Goal: Task Accomplishment & Management: Manage account settings

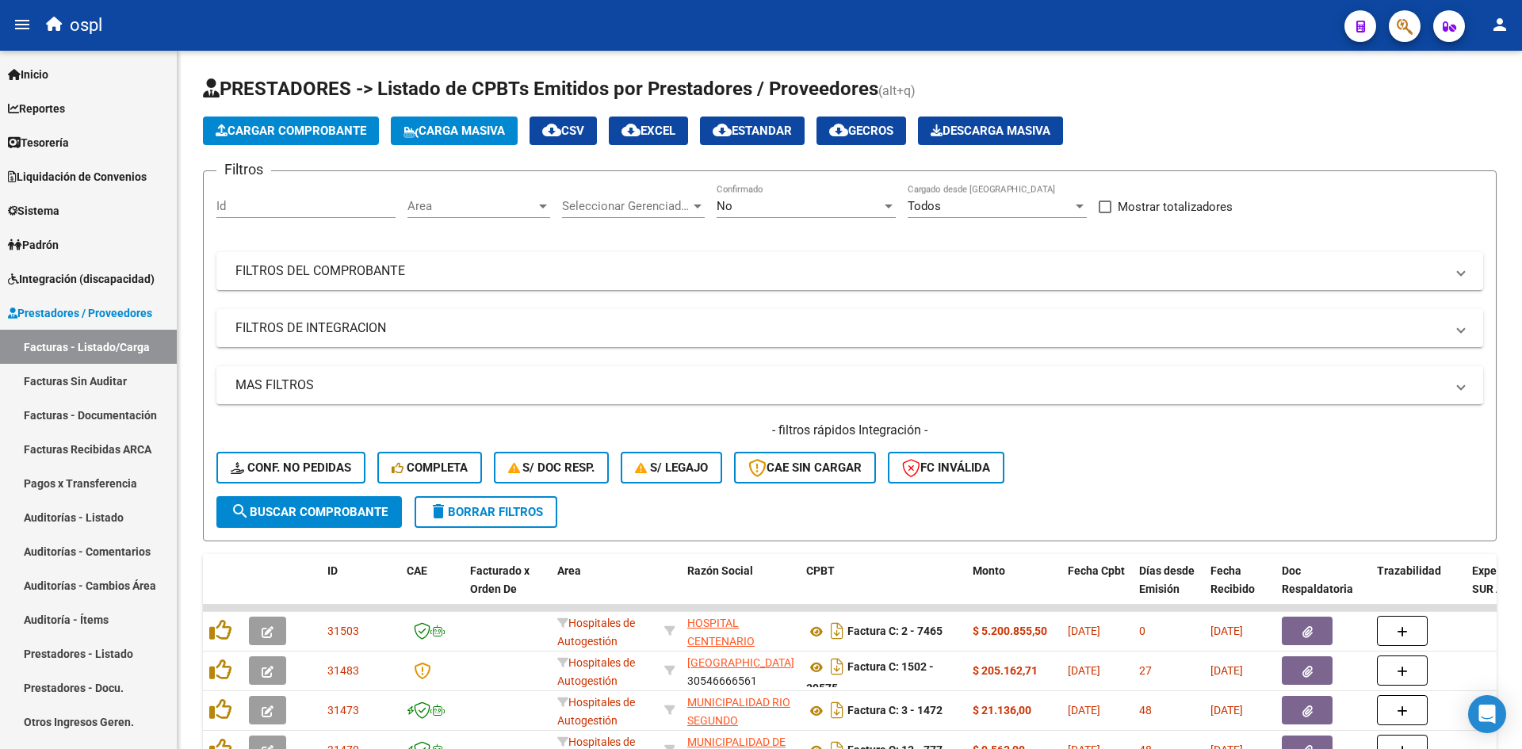
click at [78, 278] on span "Integración (discapacidad)" at bounding box center [81, 278] width 147 height 17
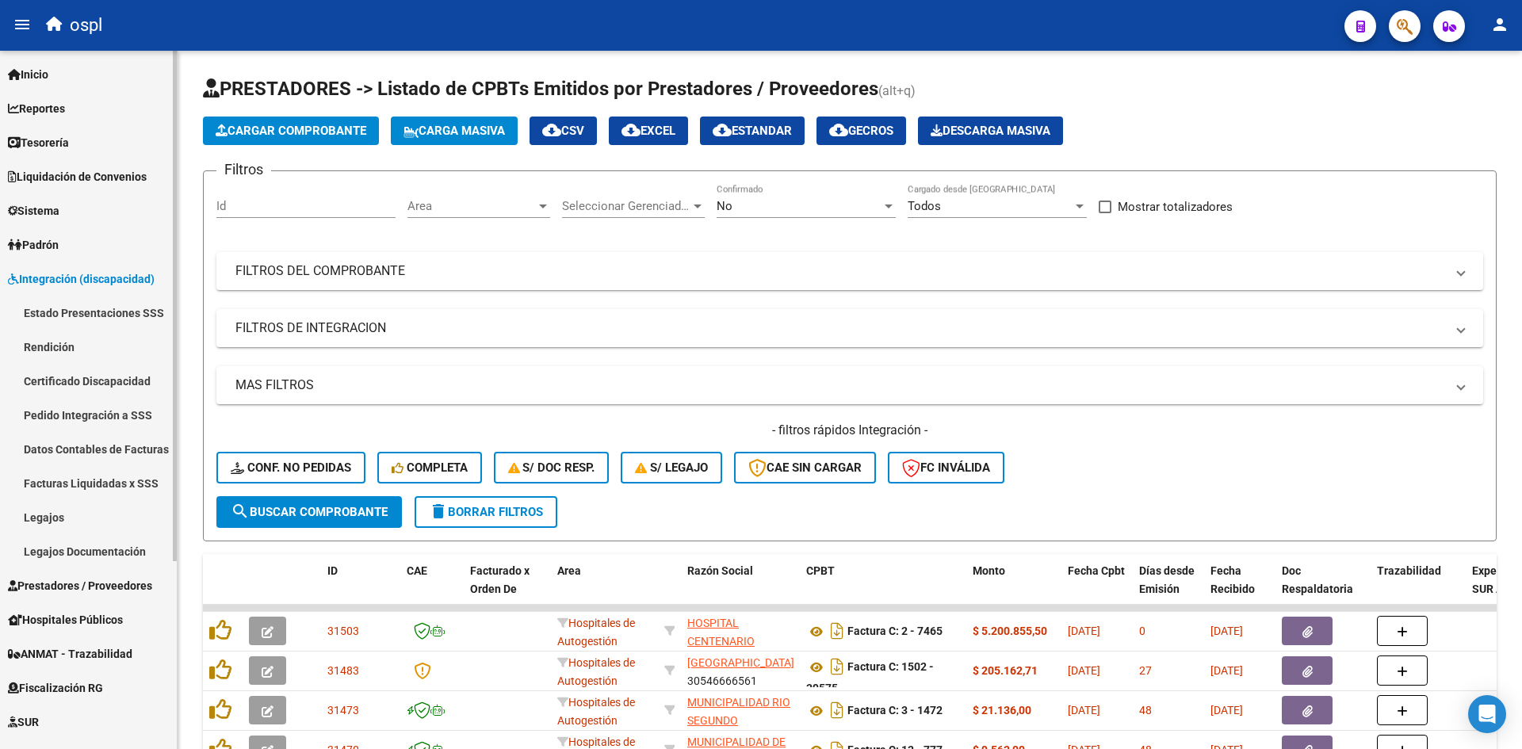
click at [87, 311] on link "Estado Presentaciones SSS" at bounding box center [88, 313] width 177 height 34
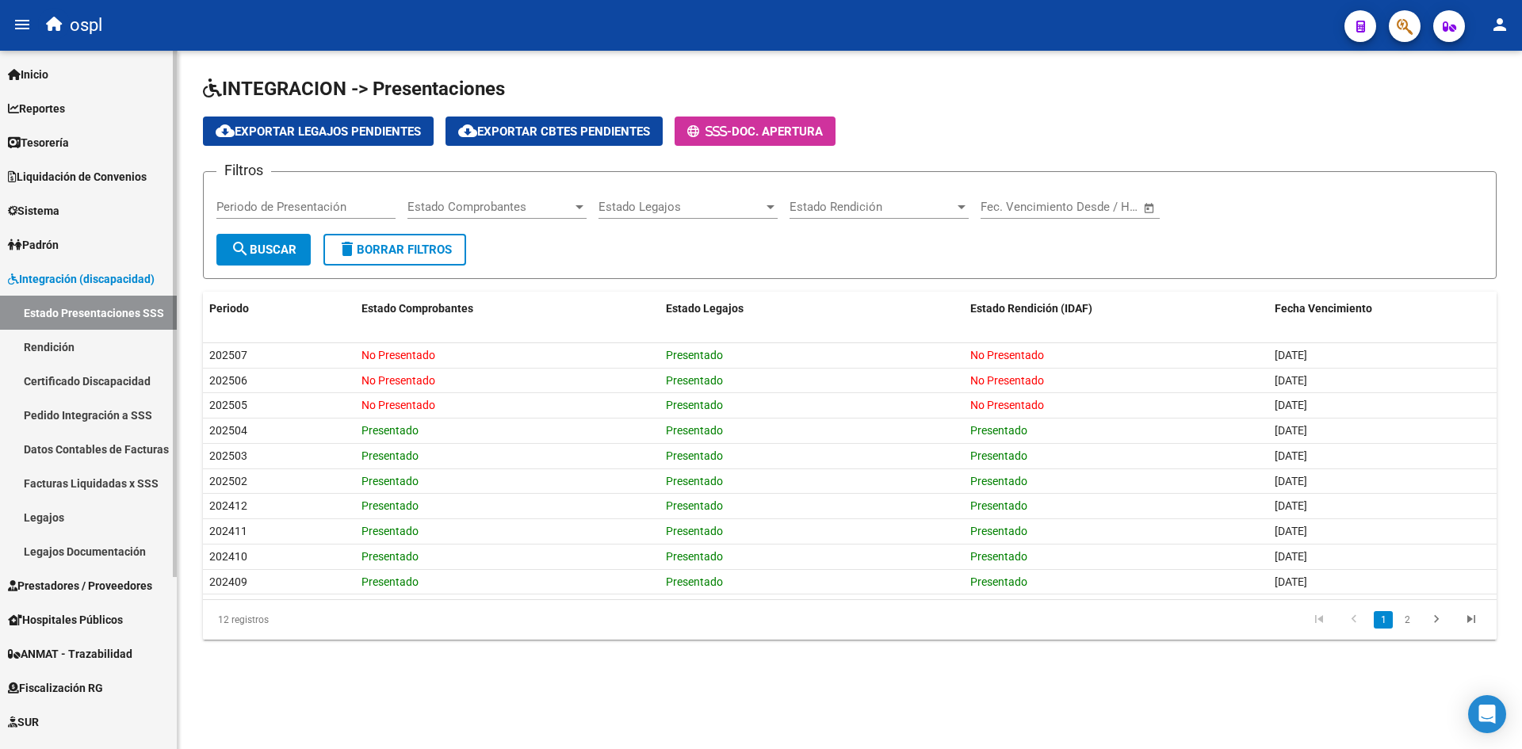
click at [55, 277] on span "Integración (discapacidad)" at bounding box center [81, 278] width 147 height 17
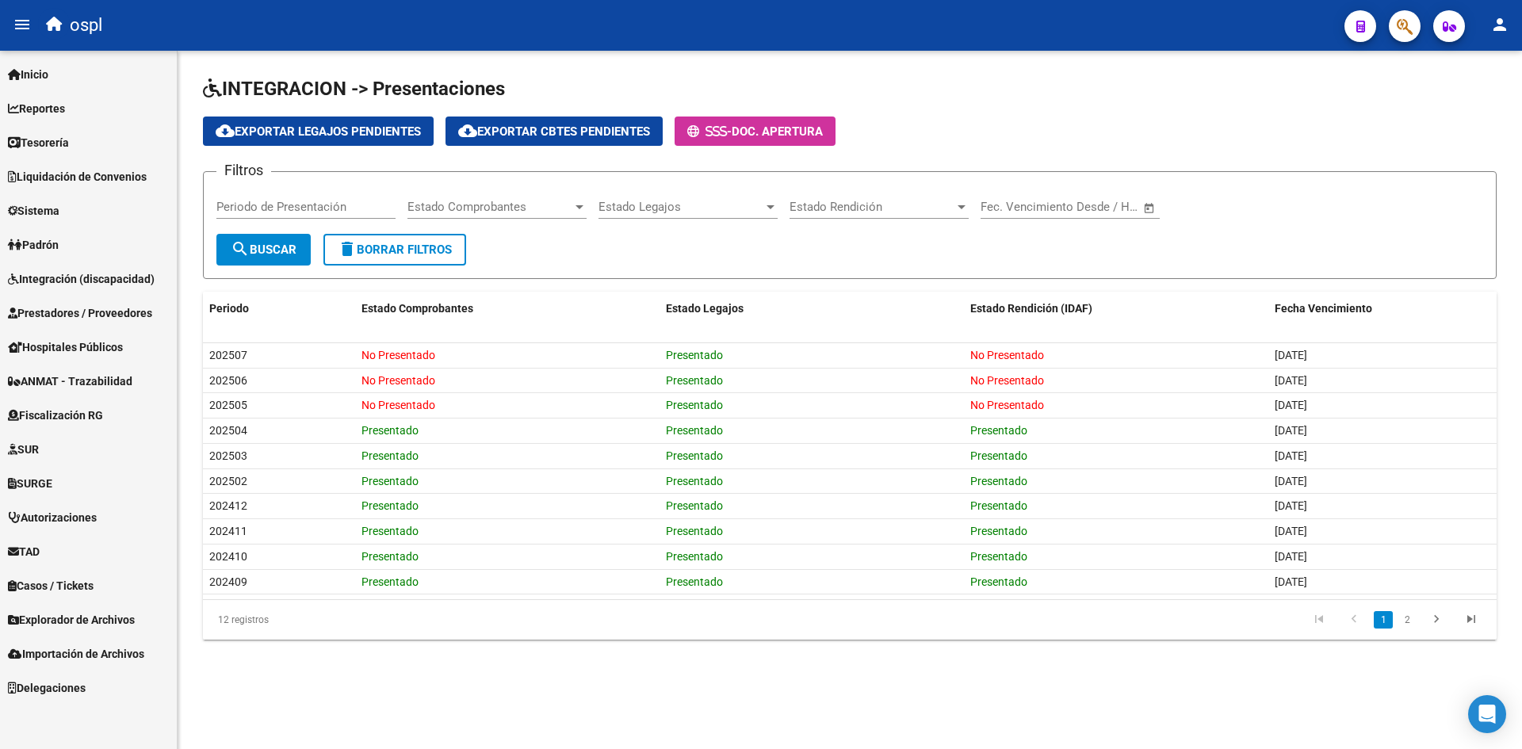
click at [72, 308] on span "Prestadores / Proveedores" at bounding box center [80, 312] width 144 height 17
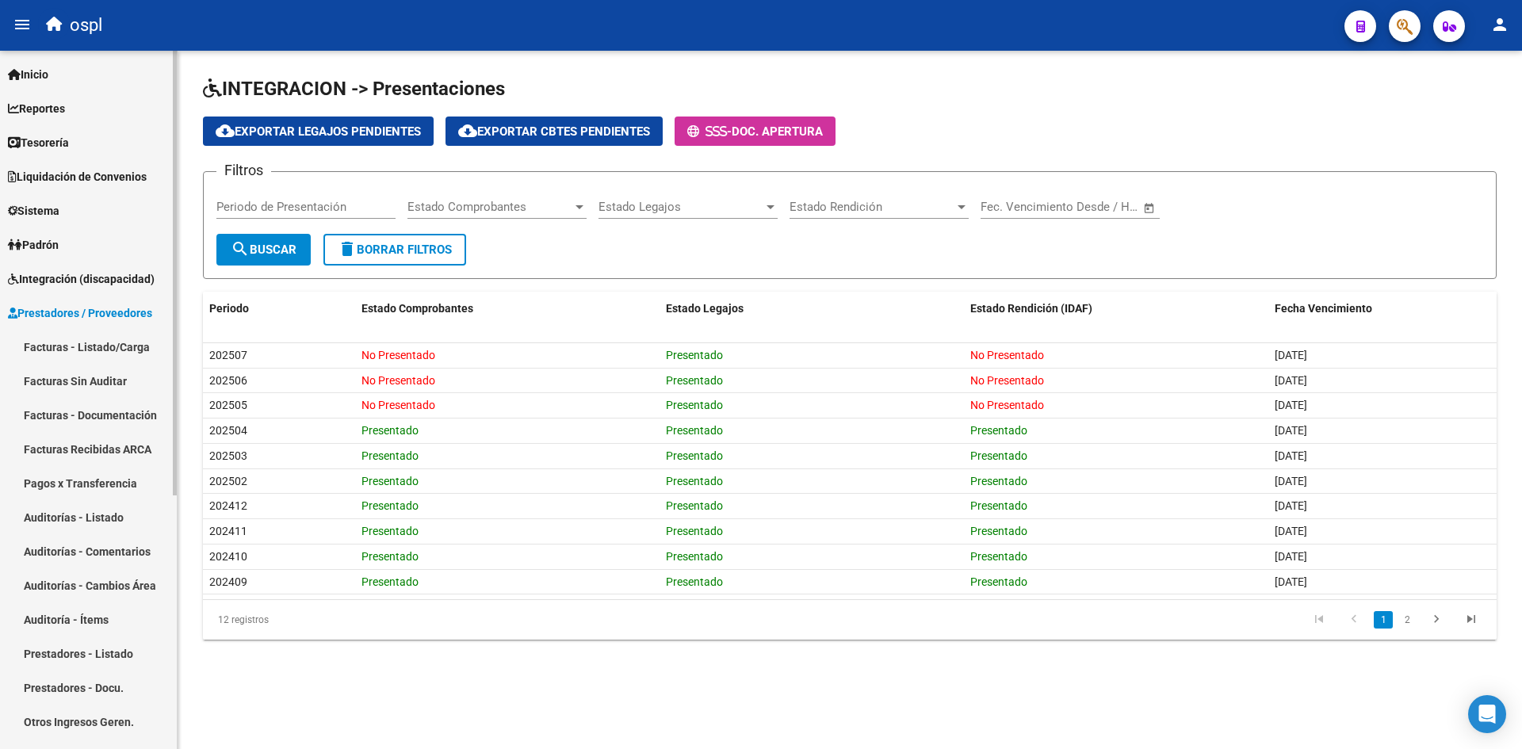
click at [72, 346] on link "Facturas - Listado/Carga" at bounding box center [88, 347] width 177 height 34
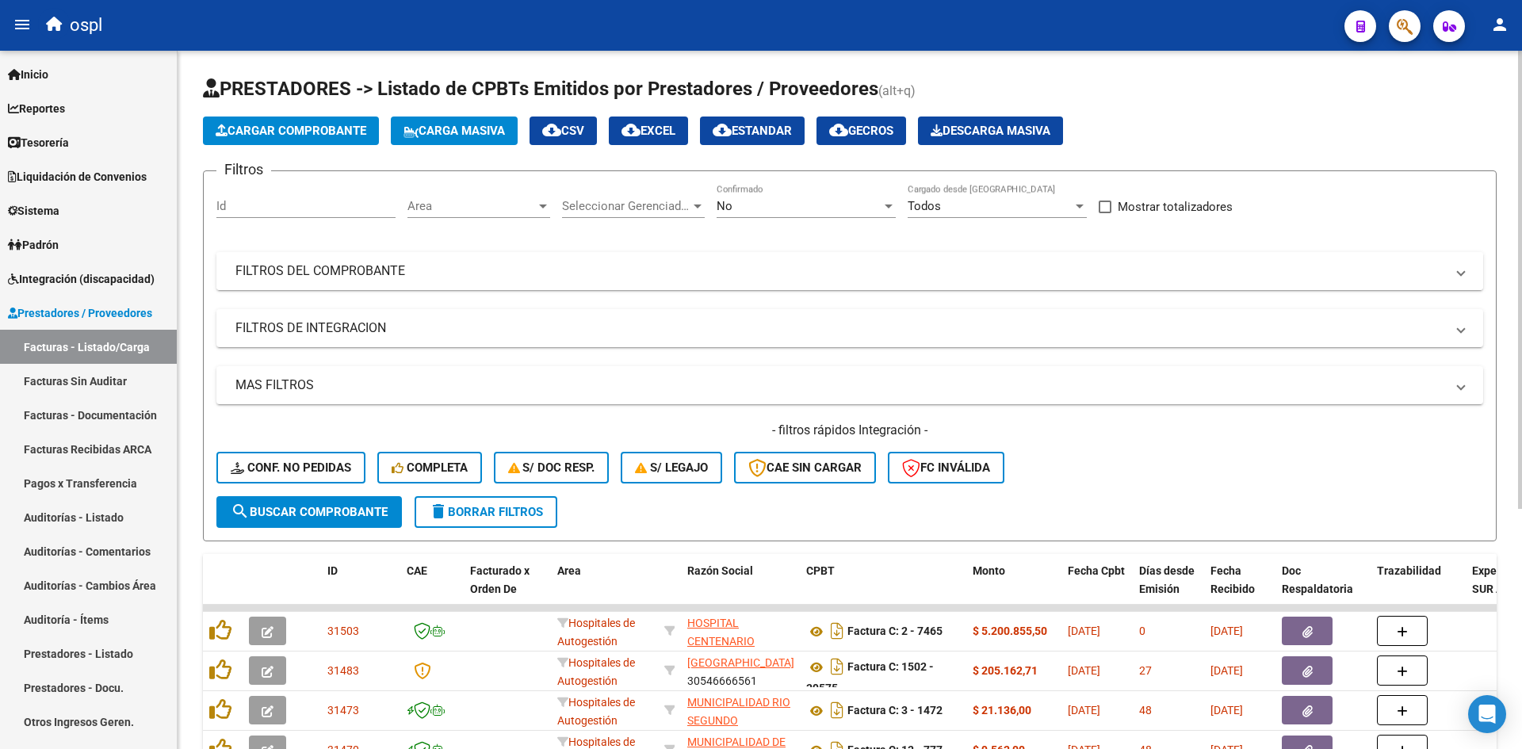
click at [1115, 273] on mat-panel-title "FILTROS DEL COMPROBANTE" at bounding box center [840, 270] width 1210 height 17
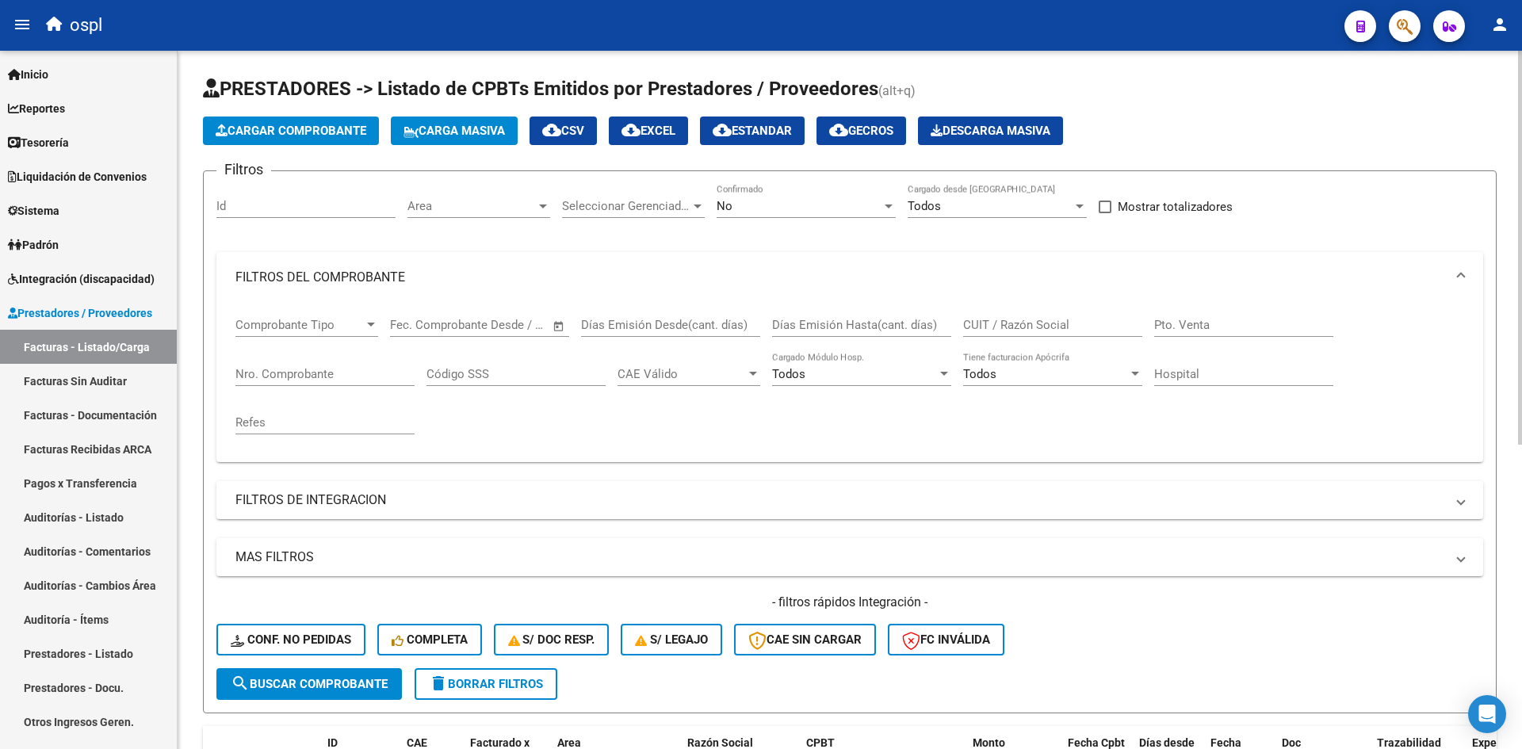
click at [1060, 323] on input "CUIT / Razón Social" at bounding box center [1052, 325] width 179 height 14
paste input "20125574115"
type input "20125574115"
click at [487, 198] on div "Area Area" at bounding box center [478, 201] width 143 height 34
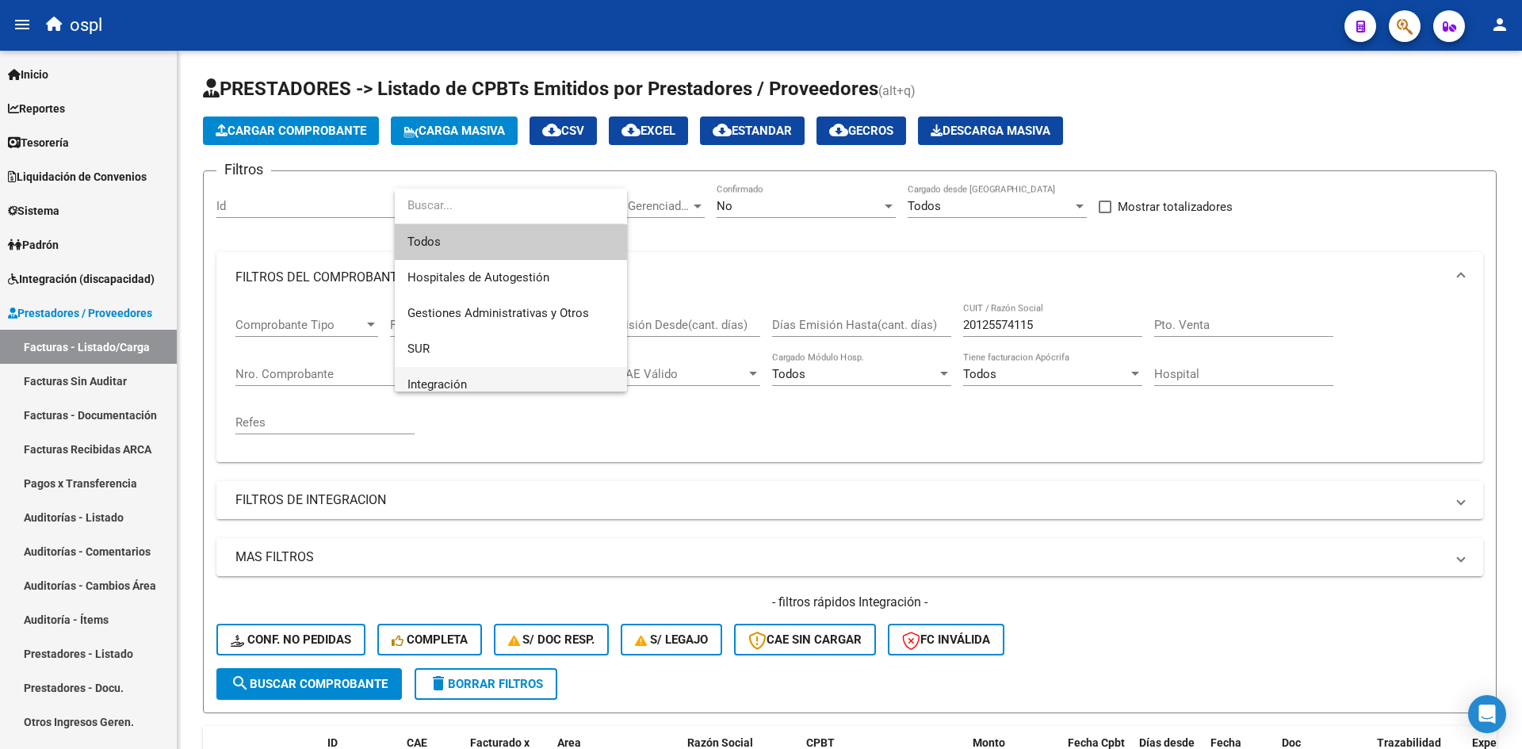
click at [467, 383] on span "Integración" at bounding box center [510, 385] width 207 height 36
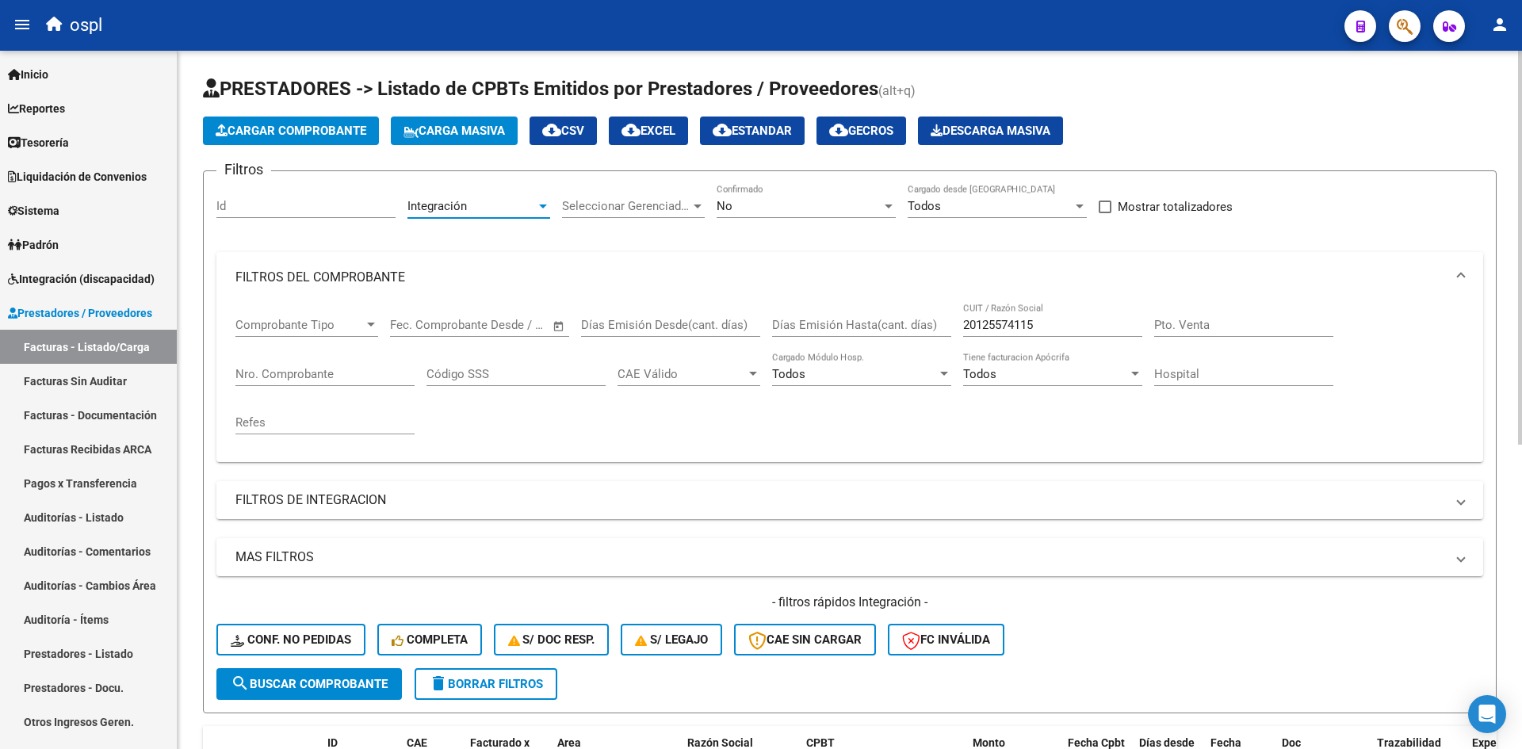
scroll to position [11, 0]
click at [952, 207] on div "Todos" at bounding box center [990, 206] width 165 height 14
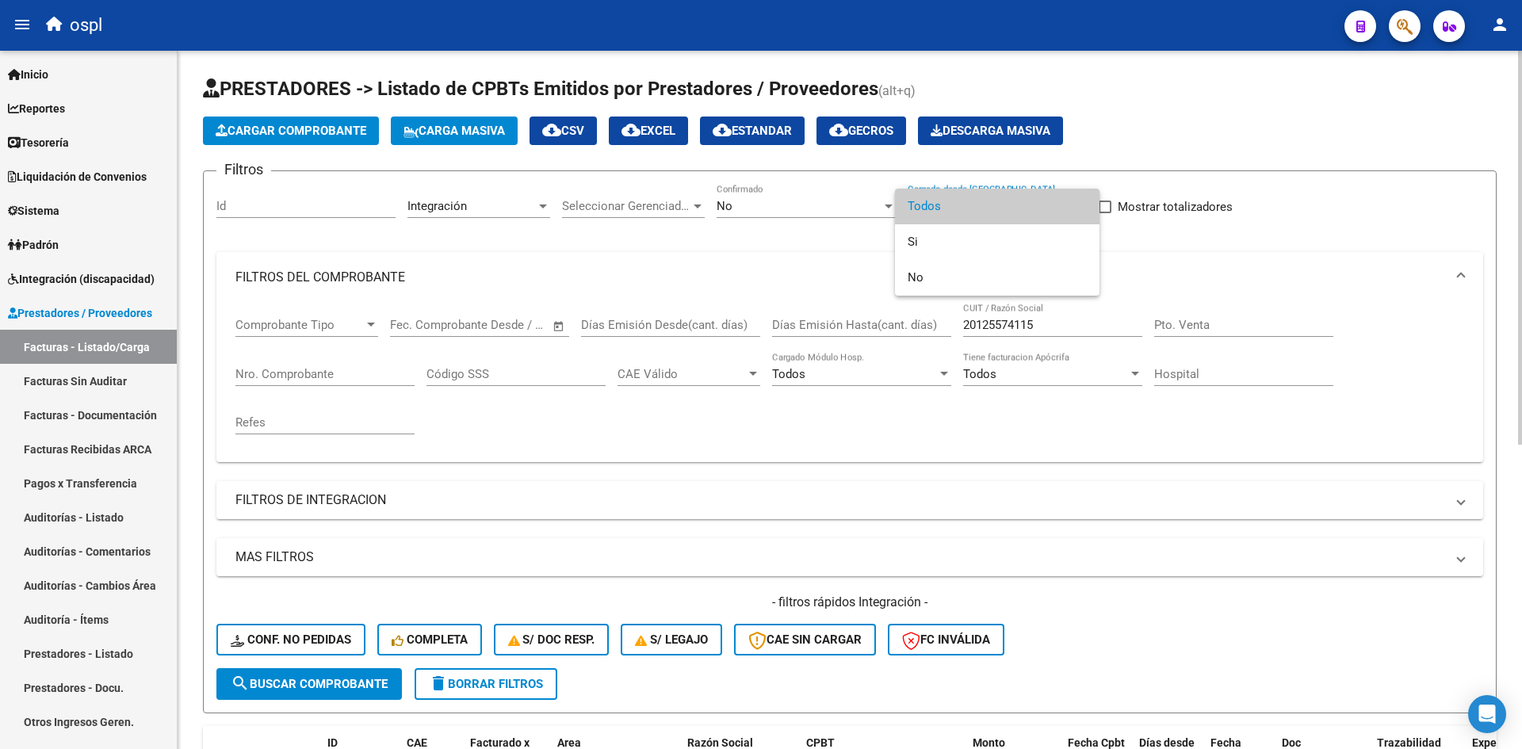
click at [830, 208] on div at bounding box center [761, 374] width 1522 height 749
click at [775, 214] on div "No Confirmado" at bounding box center [806, 201] width 179 height 34
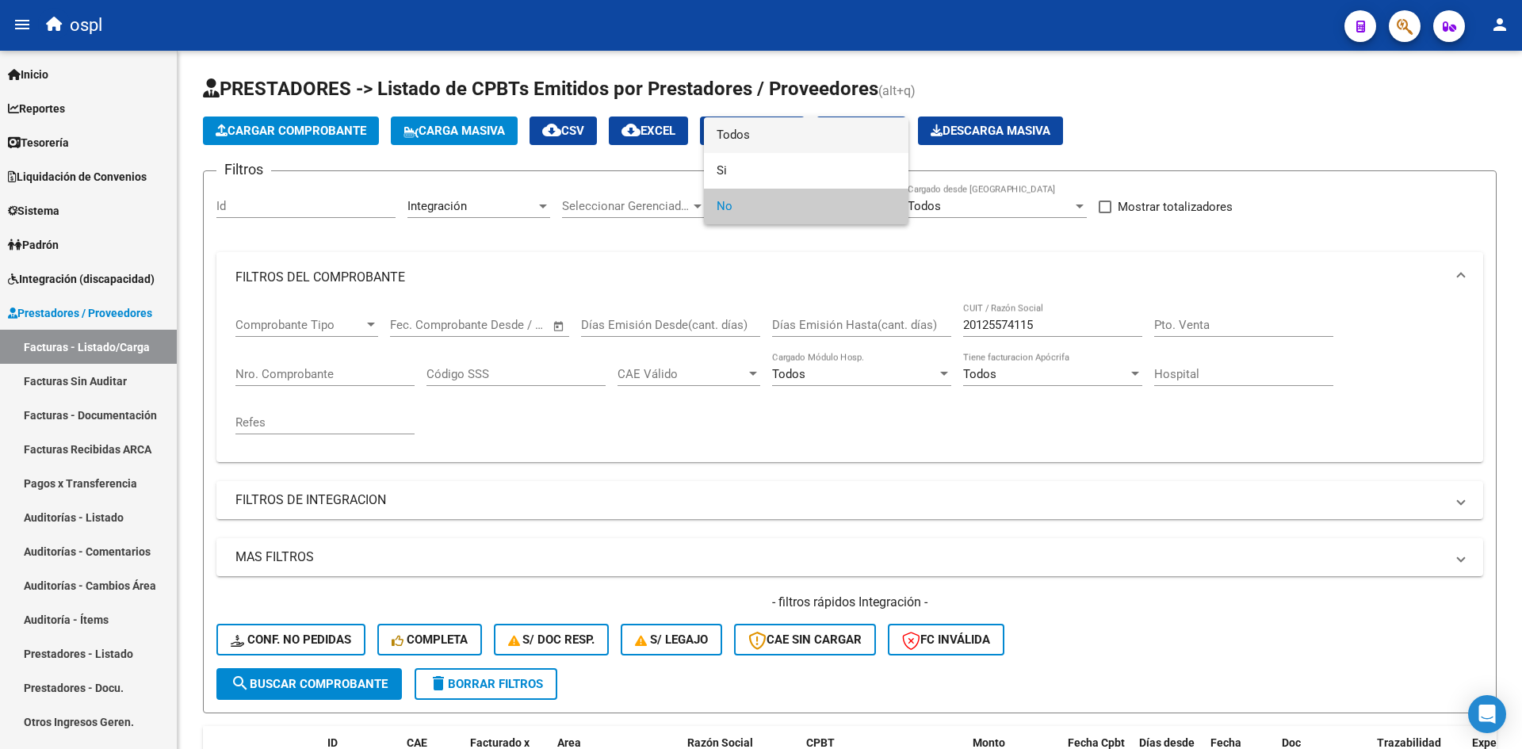
click at [759, 140] on span "Todos" at bounding box center [806, 135] width 179 height 36
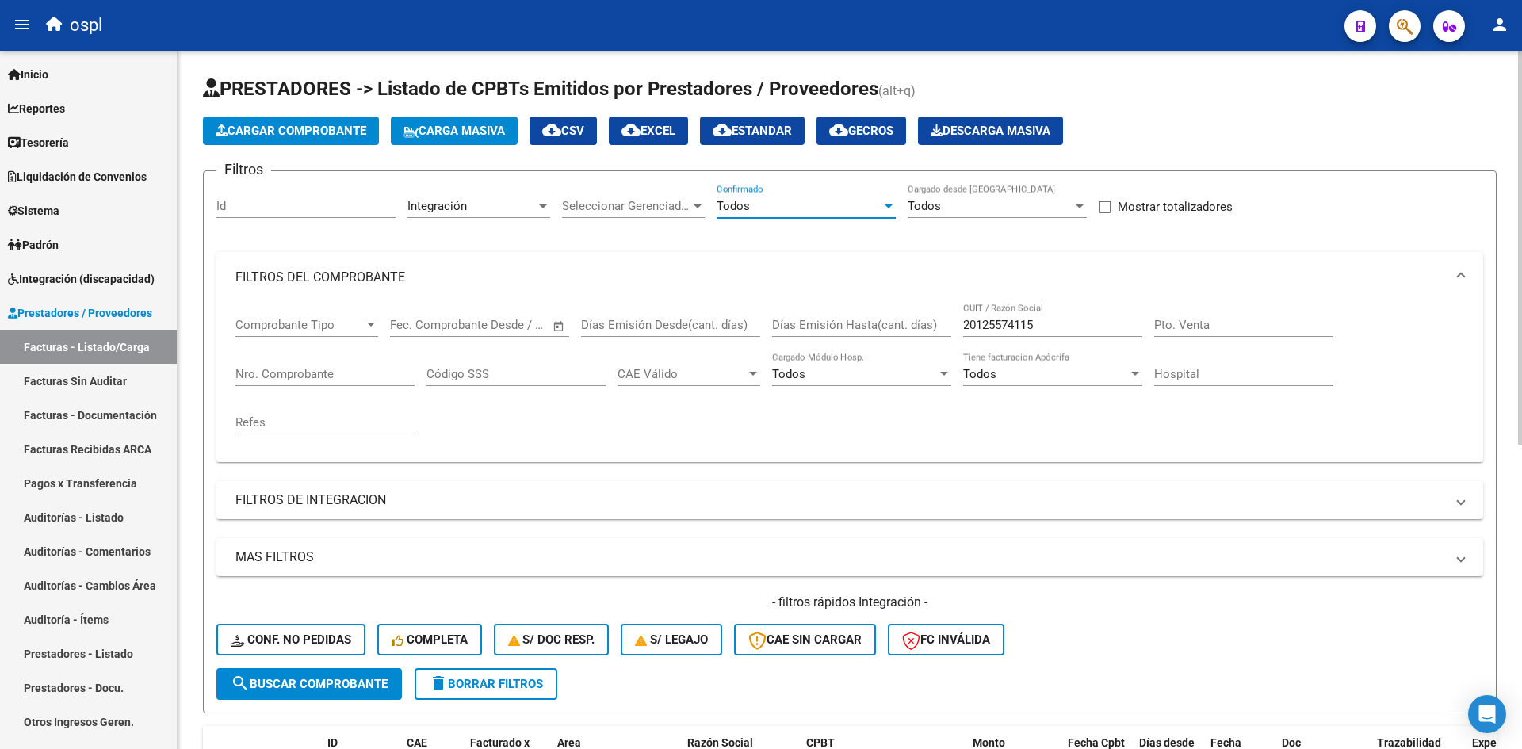
click at [388, 689] on span "search Buscar Comprobante" at bounding box center [309, 684] width 157 height 14
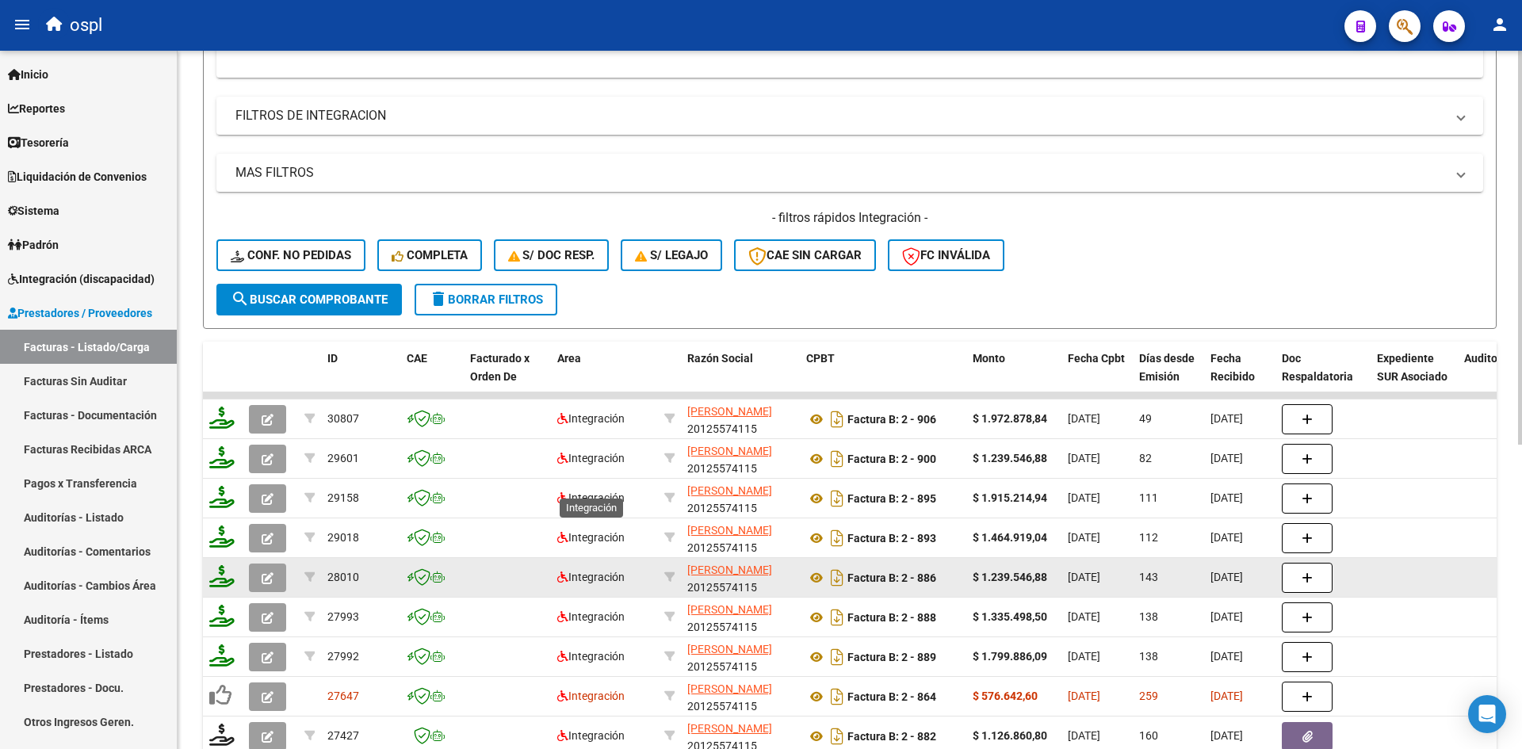
scroll to position [476, 0]
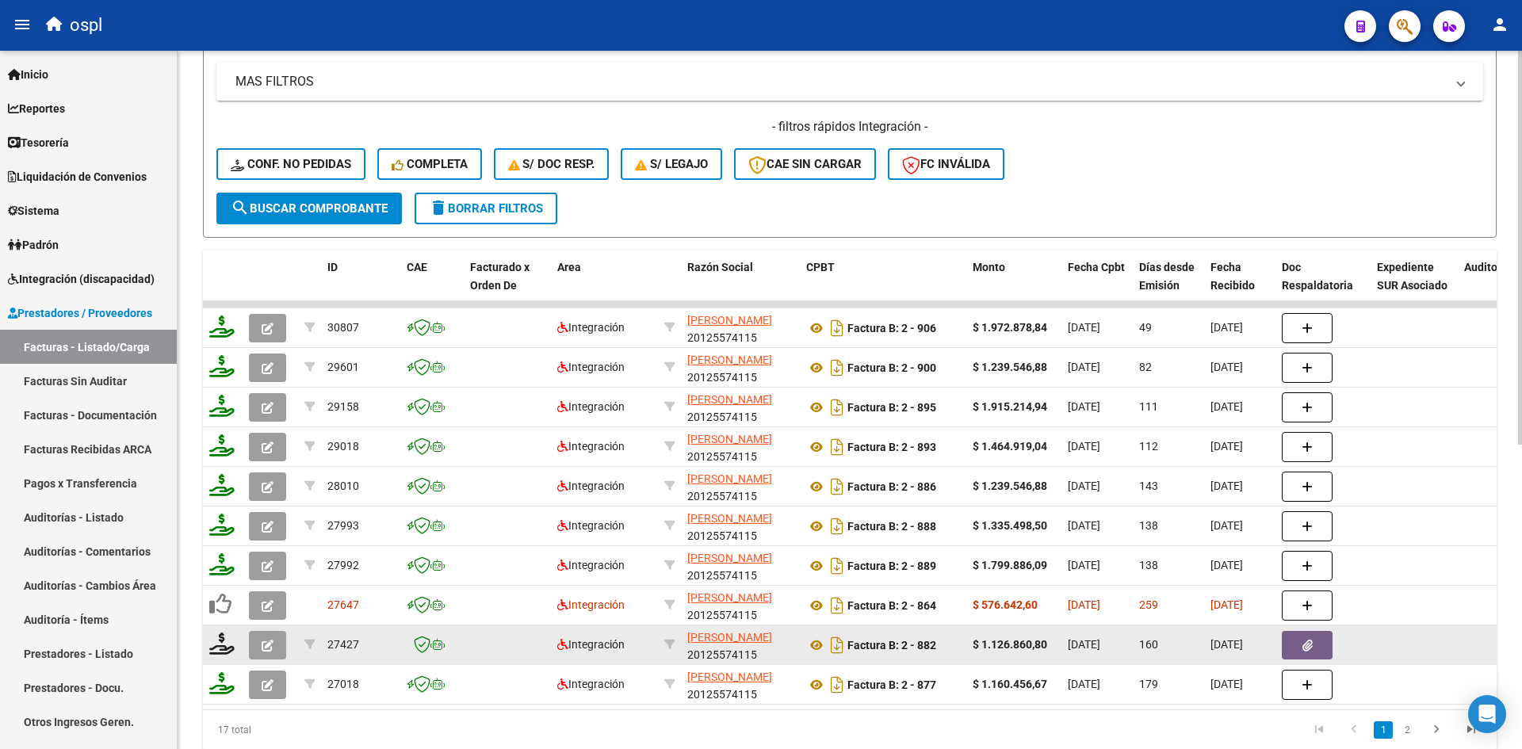
click at [272, 650] on icon "button" at bounding box center [268, 646] width 12 height 12
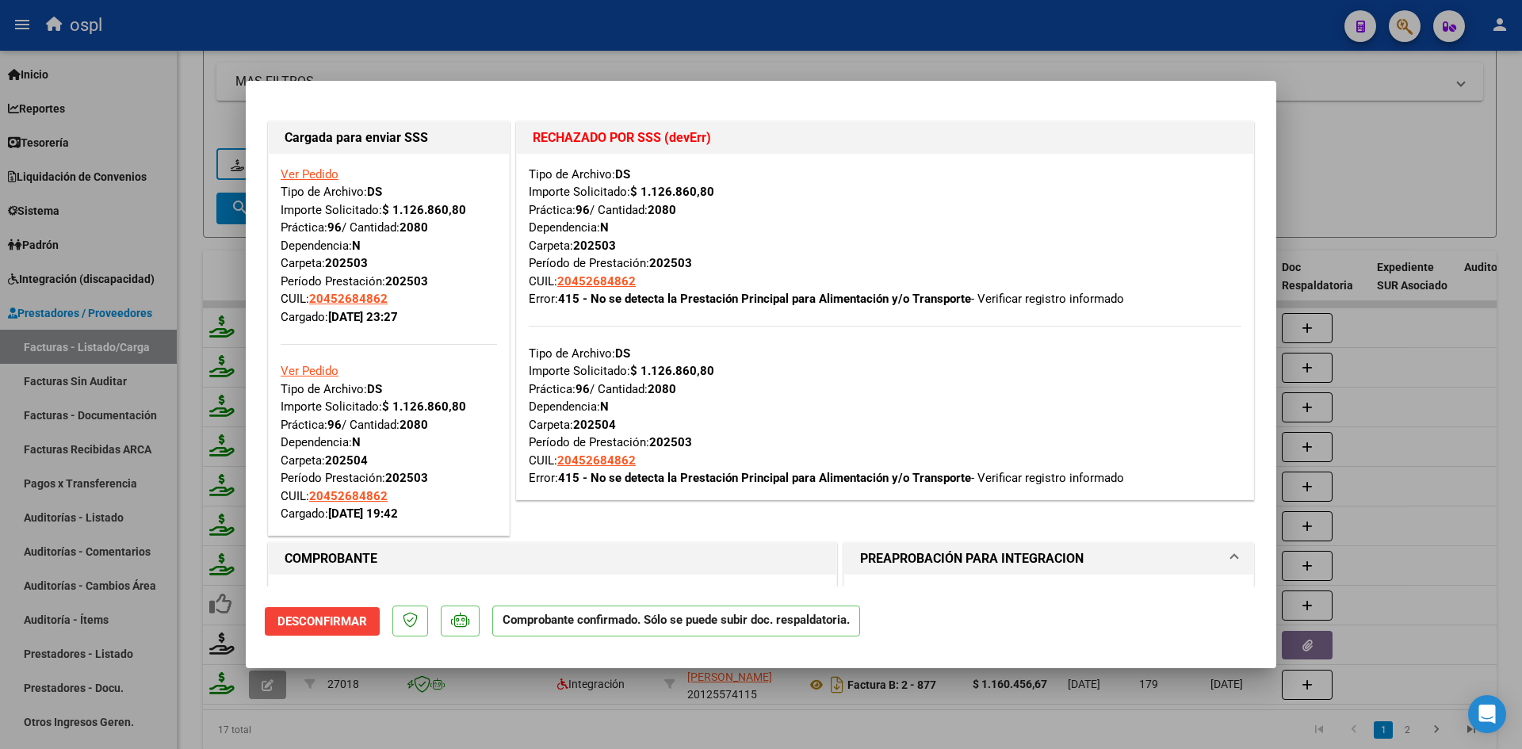
click at [195, 226] on div at bounding box center [761, 374] width 1522 height 749
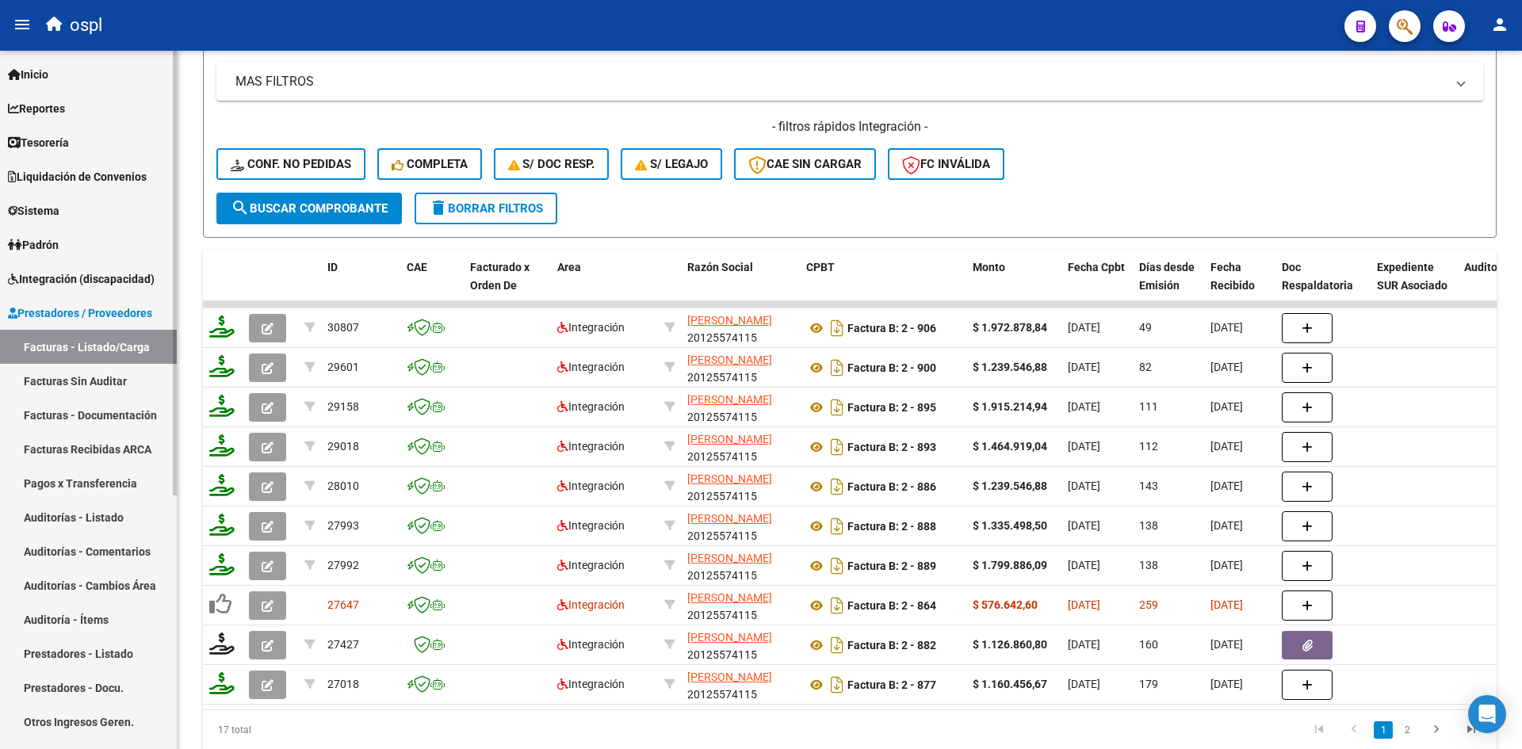
drag, startPoint x: 87, startPoint y: 276, endPoint x: 90, endPoint y: 289, distance: 13.7
click at [87, 276] on span "Integración (discapacidad)" at bounding box center [81, 278] width 147 height 17
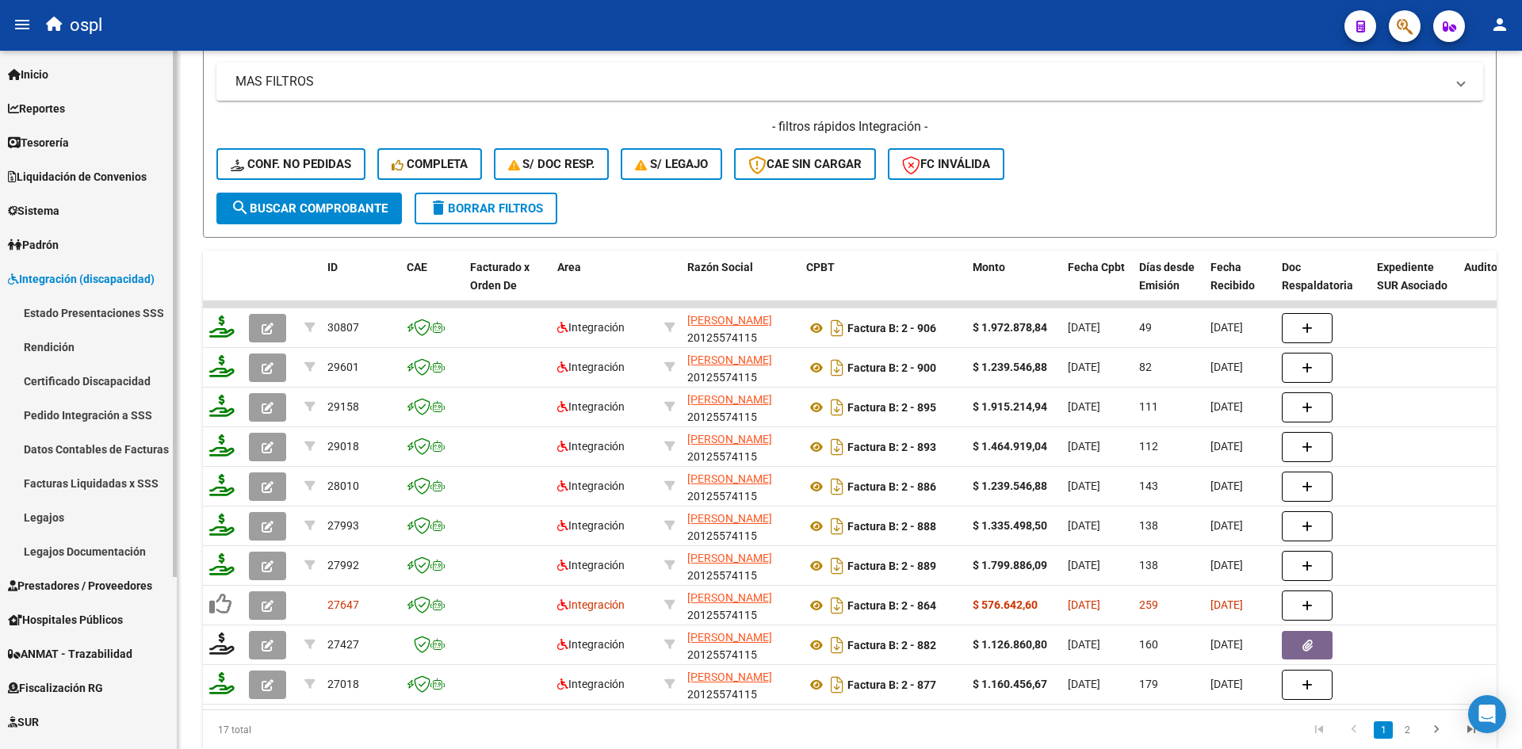
click at [101, 318] on link "Estado Presentaciones SSS" at bounding box center [88, 313] width 177 height 34
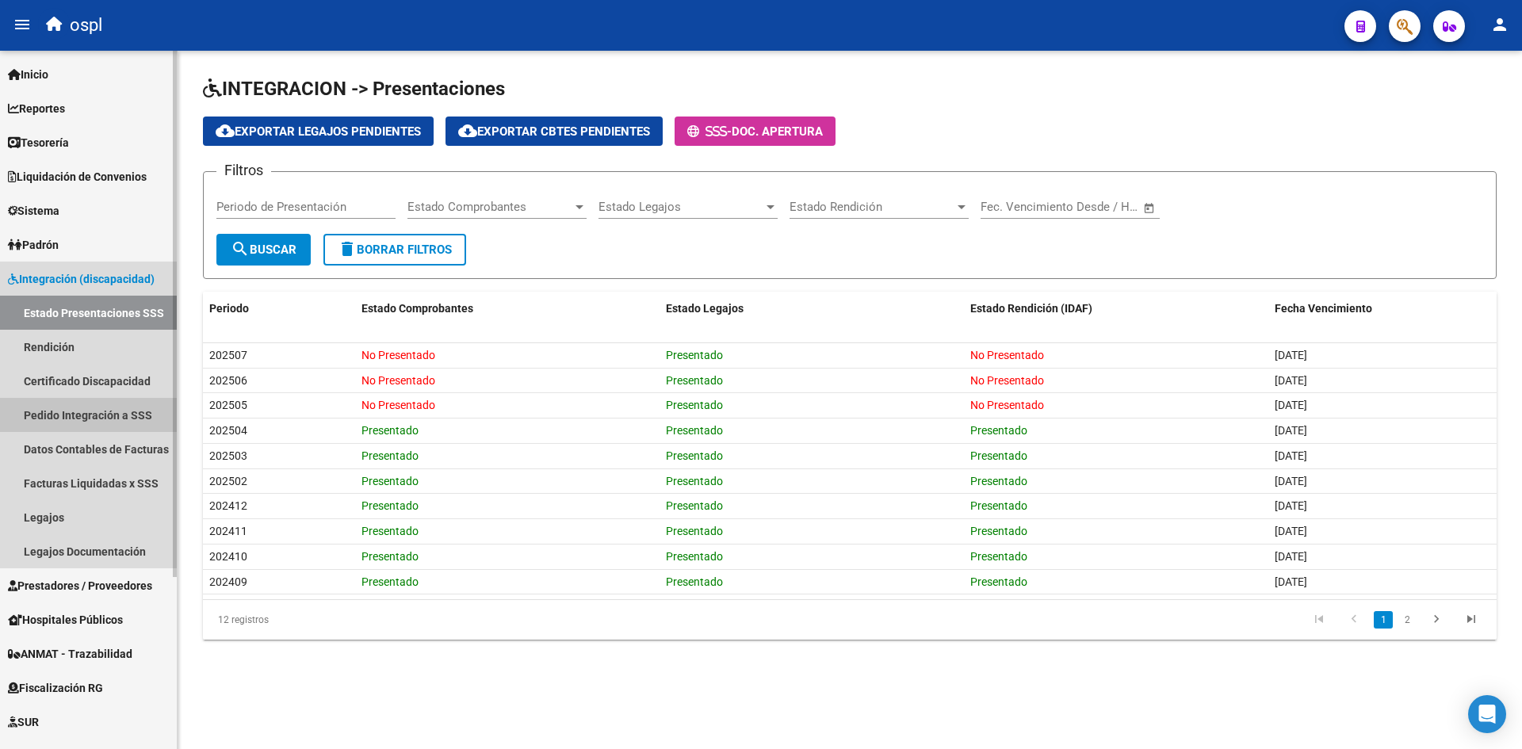
click at [75, 419] on link "Pedido Integración a SSS" at bounding box center [88, 415] width 177 height 34
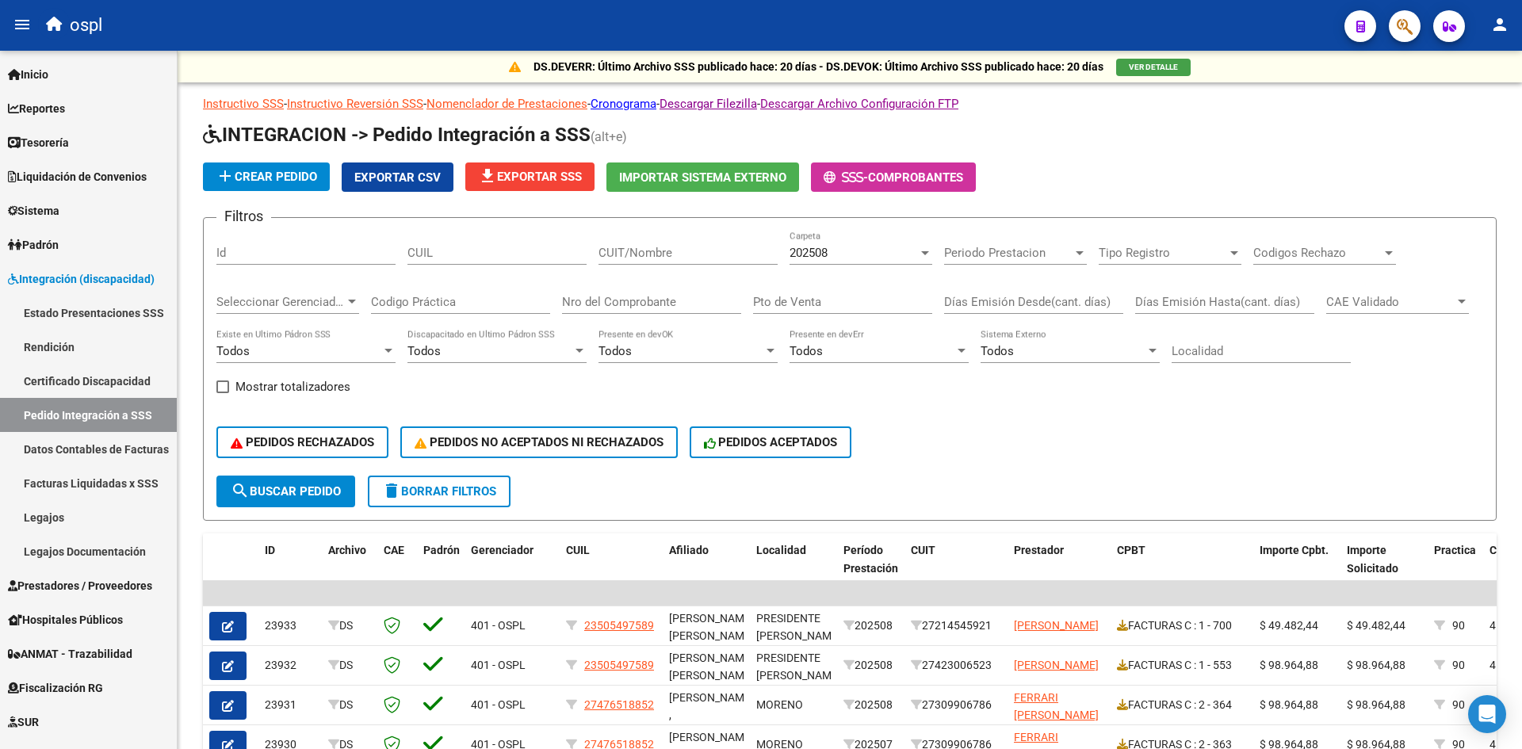
click at [484, 255] on input "CUIL" at bounding box center [496, 253] width 179 height 14
click at [652, 252] on input "CUIT/Nombre" at bounding box center [688, 253] width 179 height 14
click at [830, 257] on div "202508" at bounding box center [854, 253] width 128 height 14
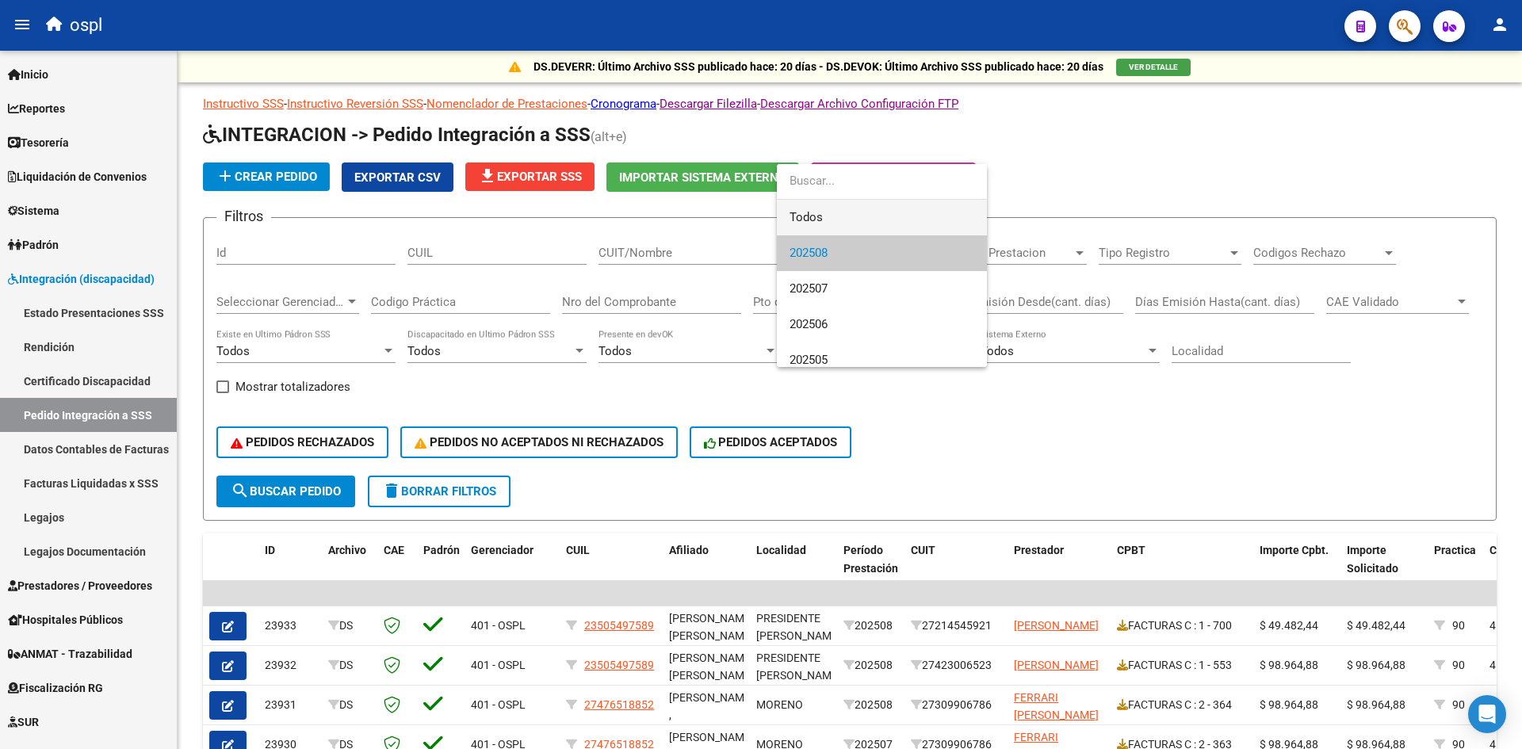
click at [810, 212] on span "Todos" at bounding box center [882, 218] width 185 height 36
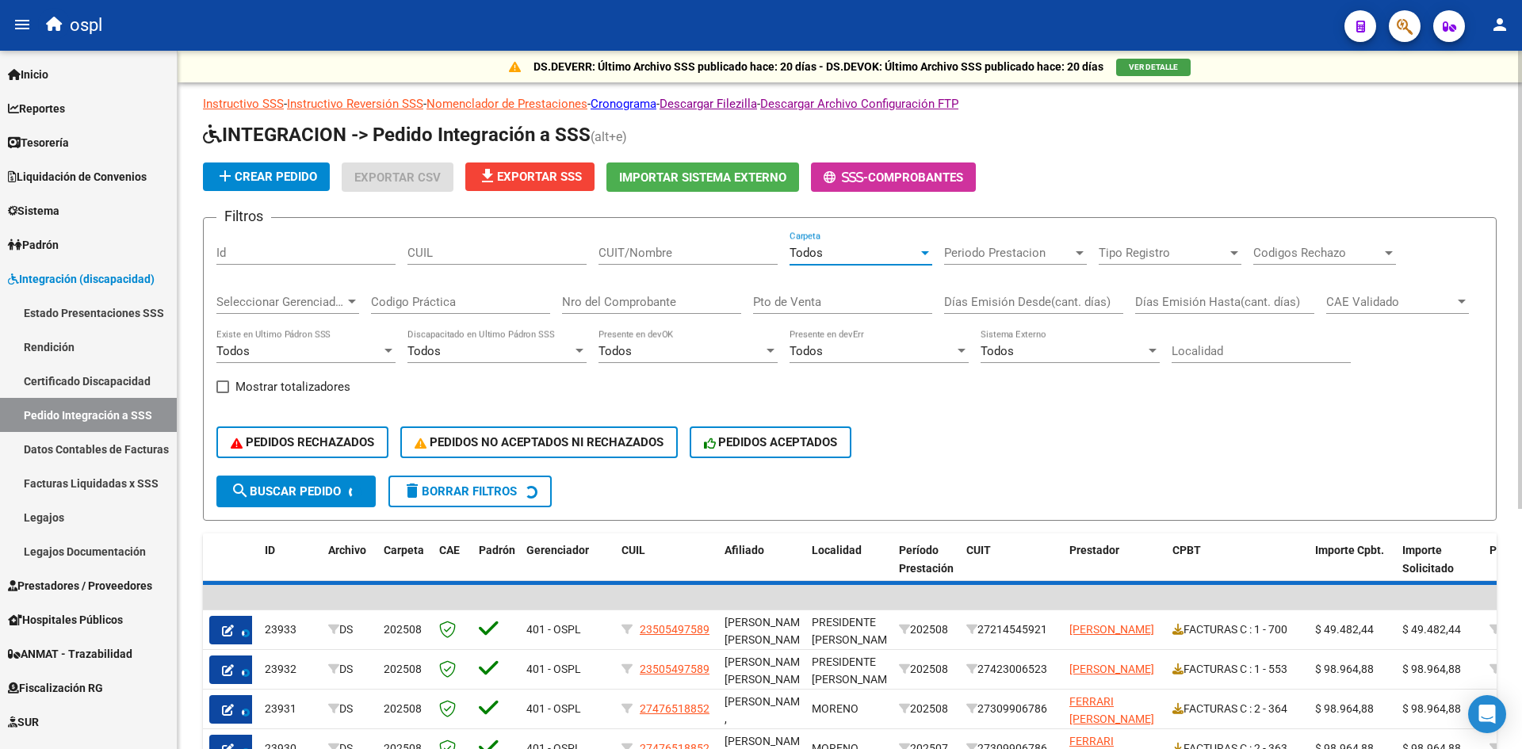
click at [698, 251] on input "CUIT/Nombre" at bounding box center [688, 253] width 179 height 14
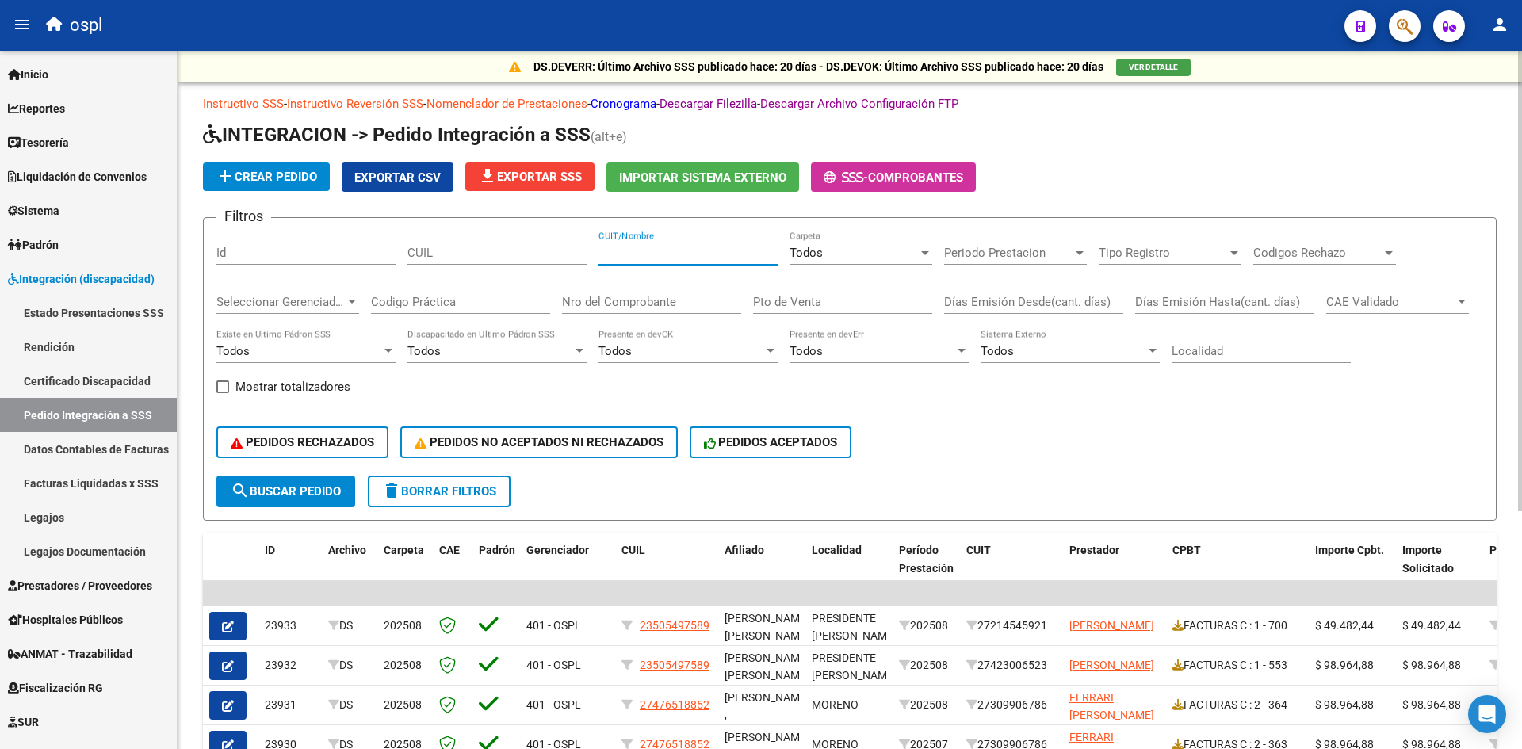
paste input "20125574115"
type input "20125574115"
click at [297, 502] on button "search Buscar Pedido" at bounding box center [285, 492] width 139 height 32
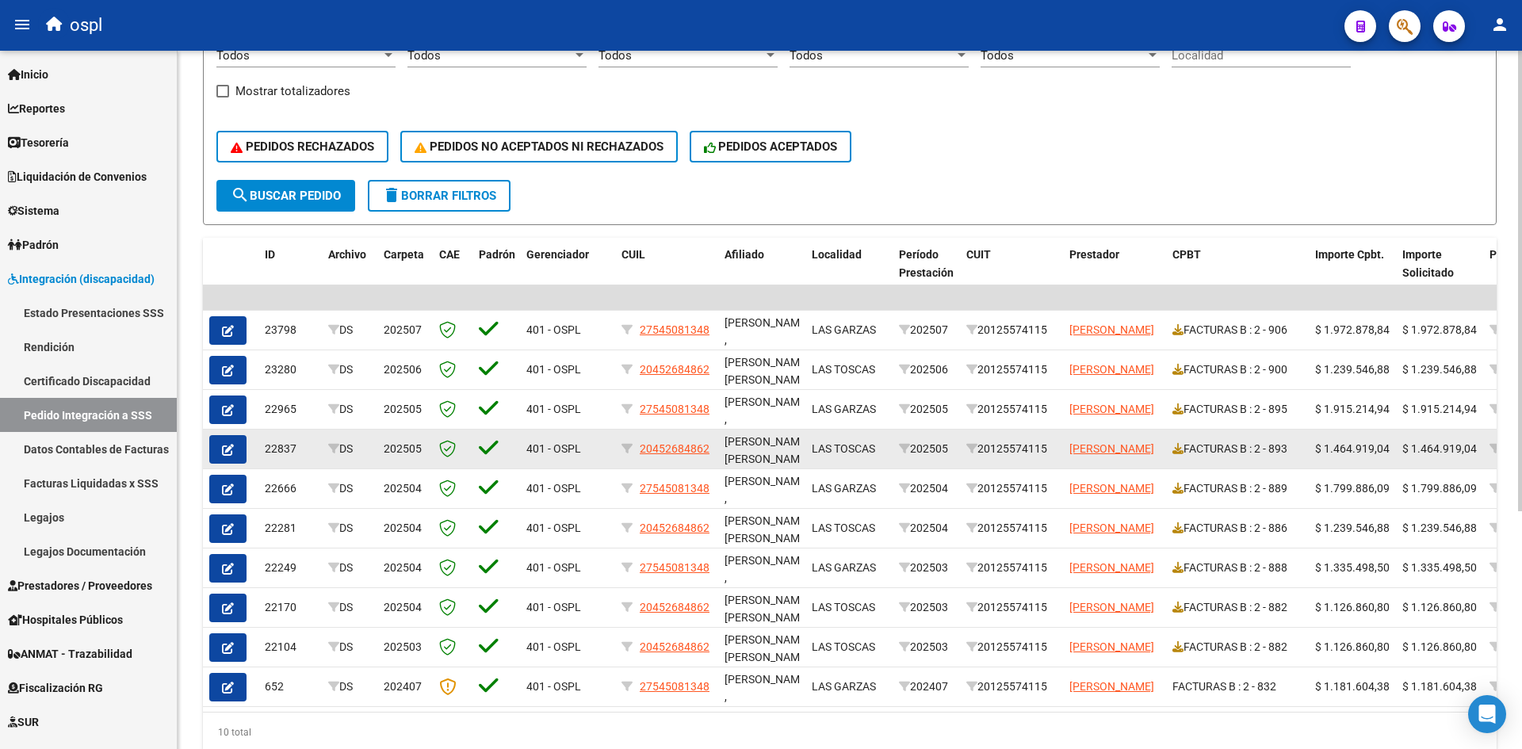
scroll to position [317, 0]
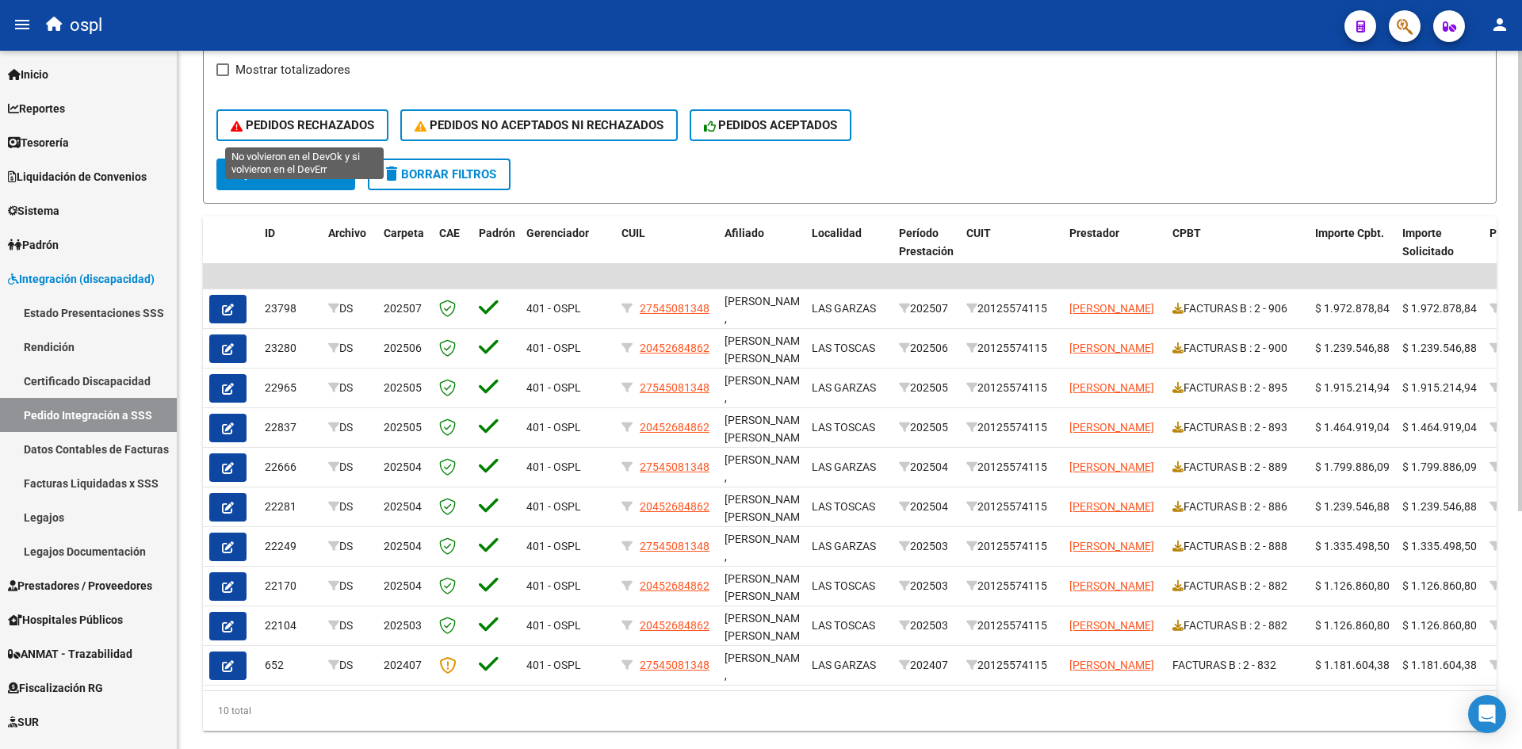
click at [313, 98] on div "PEDIDOS RECHAZADOS PEDIDOS NO ACEPTADOS NI RECHAZADOS PEDIDOS ACEPTADOS" at bounding box center [849, 125] width 1267 height 67
click at [313, 113] on button "PEDIDOS RECHAZADOS" at bounding box center [302, 125] width 172 height 32
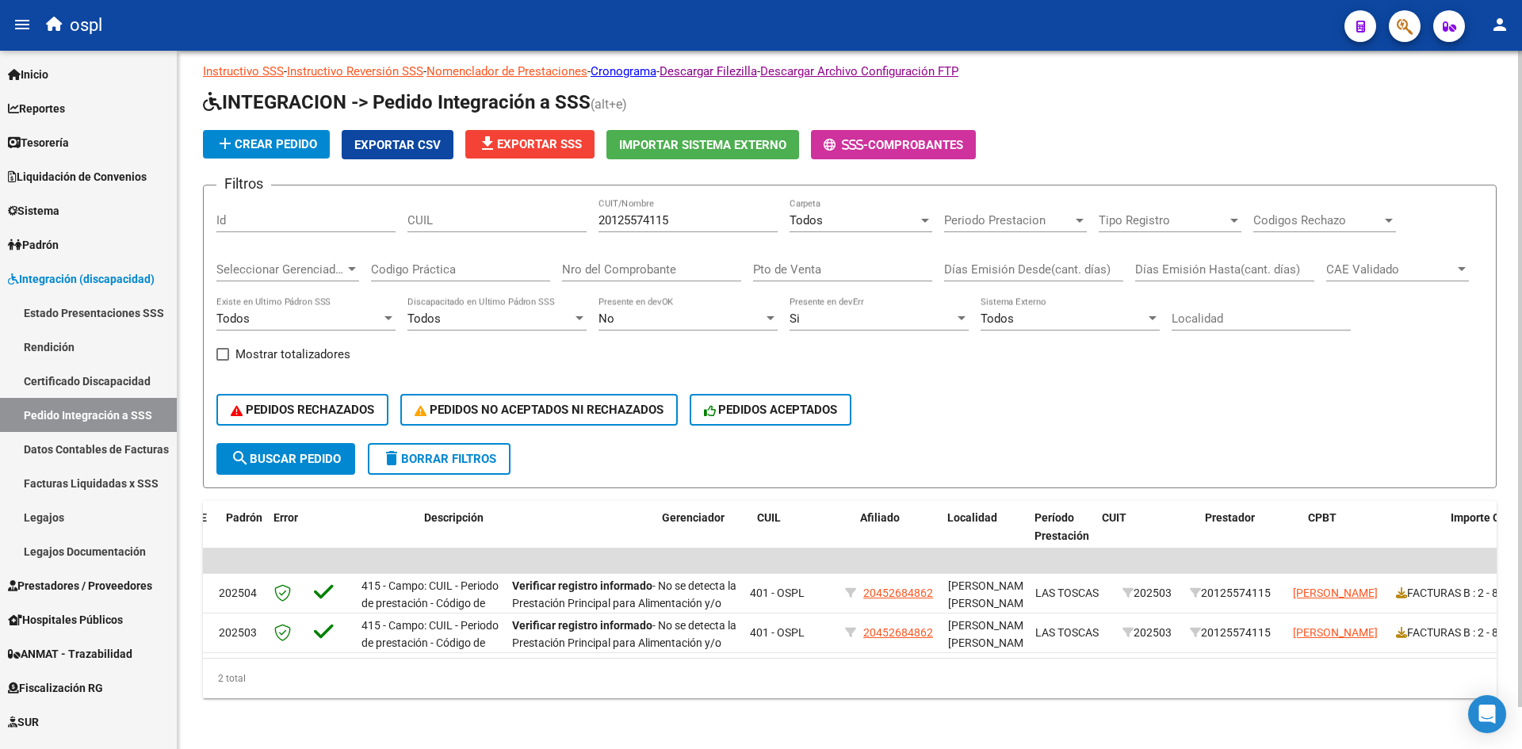
scroll to position [0, 0]
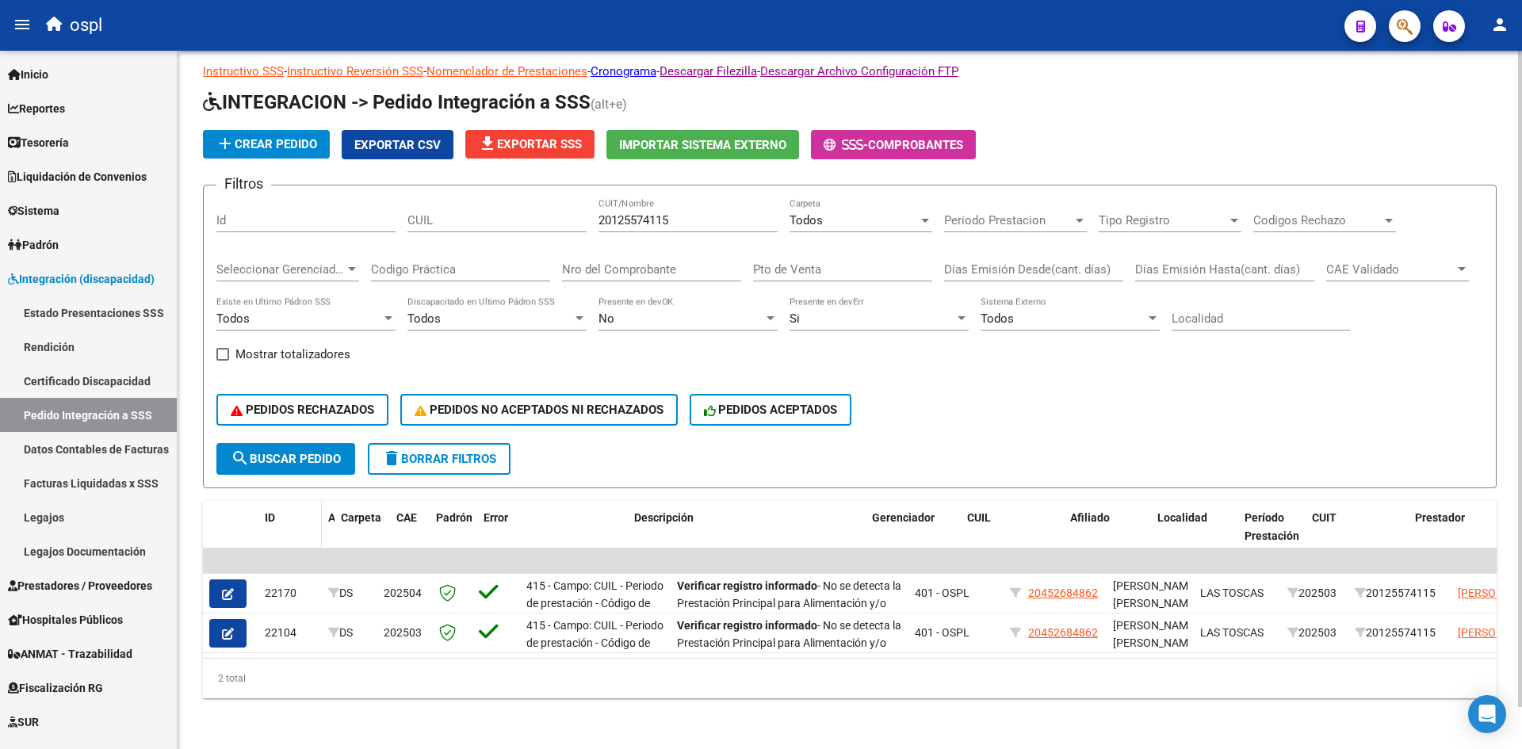
drag, startPoint x: 376, startPoint y: 509, endPoint x: 284, endPoint y: 515, distance: 92.2
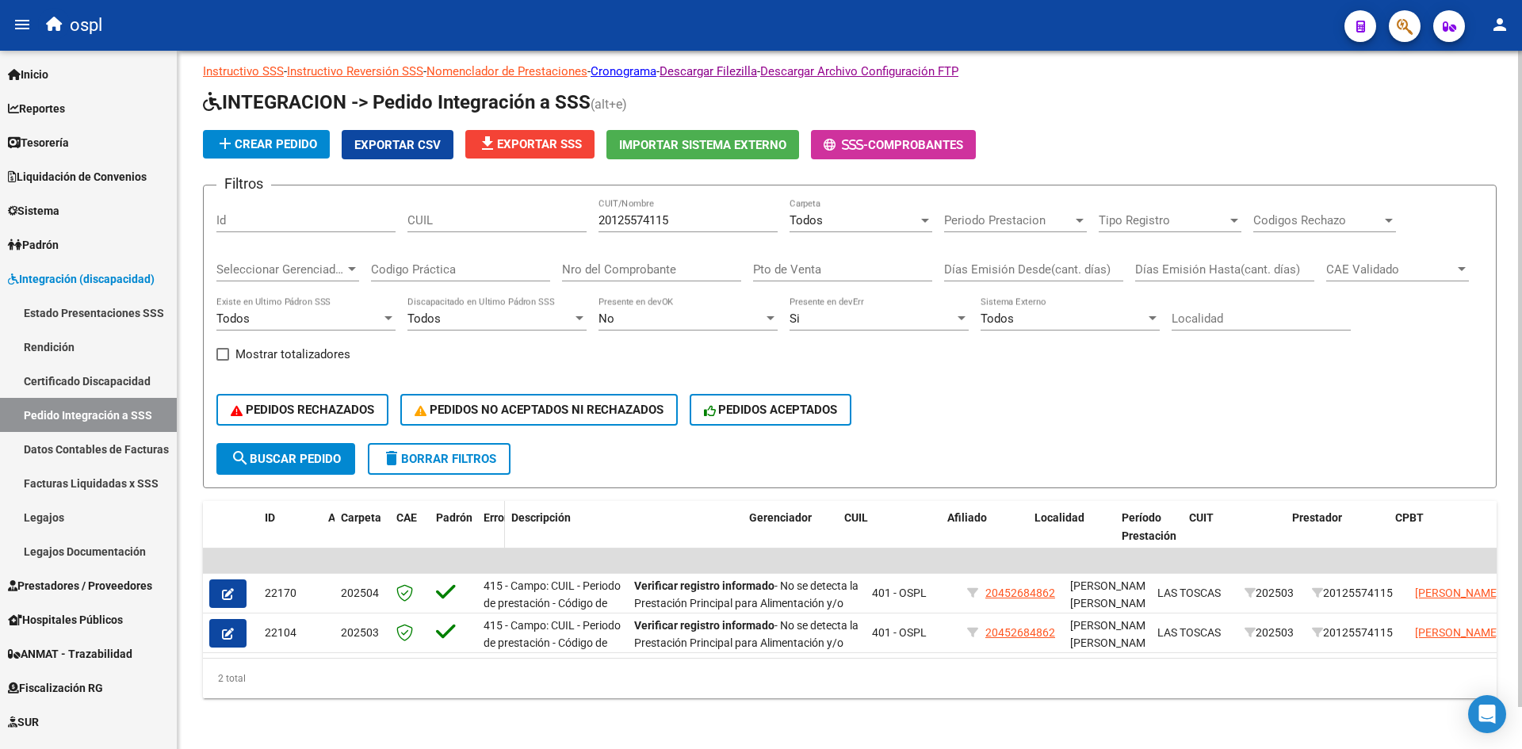
drag, startPoint x: 626, startPoint y: 515, endPoint x: 503, endPoint y: 522, distance: 123.0
click at [503, 522] on span at bounding box center [501, 536] width 7 height 70
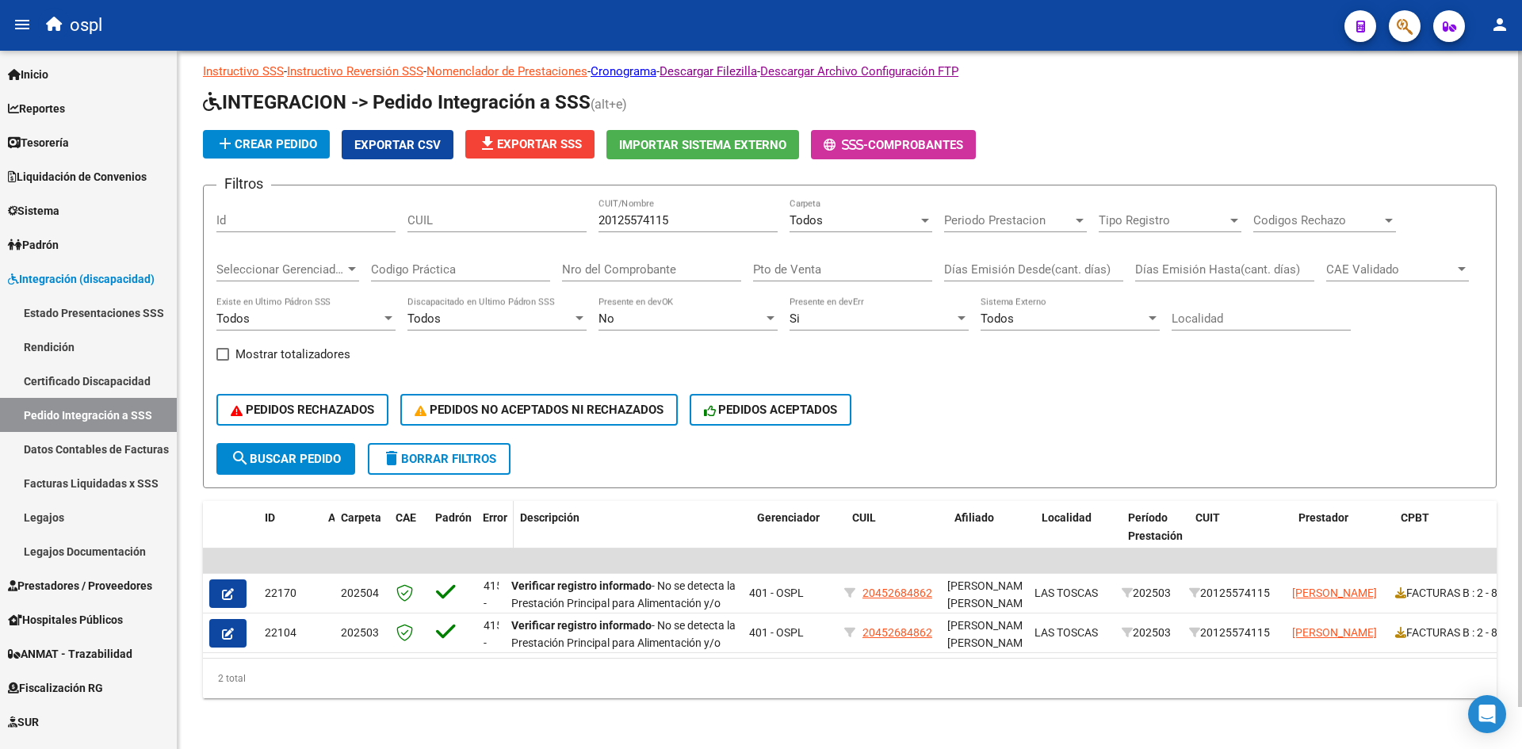
drag, startPoint x: 503, startPoint y: 518, endPoint x: 513, endPoint y: 518, distance: 10.3
click at [513, 518] on span at bounding box center [510, 536] width 7 height 70
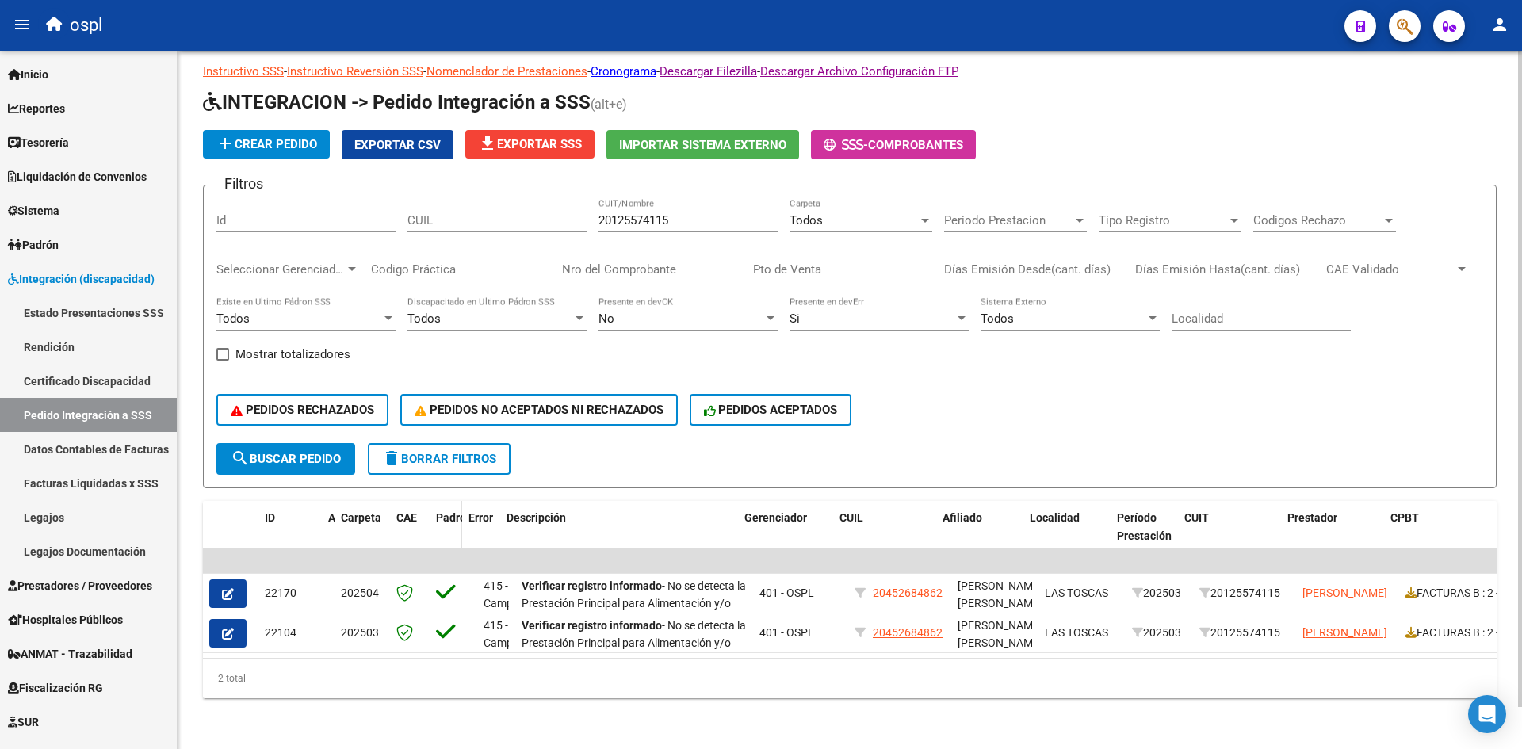
drag, startPoint x: 476, startPoint y: 511, endPoint x: 461, endPoint y: 513, distance: 15.2
click at [461, 513] on span at bounding box center [458, 536] width 7 height 70
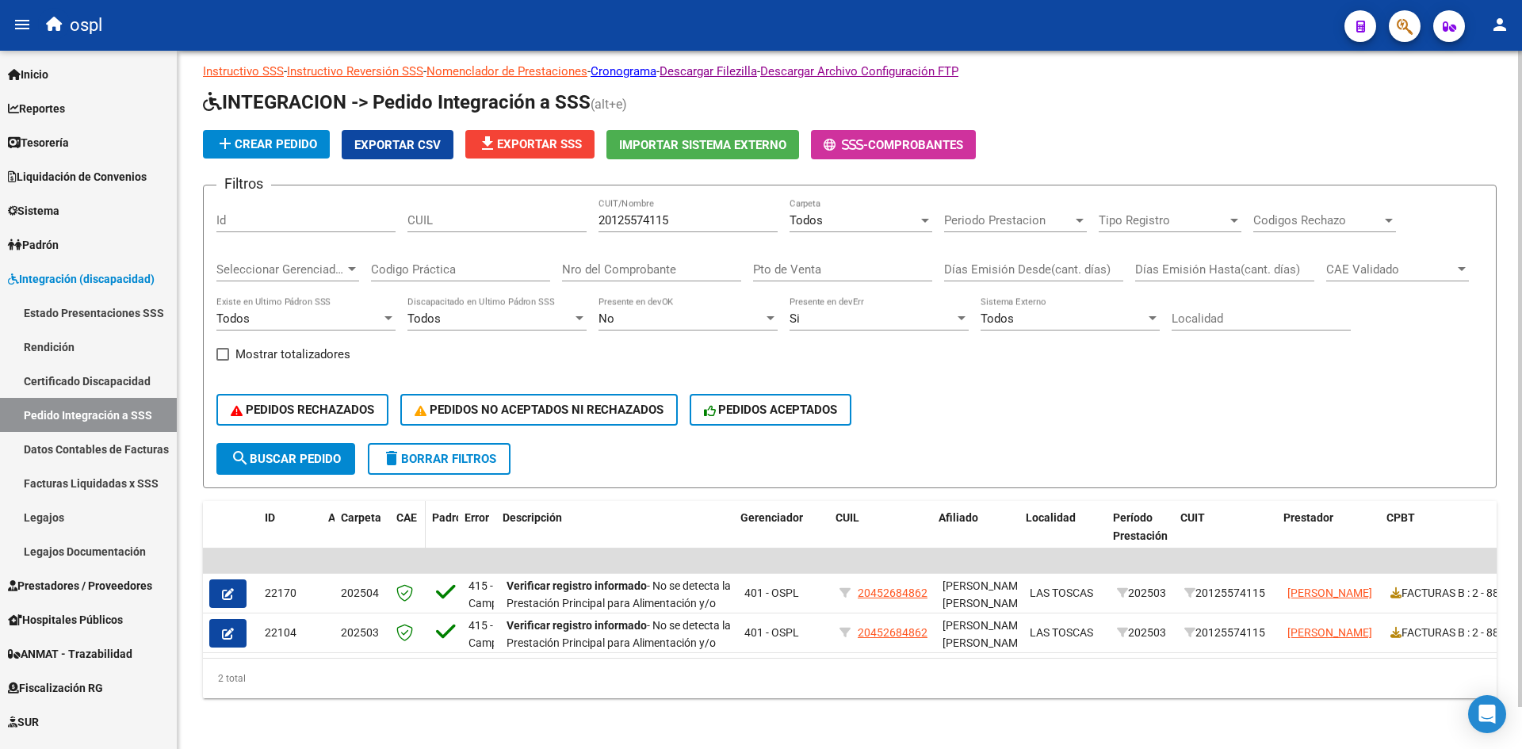
drag, startPoint x: 427, startPoint y: 514, endPoint x: 401, endPoint y: 516, distance: 25.5
click at [419, 515] on span at bounding box center [422, 536] width 7 height 70
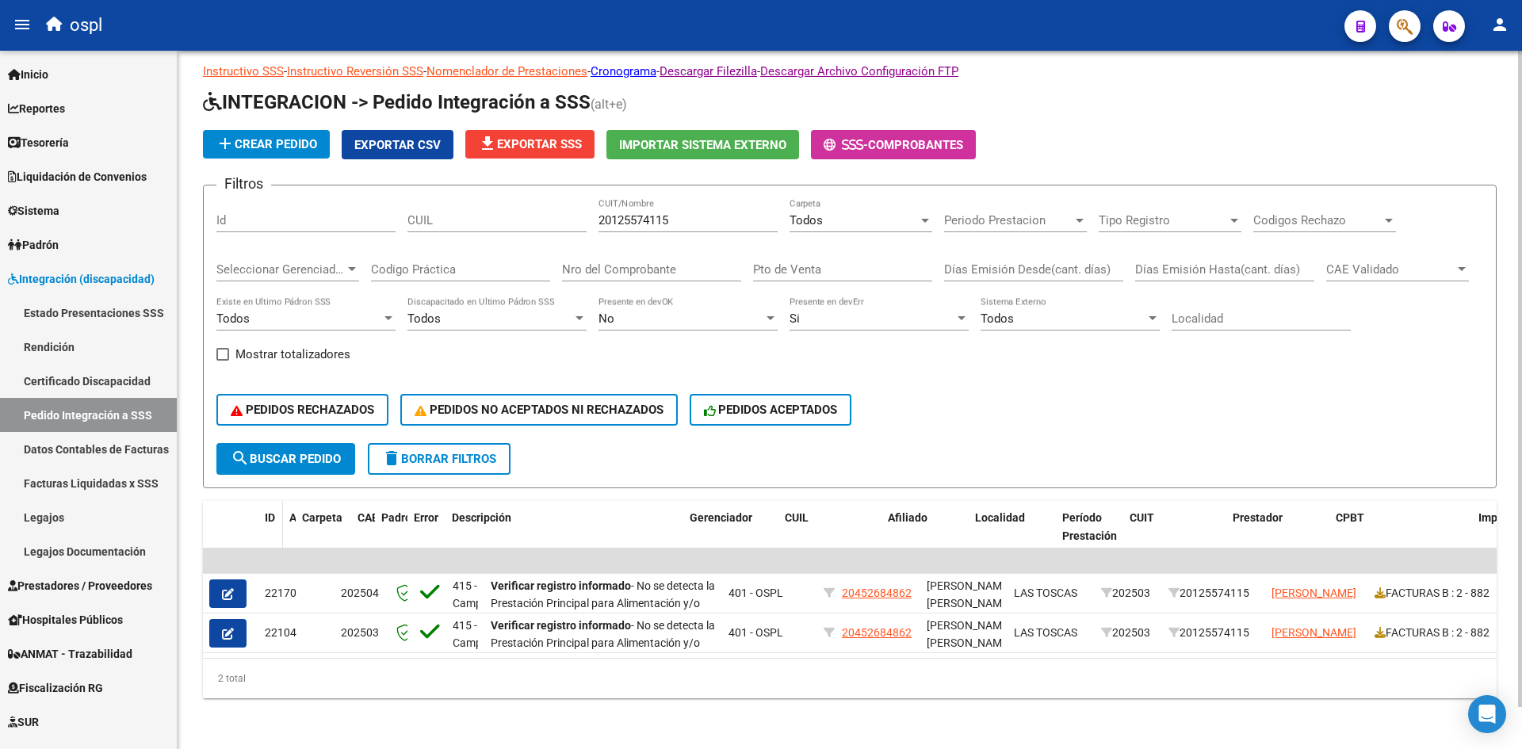
drag, startPoint x: 319, startPoint y: 511, endPoint x: 281, endPoint y: 516, distance: 39.1
click at [281, 516] on span at bounding box center [279, 536] width 7 height 70
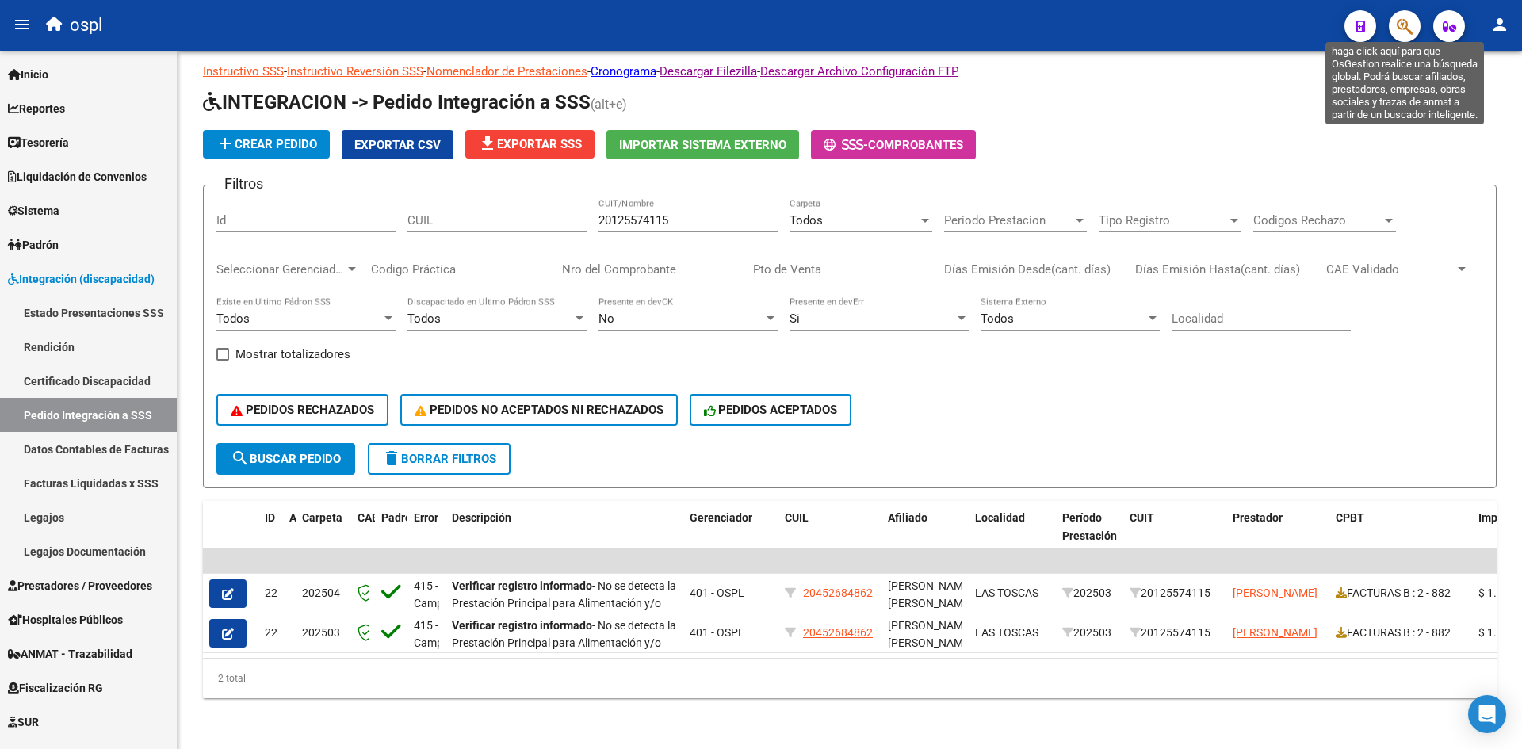
click at [1410, 22] on icon "button" at bounding box center [1405, 26] width 16 height 18
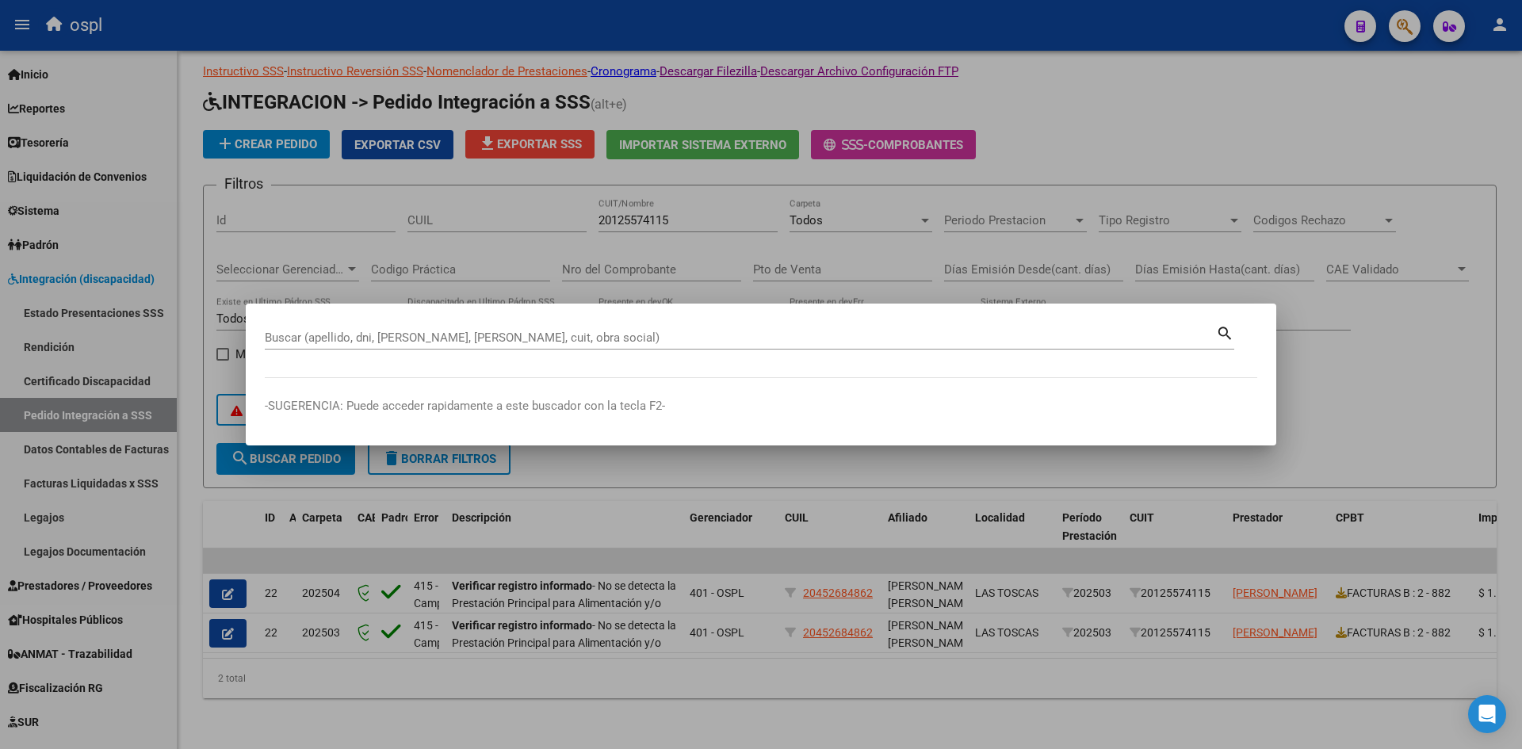
click at [419, 342] on input "Buscar (apellido, dni, [PERSON_NAME], [PERSON_NAME], cuit, obra social)" at bounding box center [740, 338] width 951 height 14
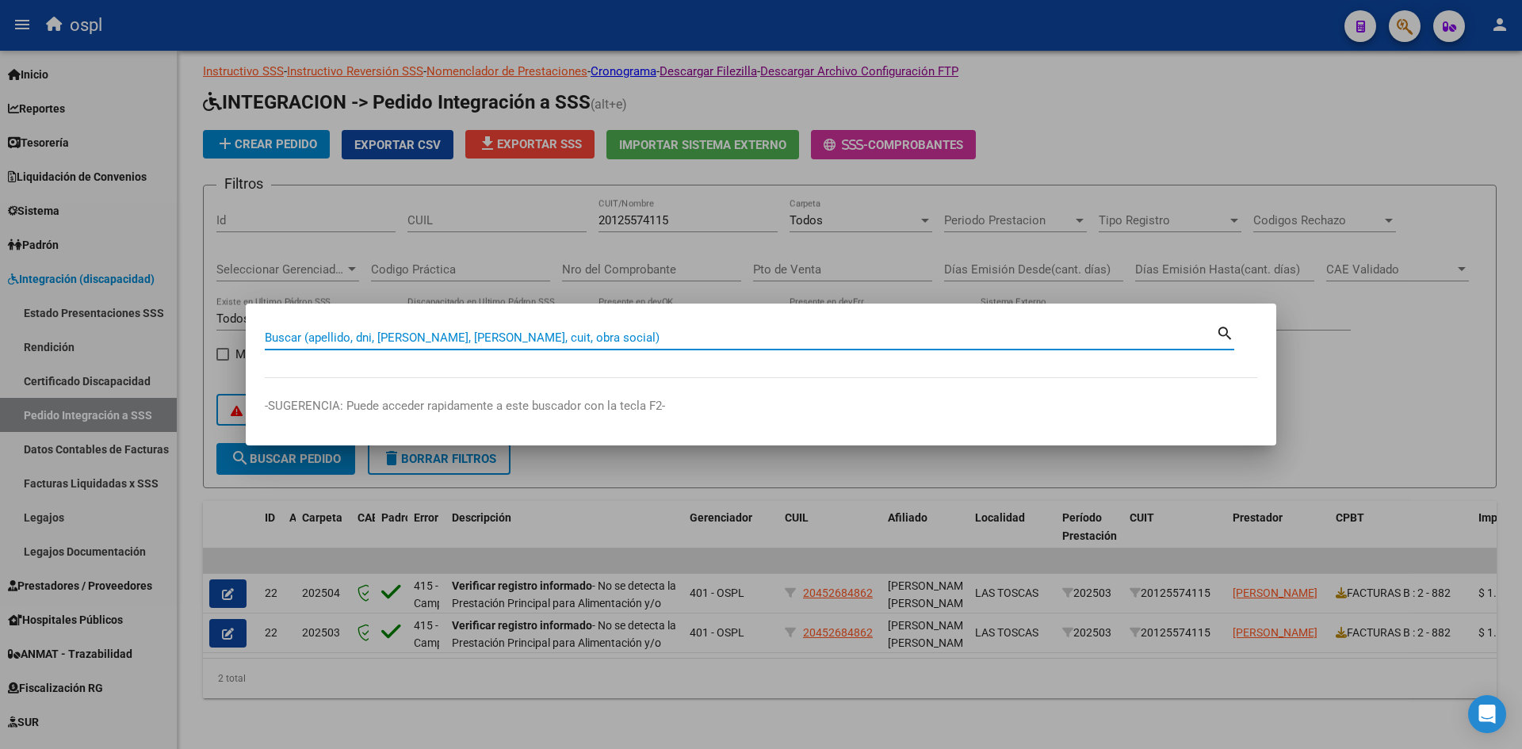
paste input "30634050600"
type input "30634050600"
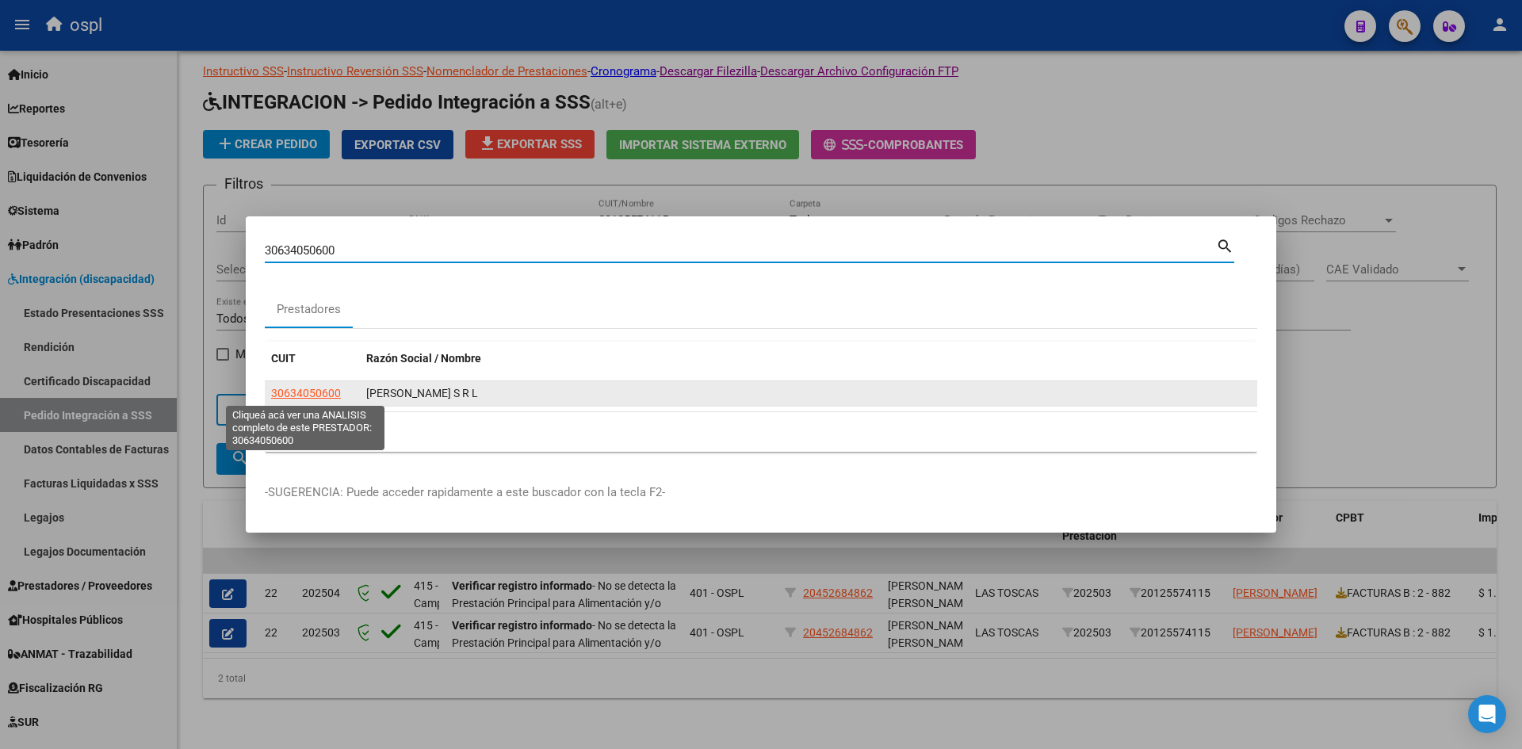
click at [328, 396] on span "30634050600" at bounding box center [306, 393] width 70 height 13
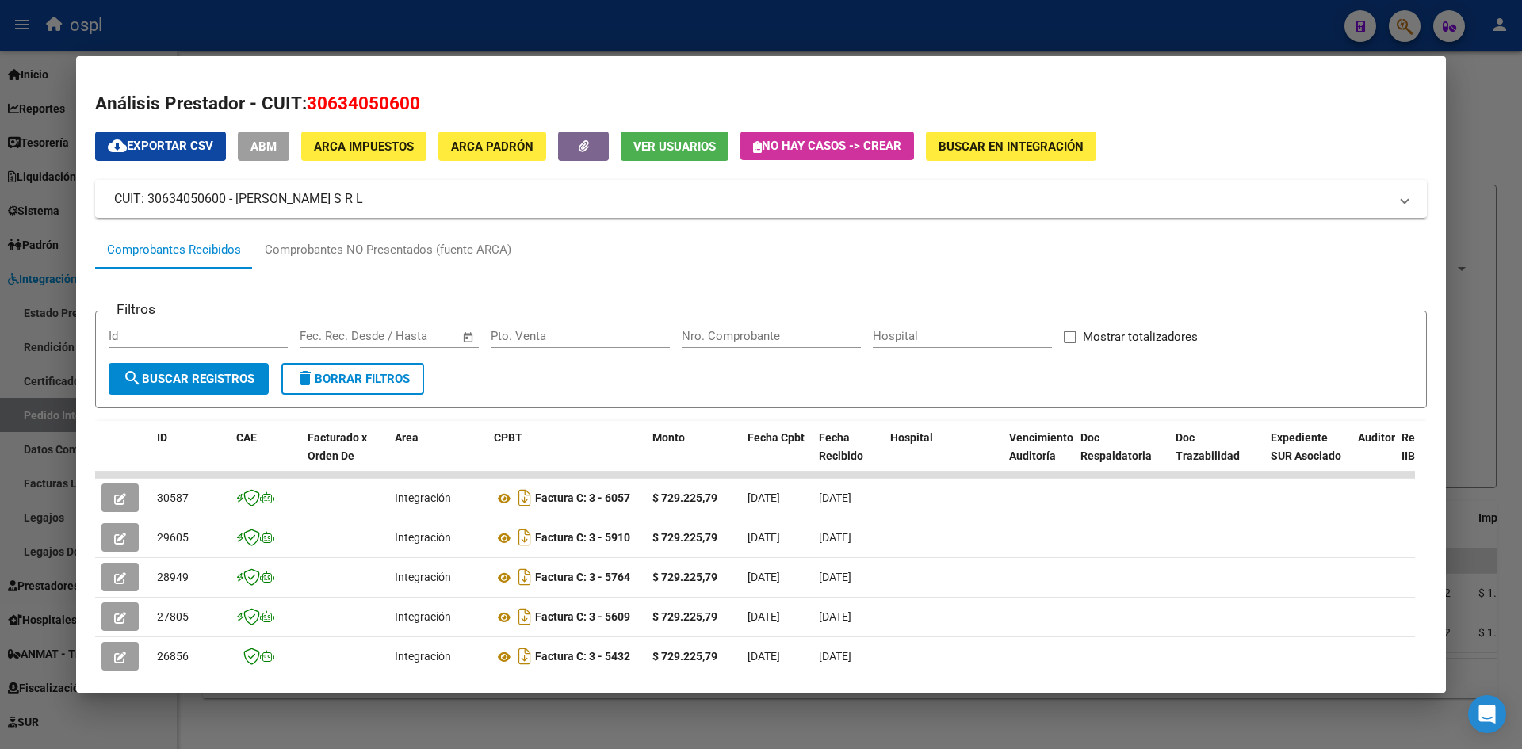
click at [266, 151] on span "ABM" at bounding box center [264, 147] width 26 height 14
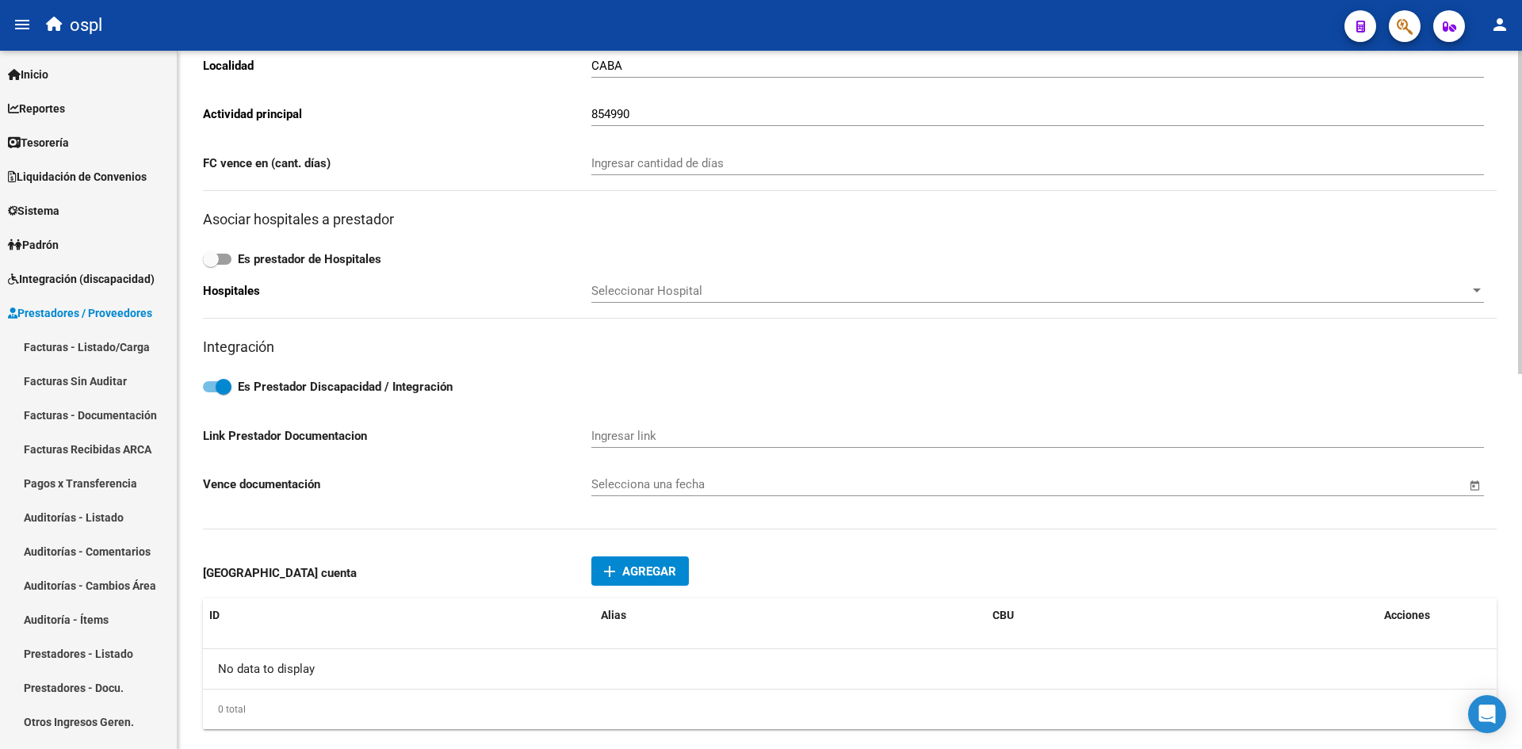
scroll to position [476, 0]
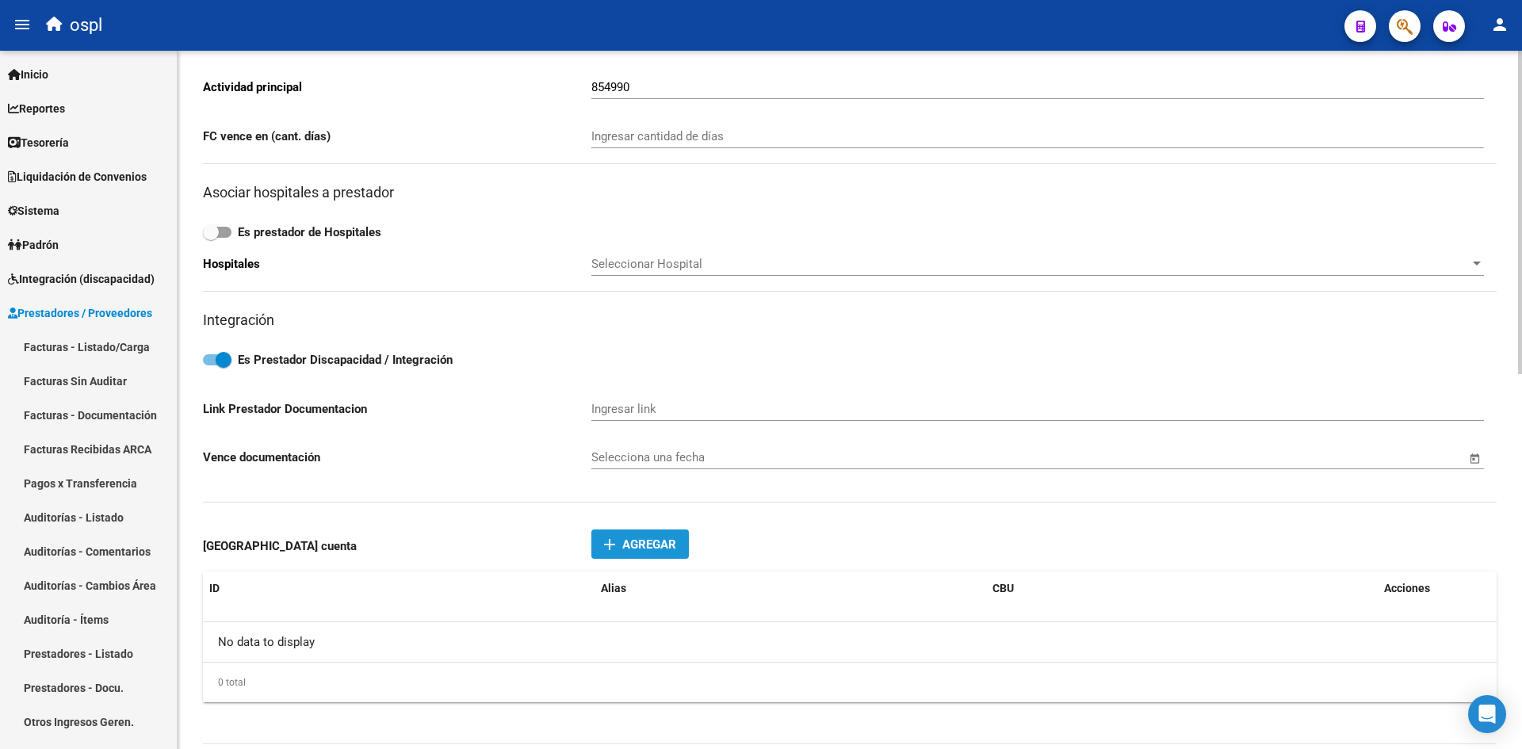
click at [630, 546] on span "Agregar" at bounding box center [649, 545] width 54 height 14
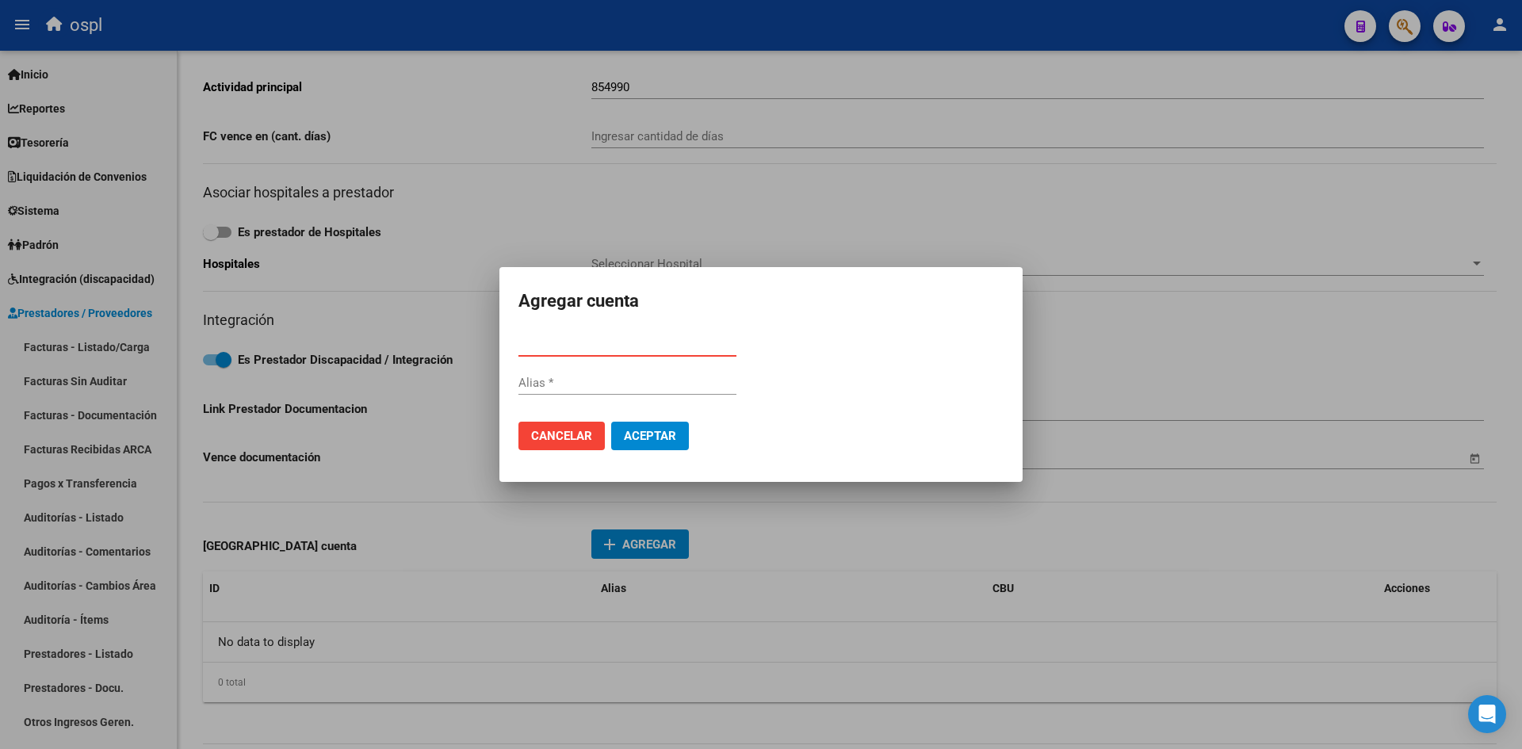
paste input "0070008520000019908975"
type input "0070008520000019908975"
click at [836, 379] on div "0070008520000019908975 CBU * Alias" at bounding box center [760, 371] width 485 height 78
click at [651, 439] on span "Aceptar" at bounding box center [650, 436] width 52 height 14
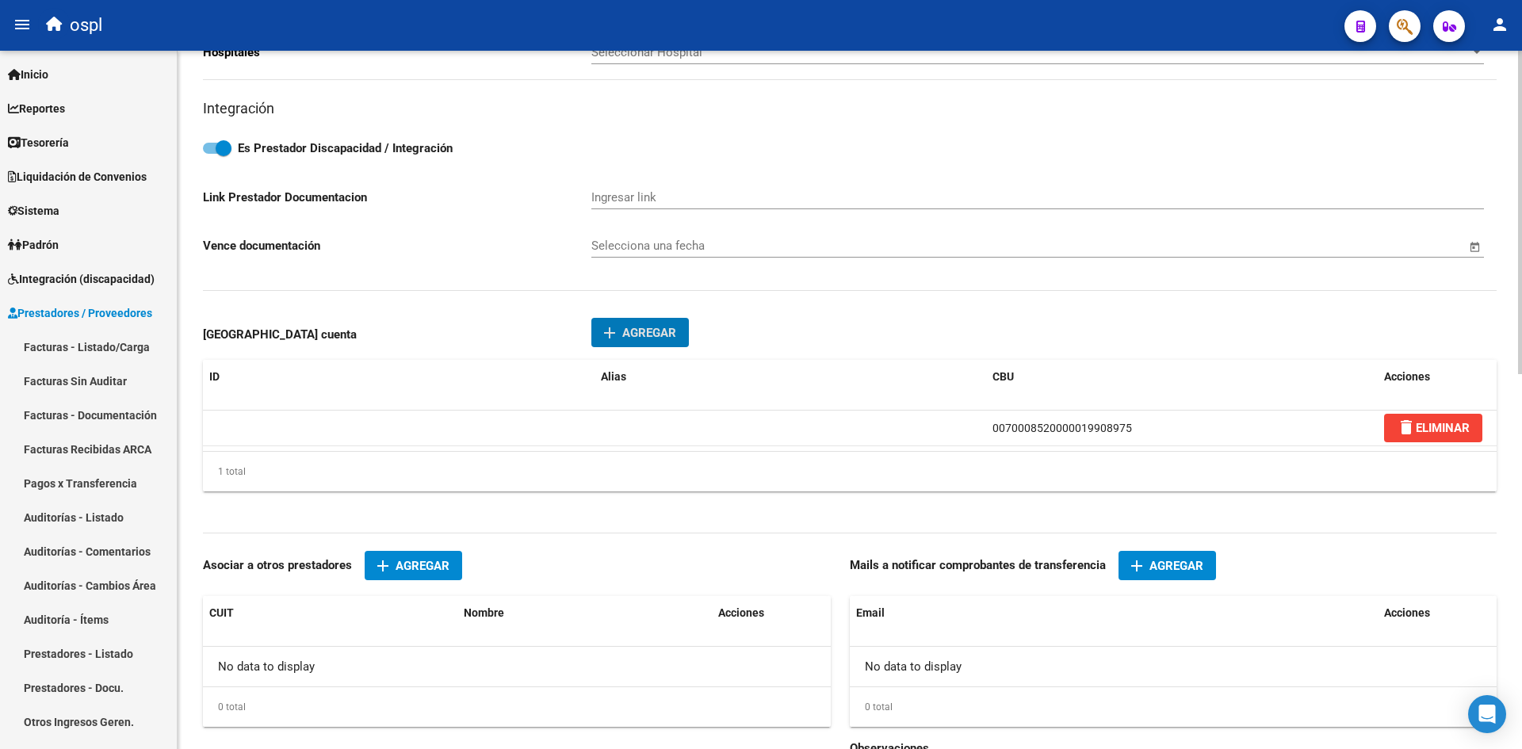
scroll to position [714, 0]
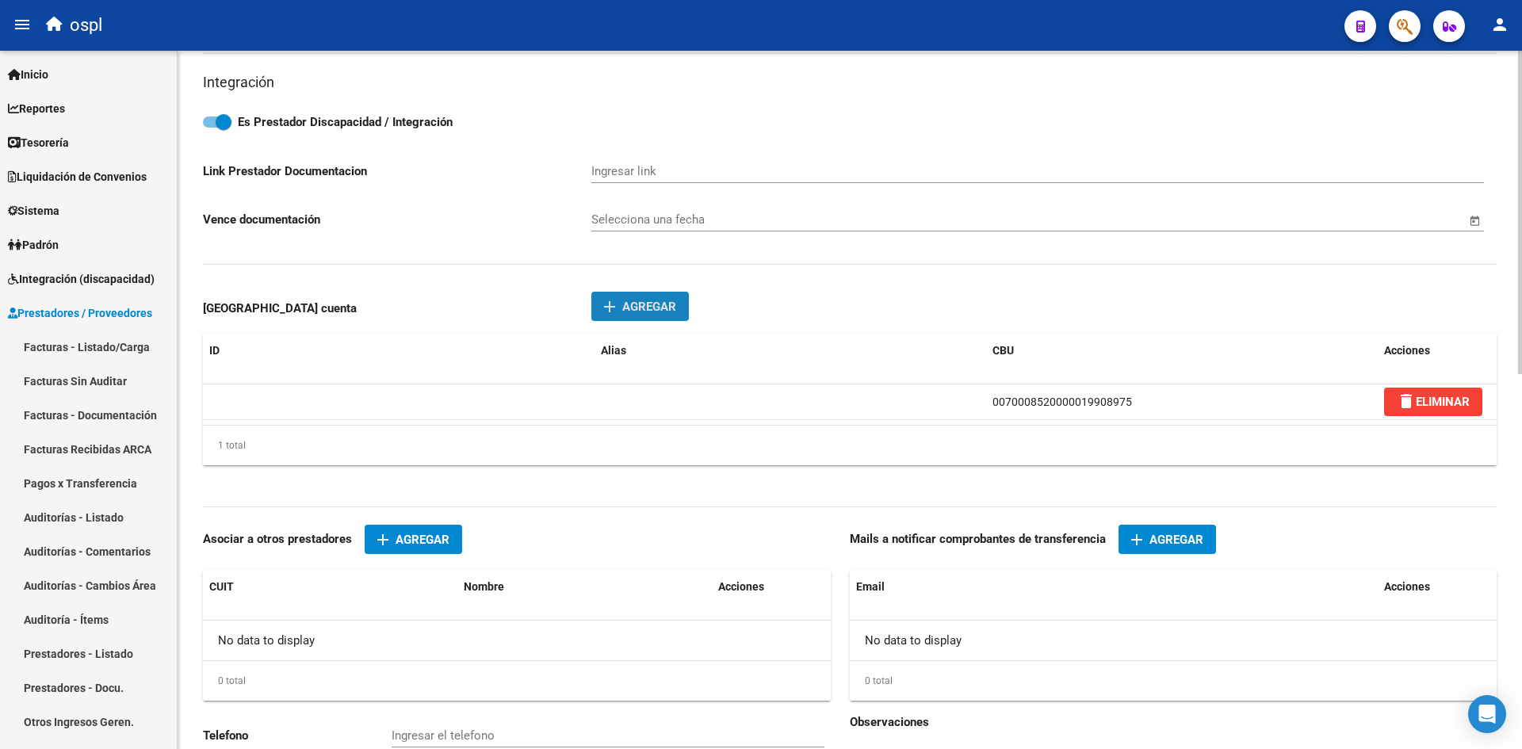
click at [618, 305] on mat-icon "add" at bounding box center [609, 306] width 19 height 19
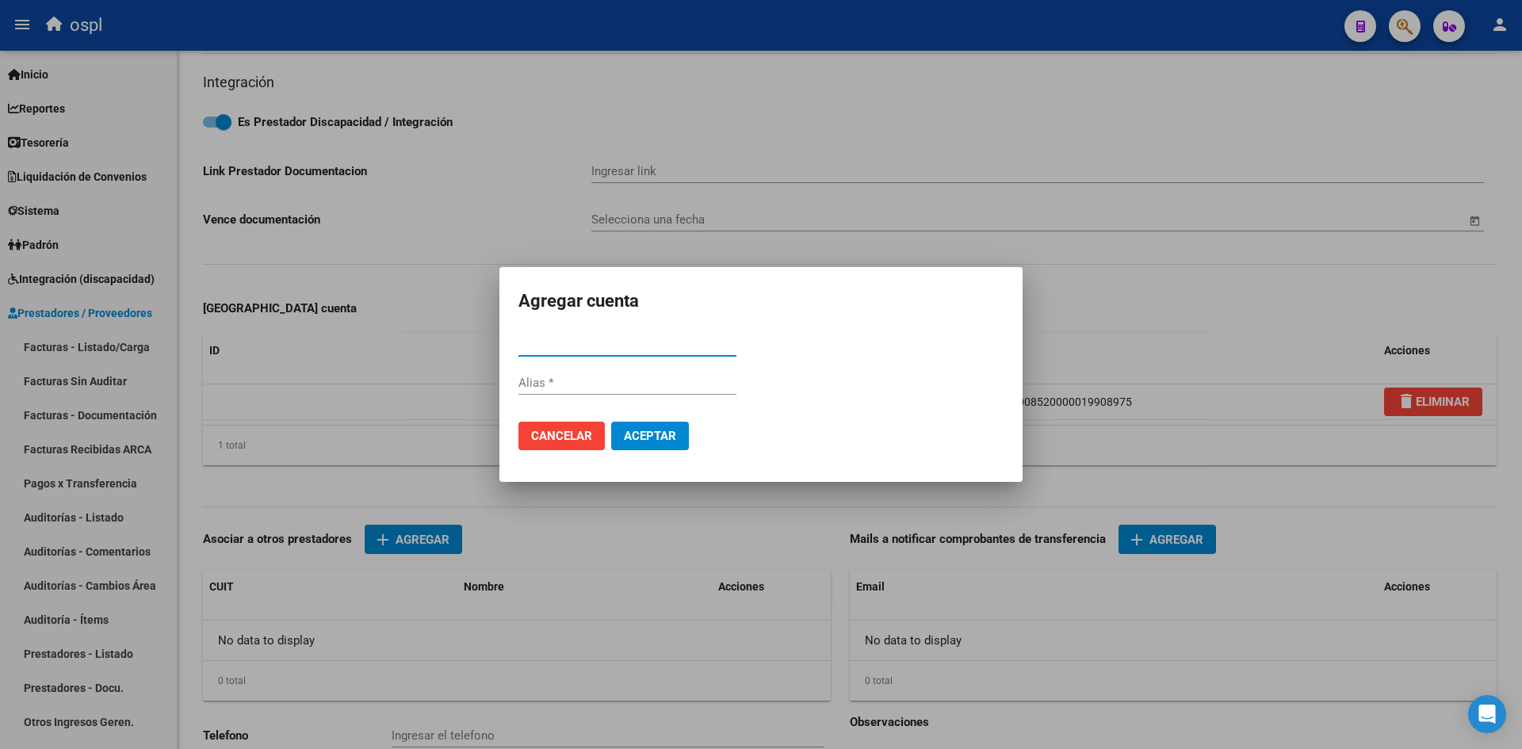
click at [1127, 323] on div at bounding box center [761, 374] width 1522 height 749
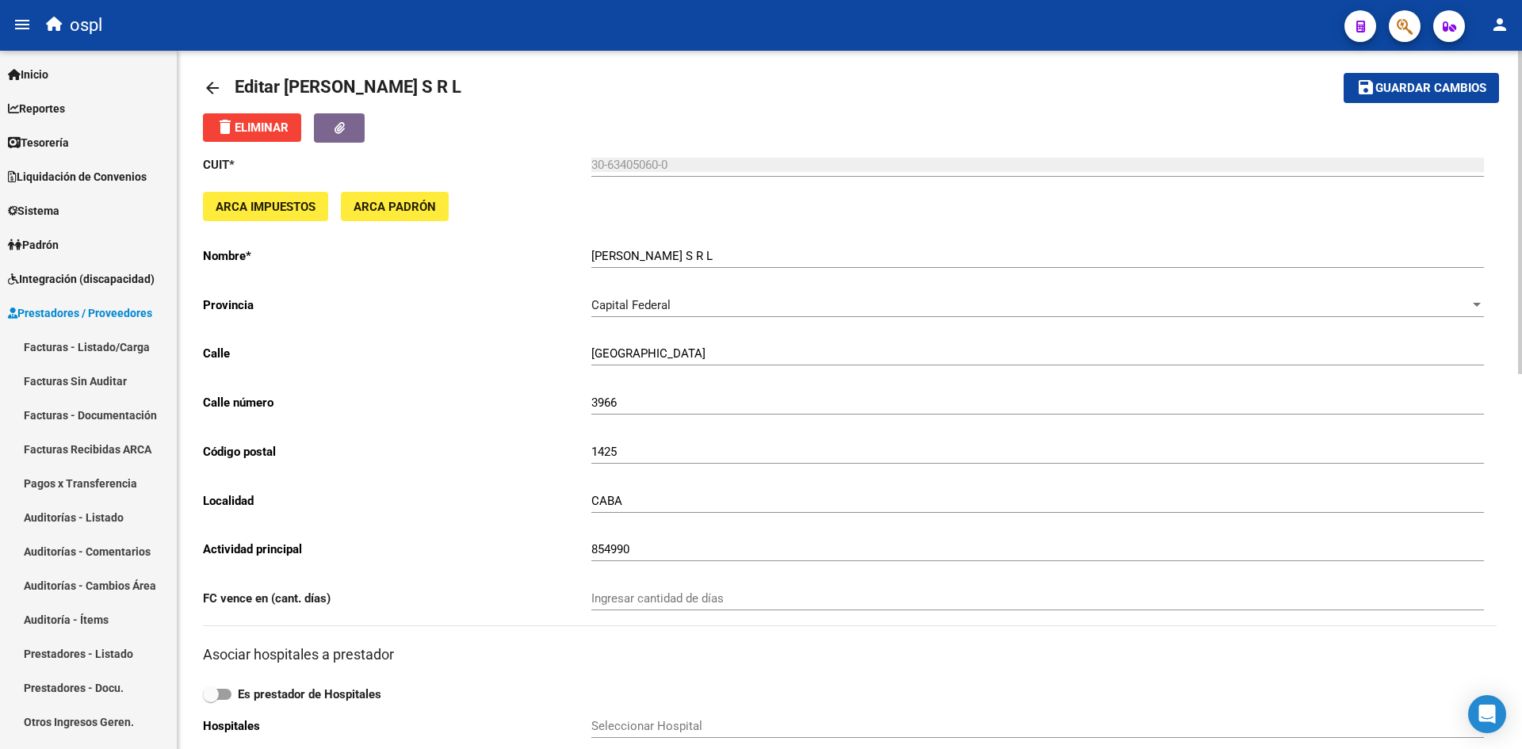
scroll to position [0, 0]
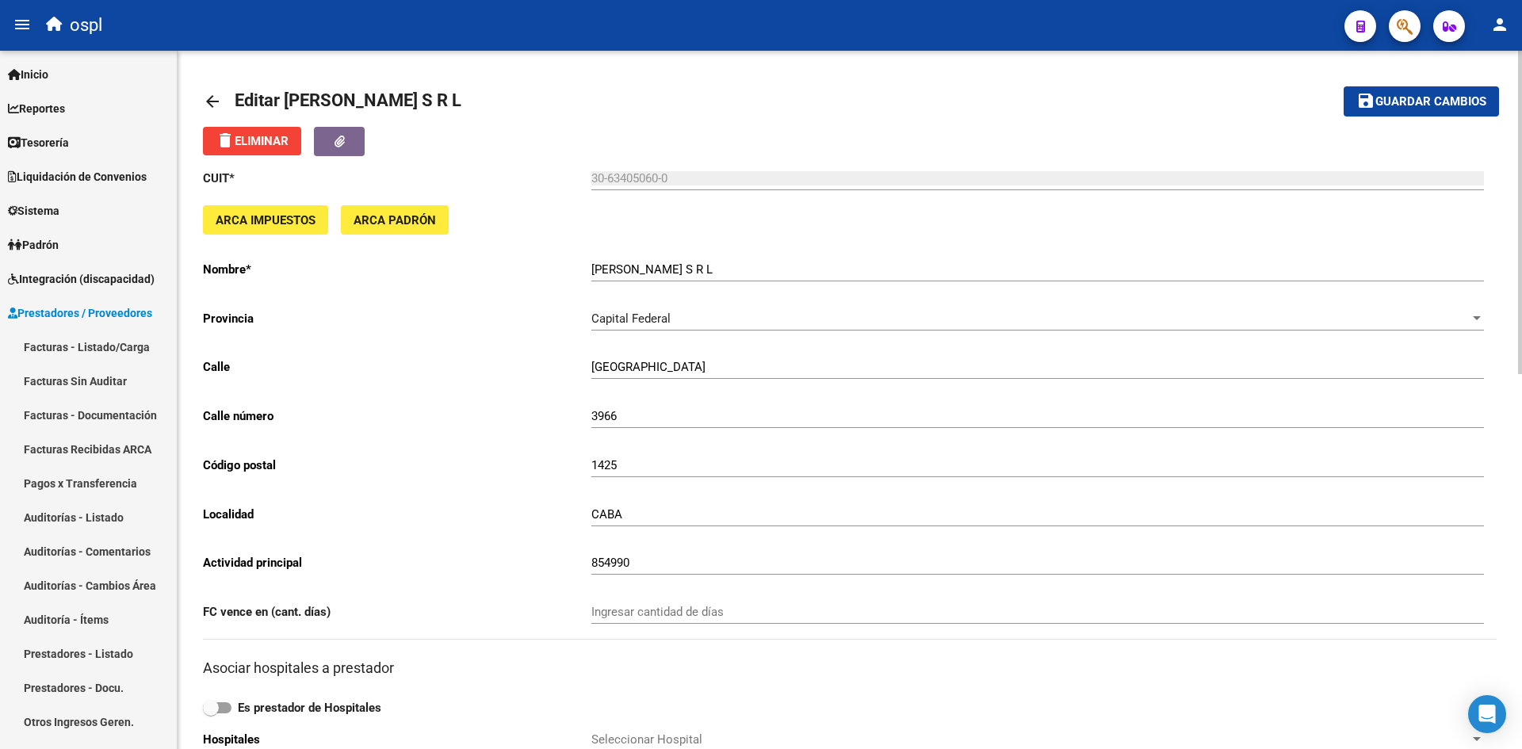
click at [354, 131] on button "button" at bounding box center [339, 141] width 51 height 29
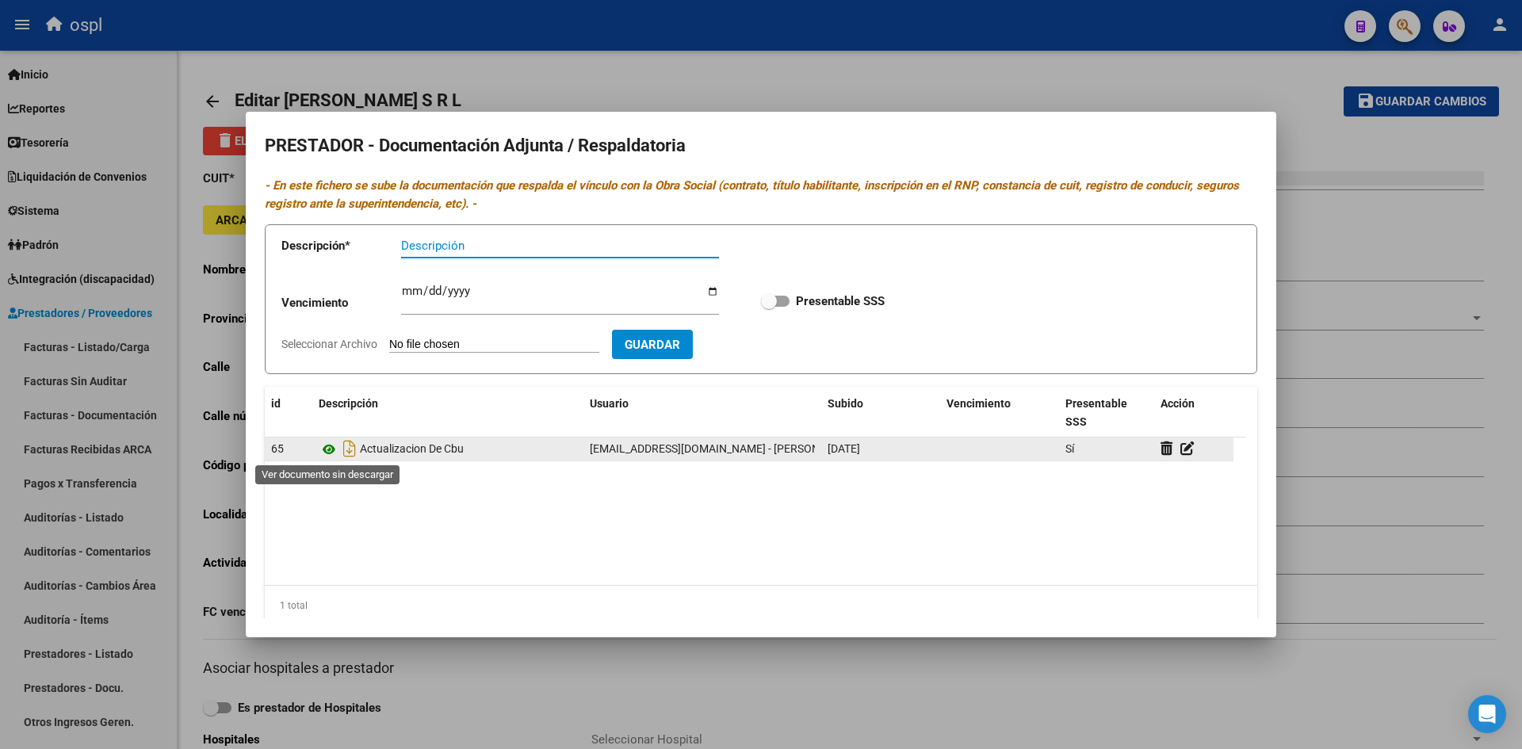
click at [331, 451] on icon at bounding box center [329, 449] width 21 height 19
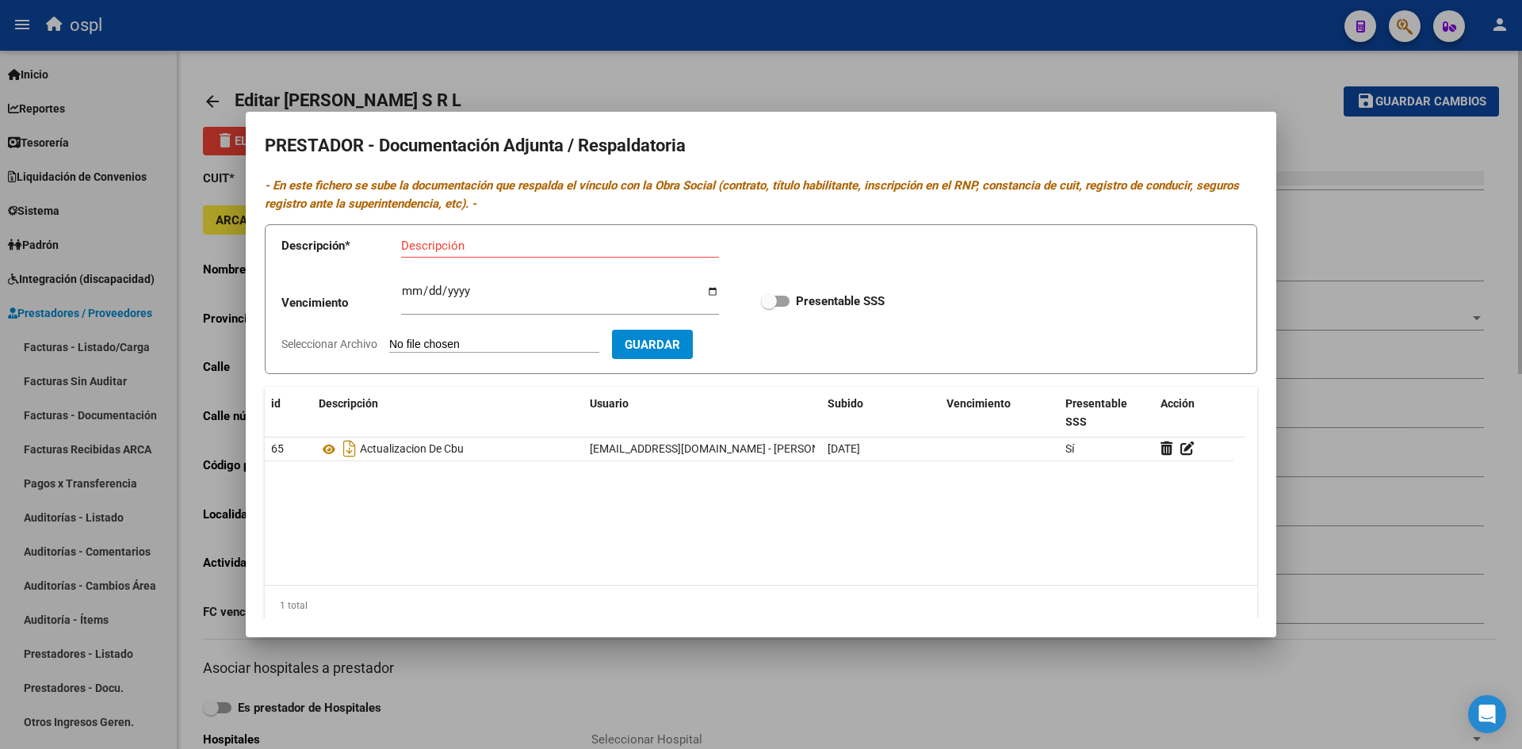
drag, startPoint x: 1418, startPoint y: 227, endPoint x: 1366, endPoint y: 71, distance: 164.7
click at [1418, 225] on div at bounding box center [761, 374] width 1522 height 749
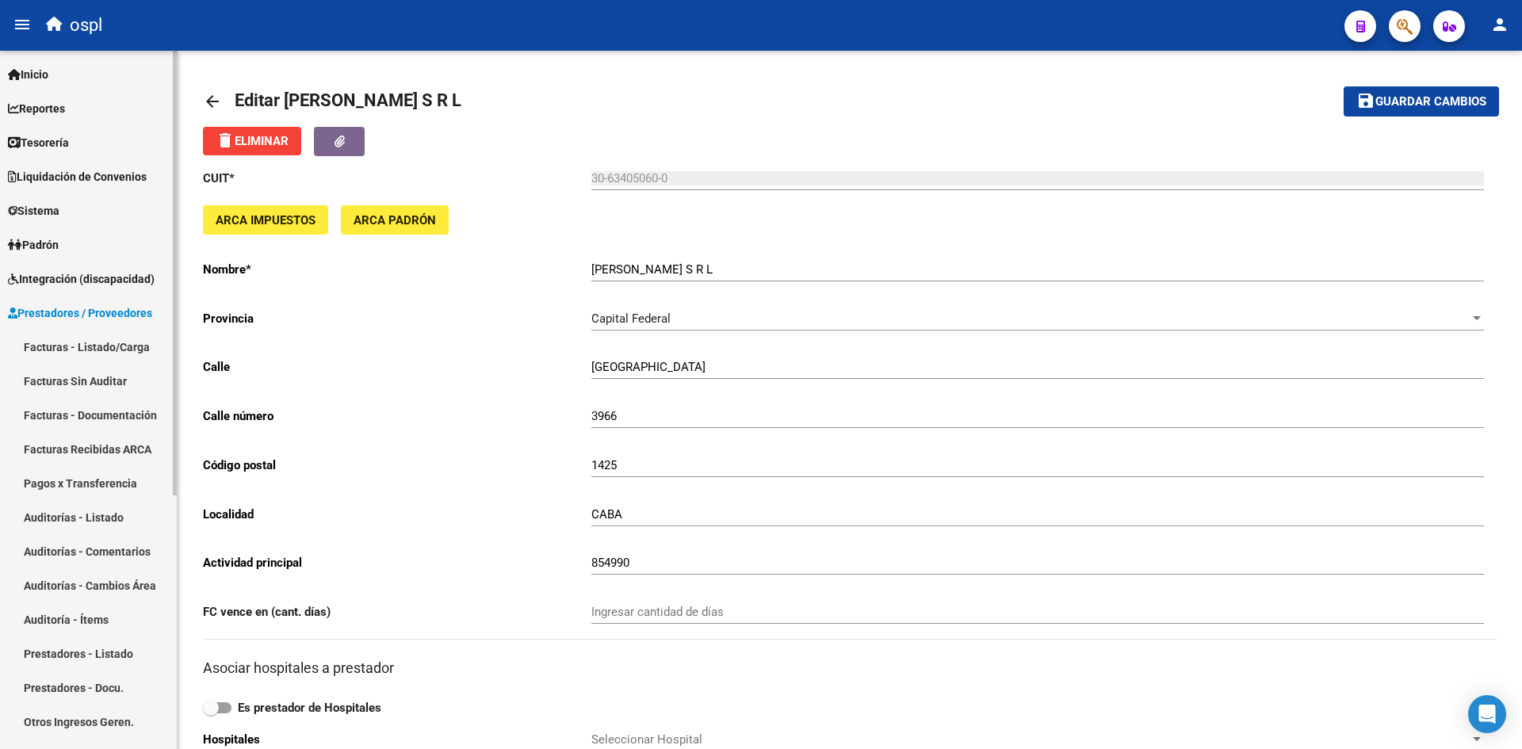
click at [75, 283] on span "Integración (discapacidad)" at bounding box center [81, 278] width 147 height 17
click at [109, 275] on span "Integración (discapacidad)" at bounding box center [81, 278] width 147 height 17
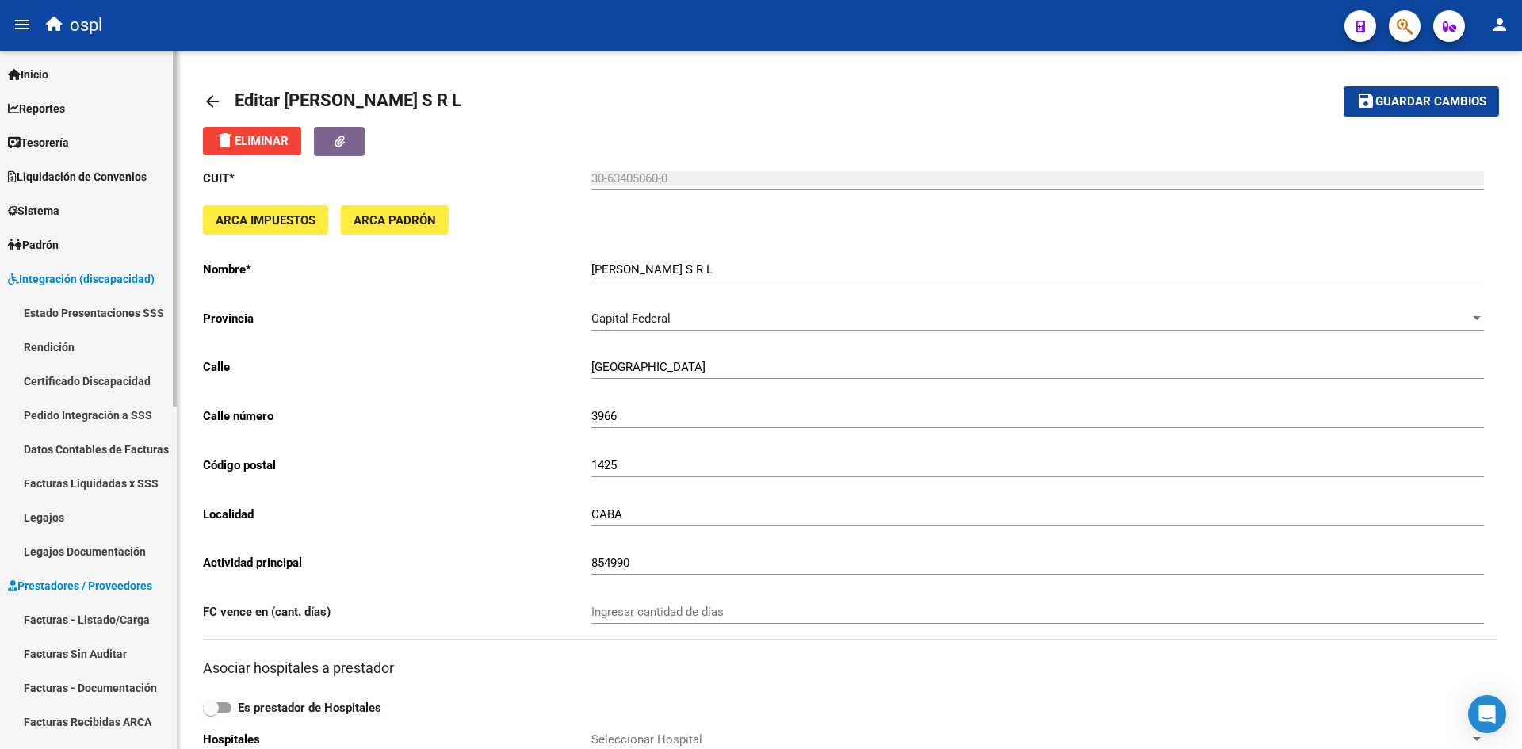
click at [94, 309] on link "Estado Presentaciones SSS" at bounding box center [88, 313] width 177 height 34
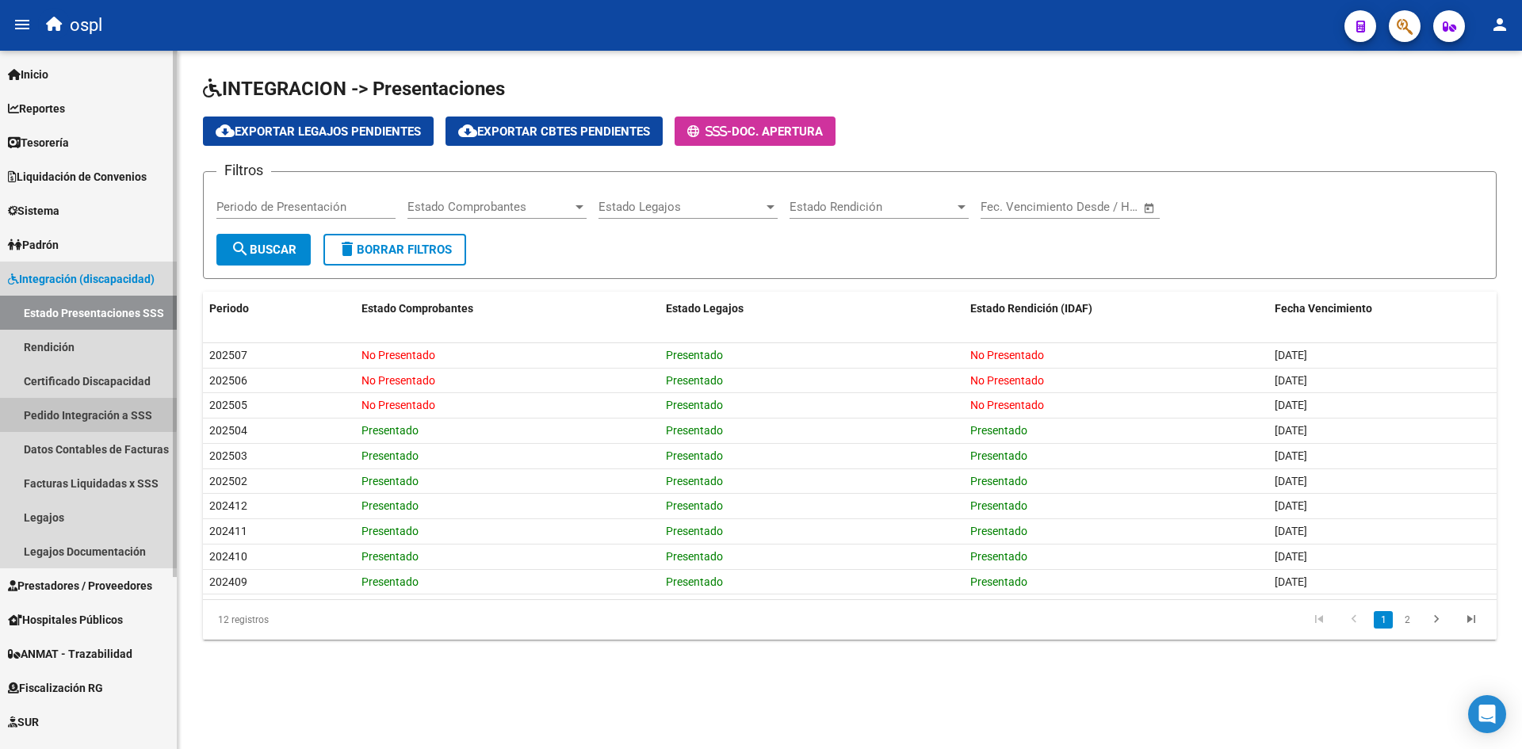
click at [59, 411] on link "Pedido Integración a SSS" at bounding box center [88, 415] width 177 height 34
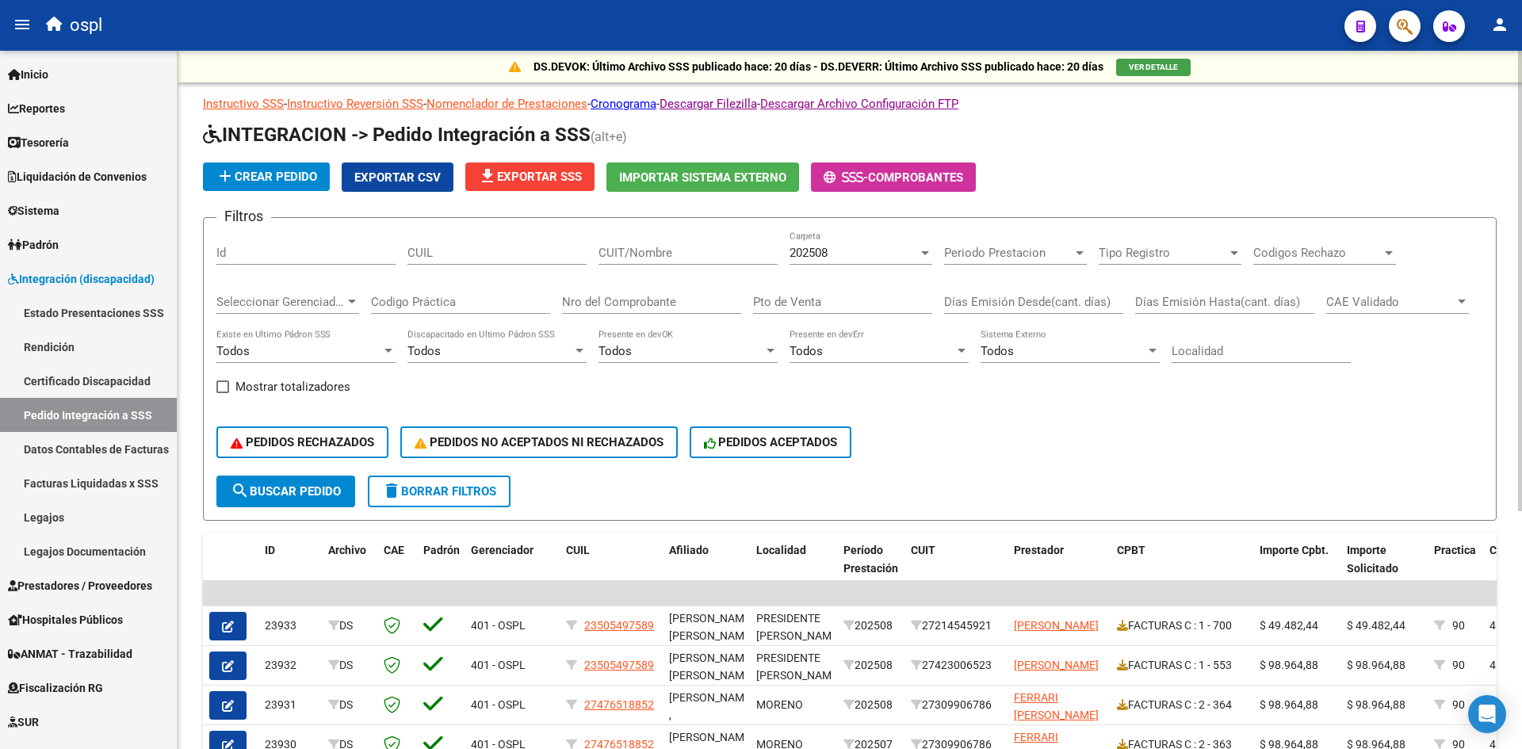
click at [454, 262] on div "CUIL" at bounding box center [496, 248] width 179 height 34
paste input "27202651882"
type input "27202651882"
click at [289, 480] on button "search Buscar Pedido" at bounding box center [285, 492] width 139 height 32
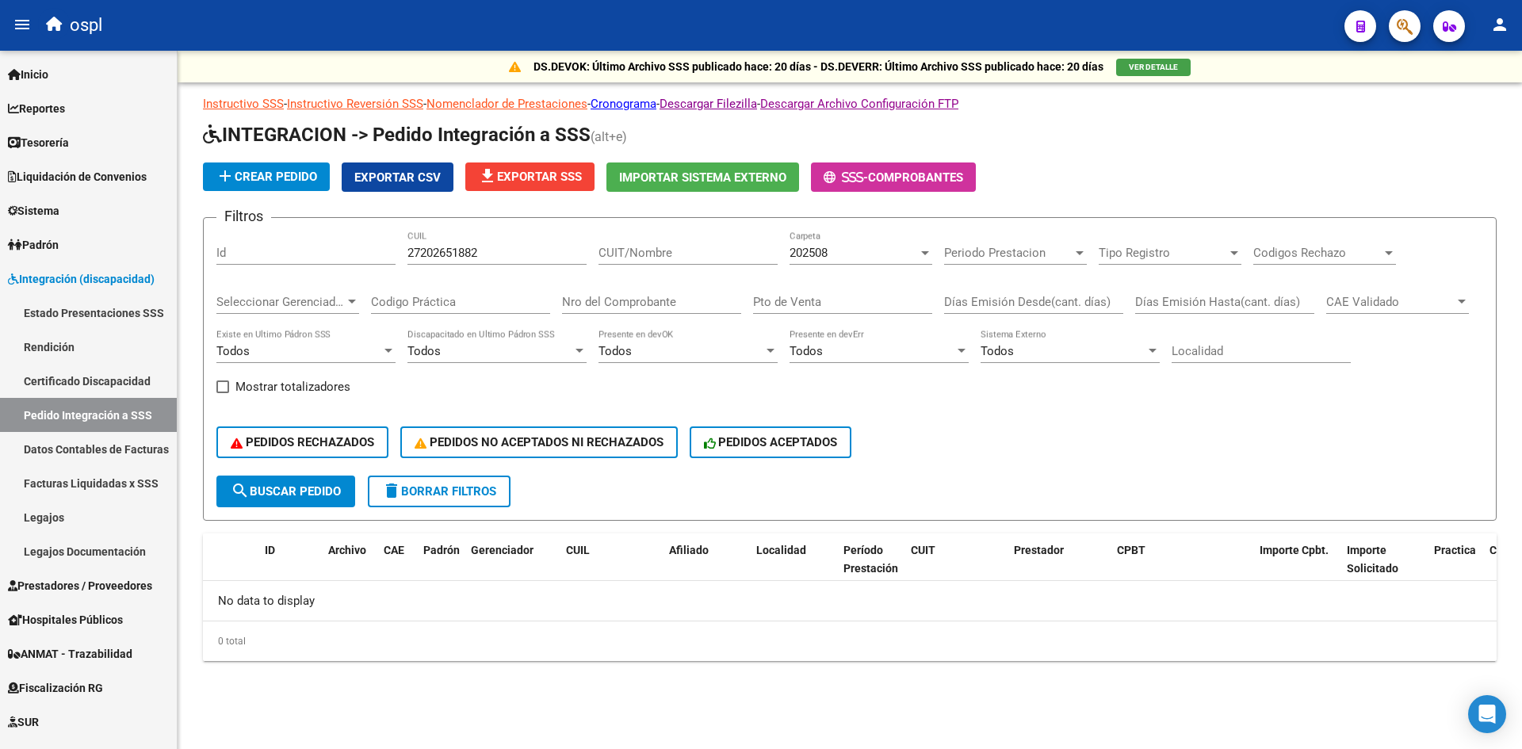
click at [420, 487] on span "delete Borrar Filtros" at bounding box center [439, 491] width 114 height 14
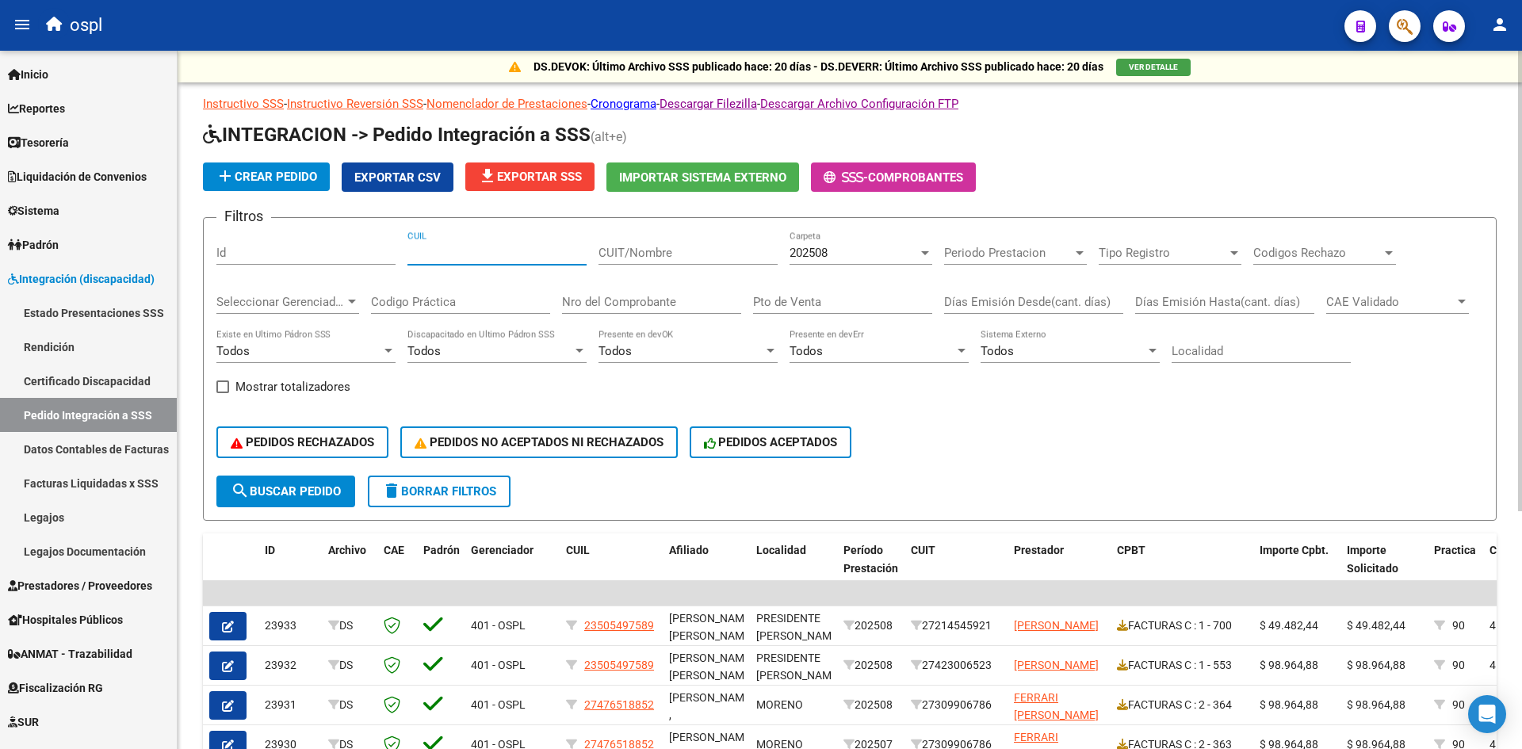
click at [503, 259] on input "CUIL" at bounding box center [496, 253] width 179 height 14
paste input "27202651882"
type input "27202651882"
click at [836, 252] on div "202508" at bounding box center [854, 253] width 128 height 14
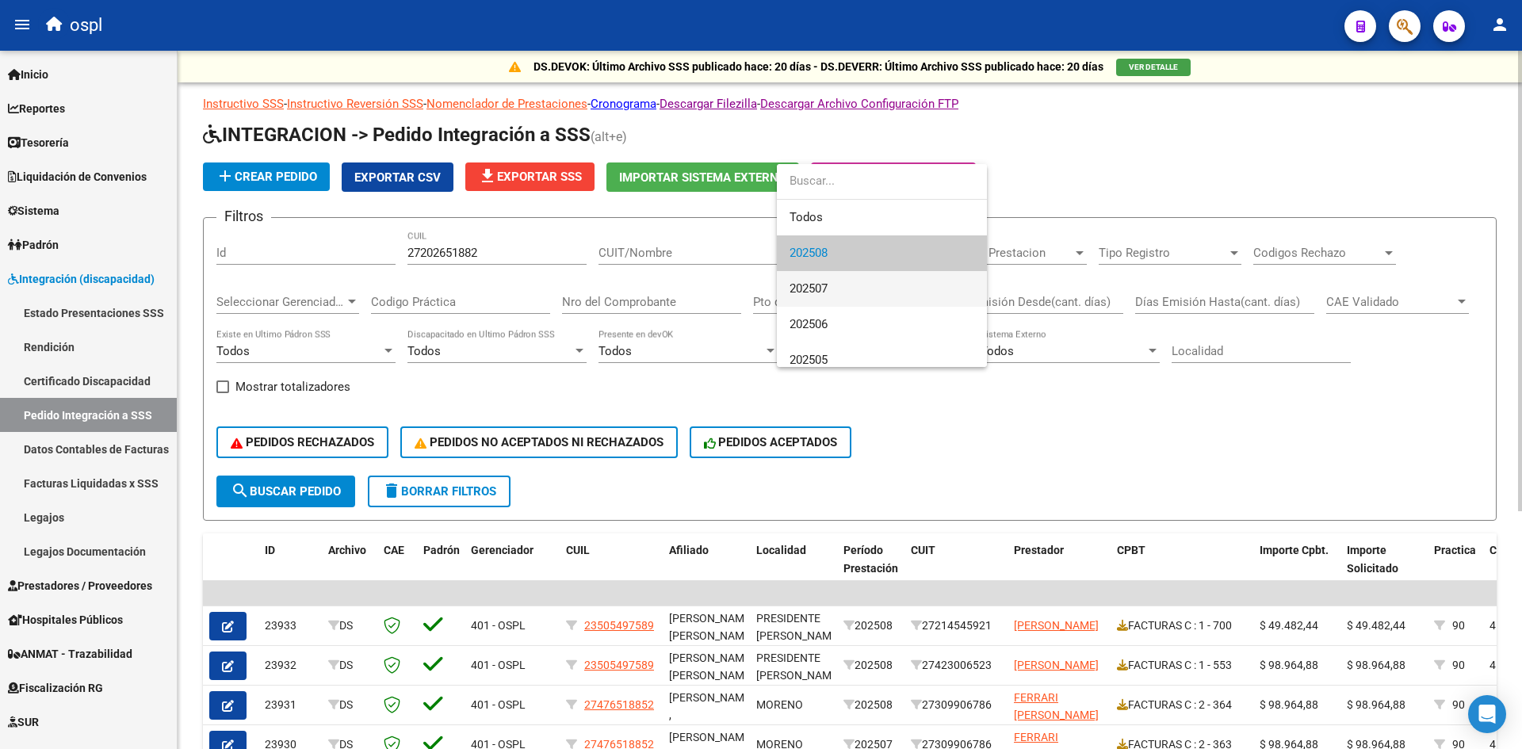
click at [833, 284] on span "202507" at bounding box center [882, 289] width 185 height 36
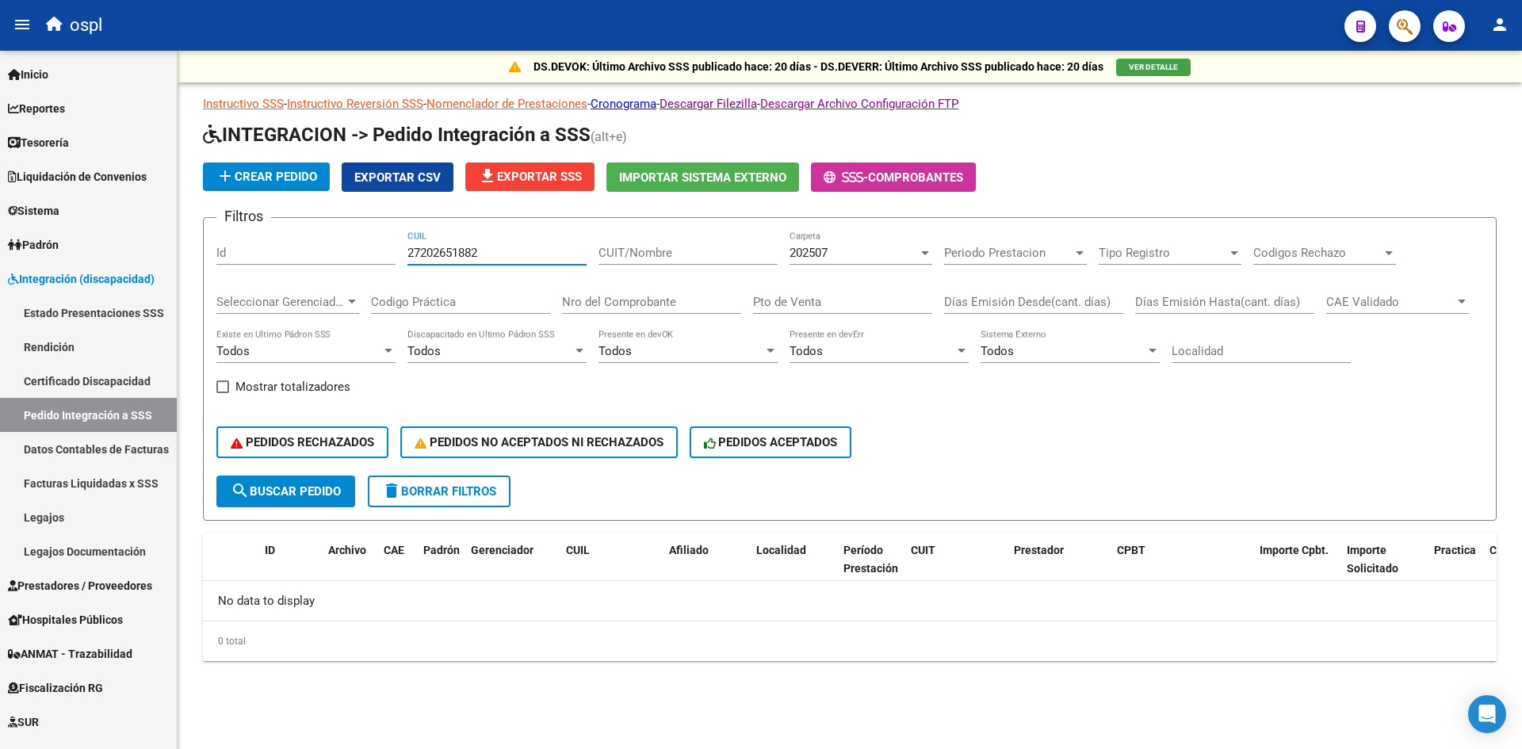
drag, startPoint x: 484, startPoint y: 258, endPoint x: 372, endPoint y: 258, distance: 111.8
click at [372, 258] on div "Filtros Id 27202651882 CUIL CUIT/Nombre 202507 Carpeta Periodo Prestacion Perio…" at bounding box center [849, 353] width 1267 height 245
click at [645, 260] on input "CUIT/Nombre" at bounding box center [688, 253] width 179 height 14
paste input "27202651882"
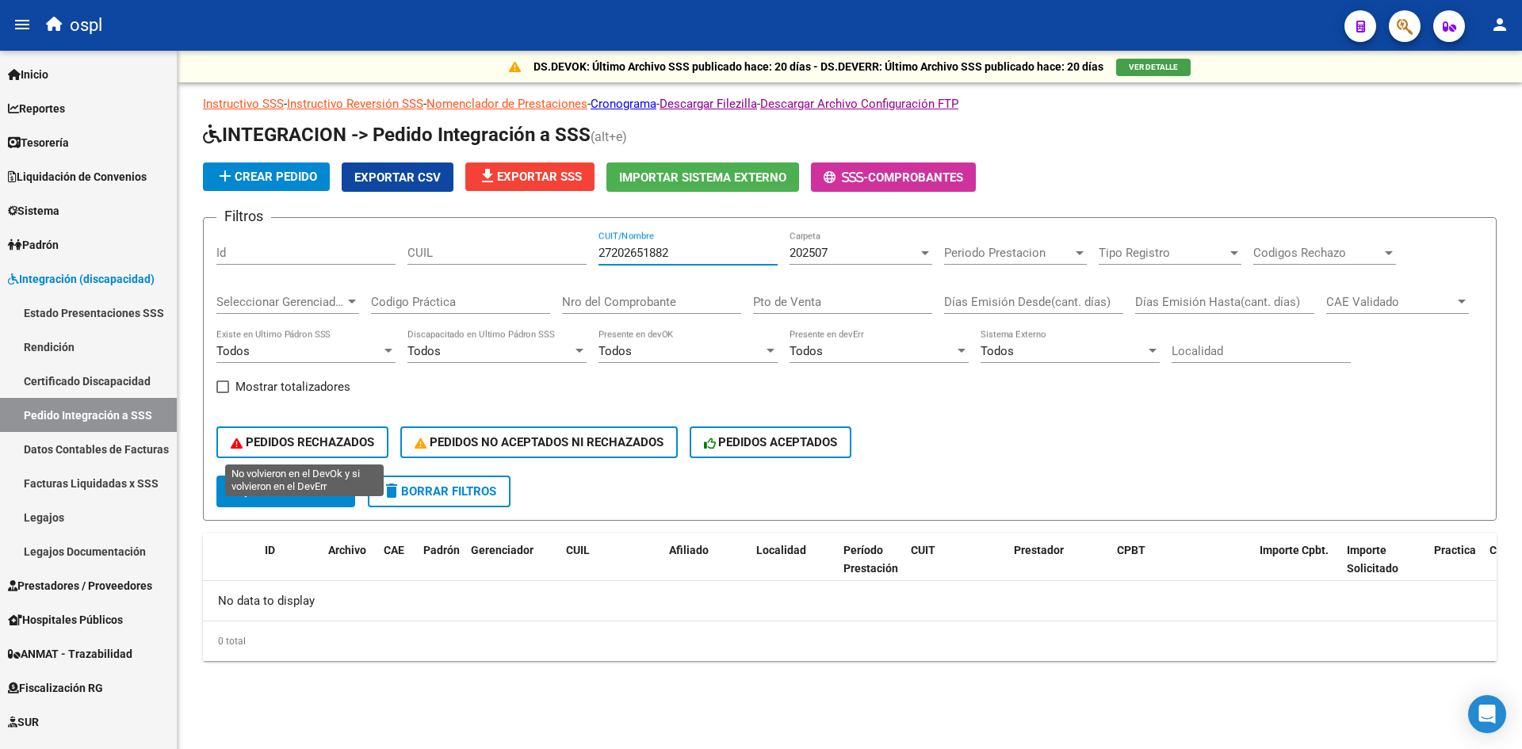
type input "27202651882"
click at [316, 465] on div "PEDIDOS RECHAZADOS PEDIDOS NO ACEPTADOS NI RECHAZADOS PEDIDOS ACEPTADOS" at bounding box center [849, 442] width 1267 height 67
click at [339, 483] on button "search Buscar Pedido" at bounding box center [285, 492] width 139 height 32
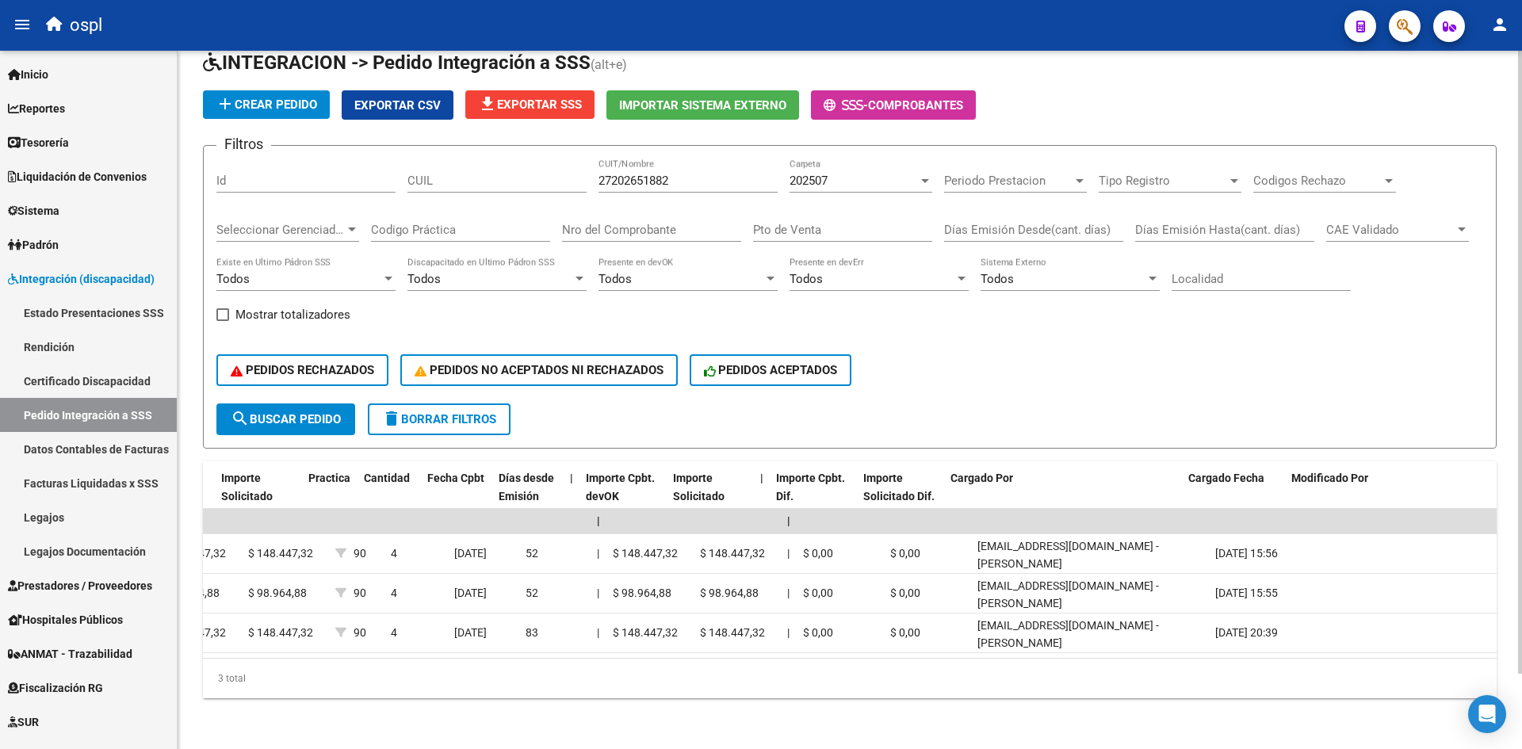
scroll to position [0, 1255]
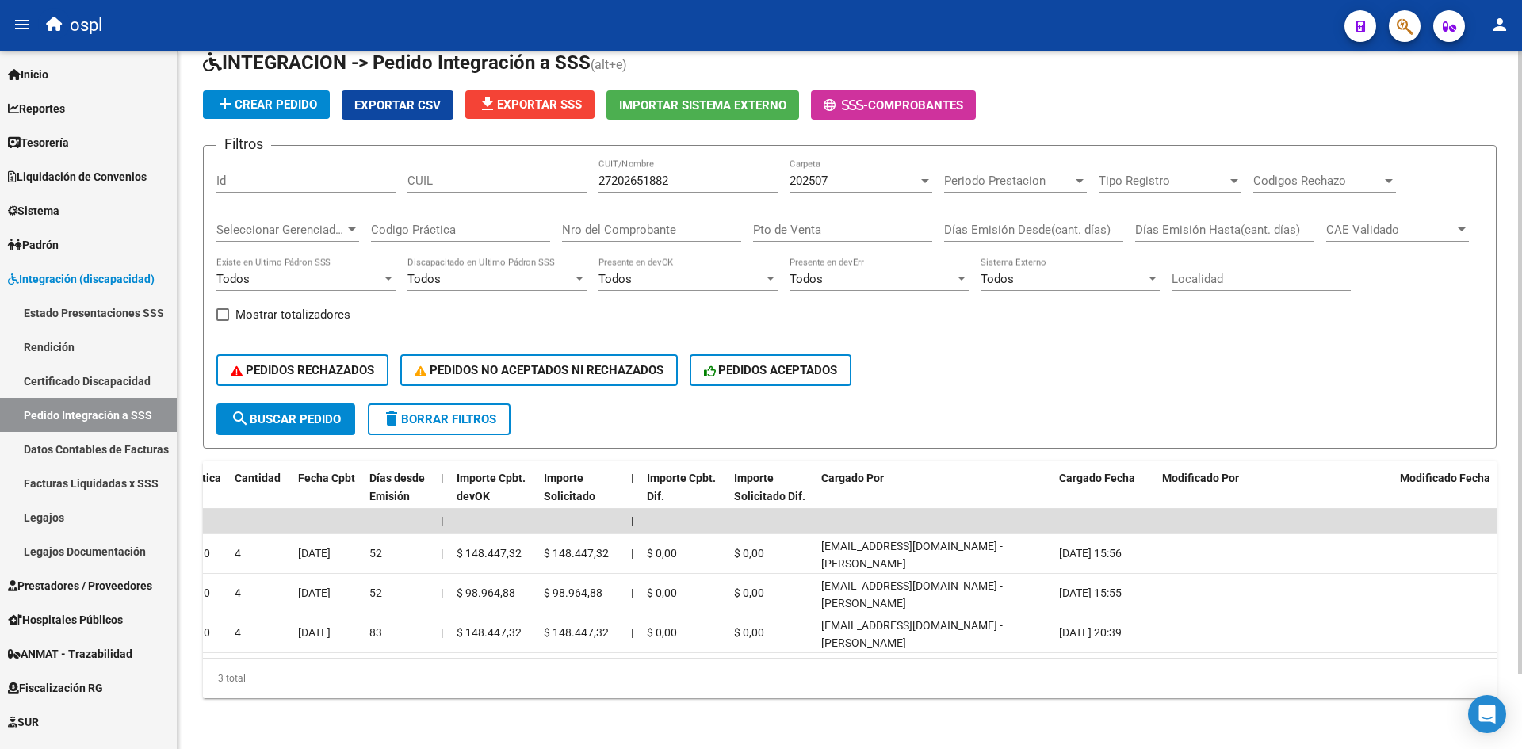
click at [884, 174] on div "202507" at bounding box center [854, 181] width 128 height 14
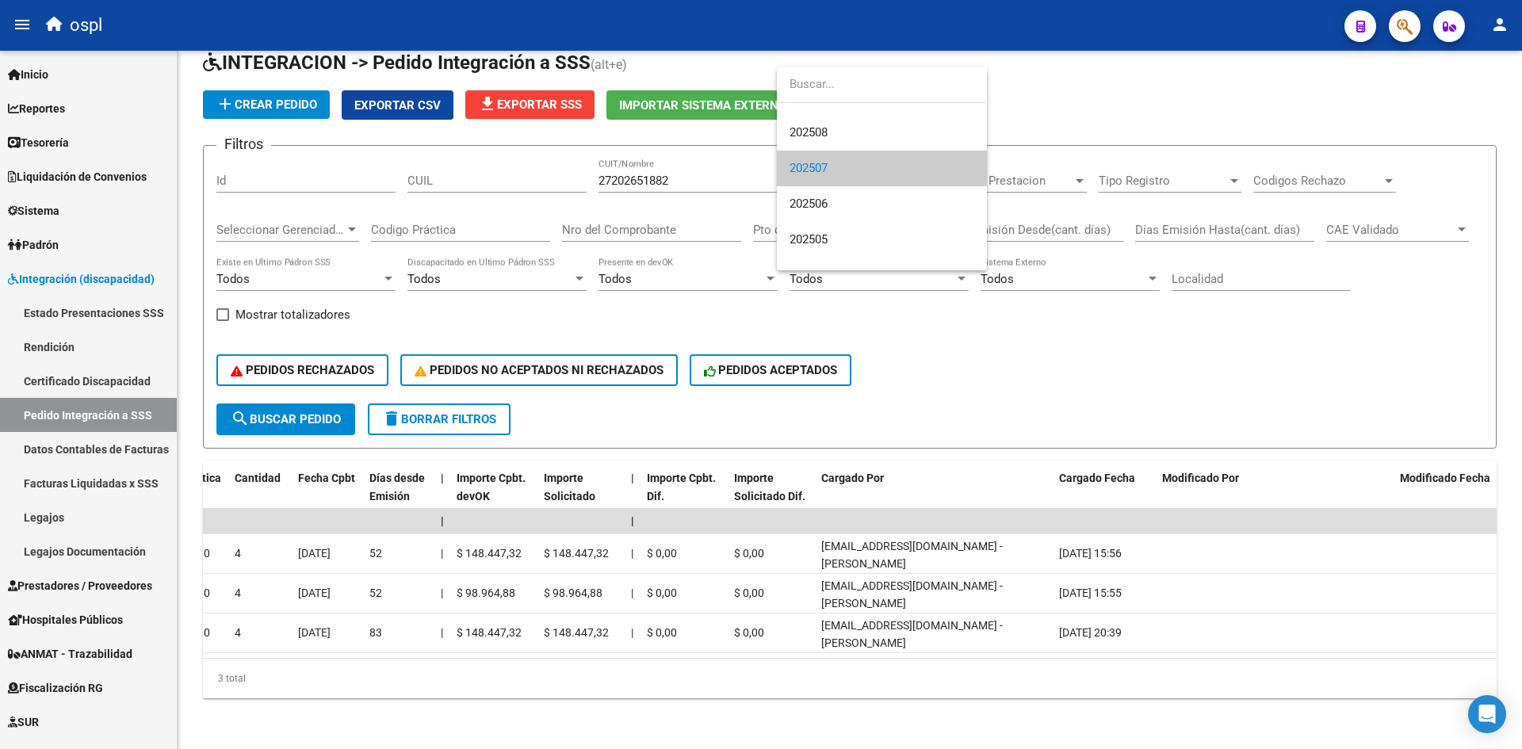
scroll to position [0, 0]
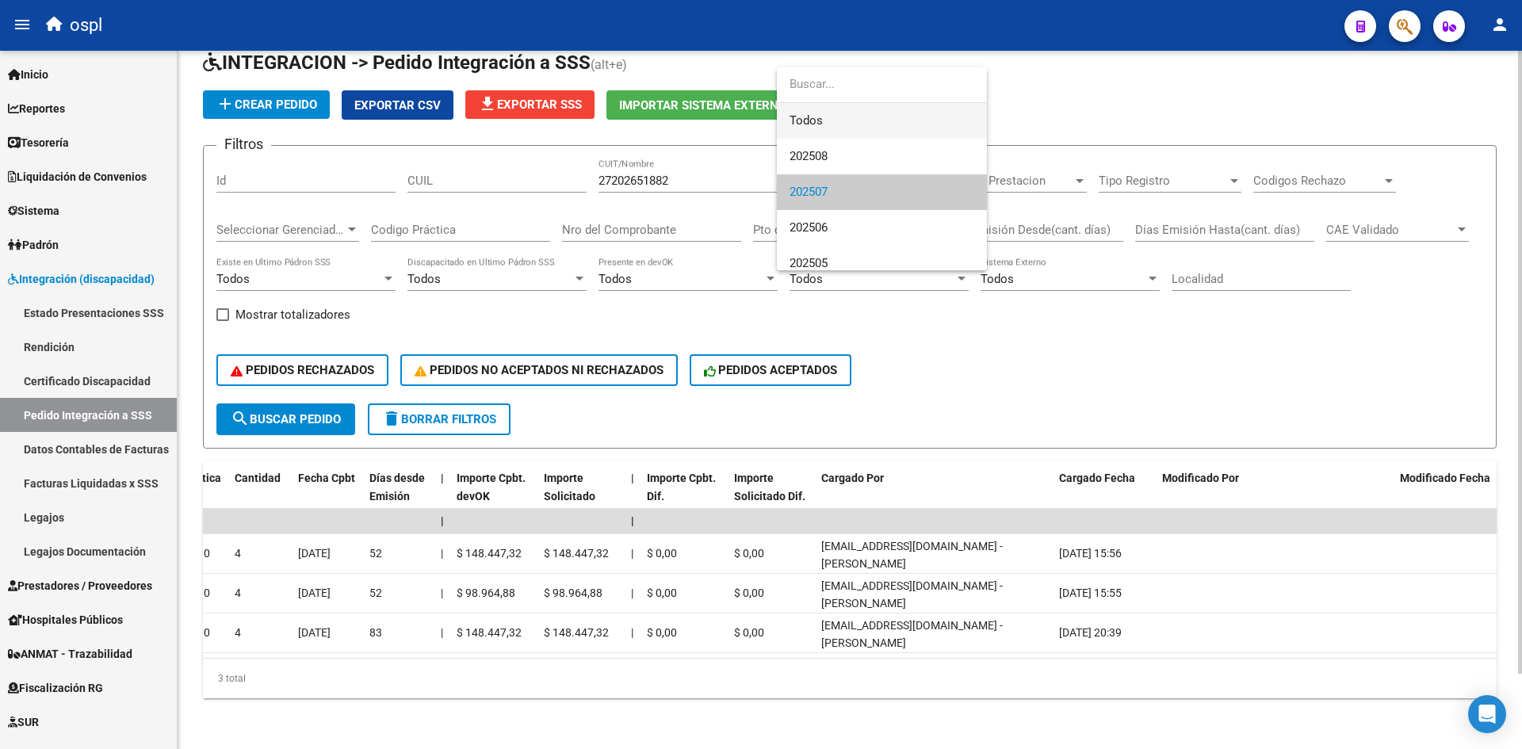
click at [849, 123] on span "Todos" at bounding box center [882, 121] width 185 height 36
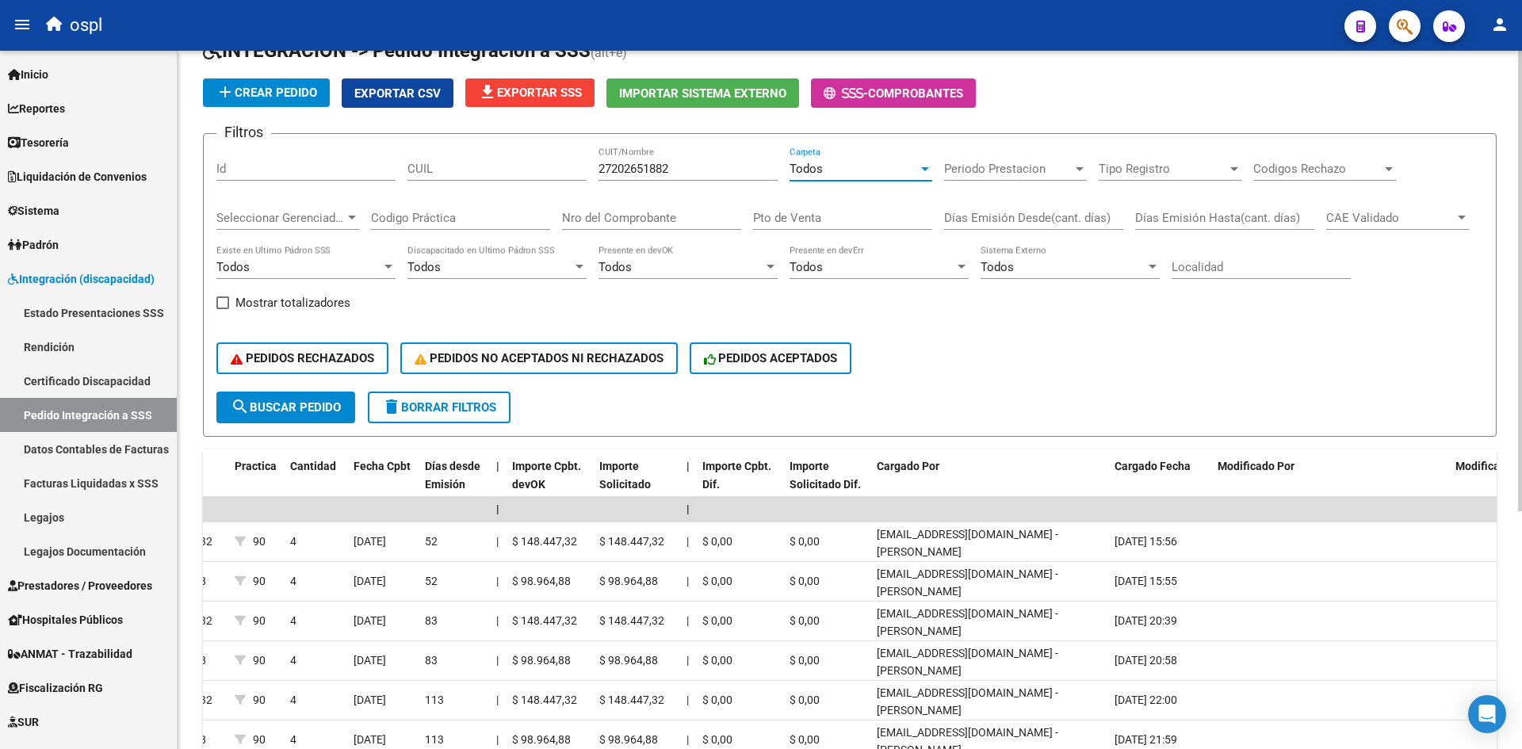
click at [1091, 164] on app-drop-down-list "Periodo Prestacion Periodo Prestacion" at bounding box center [1021, 169] width 155 height 14
click at [1034, 169] on span "Periodo Prestacion" at bounding box center [1008, 169] width 128 height 14
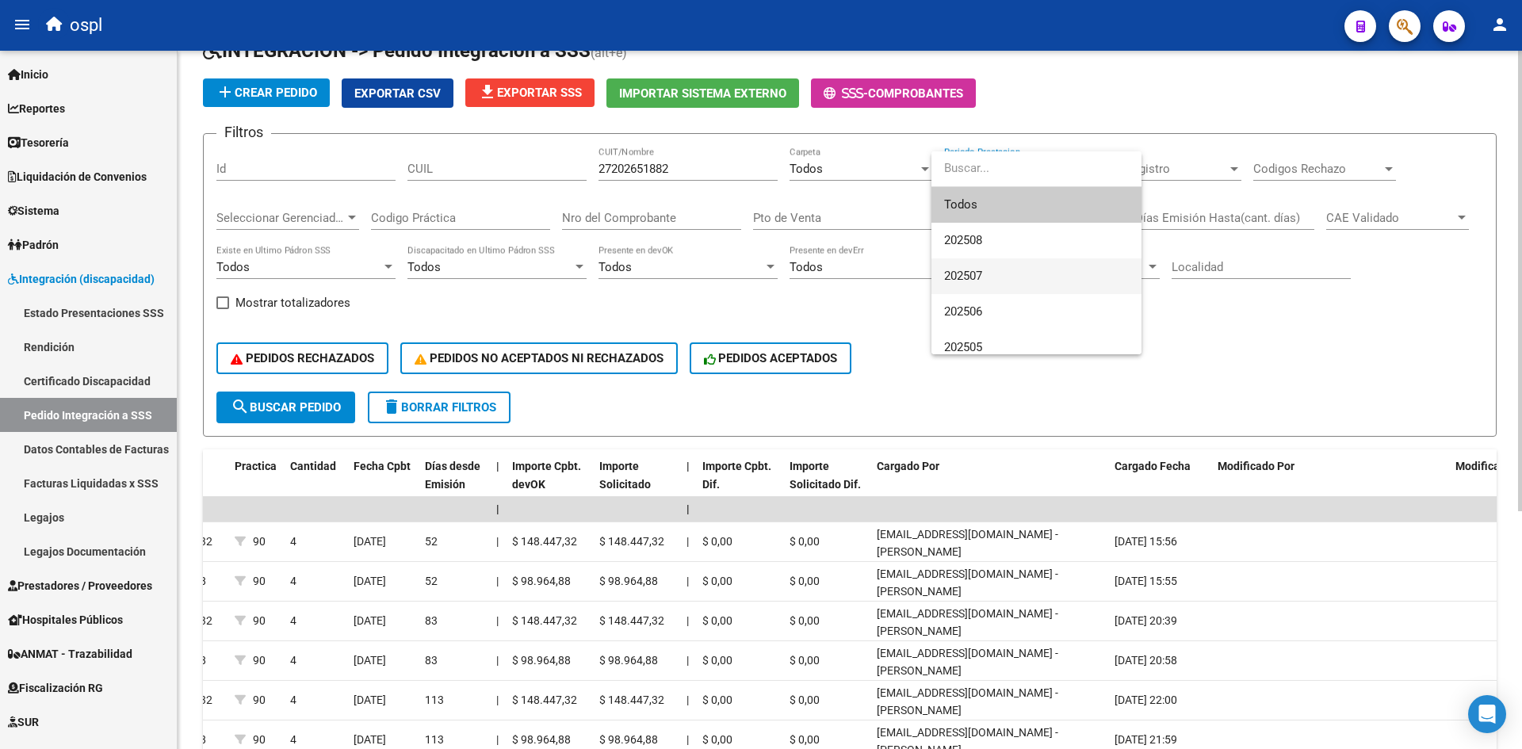
click at [978, 284] on span "202507" at bounding box center [1036, 276] width 185 height 36
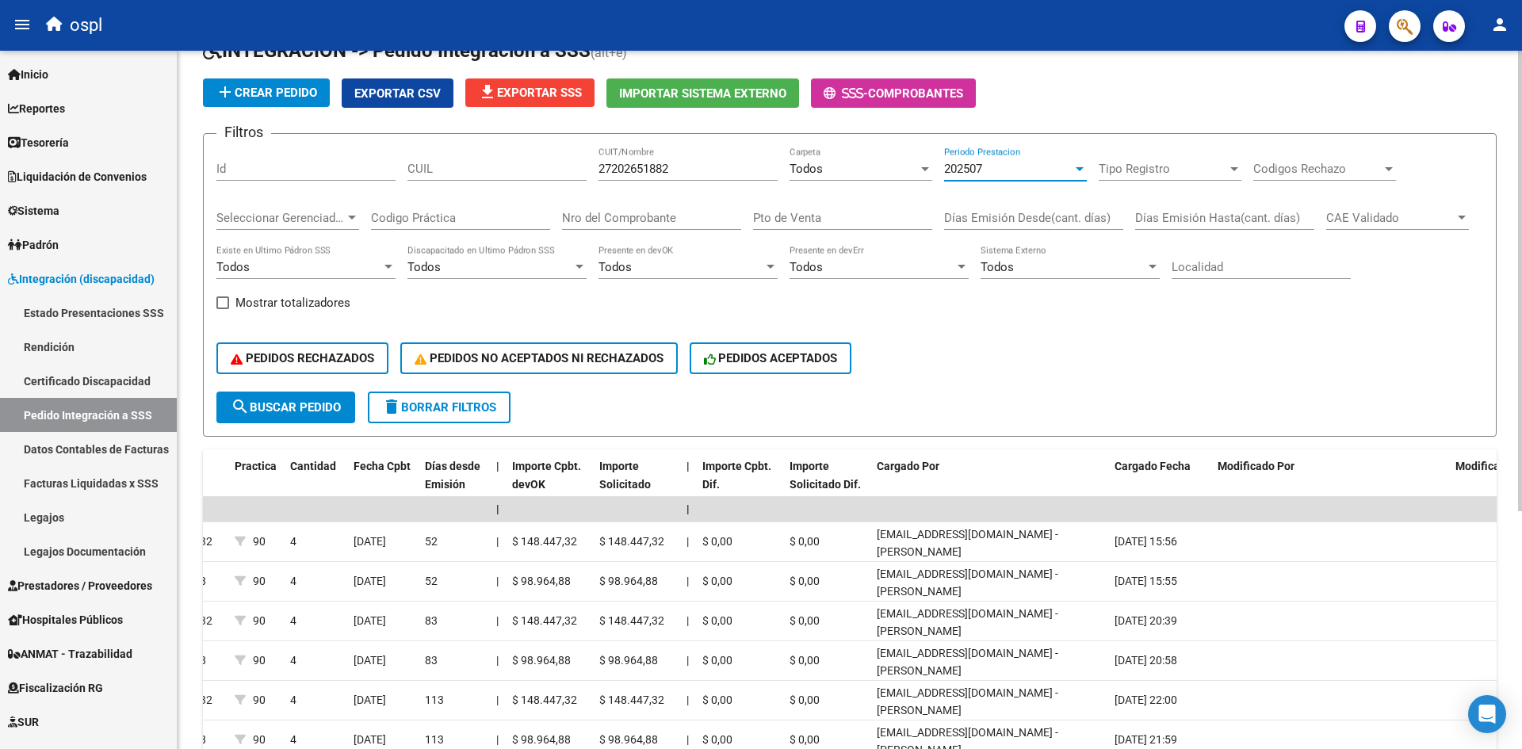
click at [281, 412] on span "search Buscar Pedido" at bounding box center [286, 407] width 110 height 14
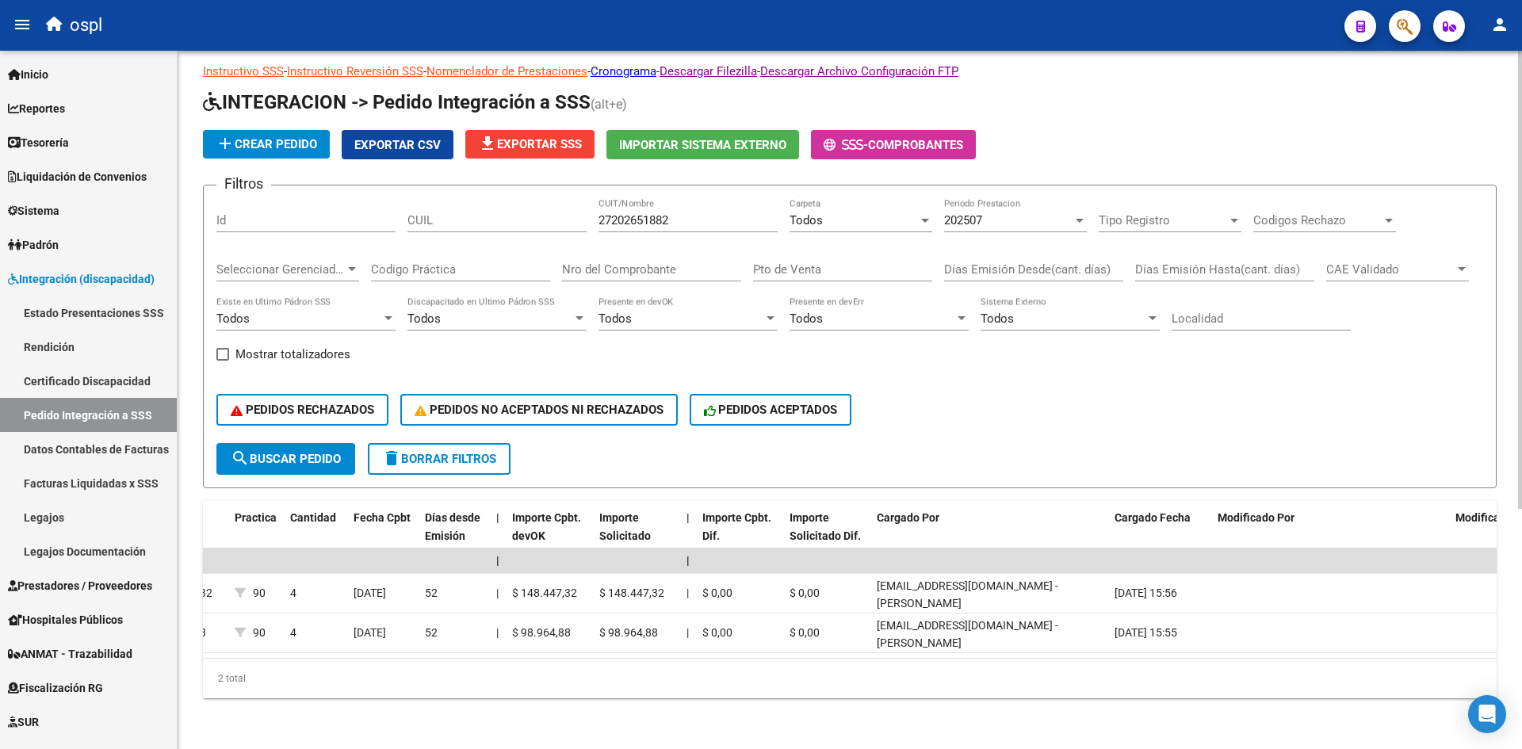
scroll to position [44, 0]
drag, startPoint x: 874, startPoint y: 659, endPoint x: 708, endPoint y: 648, distance: 166.9
click at [565, 654] on div "ID Archivo Carpeta CAE Padrón Gerenciador CUIL Afiliado Localidad Período Prest…" at bounding box center [850, 599] width 1294 height 197
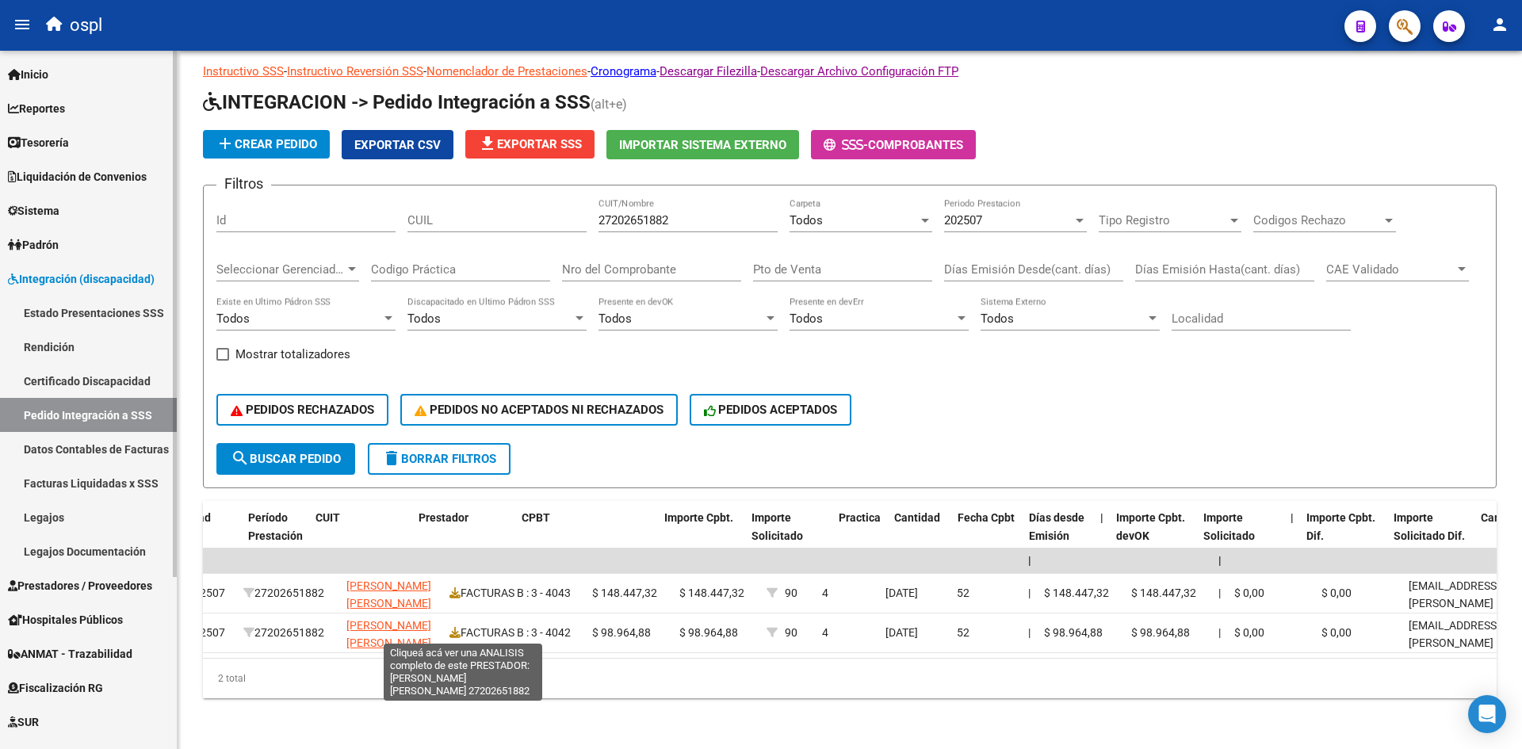
scroll to position [0, 651]
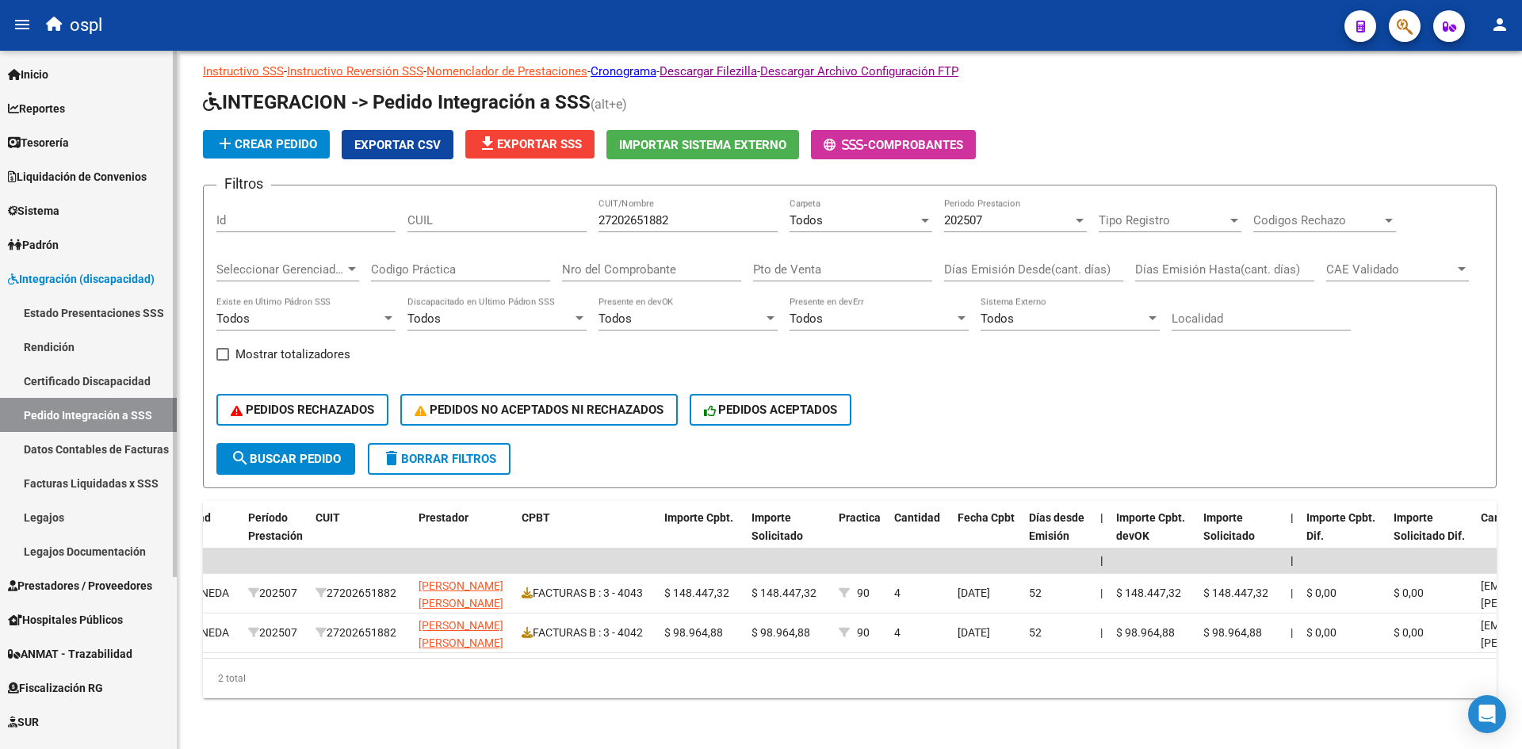
click at [36, 277] on span "Integración (discapacidad)" at bounding box center [81, 278] width 147 height 17
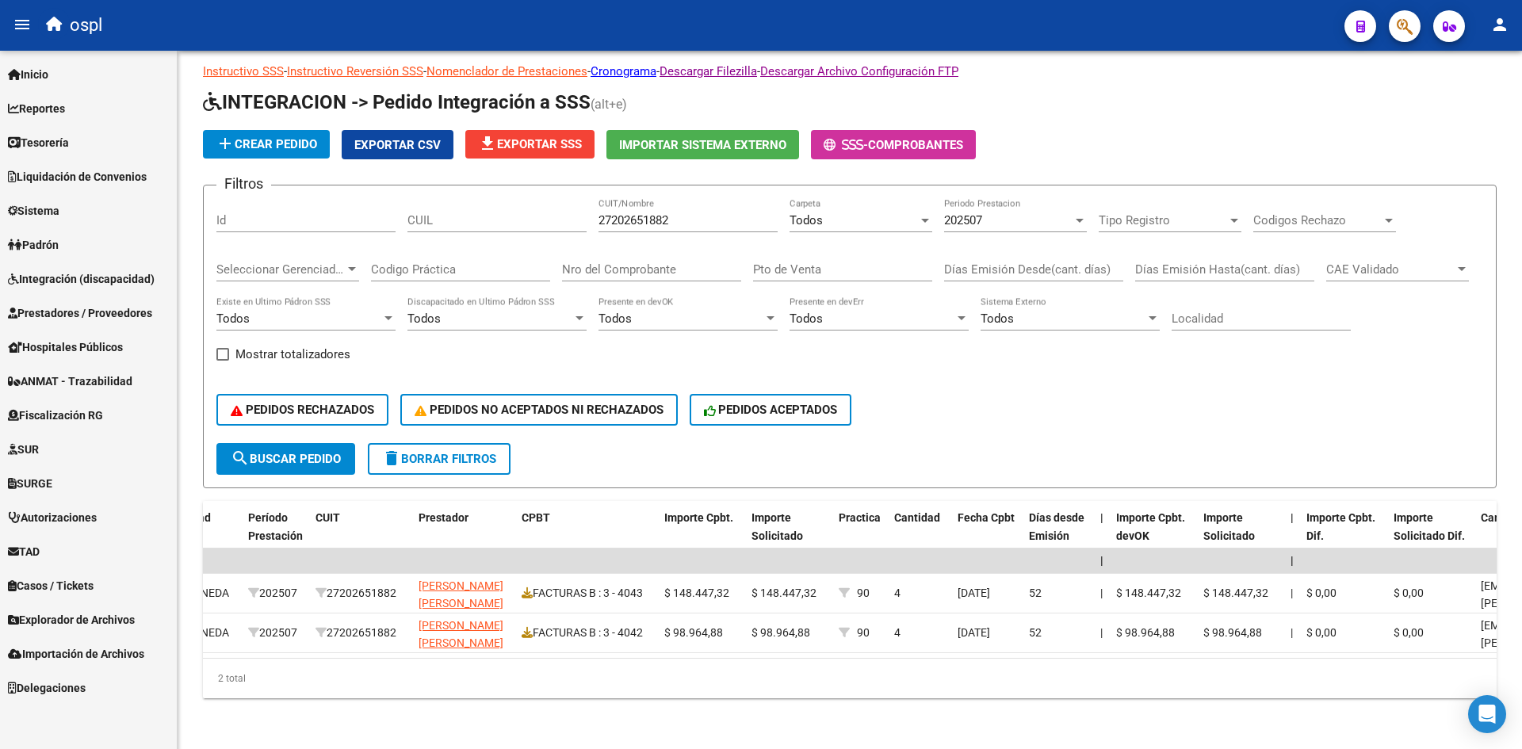
click at [86, 613] on span "Explorador de Archivos" at bounding box center [71, 619] width 127 height 17
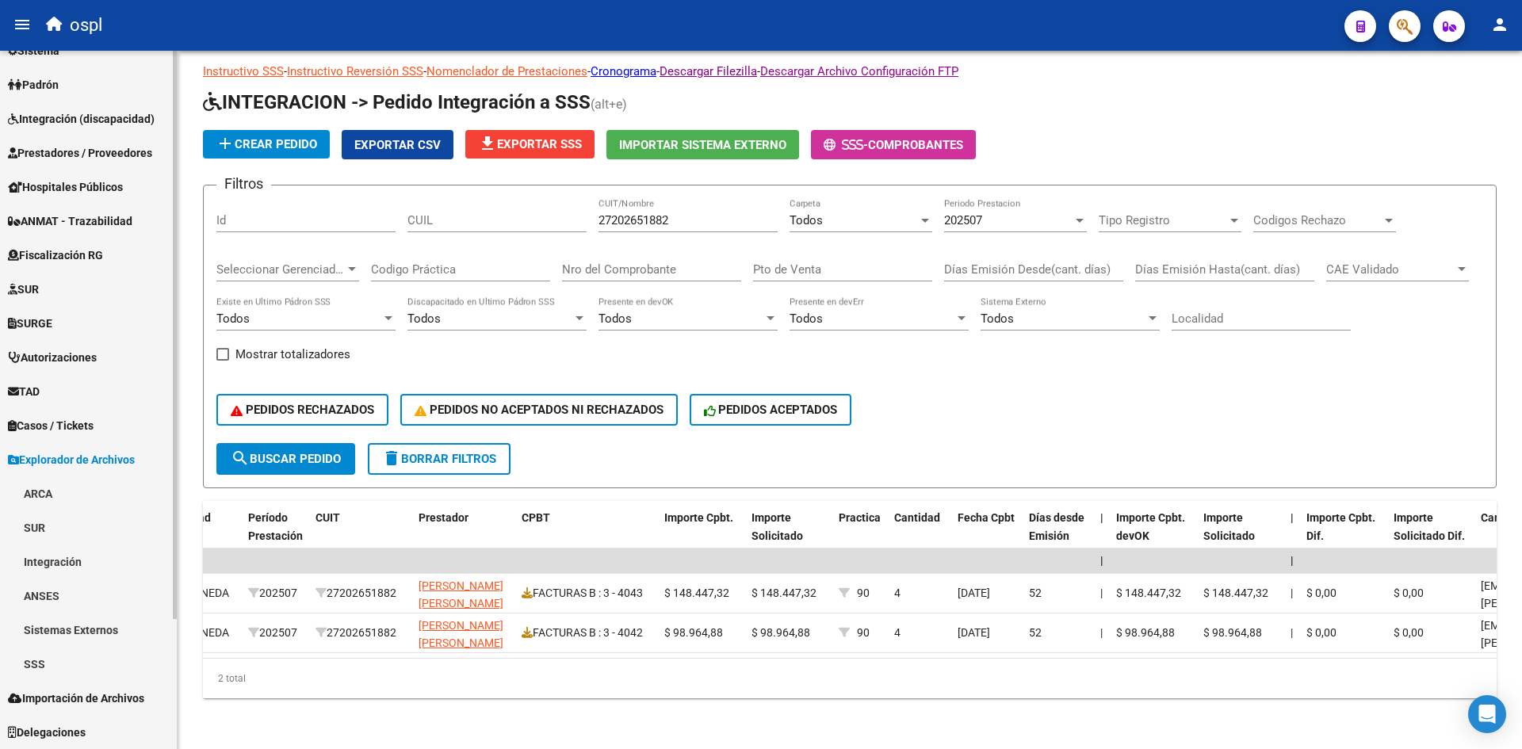
click at [98, 570] on link "Integración" at bounding box center [88, 562] width 177 height 34
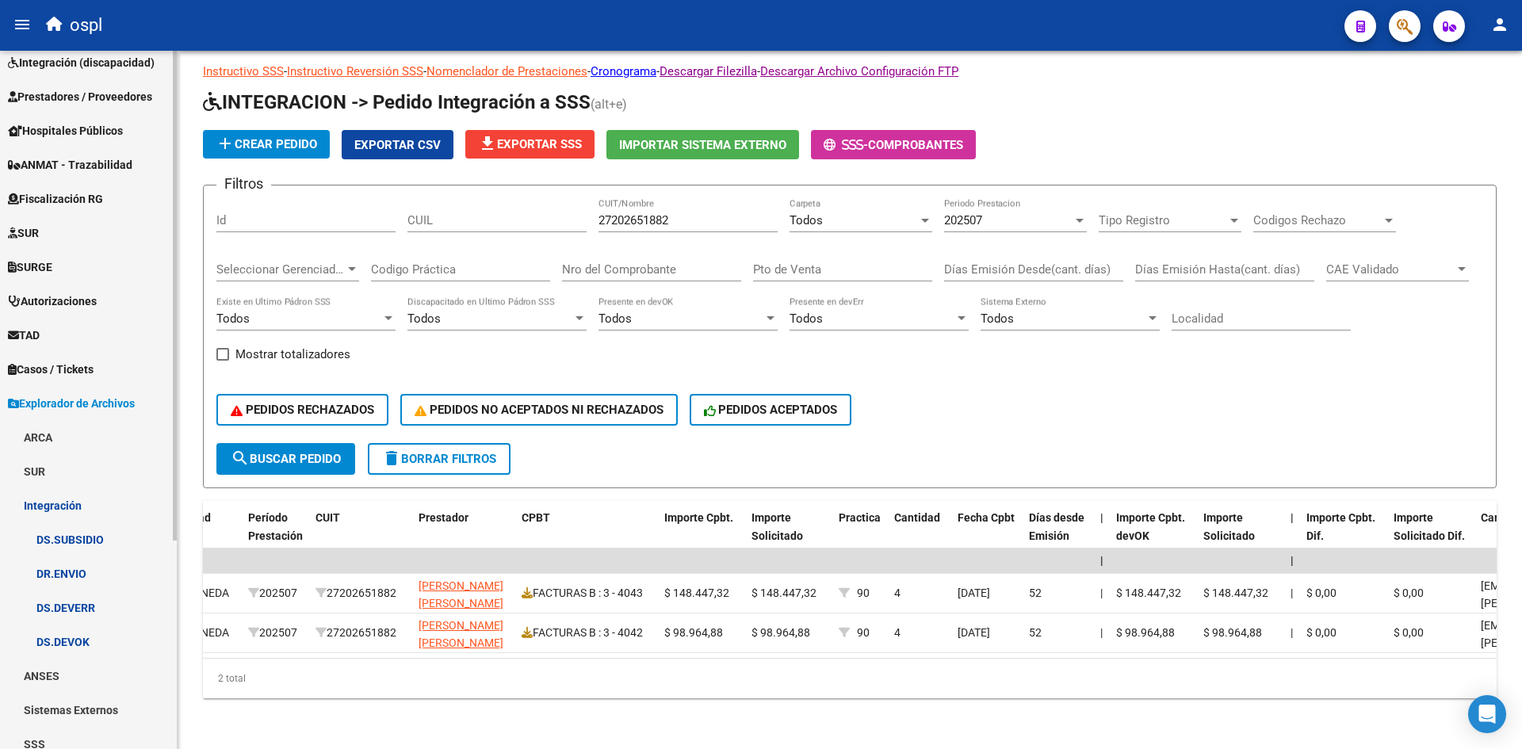
scroll to position [239, 0]
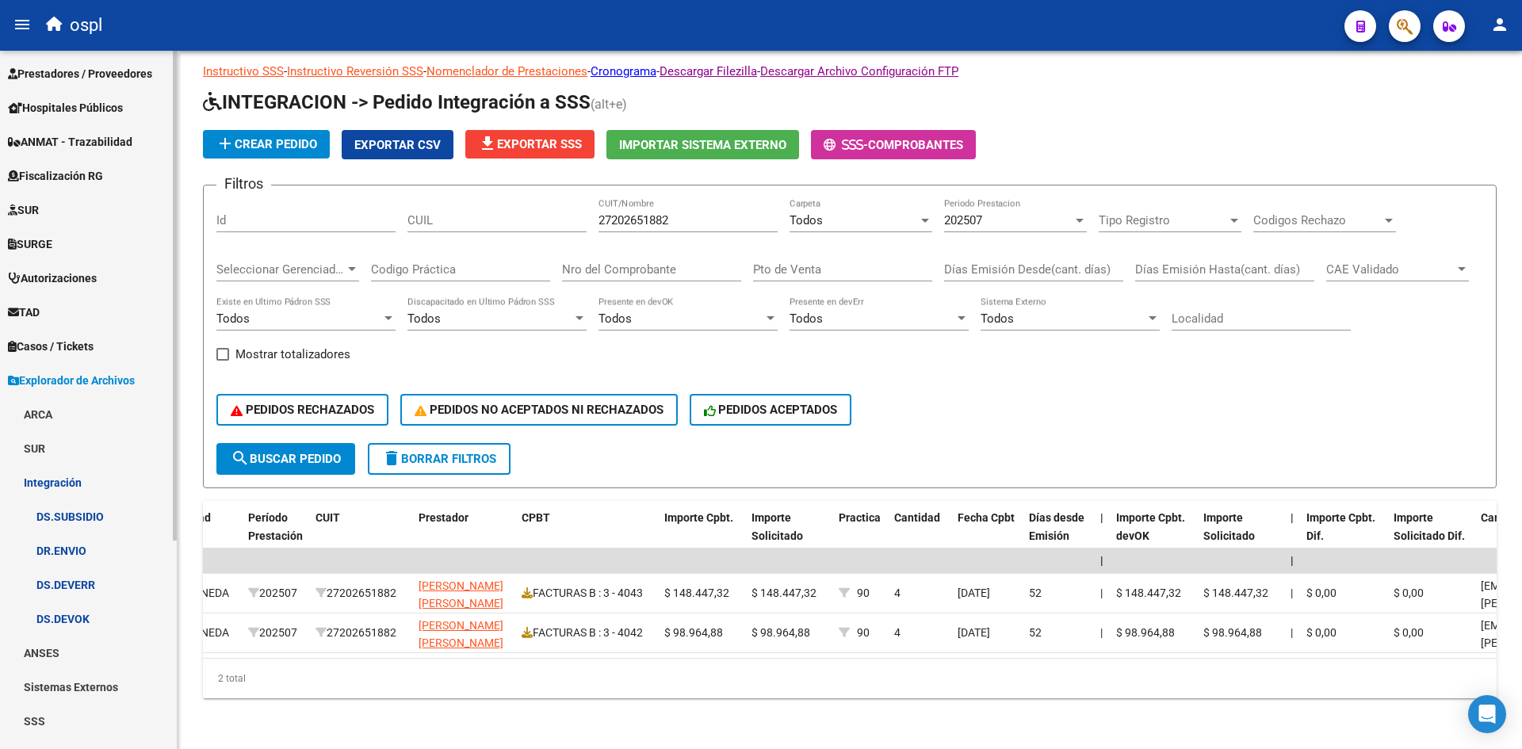
click at [94, 553] on link "DR.ENVIO" at bounding box center [88, 551] width 177 height 34
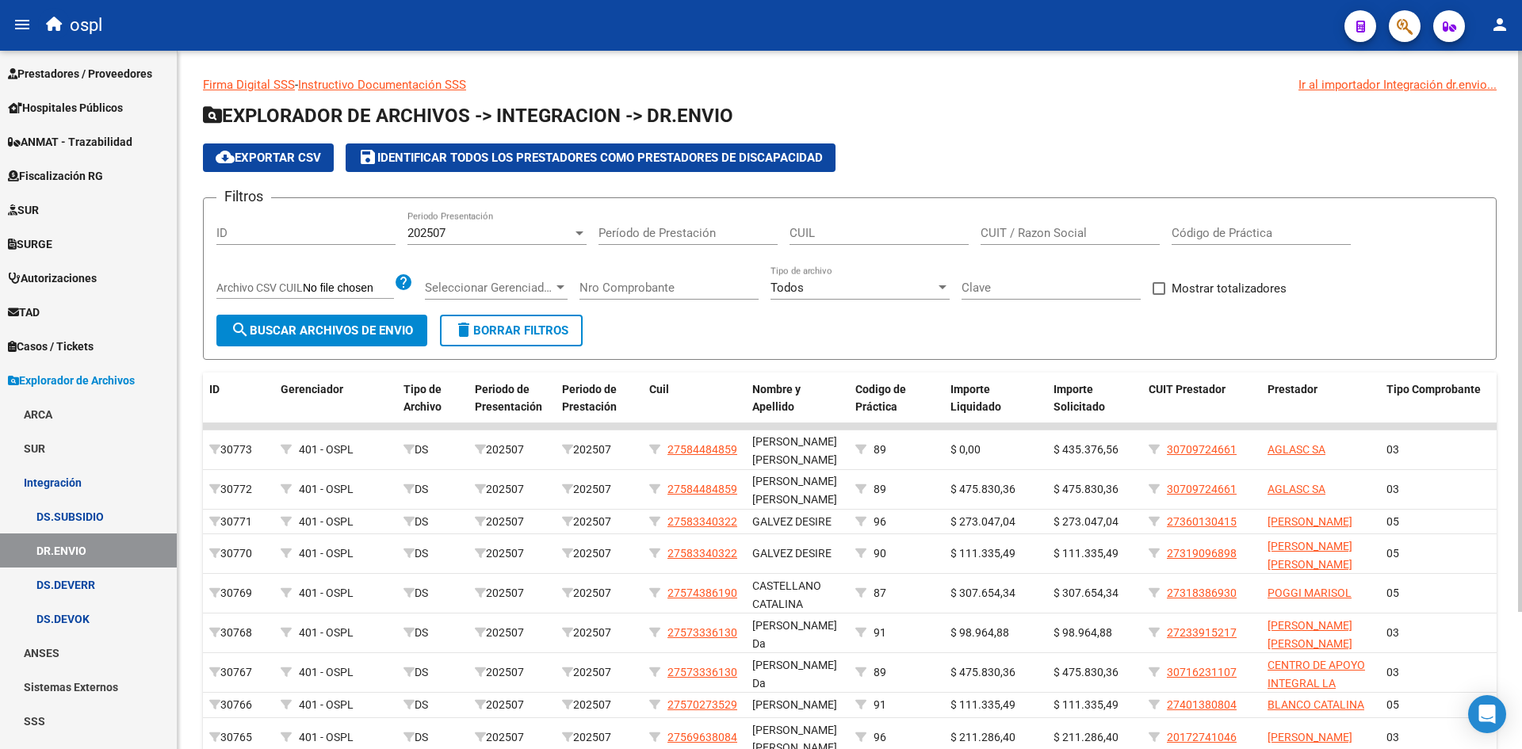
click at [810, 231] on input "CUIL" at bounding box center [879, 233] width 179 height 14
click at [1020, 231] on input "CUIT / Razon Social" at bounding box center [1070, 233] width 179 height 14
paste input "27202651882"
type input "27202651882"
click at [386, 331] on span "search Buscar Archivos de Envio" at bounding box center [322, 330] width 182 height 14
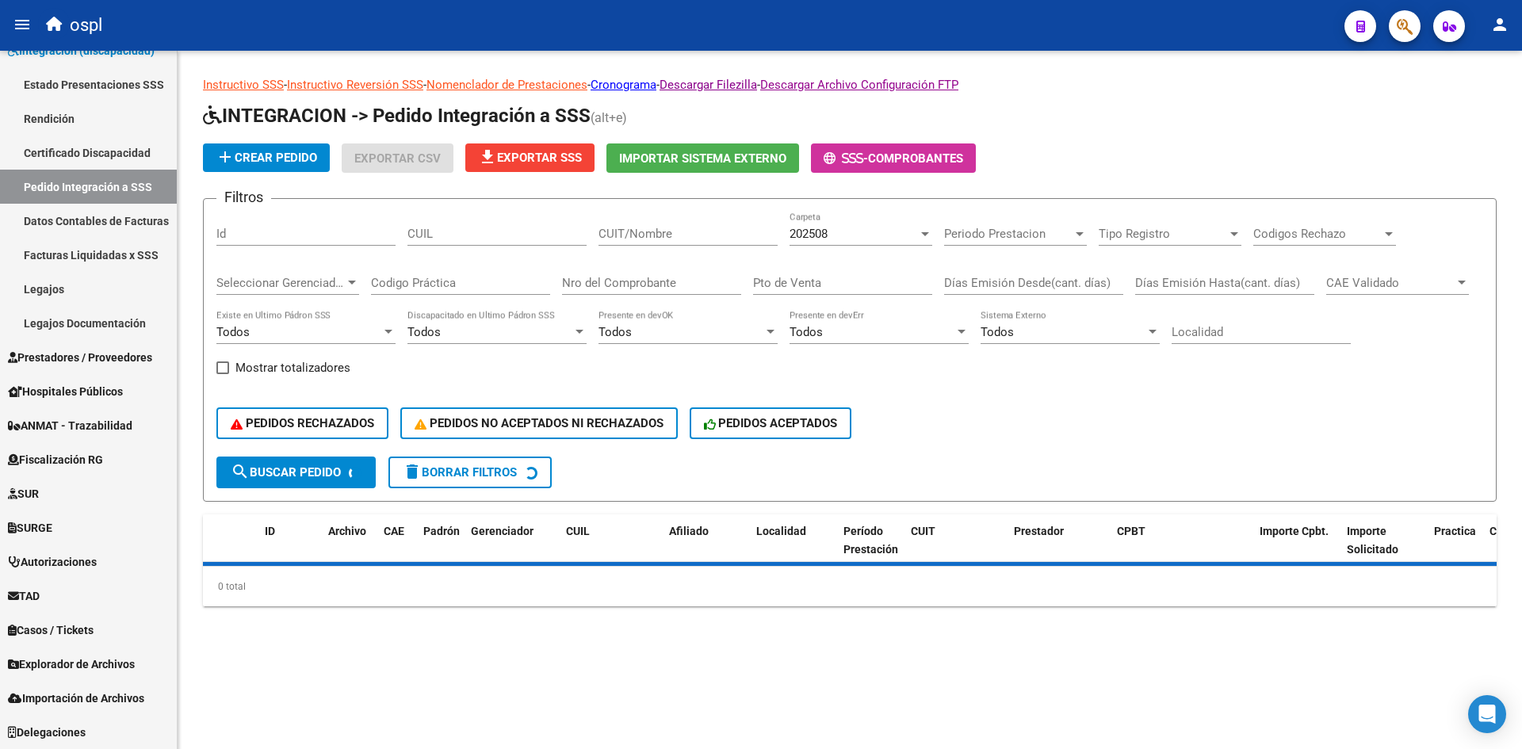
scroll to position [228, 0]
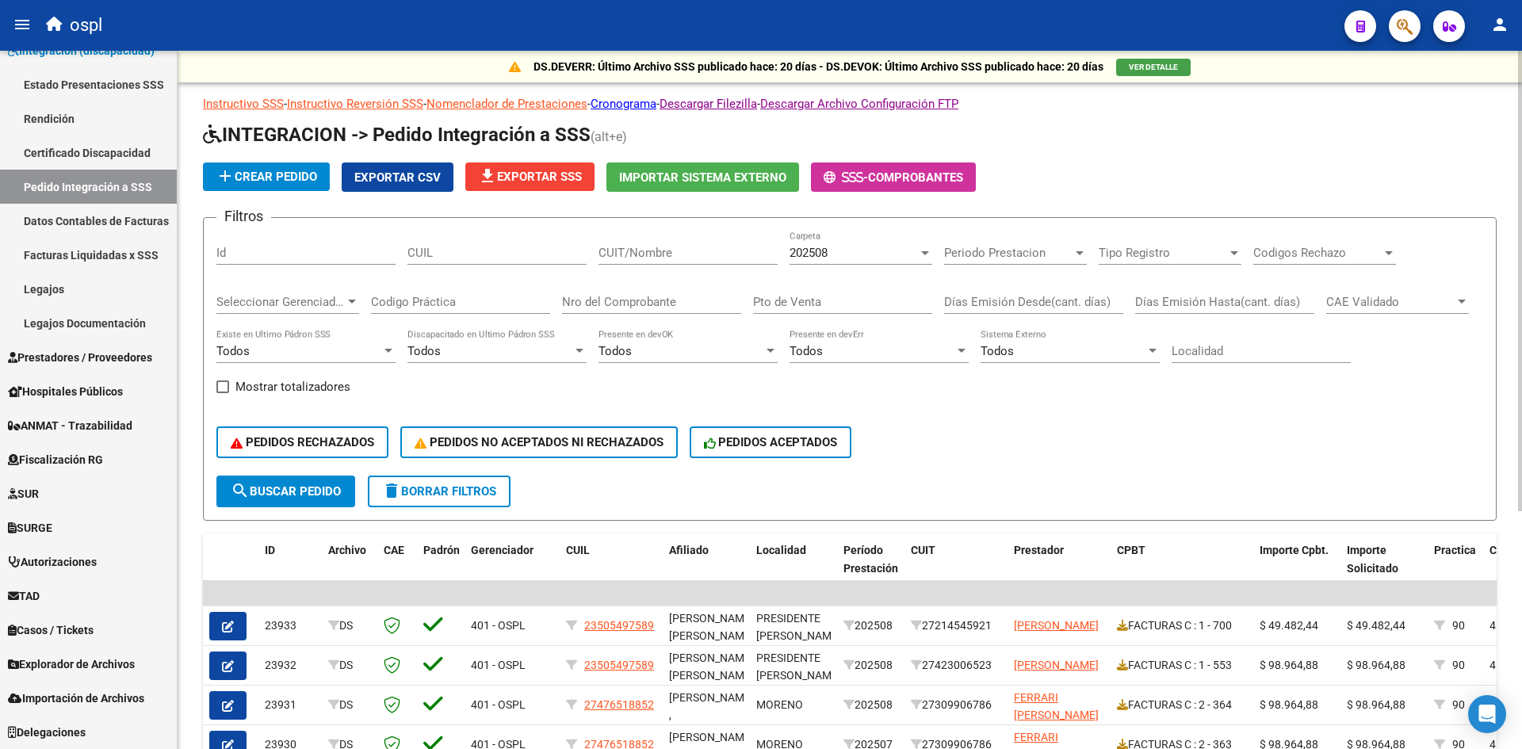
click at [828, 254] on span "202508" at bounding box center [809, 253] width 38 height 14
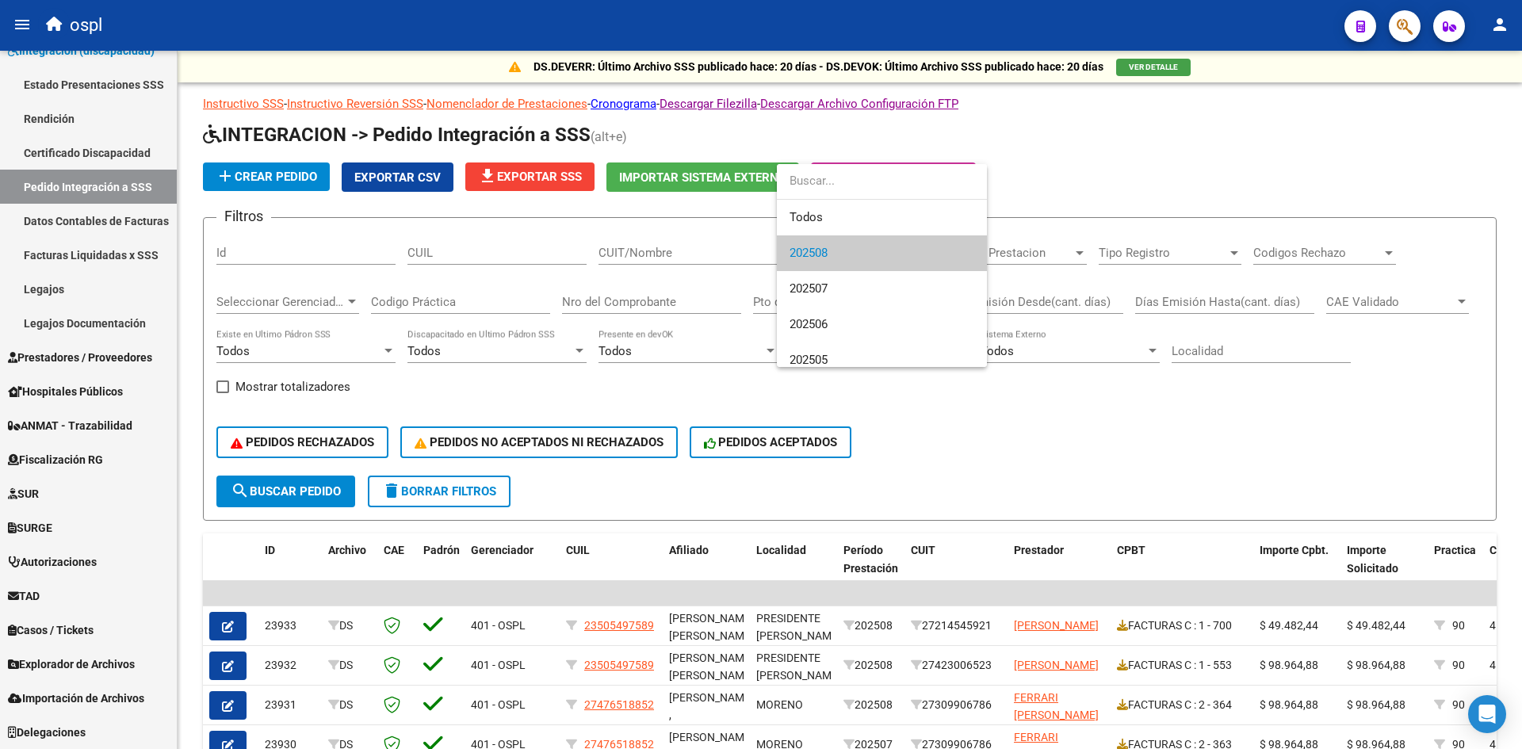
click at [1052, 250] on div at bounding box center [761, 374] width 1522 height 749
click at [1049, 255] on span "Periodo Prestacion" at bounding box center [1008, 253] width 128 height 14
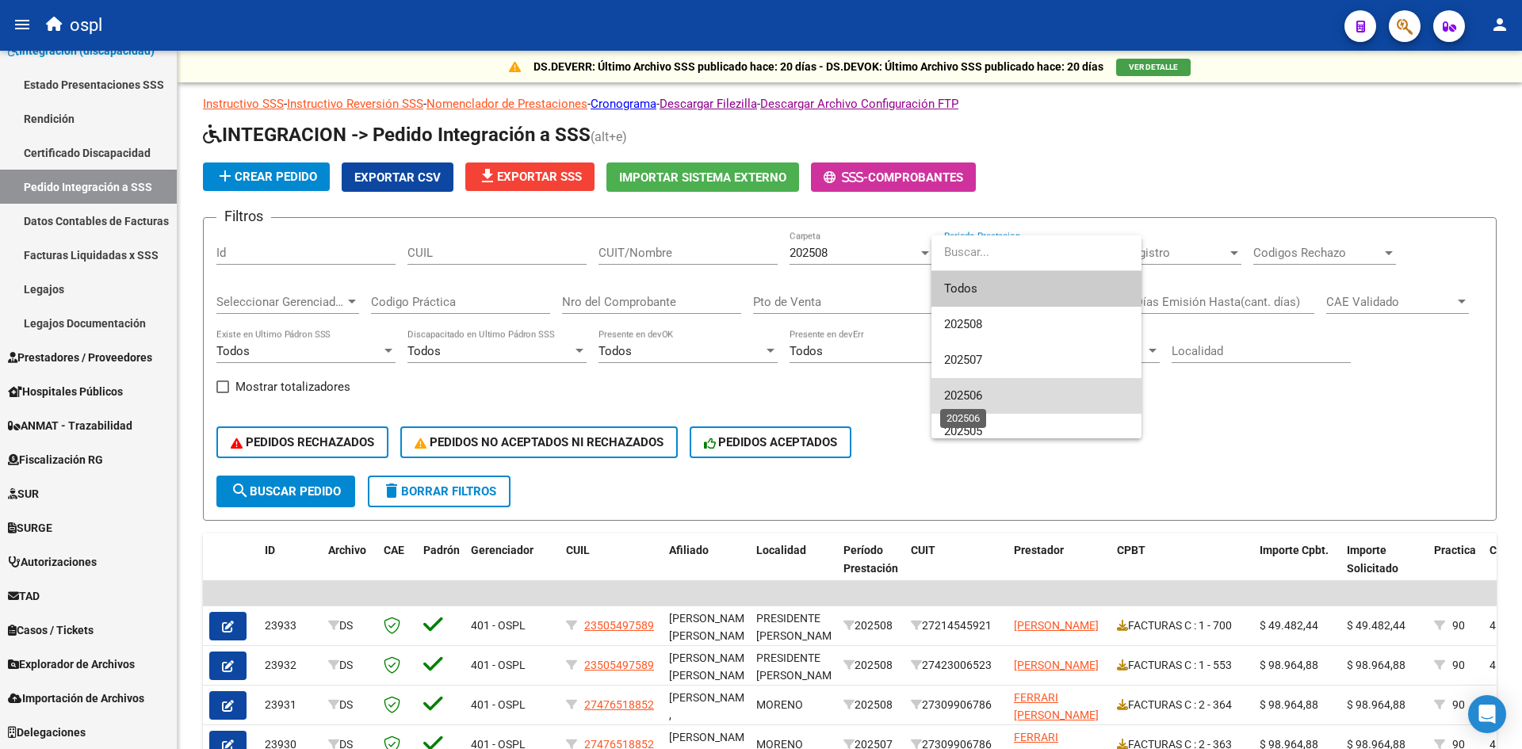
click at [969, 393] on span "202506" at bounding box center [963, 395] width 38 height 14
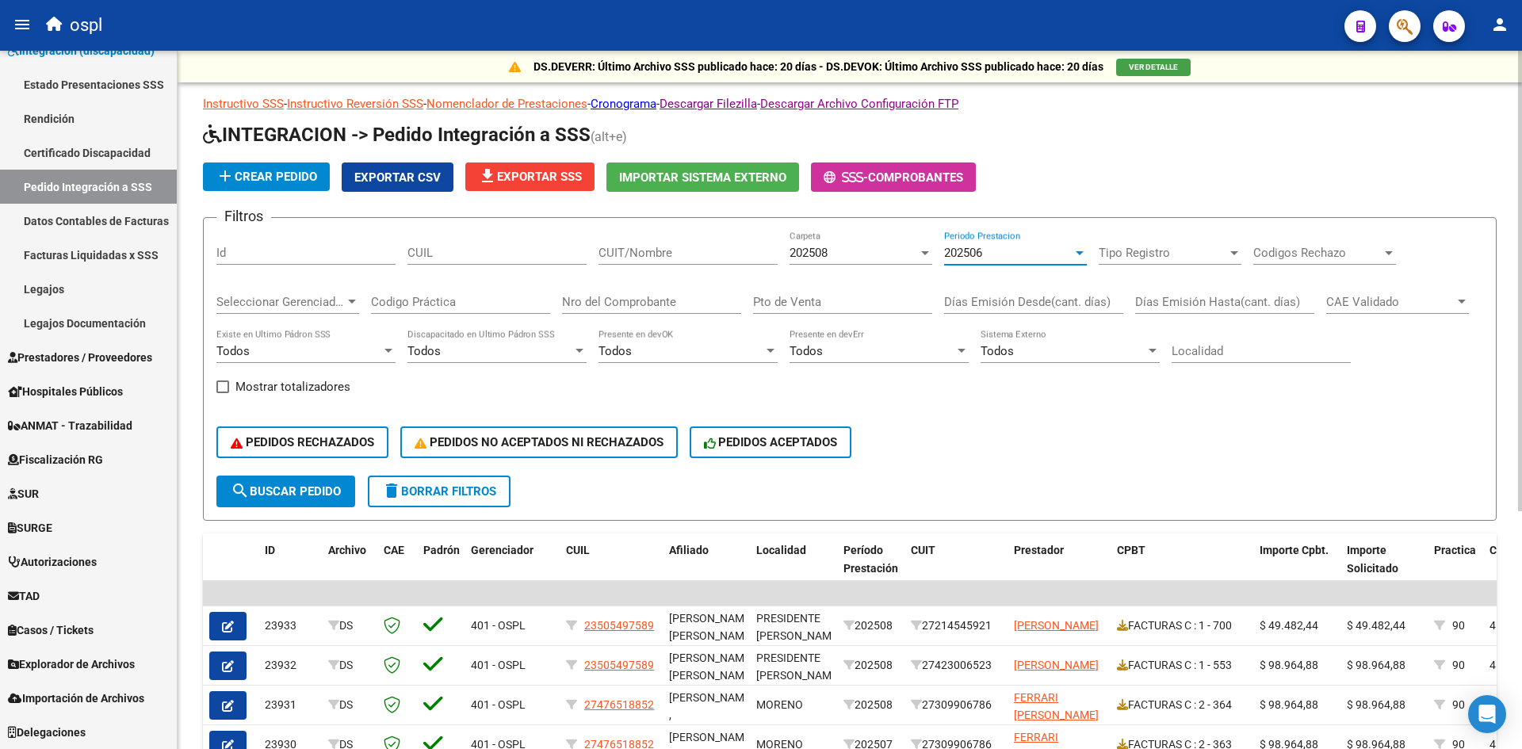
click at [502, 257] on input "CUIL" at bounding box center [496, 253] width 179 height 14
paste input "27202651882"
type input "27202651882"
drag, startPoint x: 495, startPoint y: 251, endPoint x: 329, endPoint y: 252, distance: 166.5
click at [329, 252] on div "Filtros Id 27202651882 CUIL CUIT/Nombre 202508 Carpeta 202506 Periodo Prestacio…" at bounding box center [849, 353] width 1267 height 245
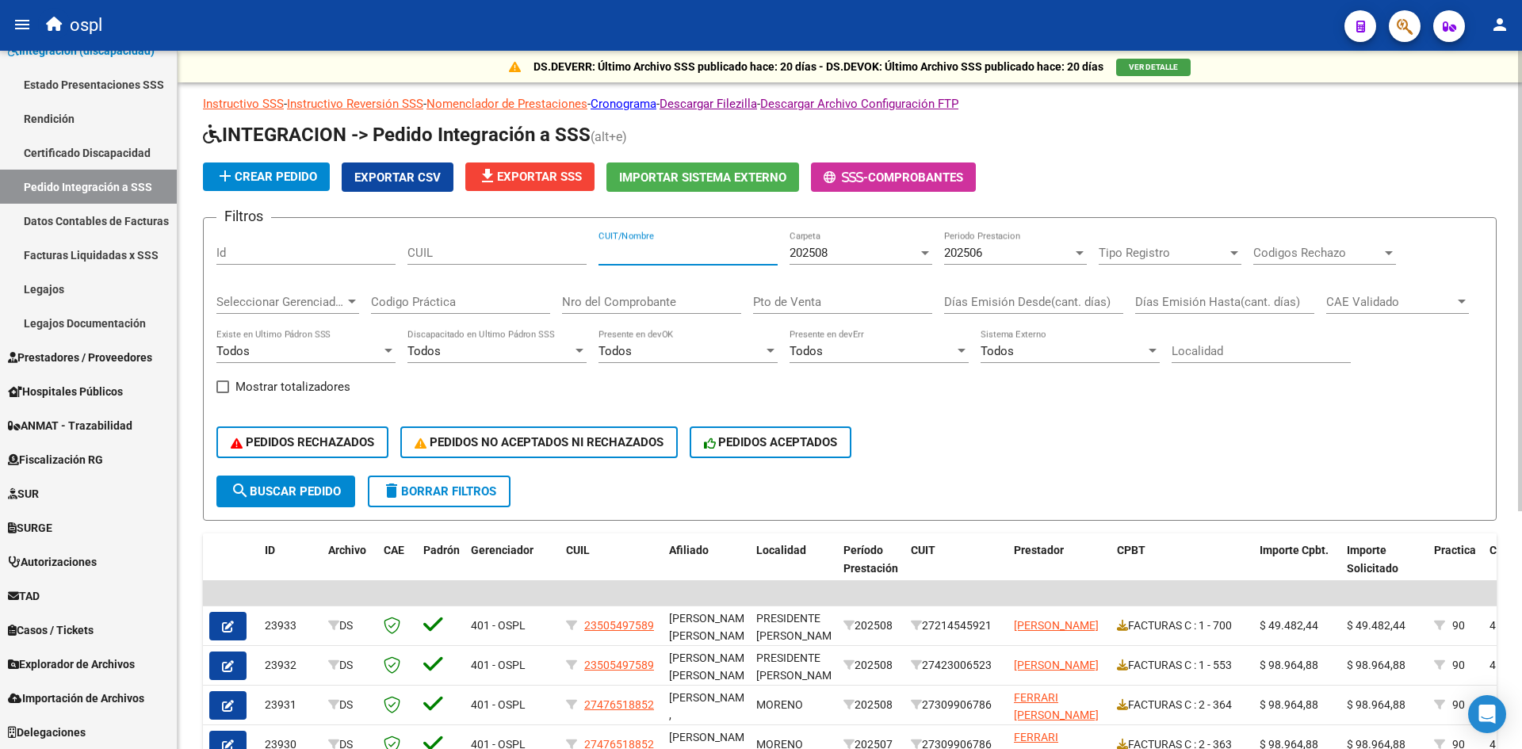
click at [615, 247] on input "CUIT/Nombre" at bounding box center [688, 253] width 179 height 14
paste input "27202651882"
type input "27202651882"
click at [830, 254] on div "202508" at bounding box center [854, 253] width 128 height 14
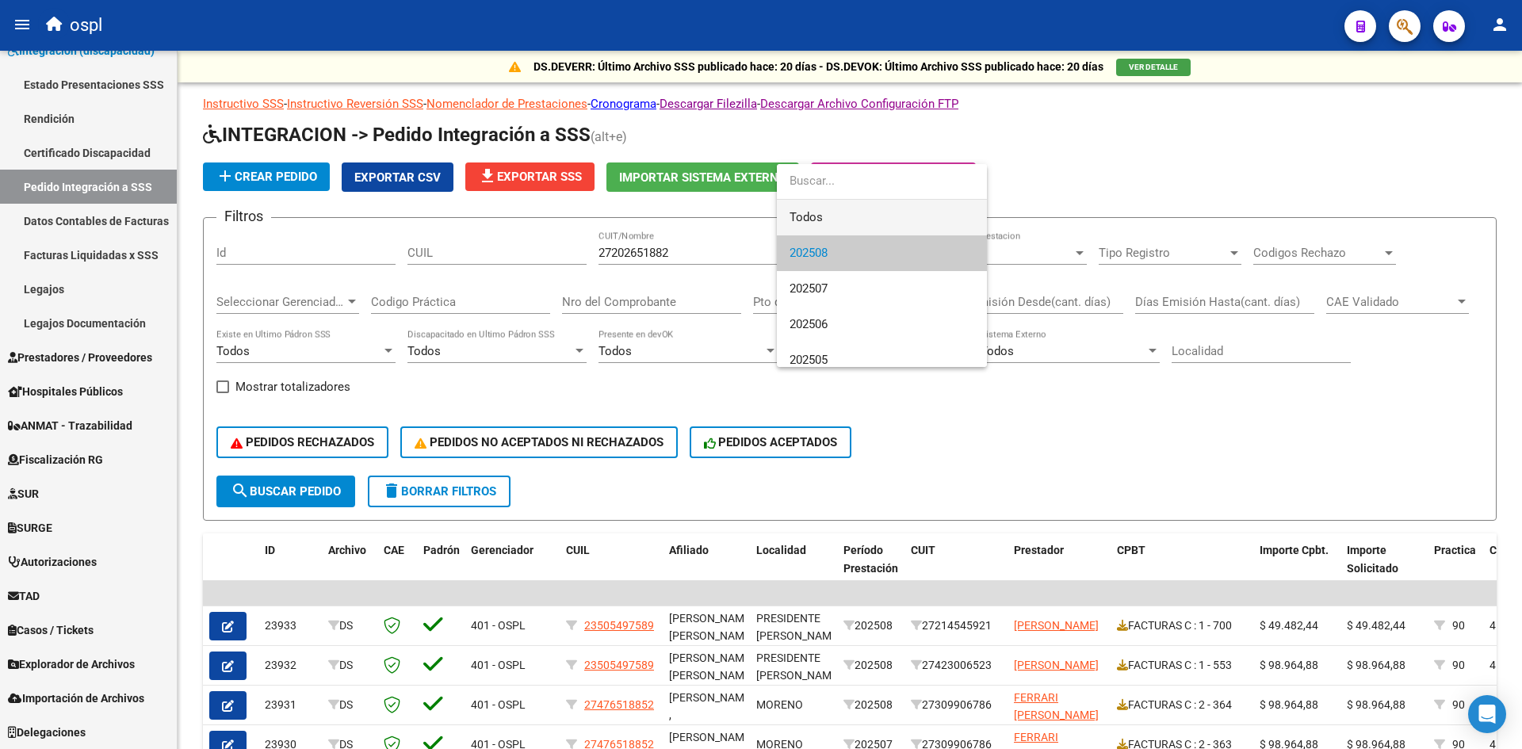
click at [821, 212] on span "Todos" at bounding box center [882, 218] width 185 height 36
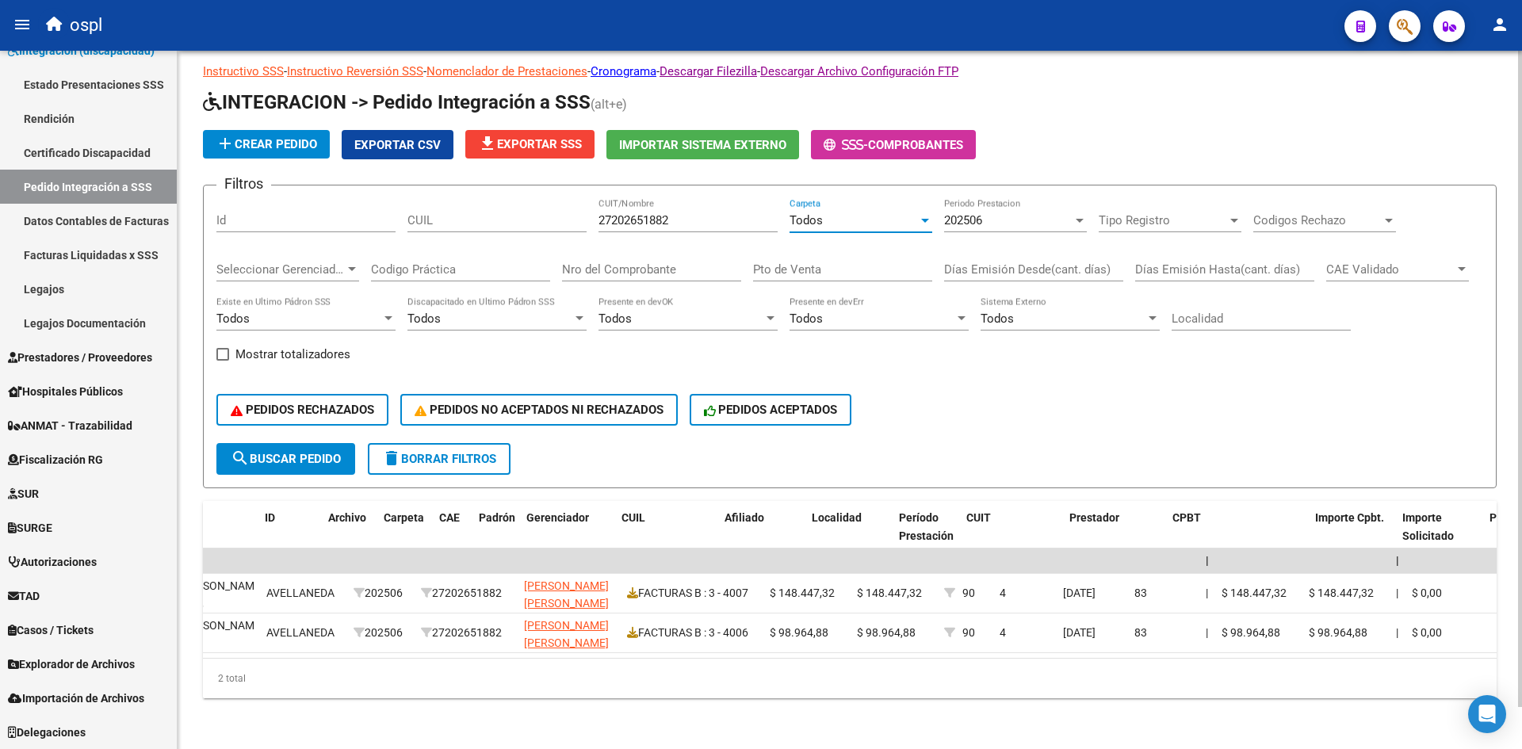
scroll to position [0, 0]
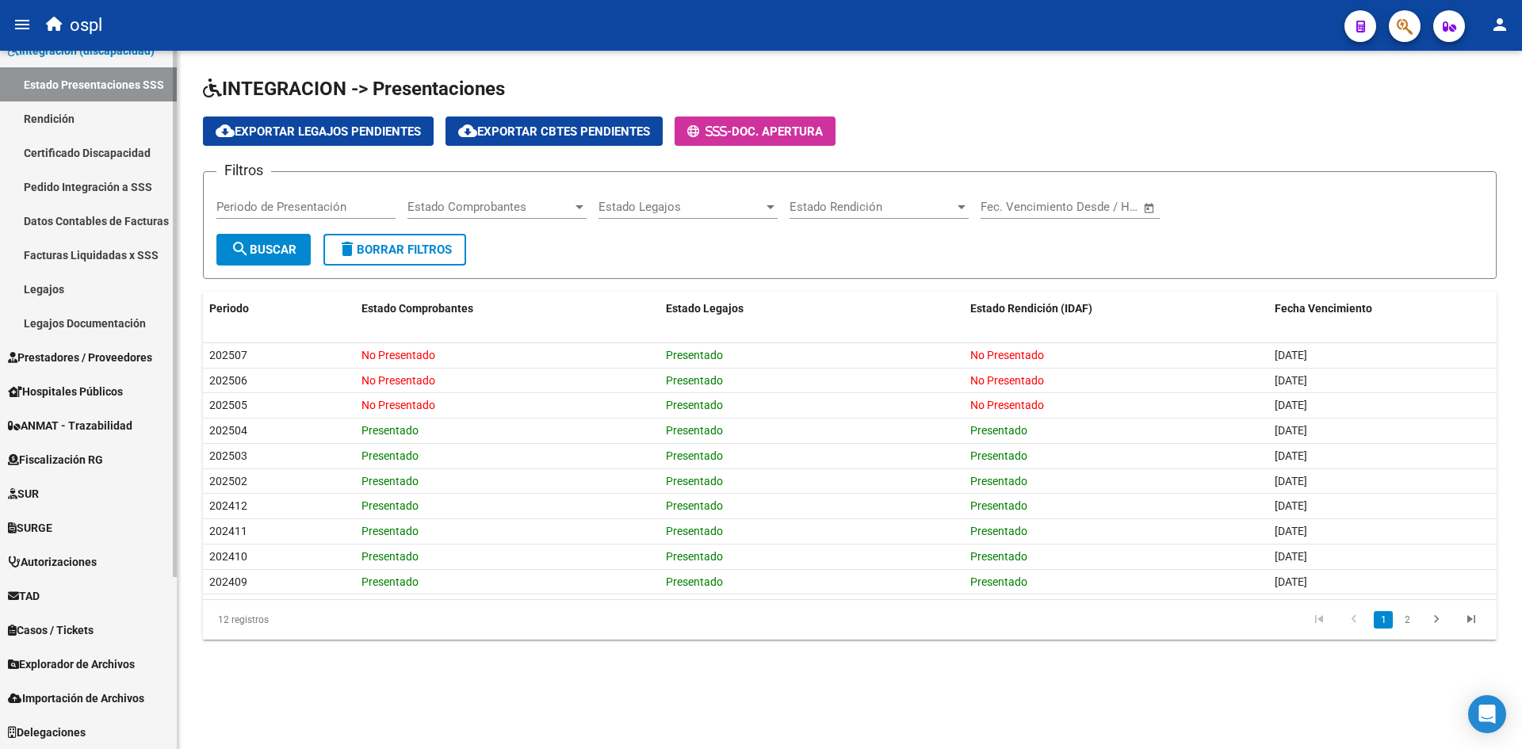
click at [91, 656] on span "Explorador de Archivos" at bounding box center [71, 664] width 127 height 17
click at [114, 667] on span "Explorador de Archivos" at bounding box center [71, 664] width 127 height 17
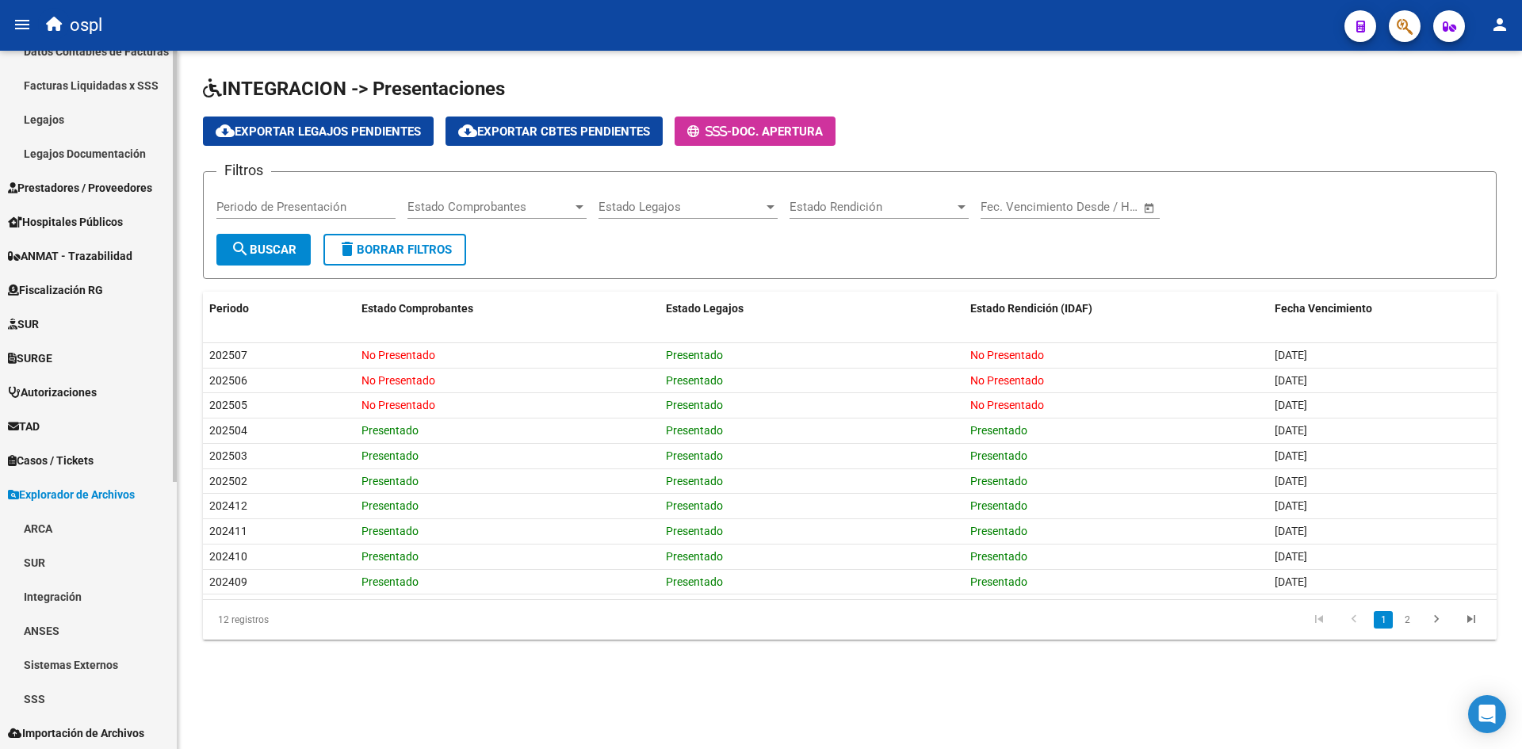
scroll to position [433, 0]
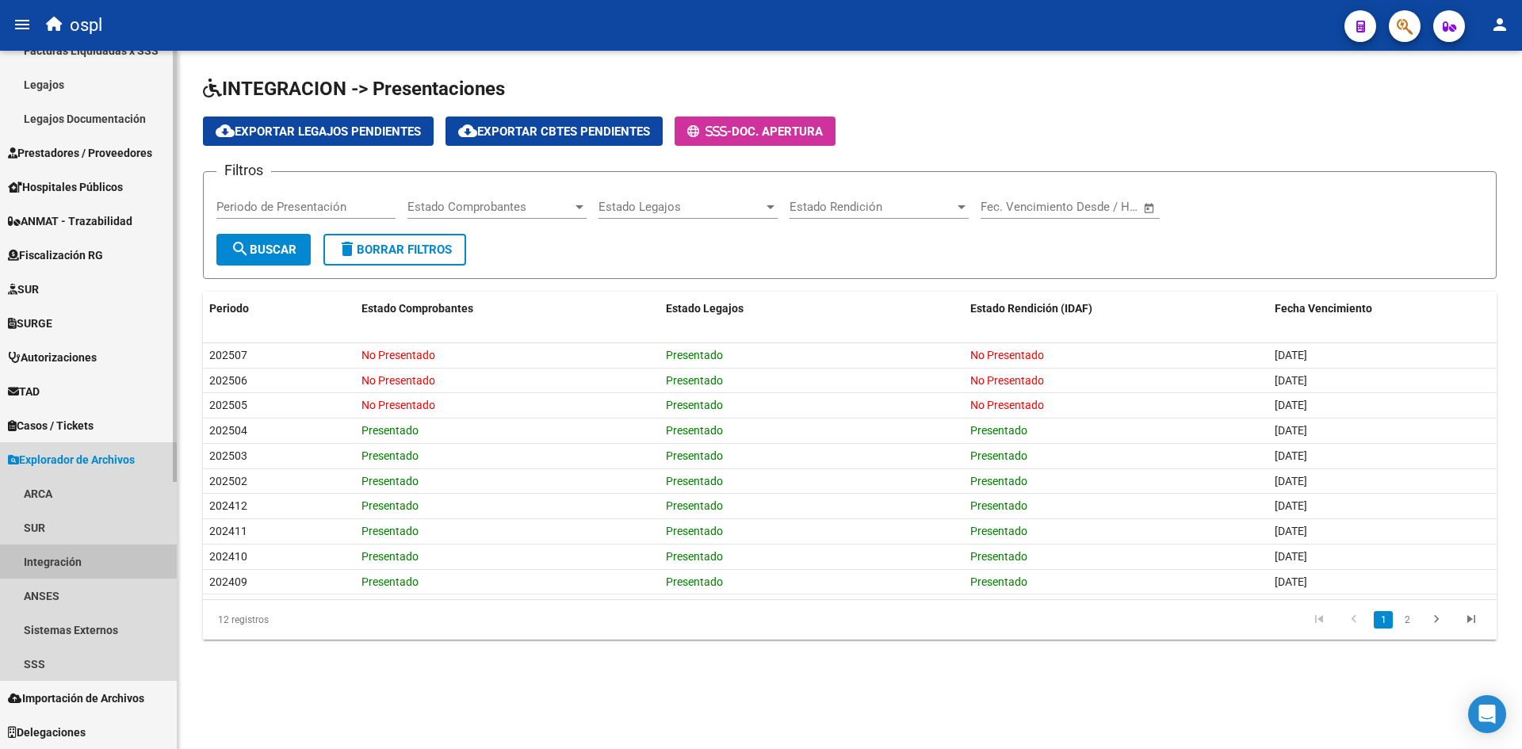
click at [85, 565] on link "Integración" at bounding box center [88, 562] width 177 height 34
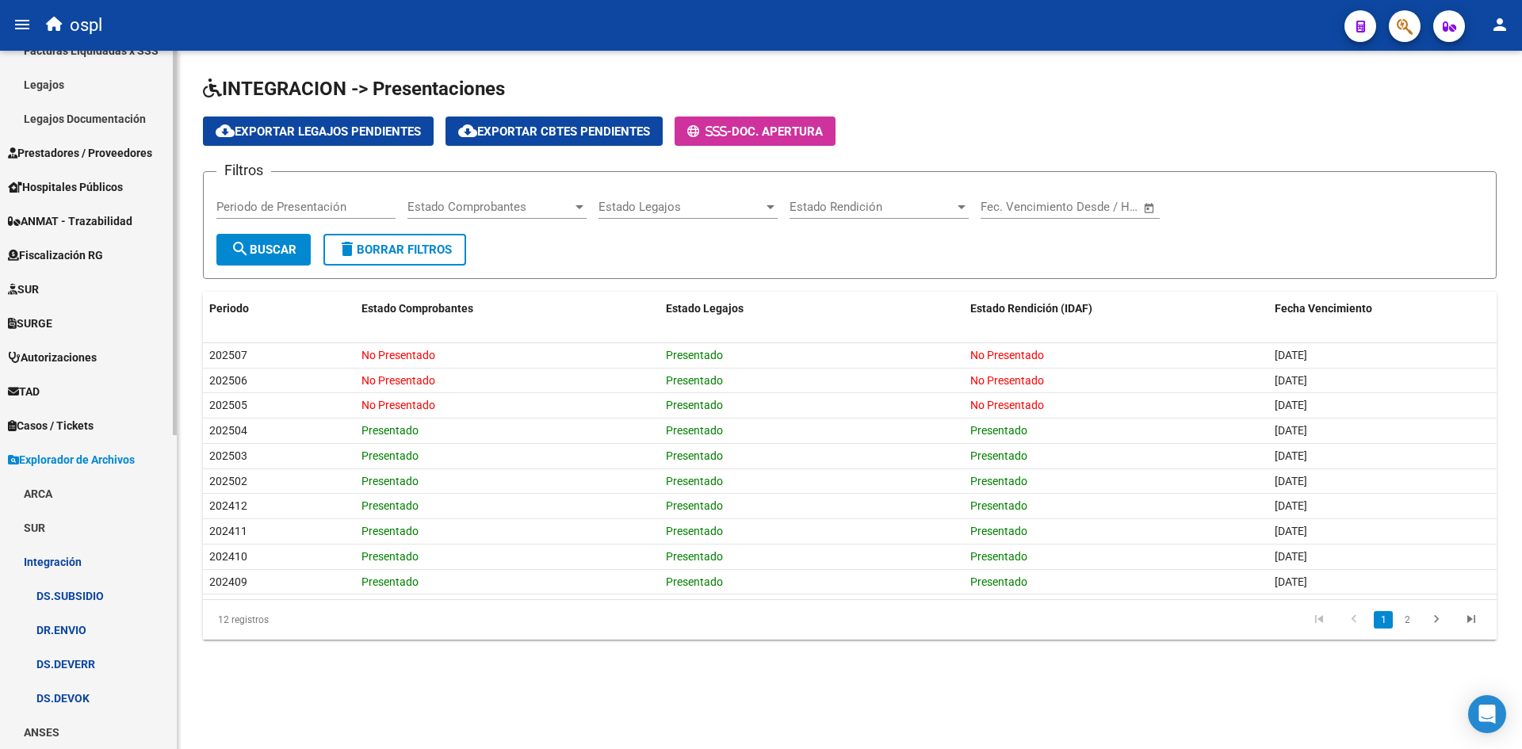
click at [83, 598] on link "DS.SUBSIDIO" at bounding box center [88, 596] width 177 height 34
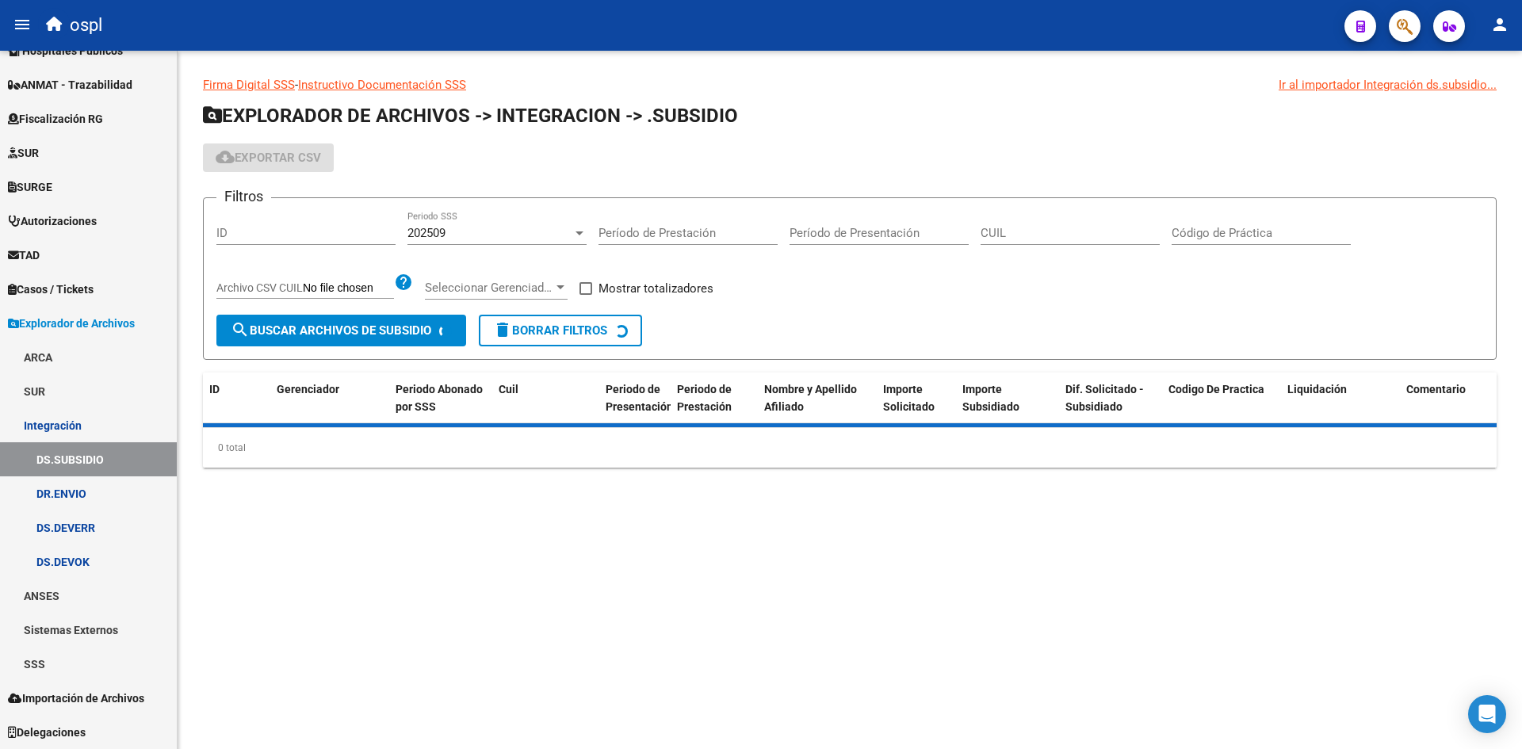
scroll to position [297, 0]
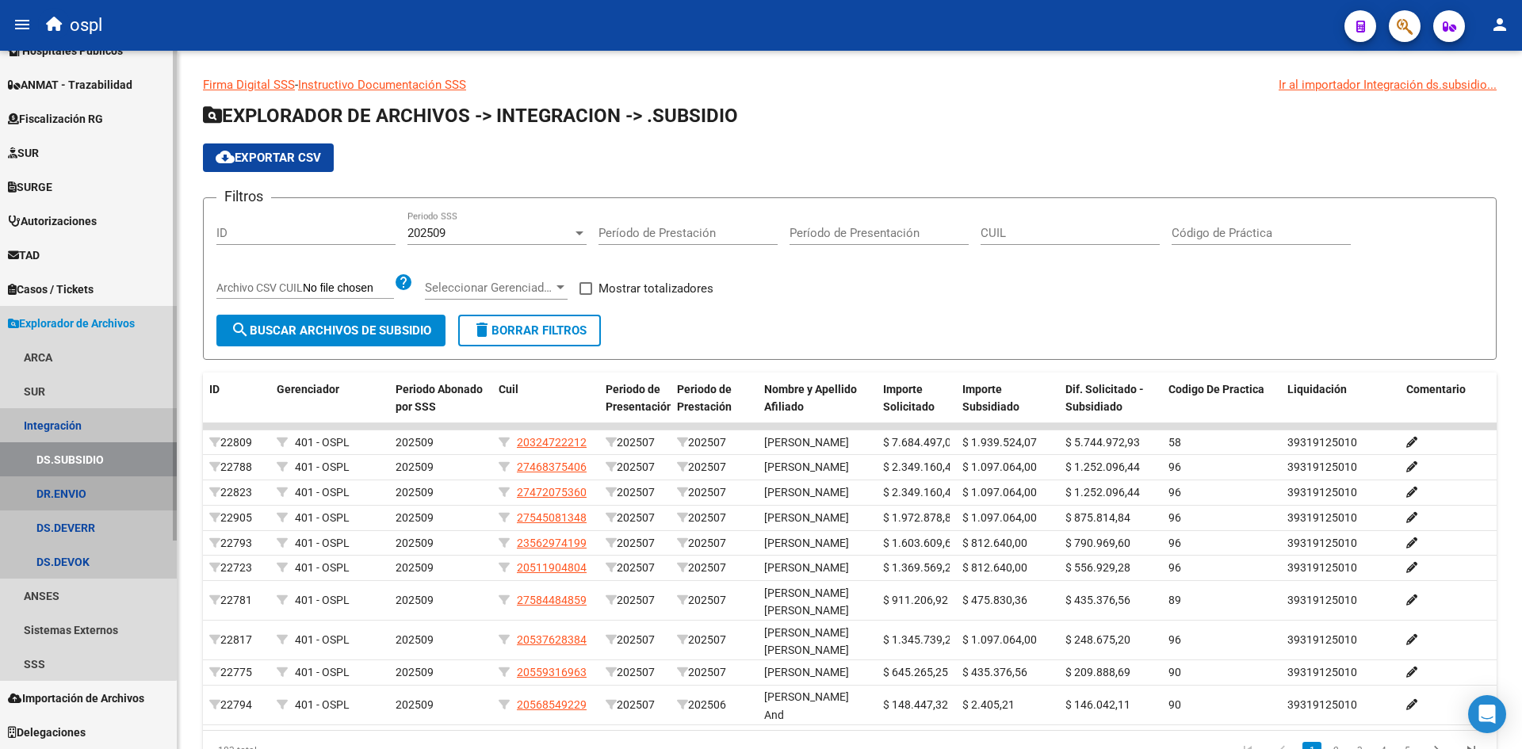
click at [67, 488] on link "DR.ENVIO" at bounding box center [88, 493] width 177 height 34
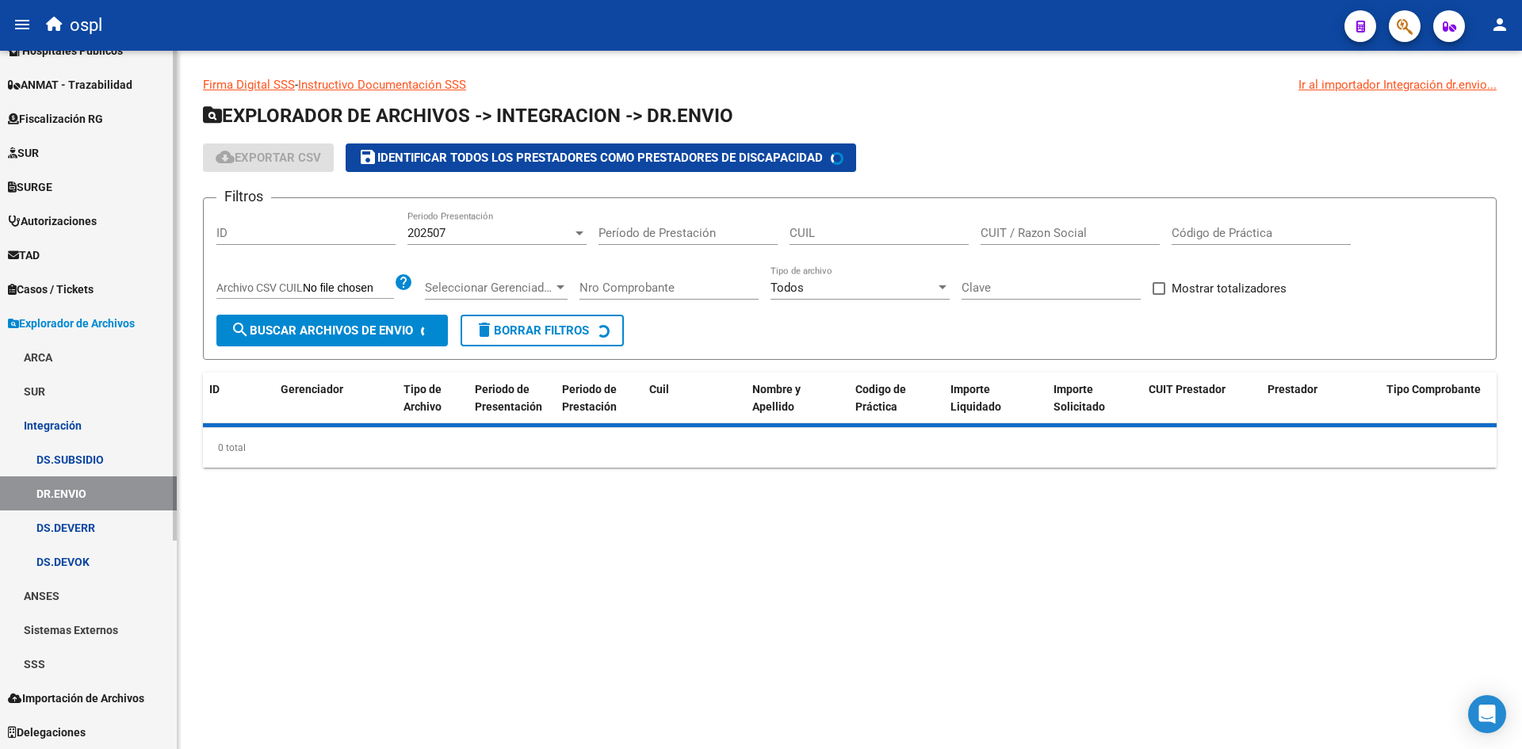
click at [85, 564] on link "DS.DEVOK" at bounding box center [88, 562] width 177 height 34
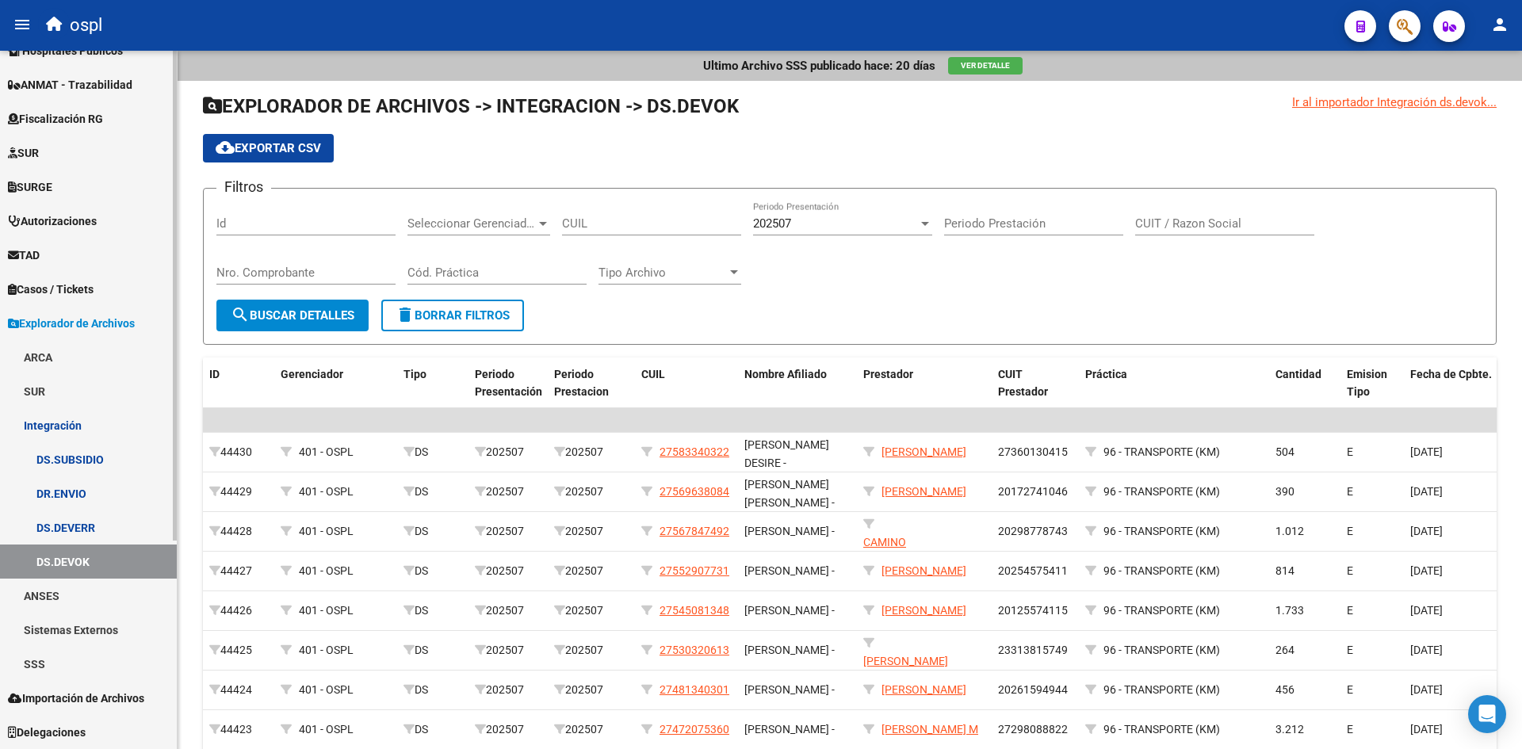
click at [76, 519] on link "DS.DEVERR" at bounding box center [88, 528] width 177 height 34
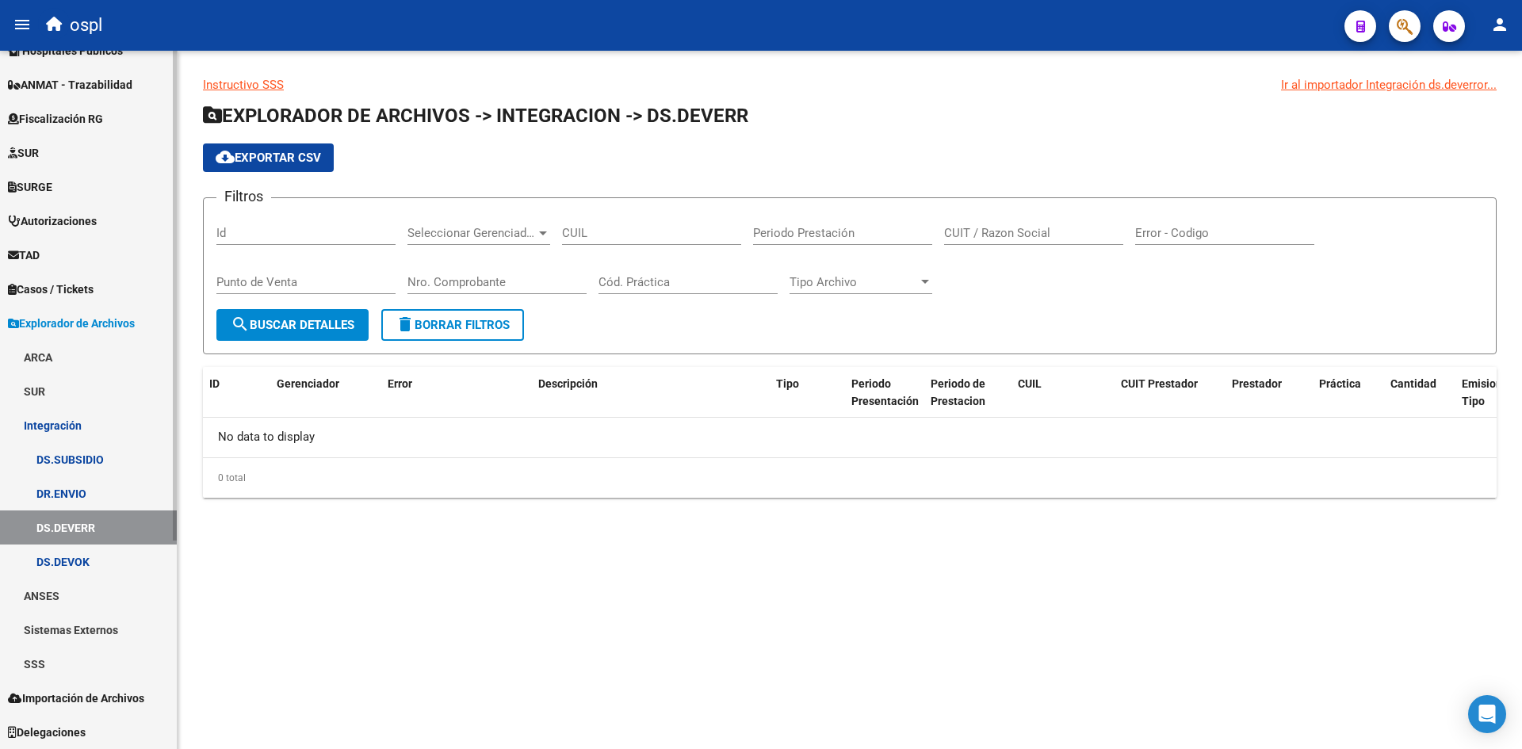
click at [78, 495] on link "DR.ENVIO" at bounding box center [88, 493] width 177 height 34
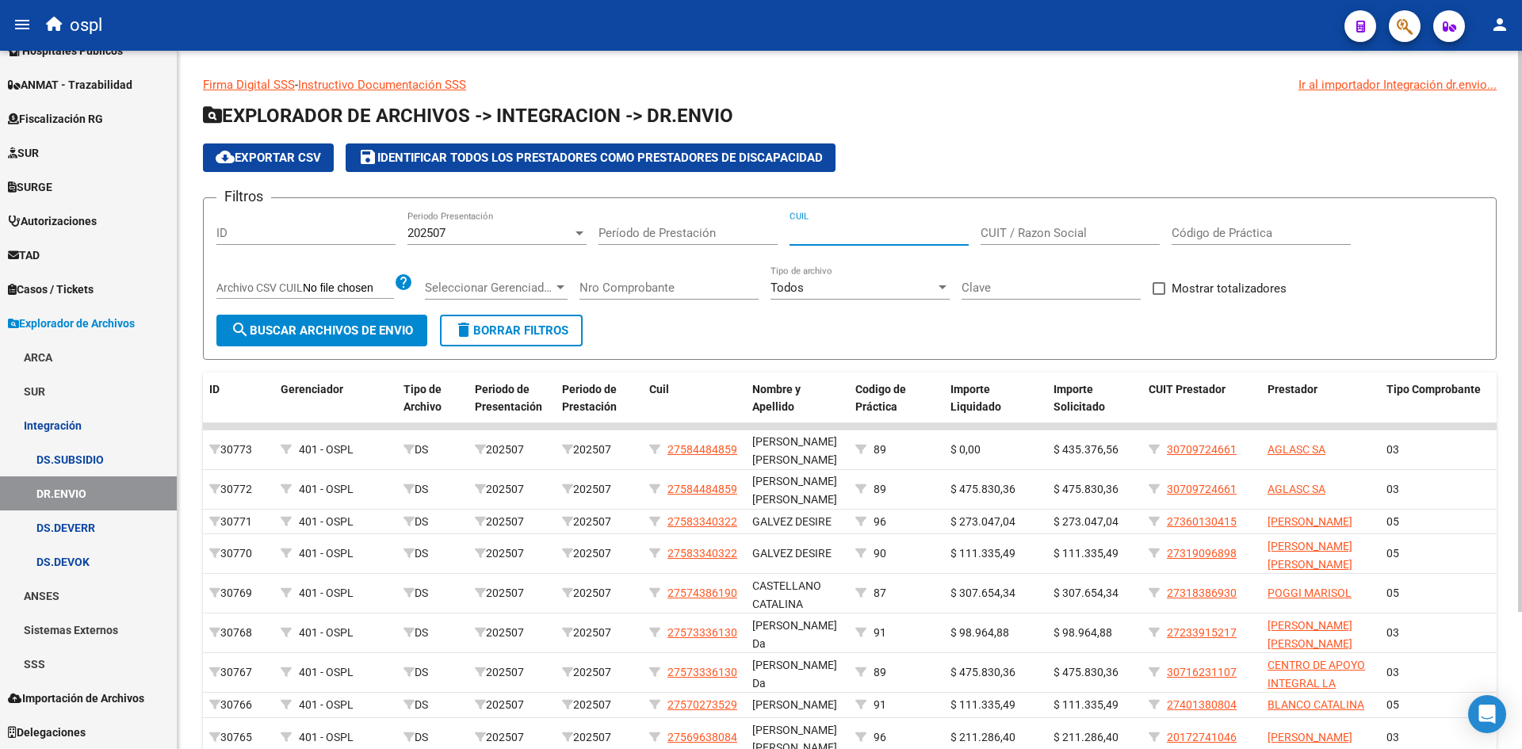
click at [836, 237] on input "CUIL" at bounding box center [879, 233] width 179 height 14
click at [1045, 233] on input "CUIT / Razon Social" at bounding box center [1070, 233] width 179 height 14
paste input "27202651882"
type input "27202651882"
click at [384, 333] on span "search Buscar Archivos de Envio" at bounding box center [322, 330] width 182 height 14
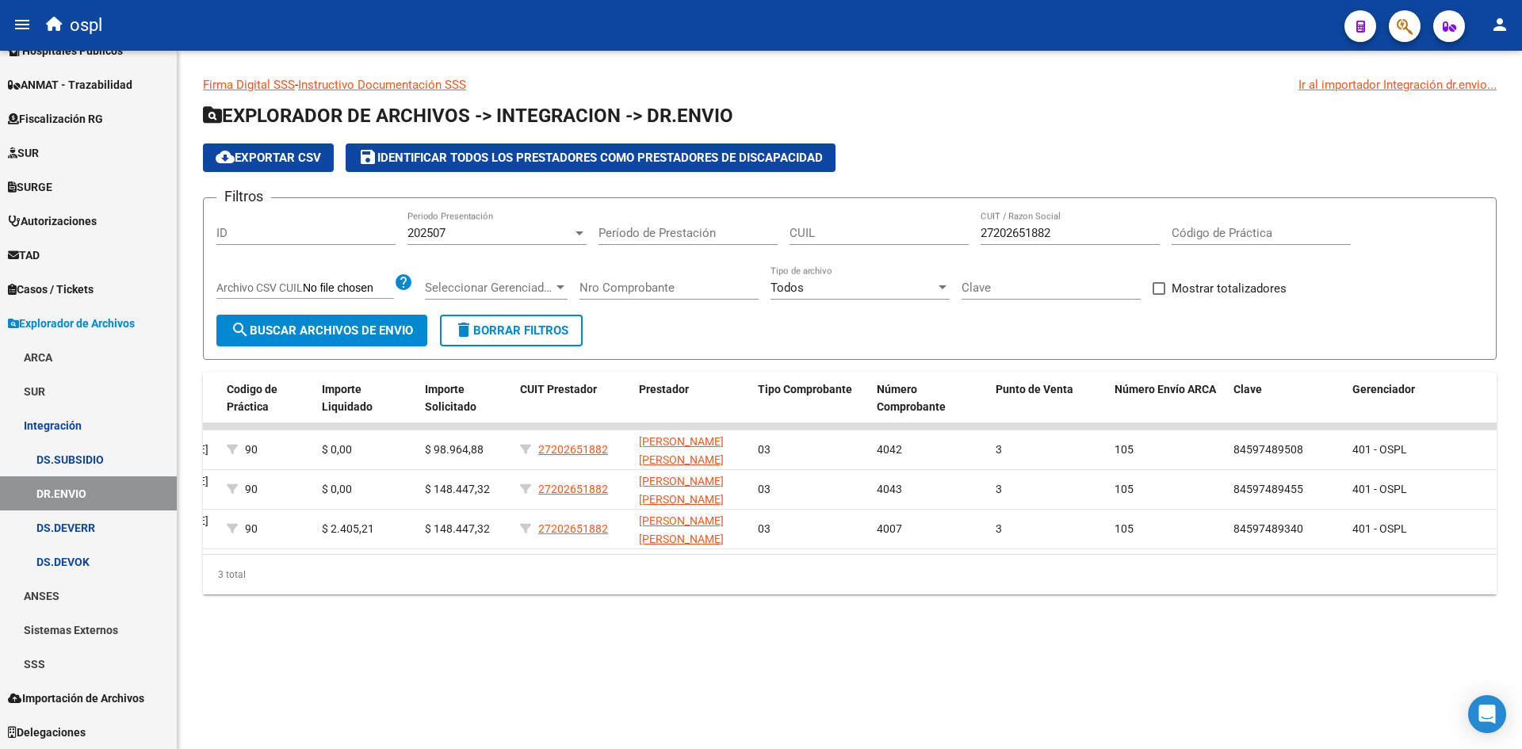
scroll to position [0, 577]
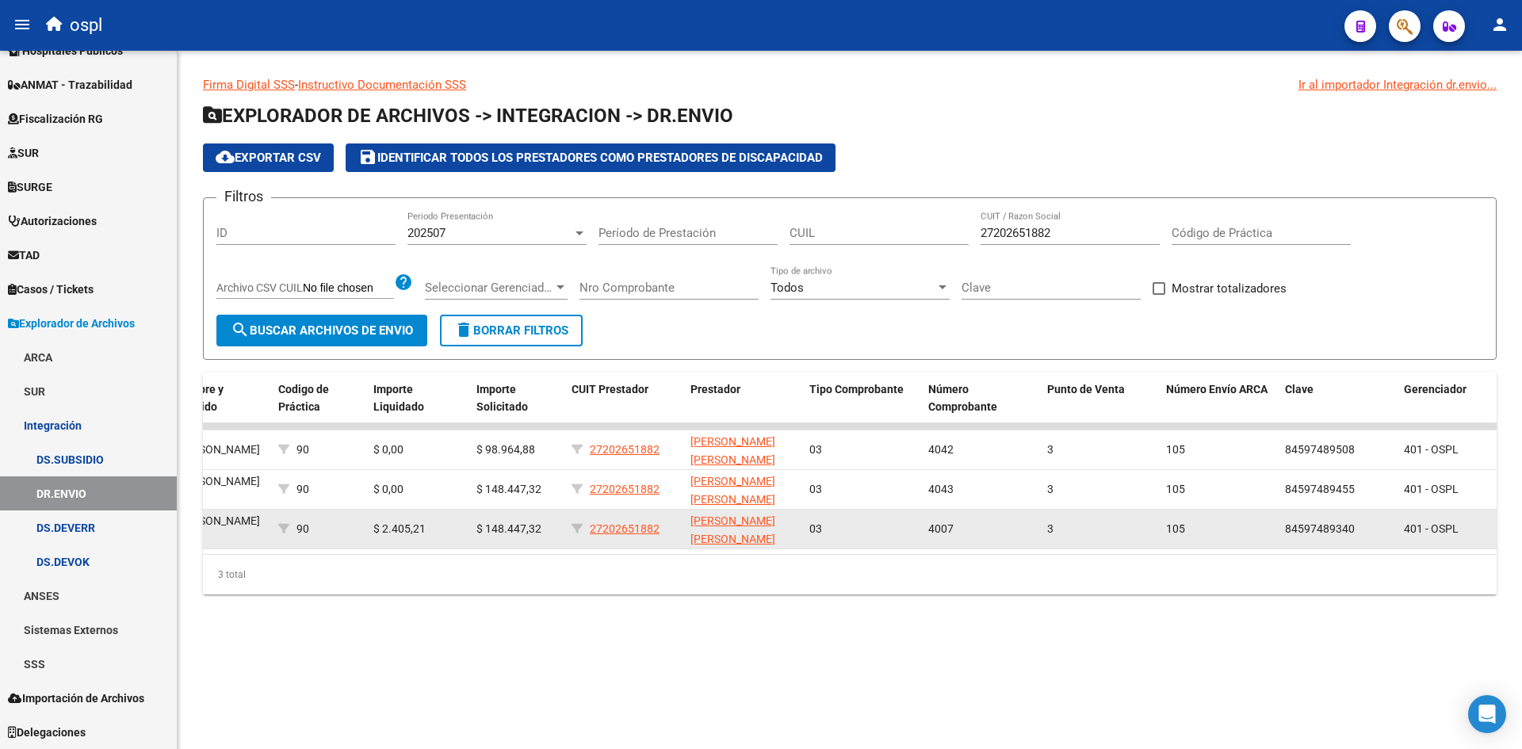
drag, startPoint x: 488, startPoint y: 526, endPoint x: 556, endPoint y: 517, distance: 68.8
click at [556, 517] on datatable-body-cell "$ 148.447,32" at bounding box center [517, 529] width 95 height 39
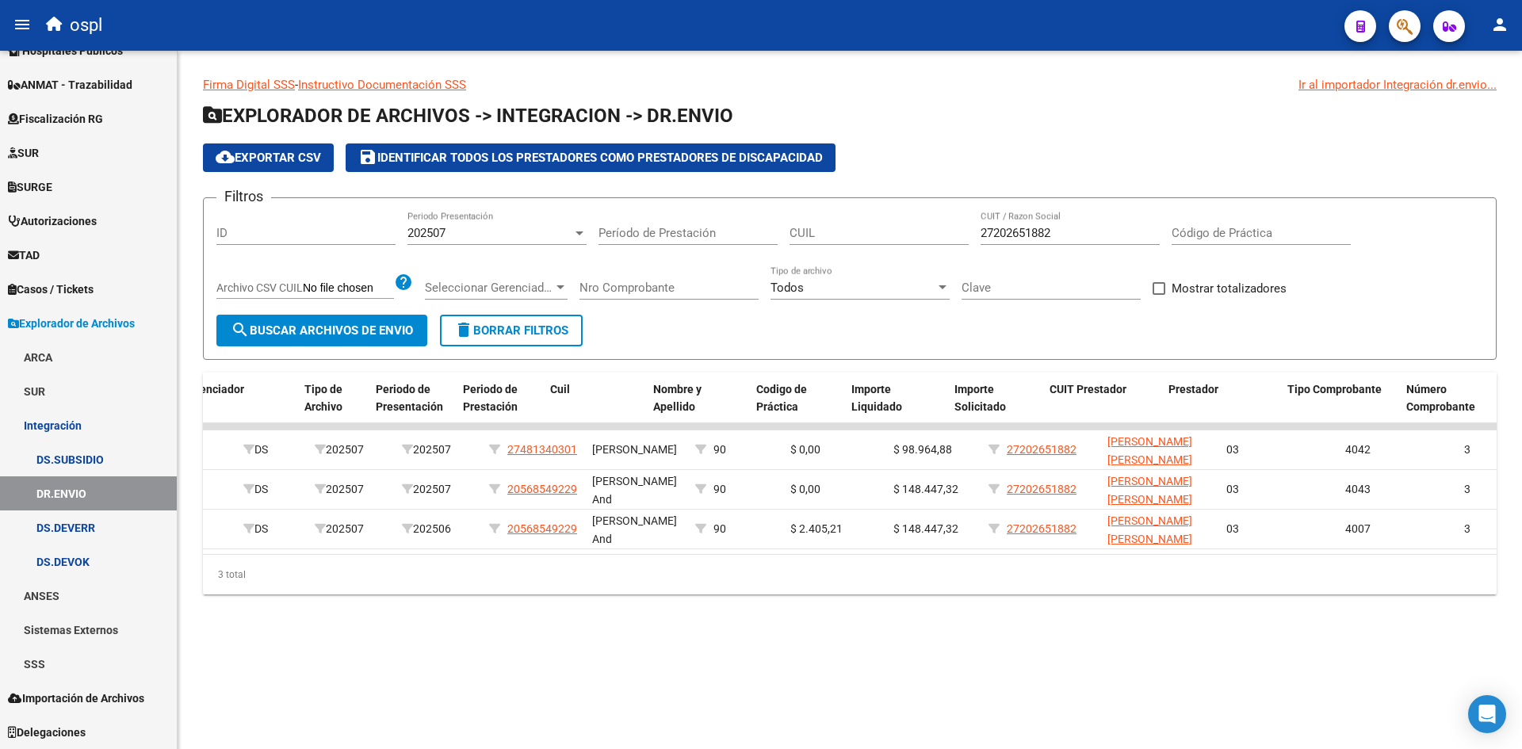
scroll to position [0, 86]
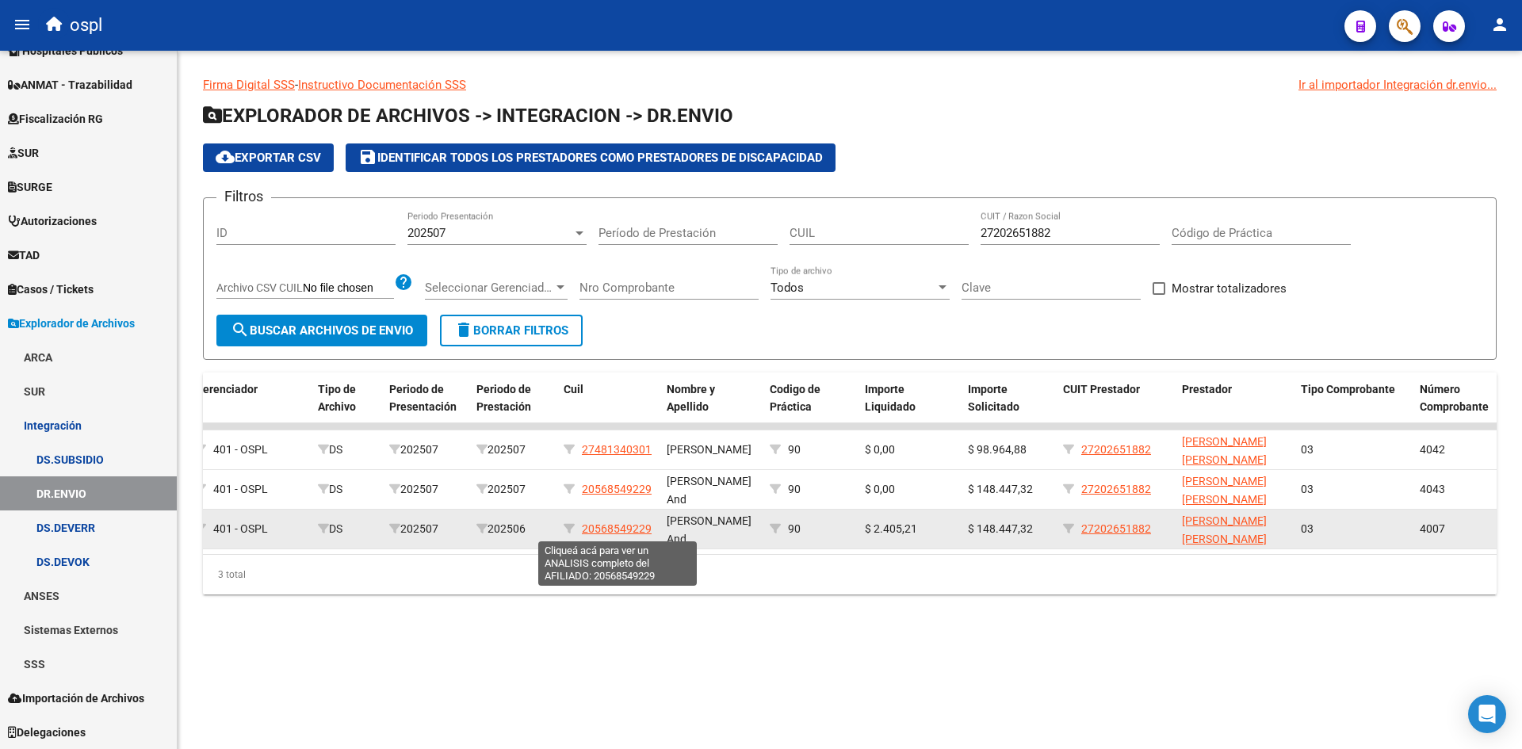
drag, startPoint x: 655, startPoint y: 531, endPoint x: 583, endPoint y: 531, distance: 72.1
click at [583, 531] on datatable-body-cell "20568549229" at bounding box center [608, 529] width 103 height 39
copy span "20568549229"
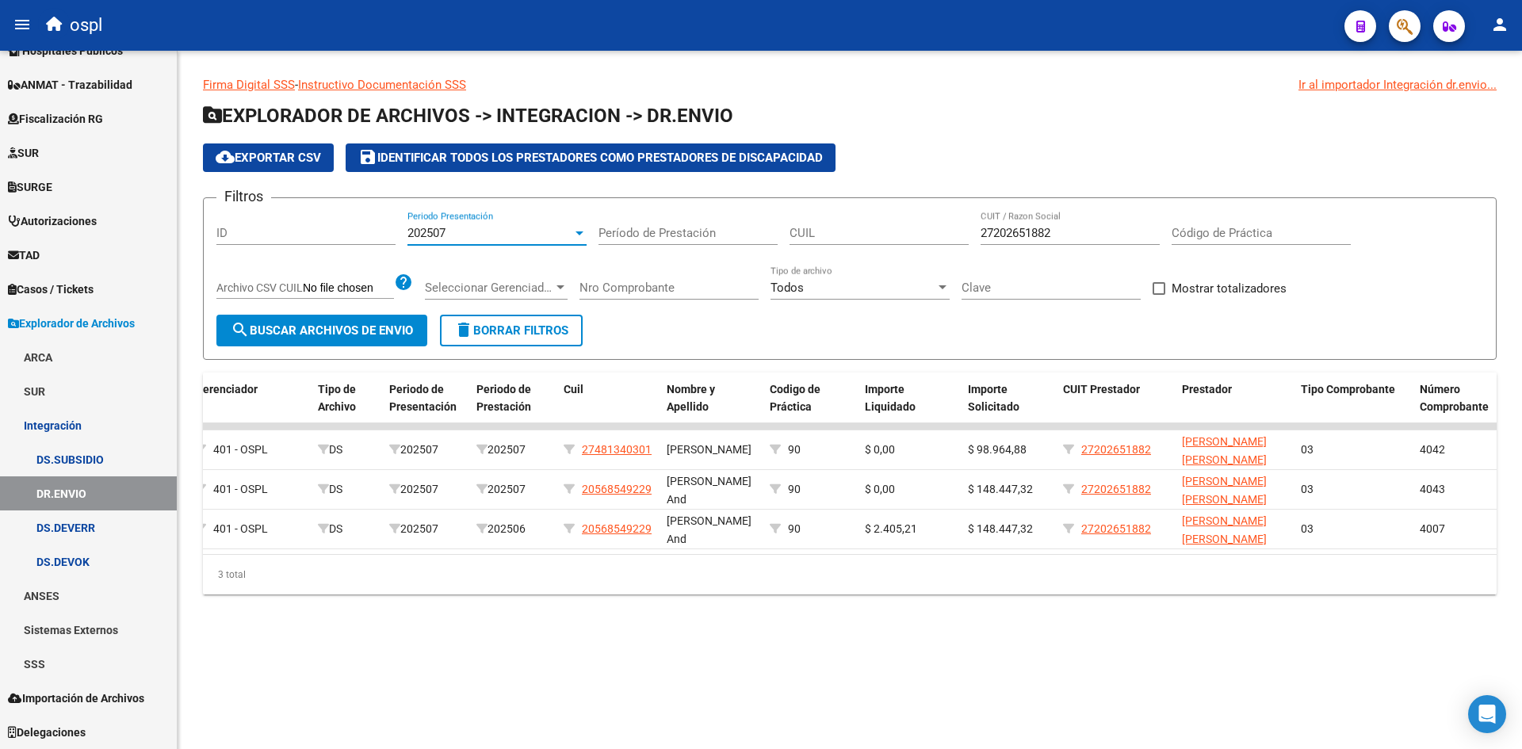
click at [488, 230] on div "202507" at bounding box center [489, 233] width 165 height 14
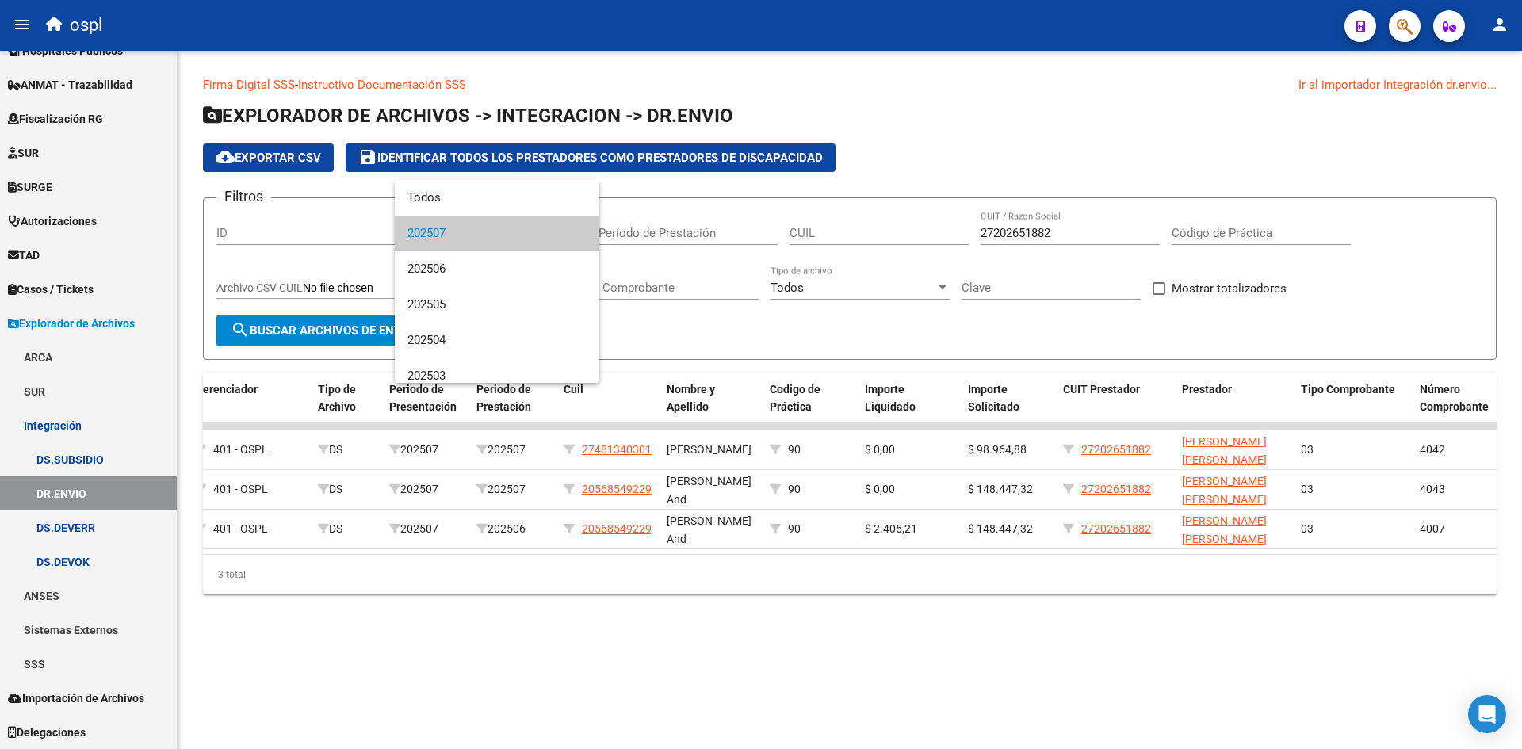
click at [1018, 272] on div at bounding box center [761, 374] width 1522 height 749
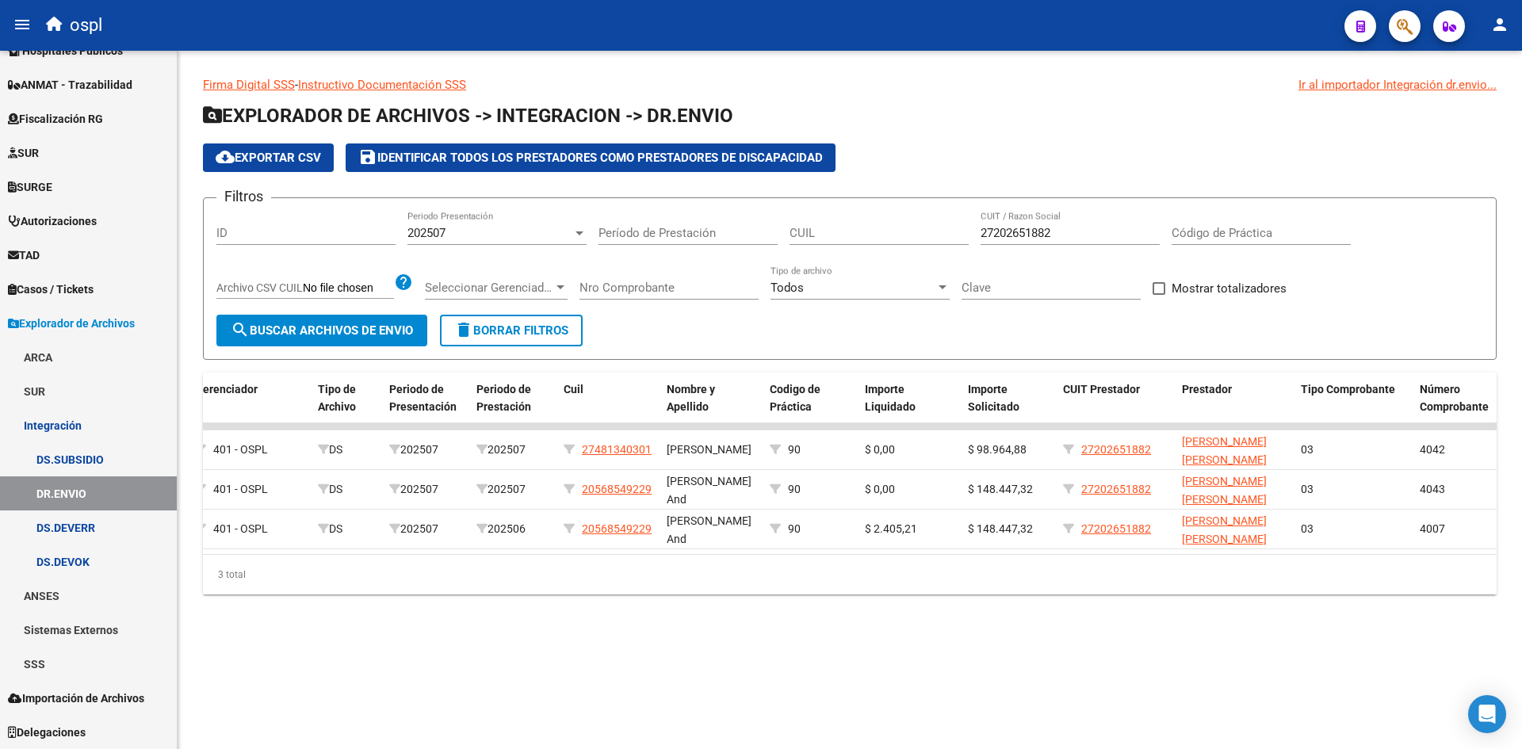
click at [1036, 231] on input "27202651882" at bounding box center [1070, 233] width 179 height 14
click at [885, 237] on input "CUIL" at bounding box center [879, 233] width 179 height 14
paste input "20-56854922-9"
type input "20-56854922-9"
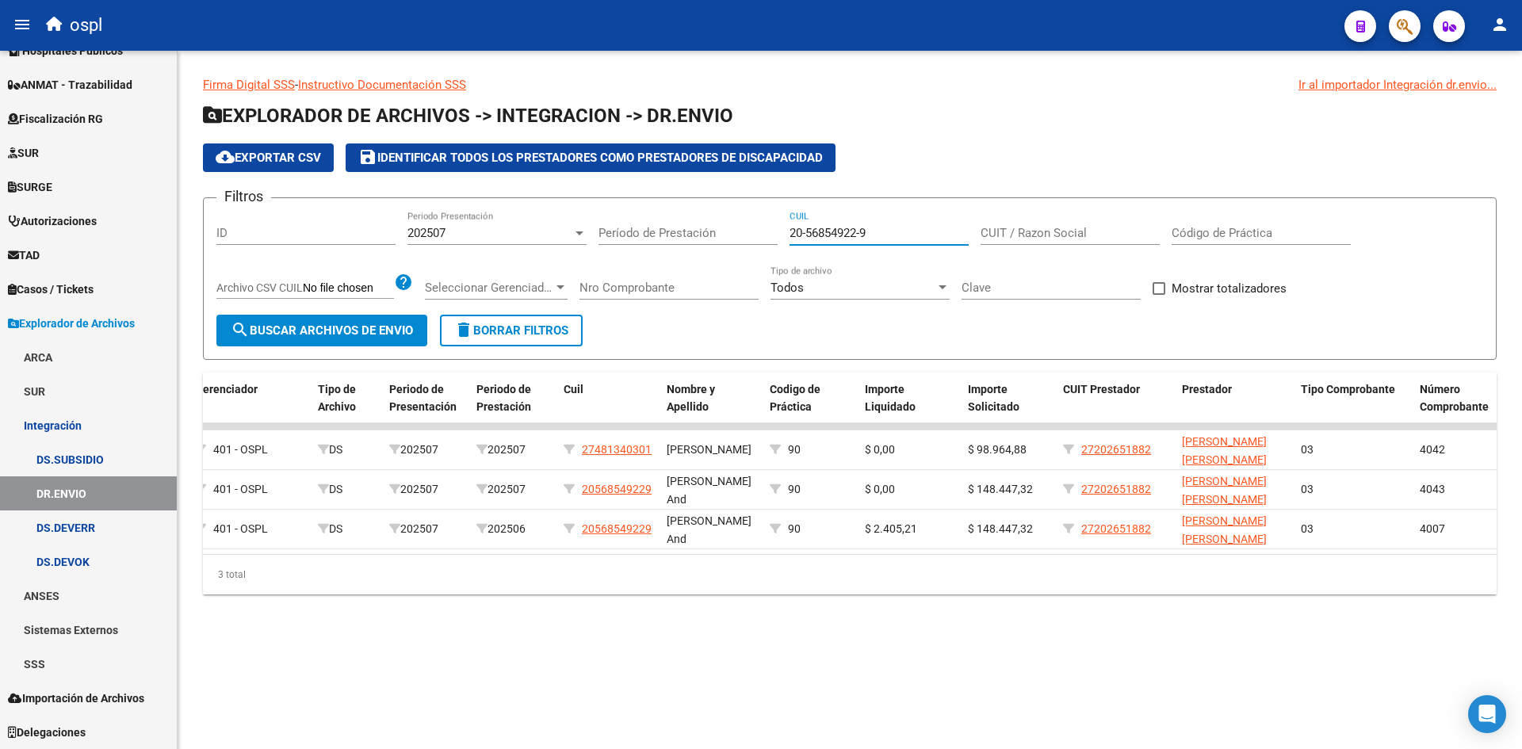
click at [351, 323] on span "search Buscar Archivos de Envio" at bounding box center [322, 330] width 182 height 14
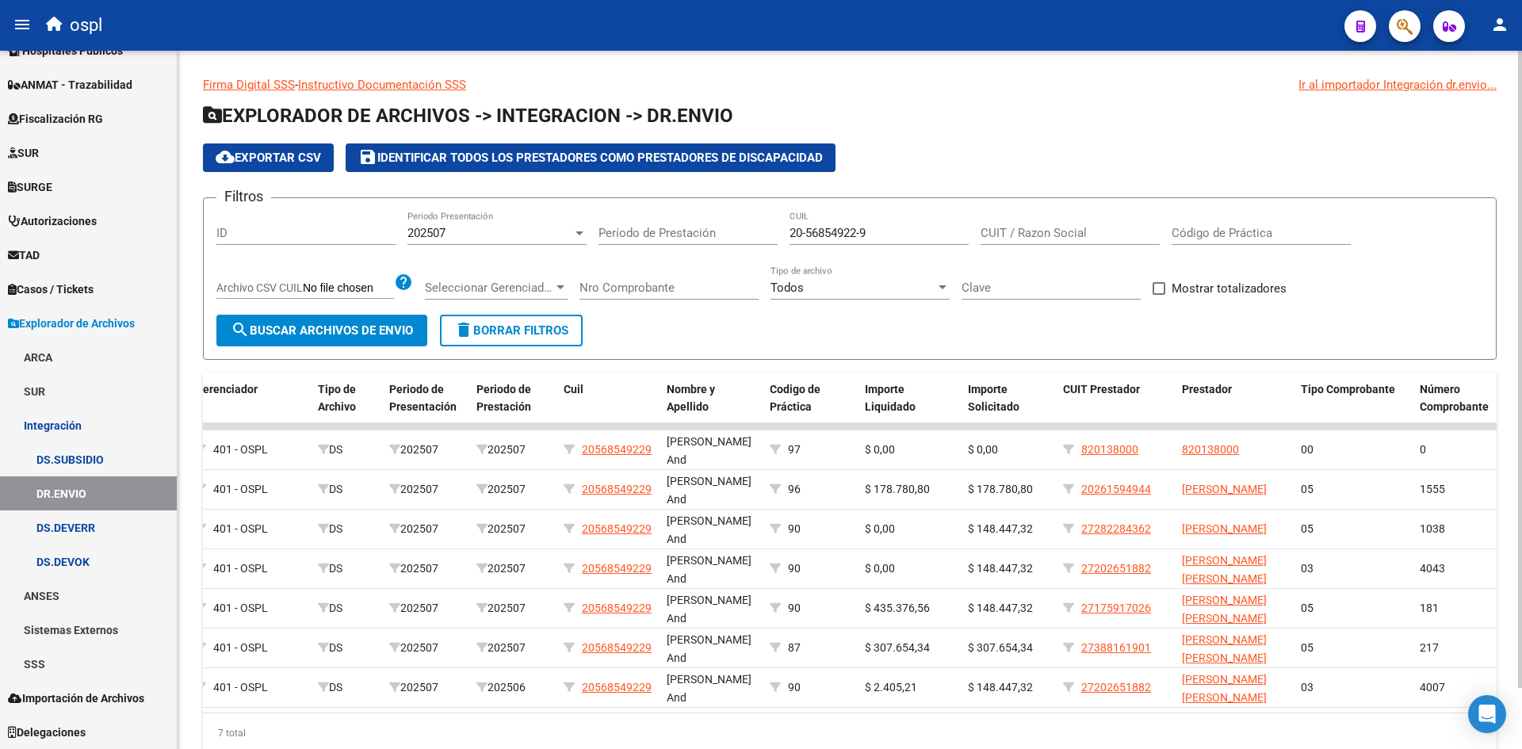
scroll to position [67, 0]
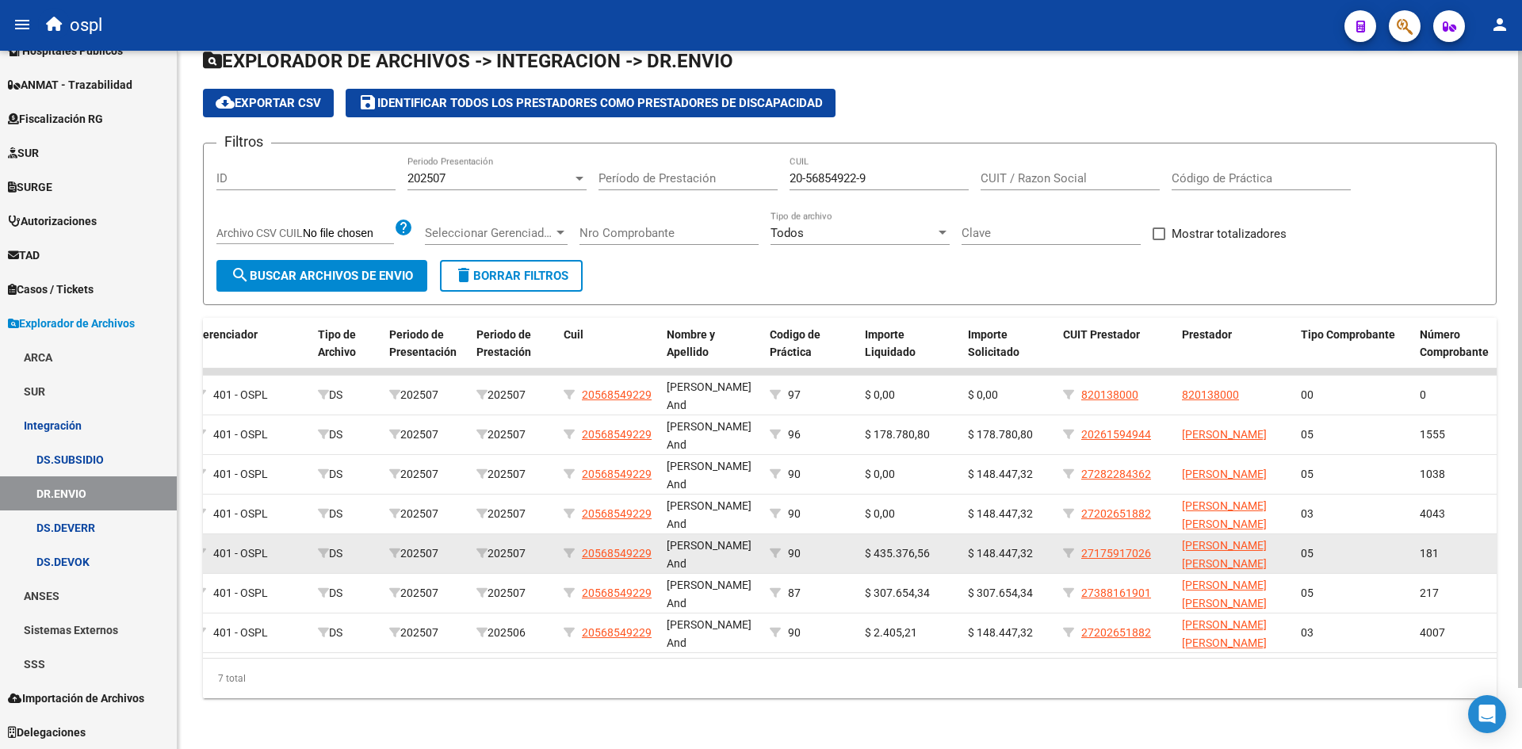
drag, startPoint x: 863, startPoint y: 541, endPoint x: 938, endPoint y: 538, distance: 75.4
click at [938, 538] on datatable-body-cell "$ 435.376,56" at bounding box center [910, 553] width 103 height 39
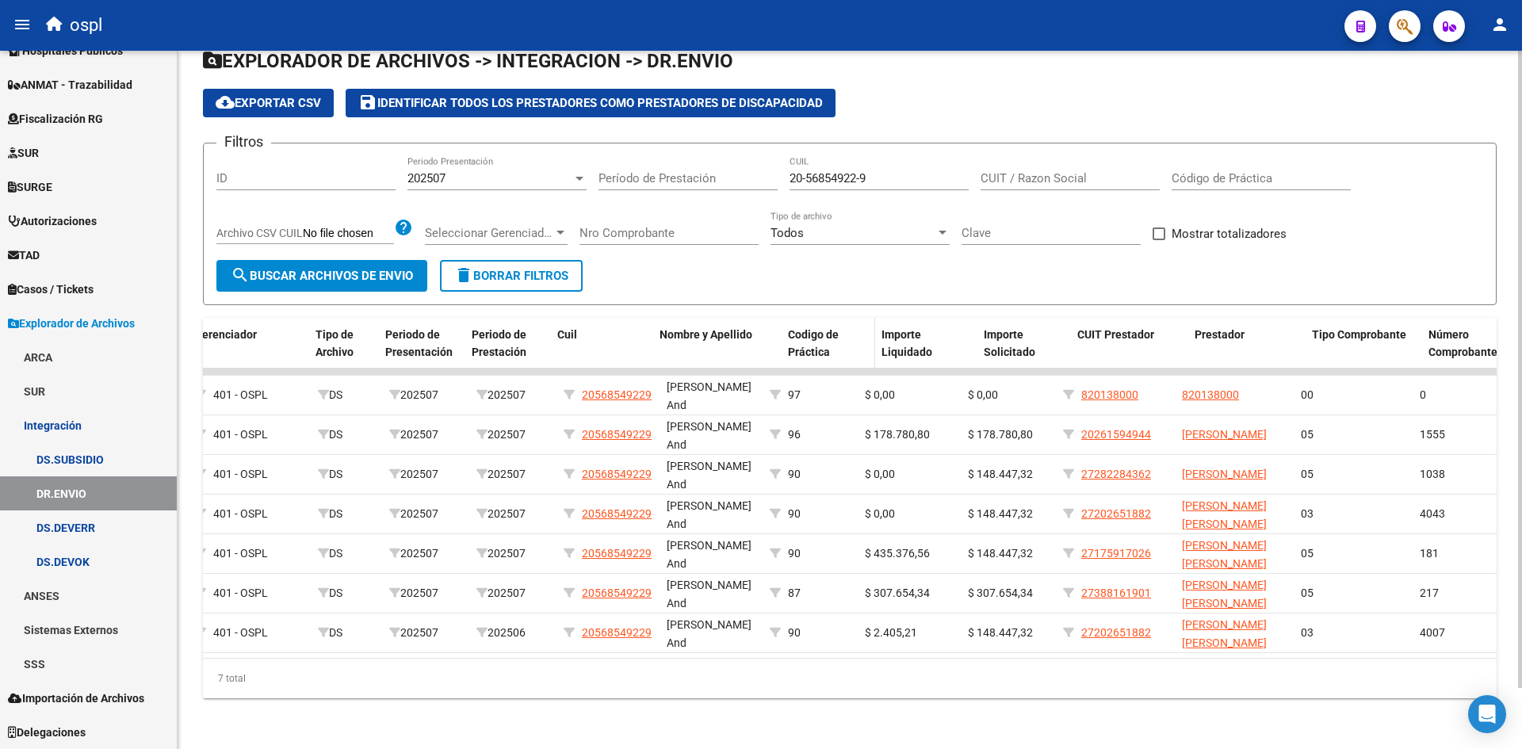
drag, startPoint x: 762, startPoint y: 327, endPoint x: 800, endPoint y: 324, distance: 38.1
click at [800, 324] on div "ID Gerenciador Tipo de Archivo Periodo de Presentación Periodo de Prestación Cu…" at bounding box center [1078, 344] width 1923 height 52
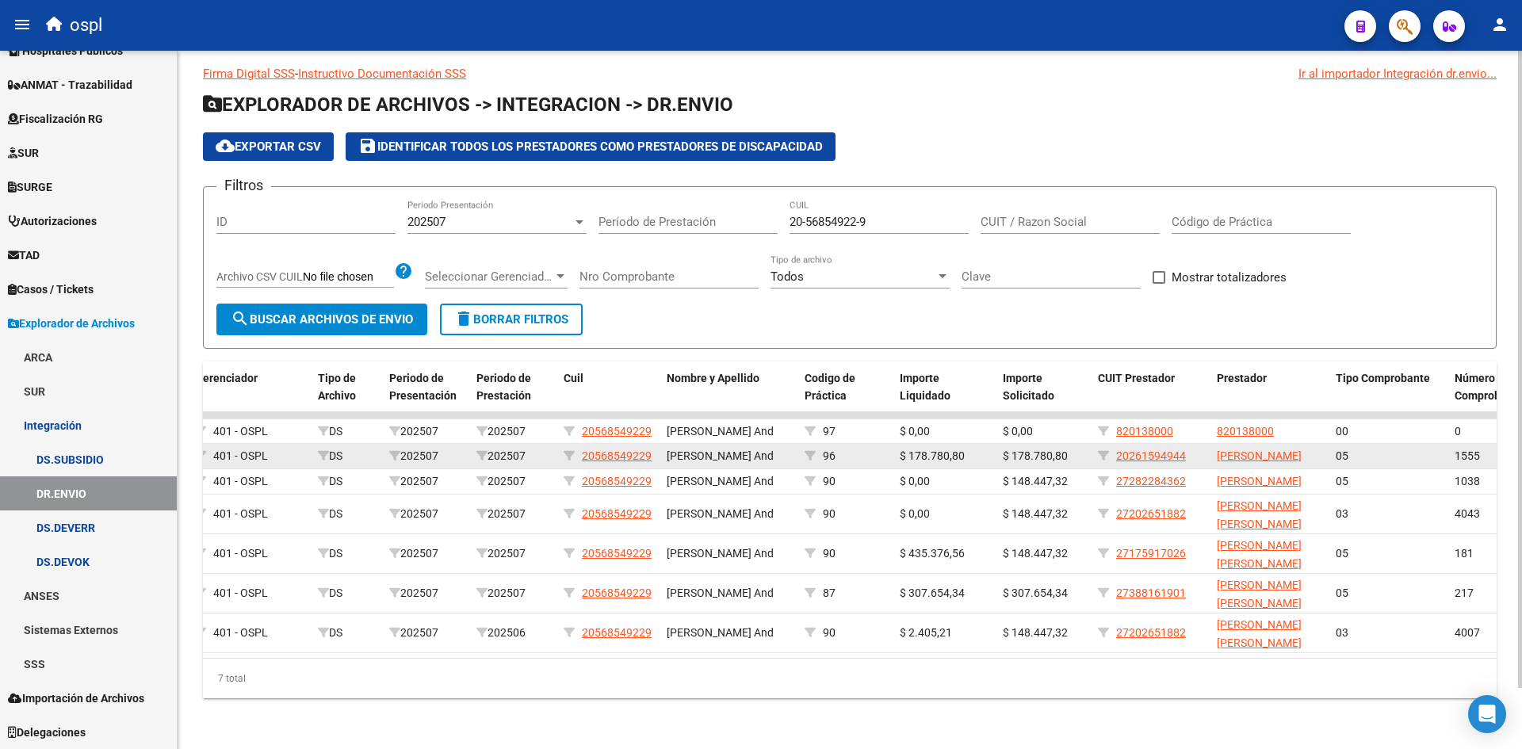
scroll to position [52, 0]
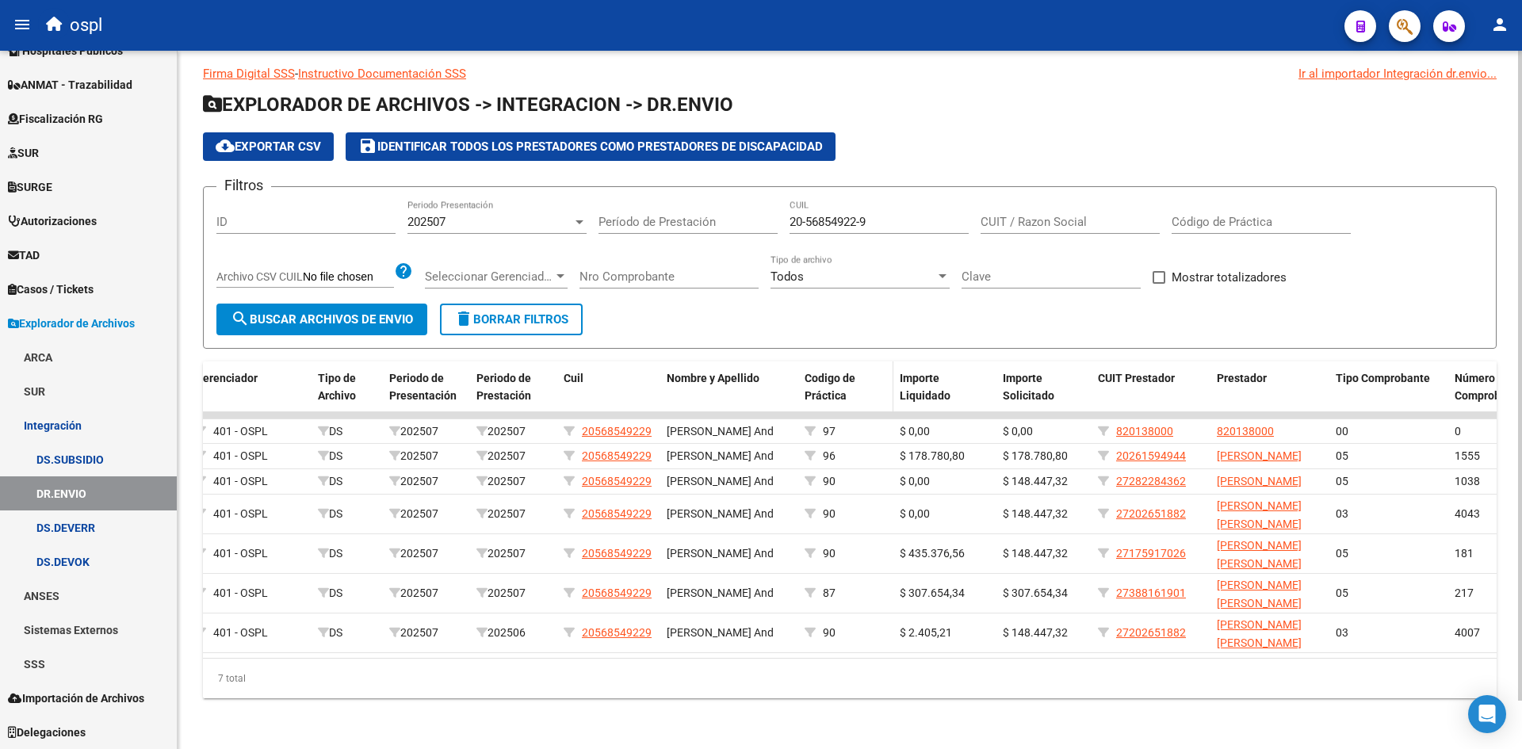
click at [847, 369] on div "Codigo de Práctica" at bounding box center [846, 387] width 82 height 36
click at [813, 372] on span "Codigo de Práctica" at bounding box center [830, 387] width 51 height 31
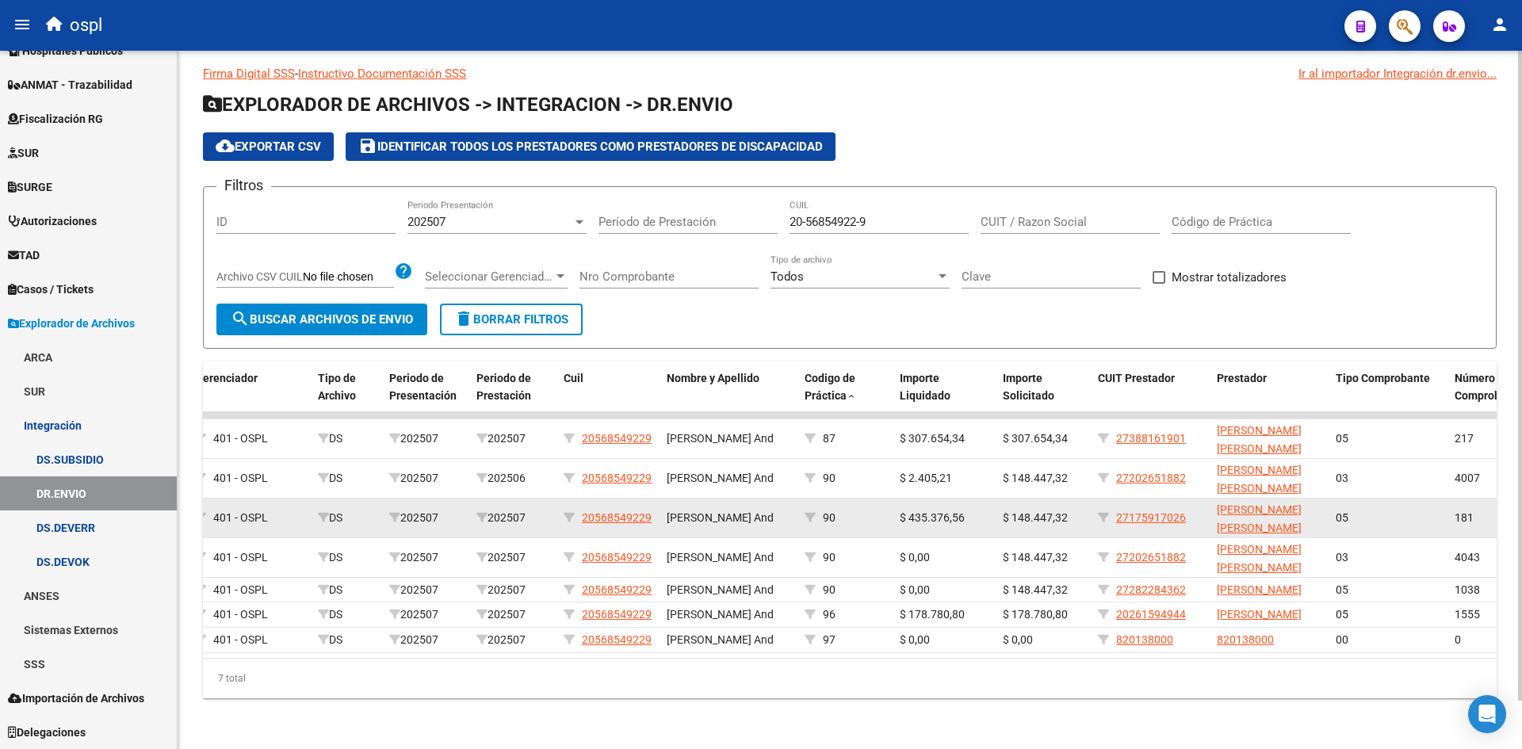
drag, startPoint x: 1011, startPoint y: 475, endPoint x: 1072, endPoint y: 473, distance: 61.1
click at [1072, 509] on div "$ 148.447,32" at bounding box center [1044, 518] width 82 height 18
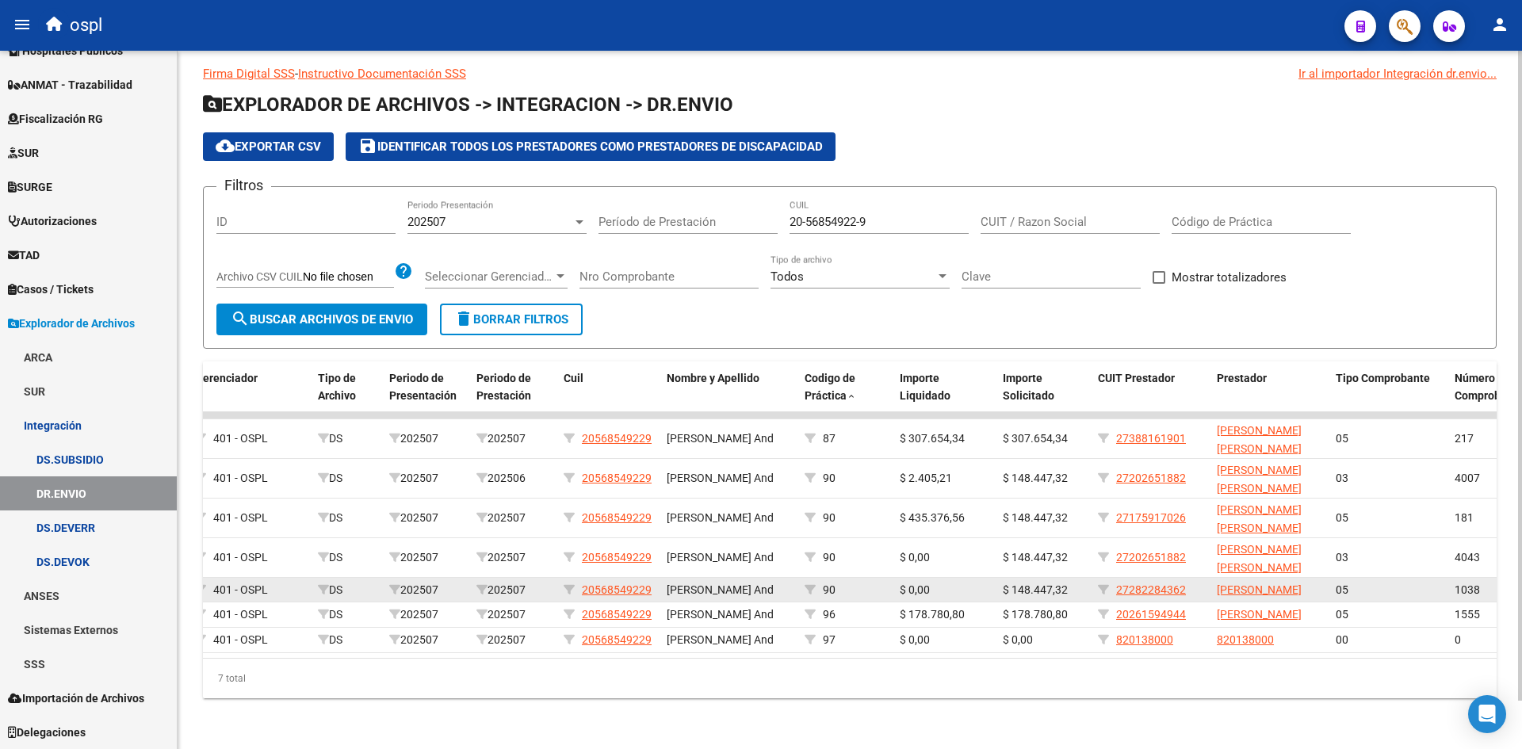
copy span "148.447,32"
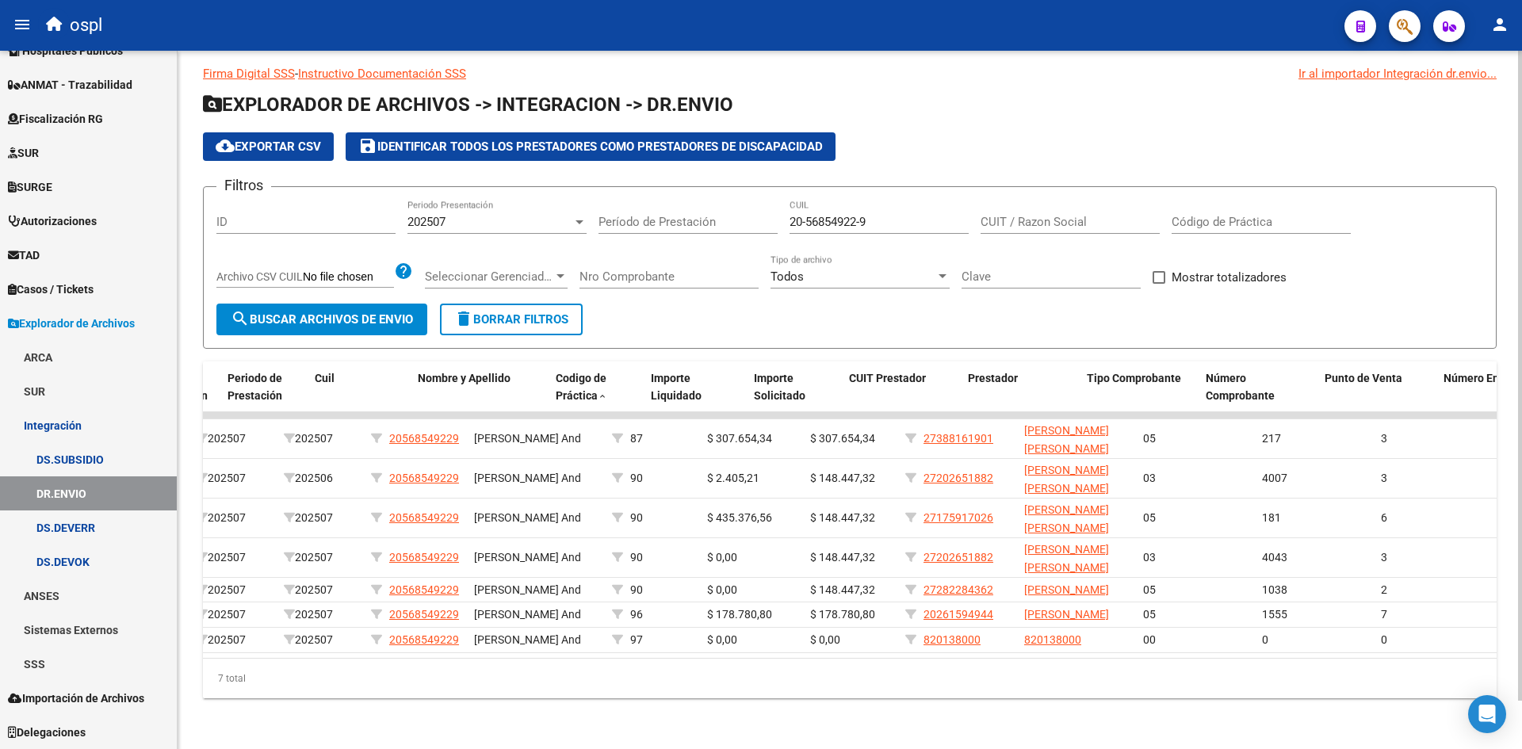
scroll to position [0, 341]
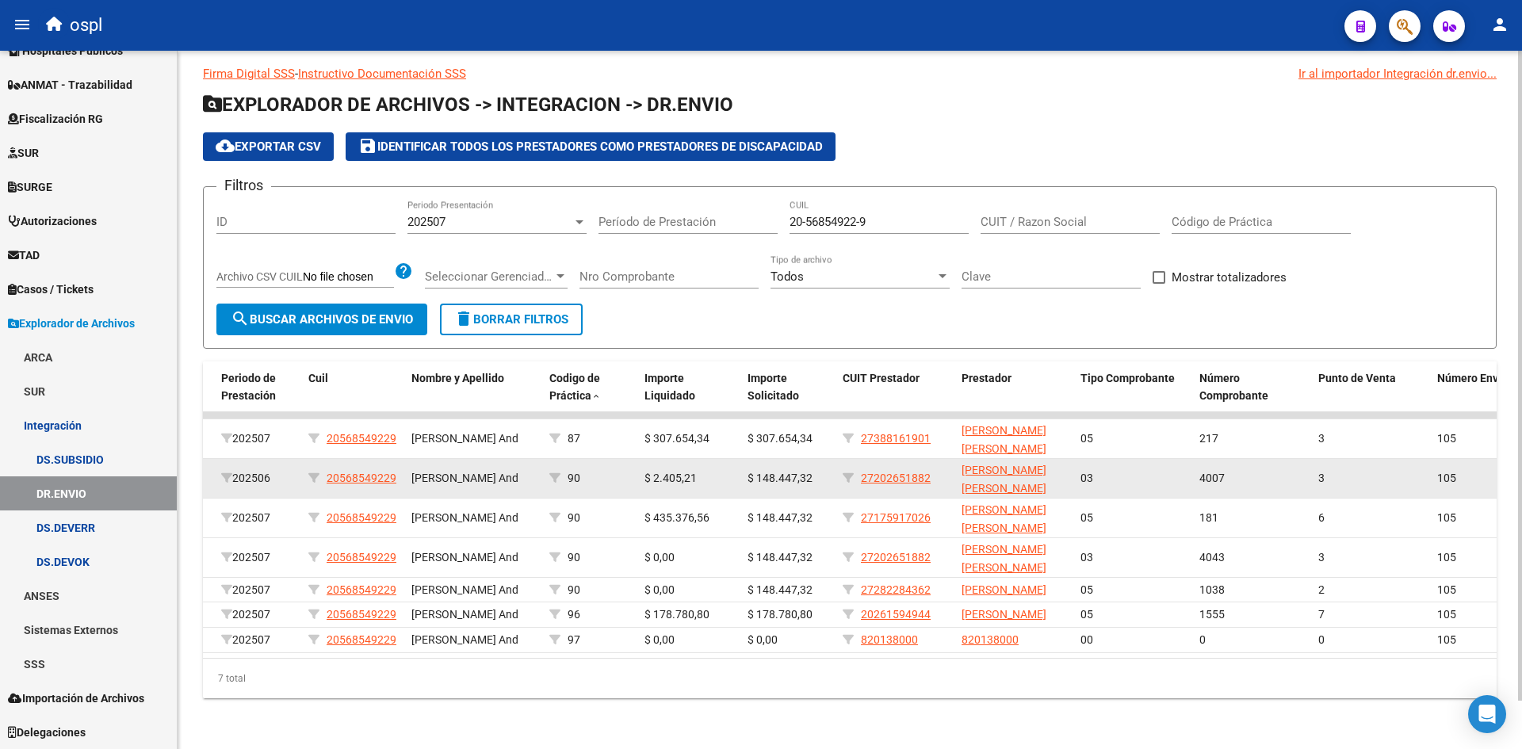
drag, startPoint x: 641, startPoint y: 432, endPoint x: 712, endPoint y: 432, distance: 70.6
click at [711, 459] on datatable-body-cell "$ 2.405,21" at bounding box center [689, 478] width 103 height 39
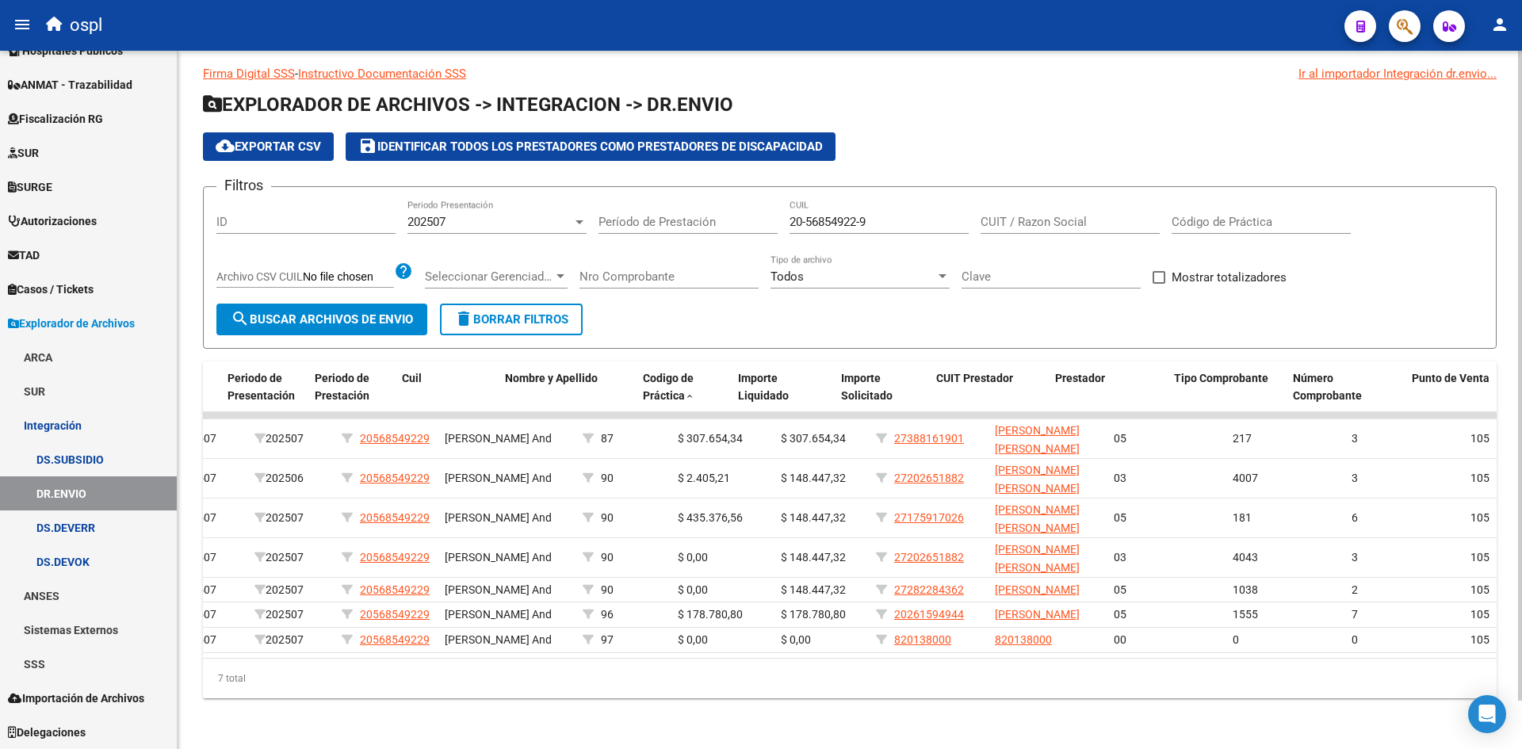
scroll to position [0, 192]
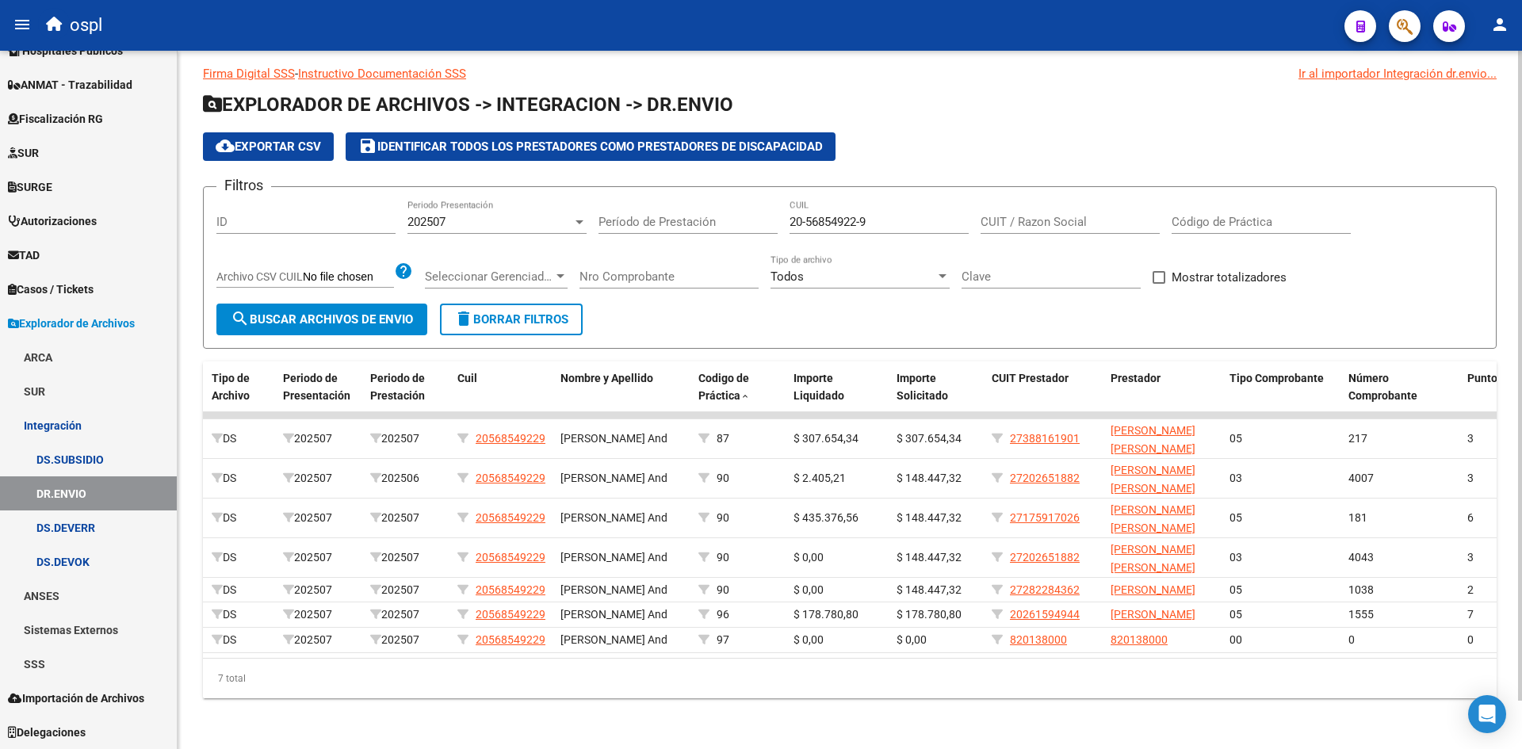
click at [532, 215] on div "202507" at bounding box center [489, 222] width 165 height 14
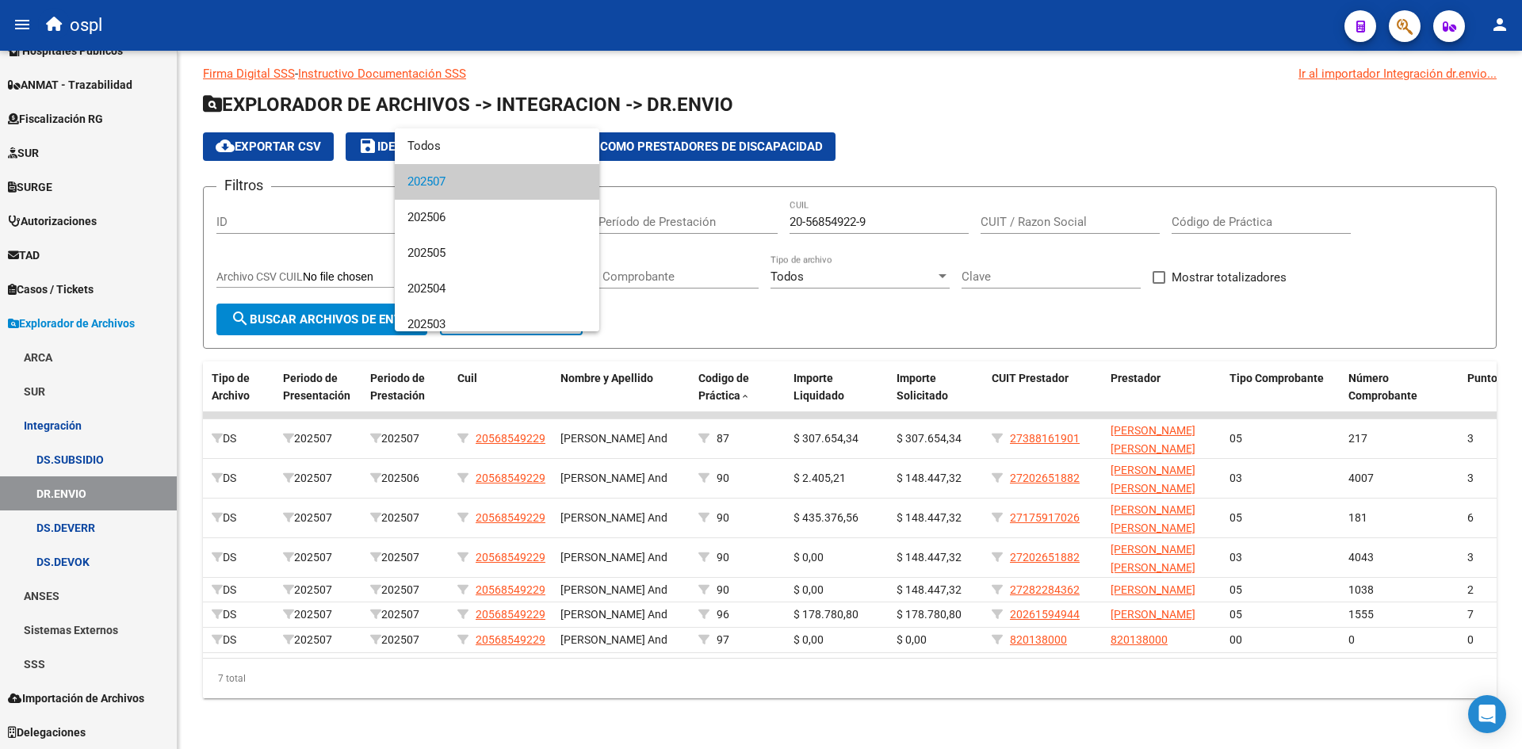
click at [660, 177] on div at bounding box center [761, 374] width 1522 height 749
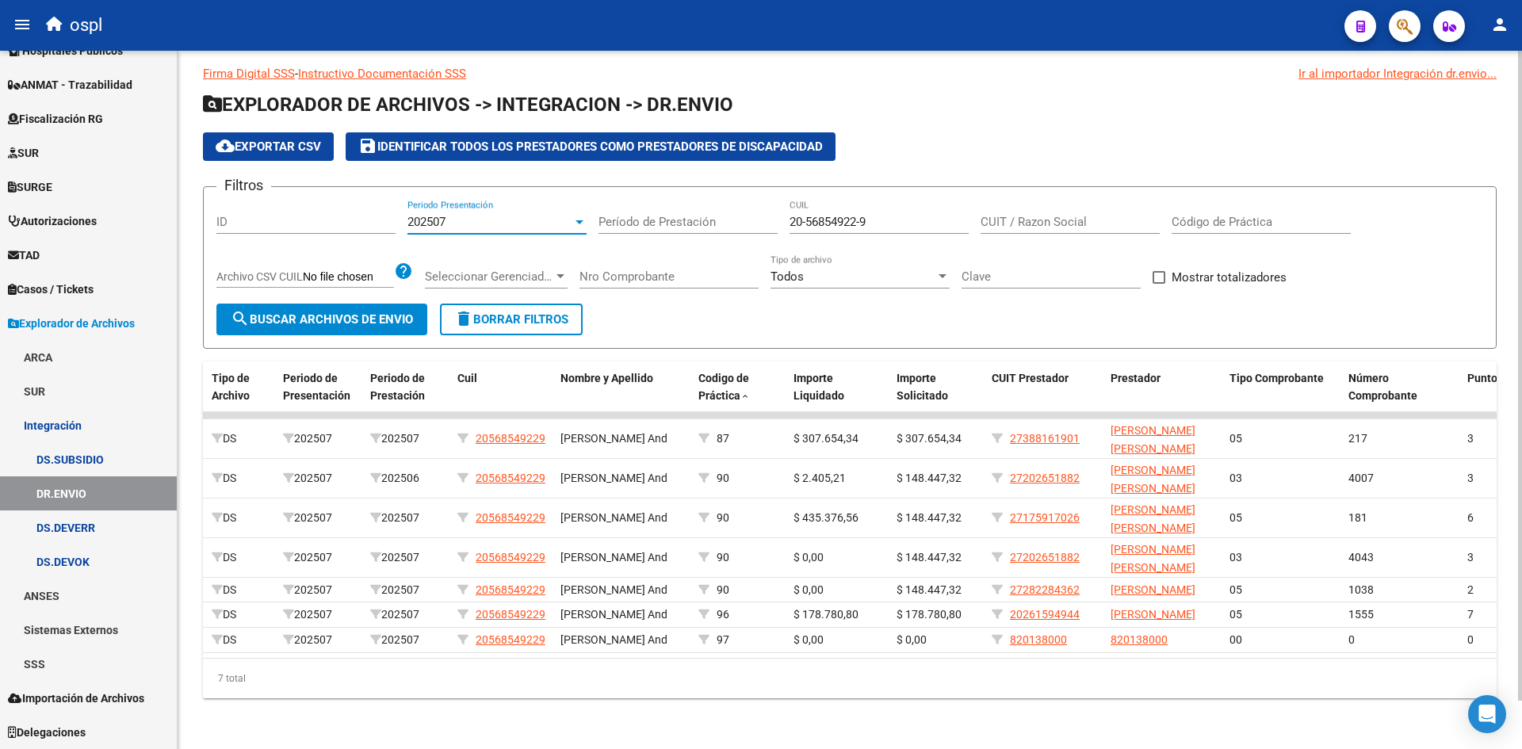
click at [538, 215] on div "202507" at bounding box center [489, 222] width 165 height 14
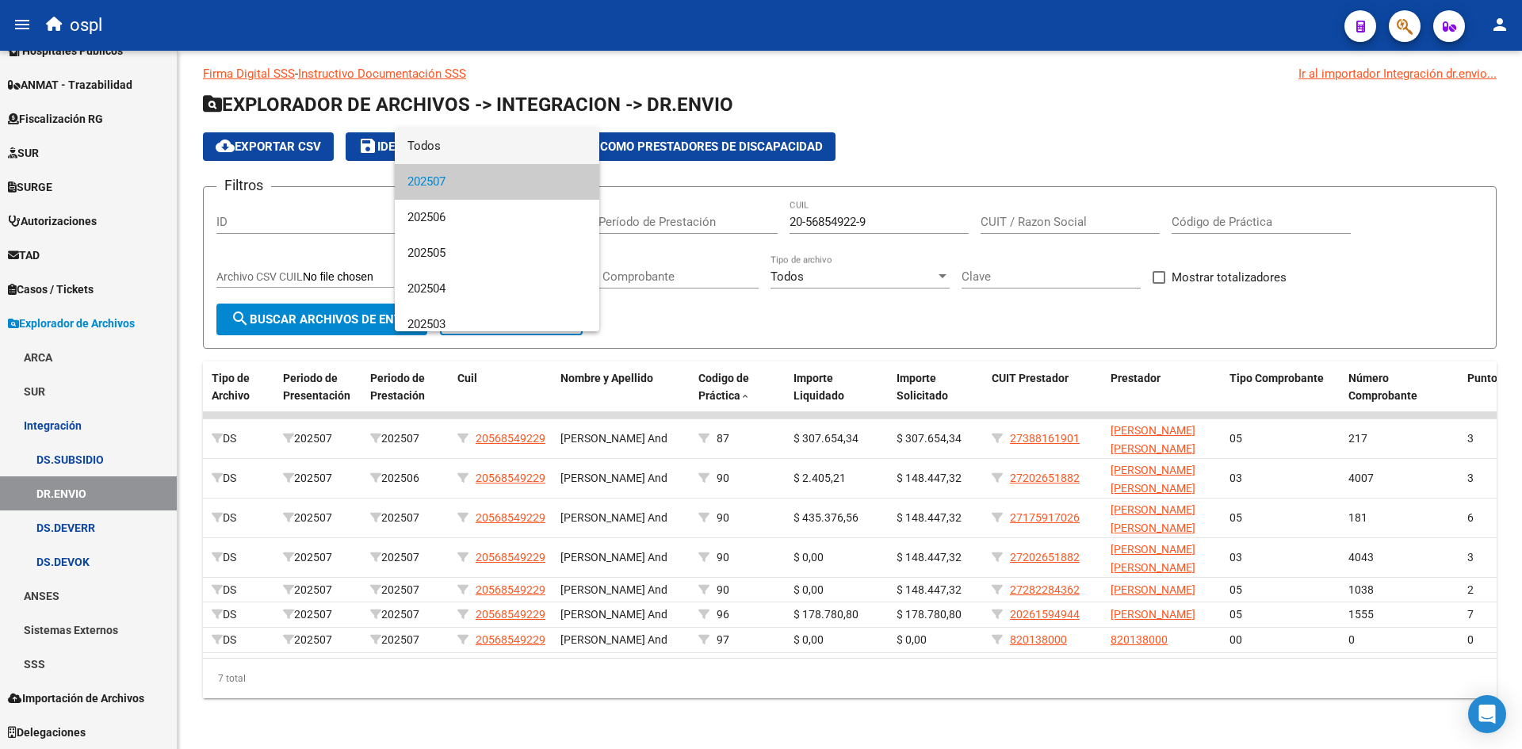
click at [496, 154] on span "Todos" at bounding box center [496, 146] width 179 height 36
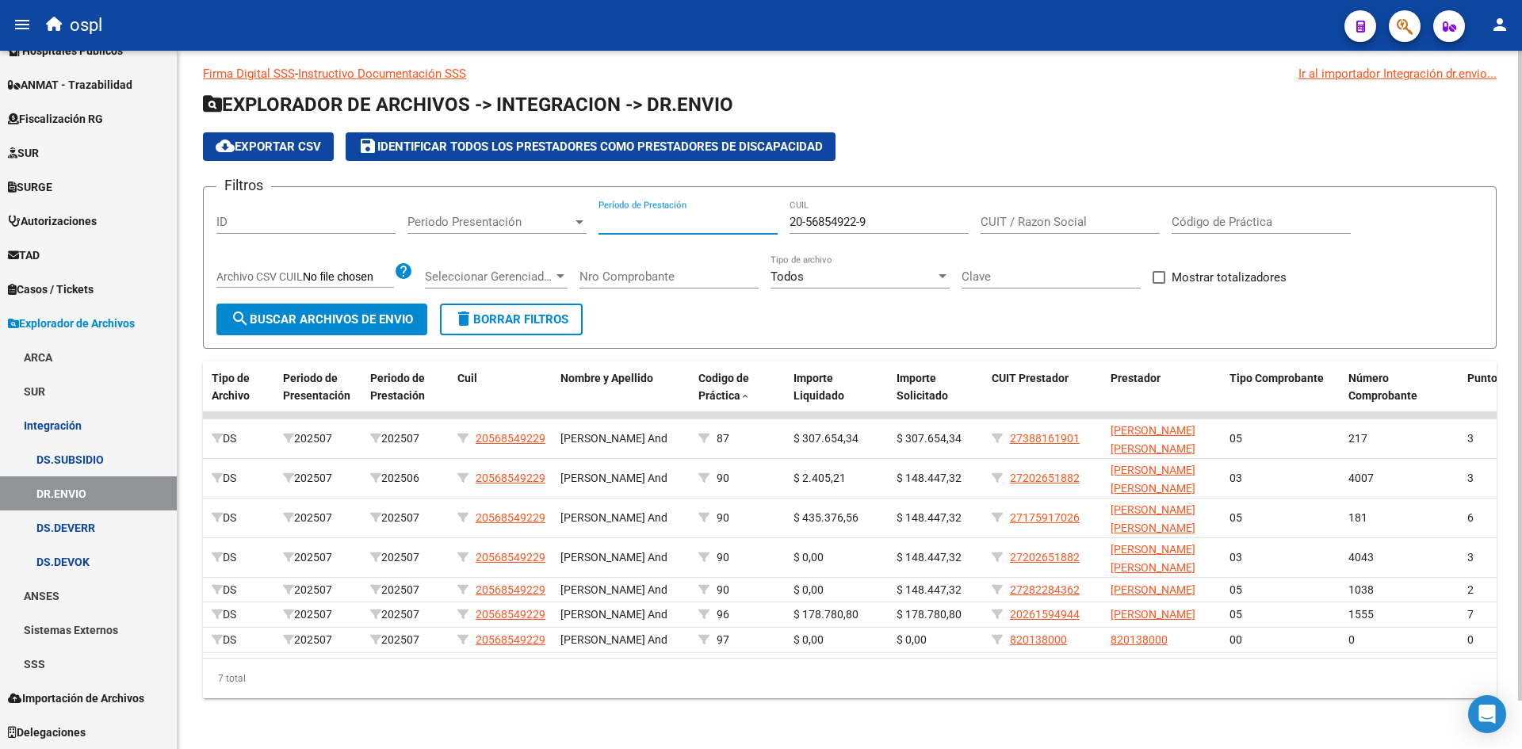
click at [645, 215] on input "Período de Prestación" at bounding box center [688, 222] width 179 height 14
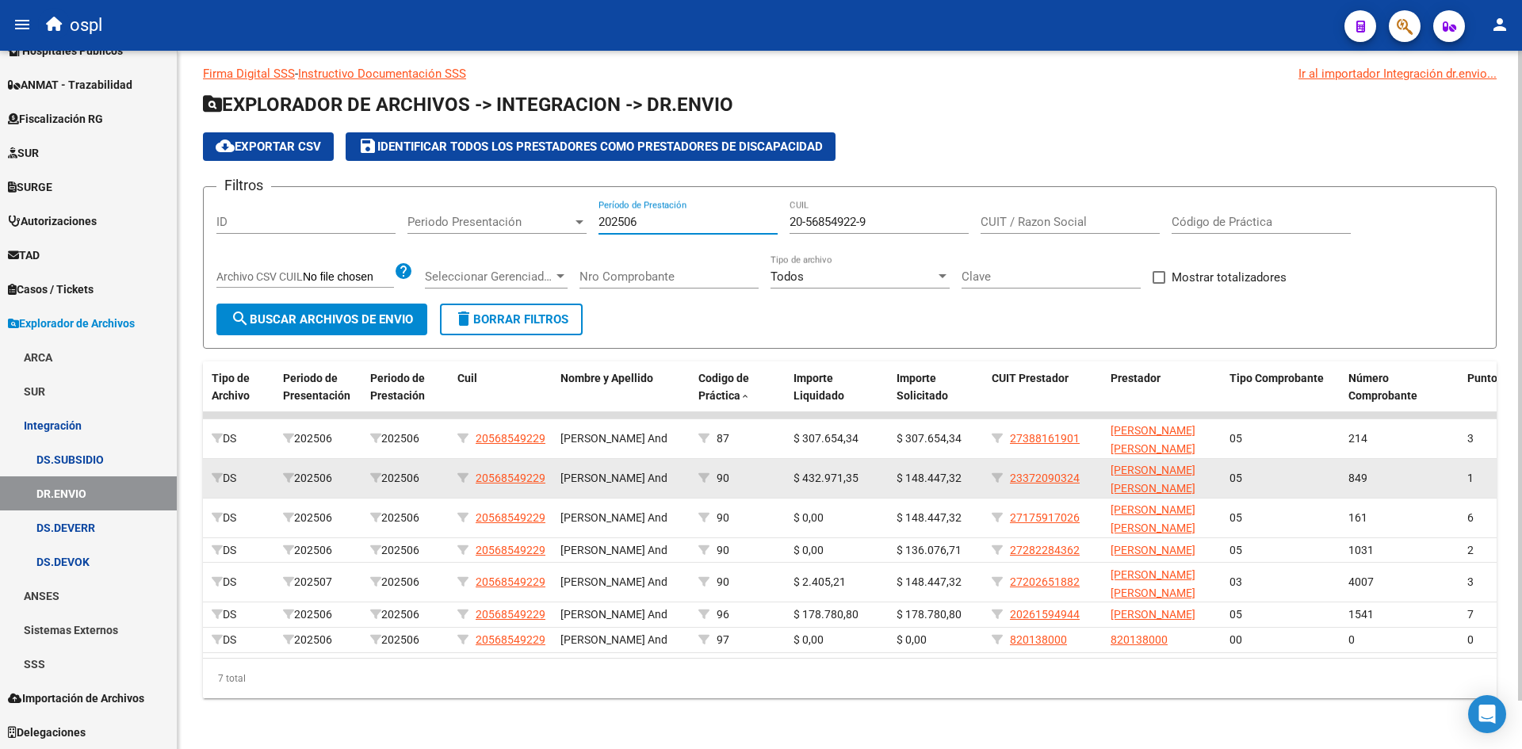
type input "202506"
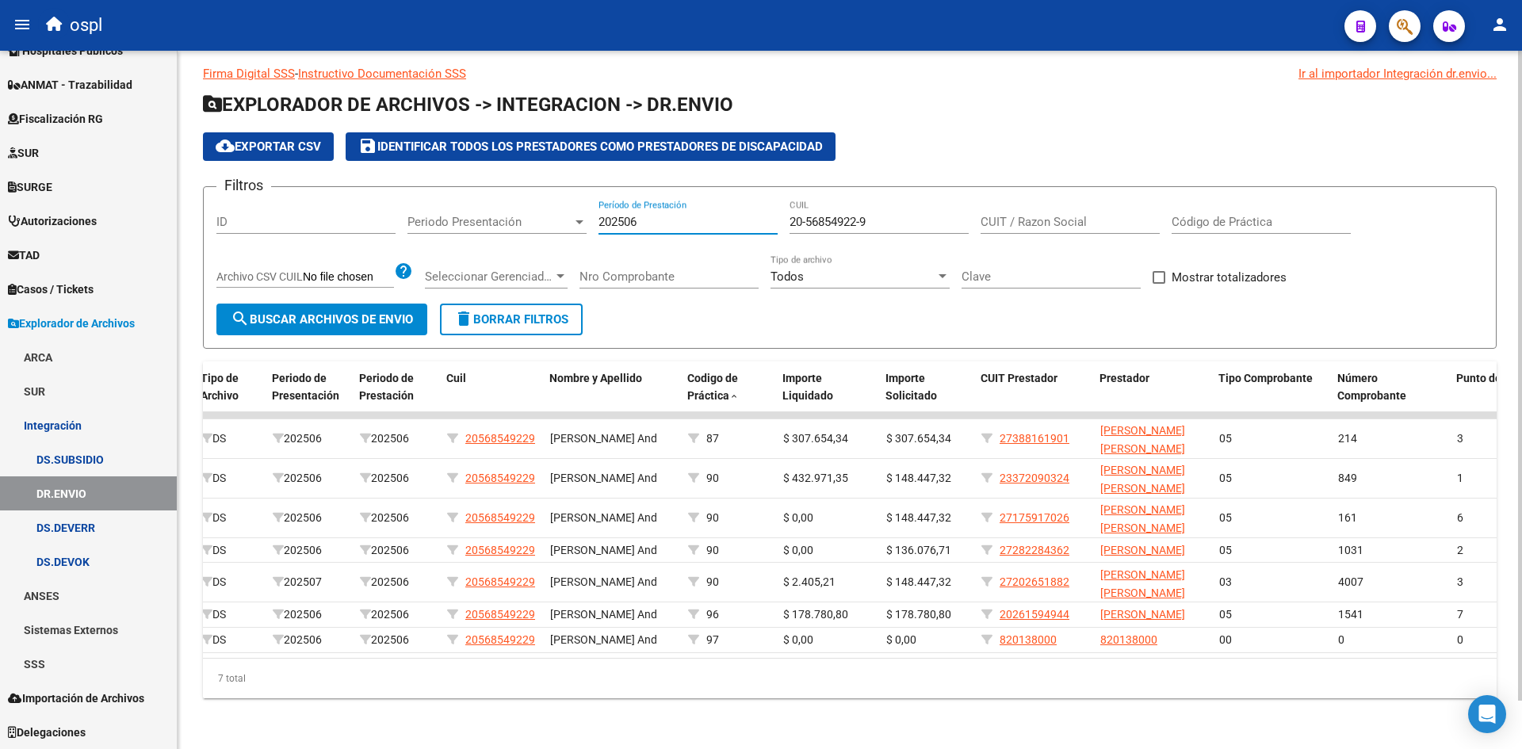
scroll to position [0, 119]
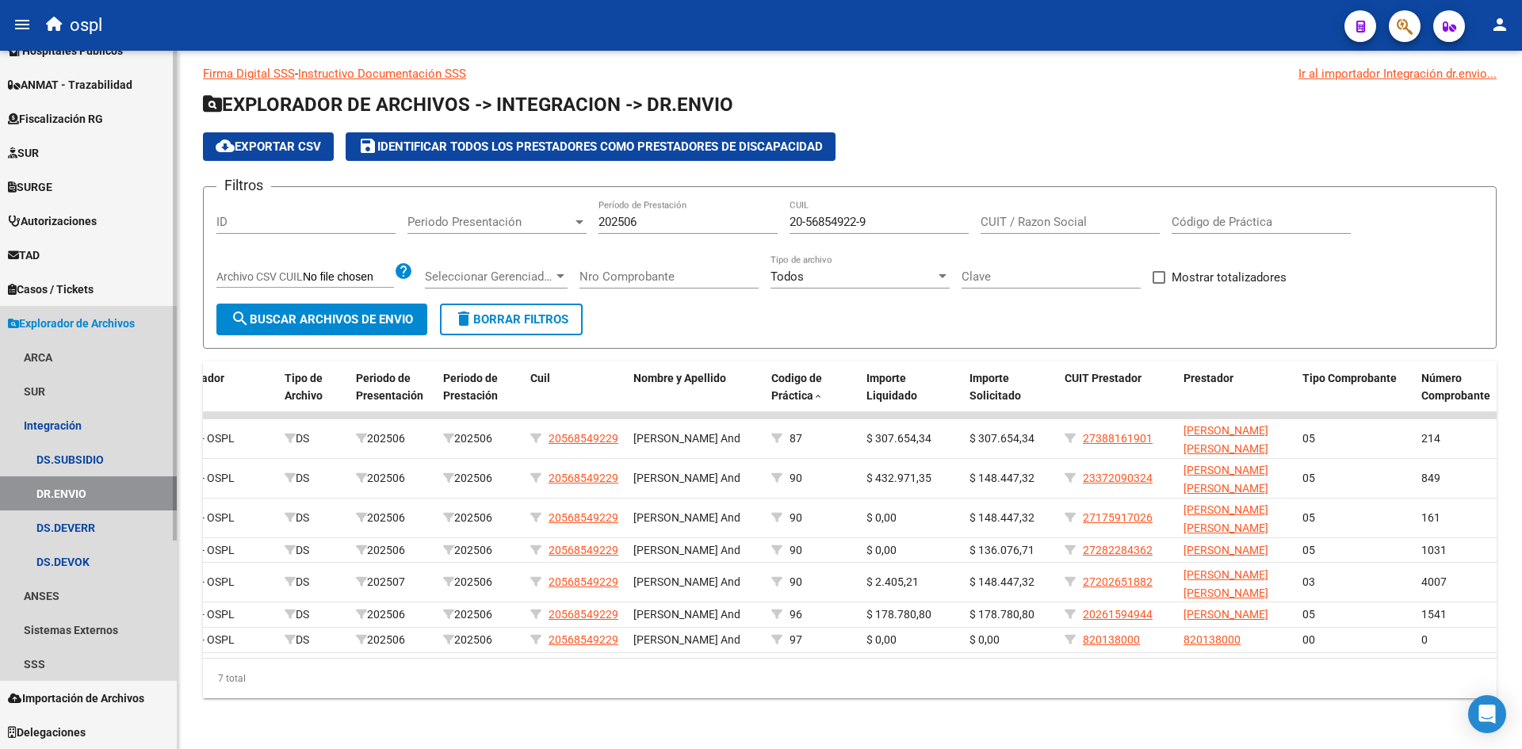
click at [78, 321] on span "Explorador de Archivos" at bounding box center [71, 323] width 127 height 17
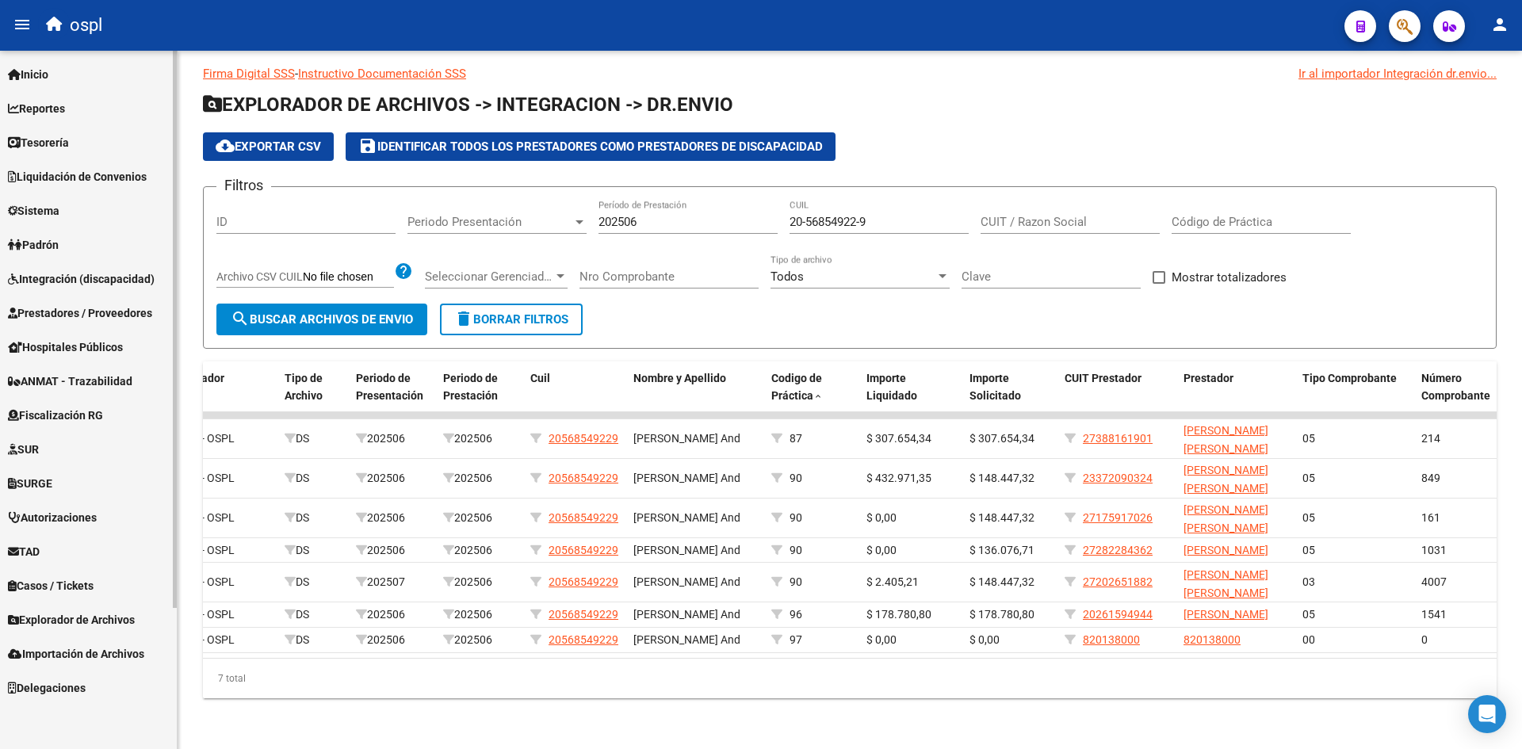
scroll to position [0, 0]
click at [72, 315] on span "Prestadores / Proveedores" at bounding box center [80, 312] width 144 height 17
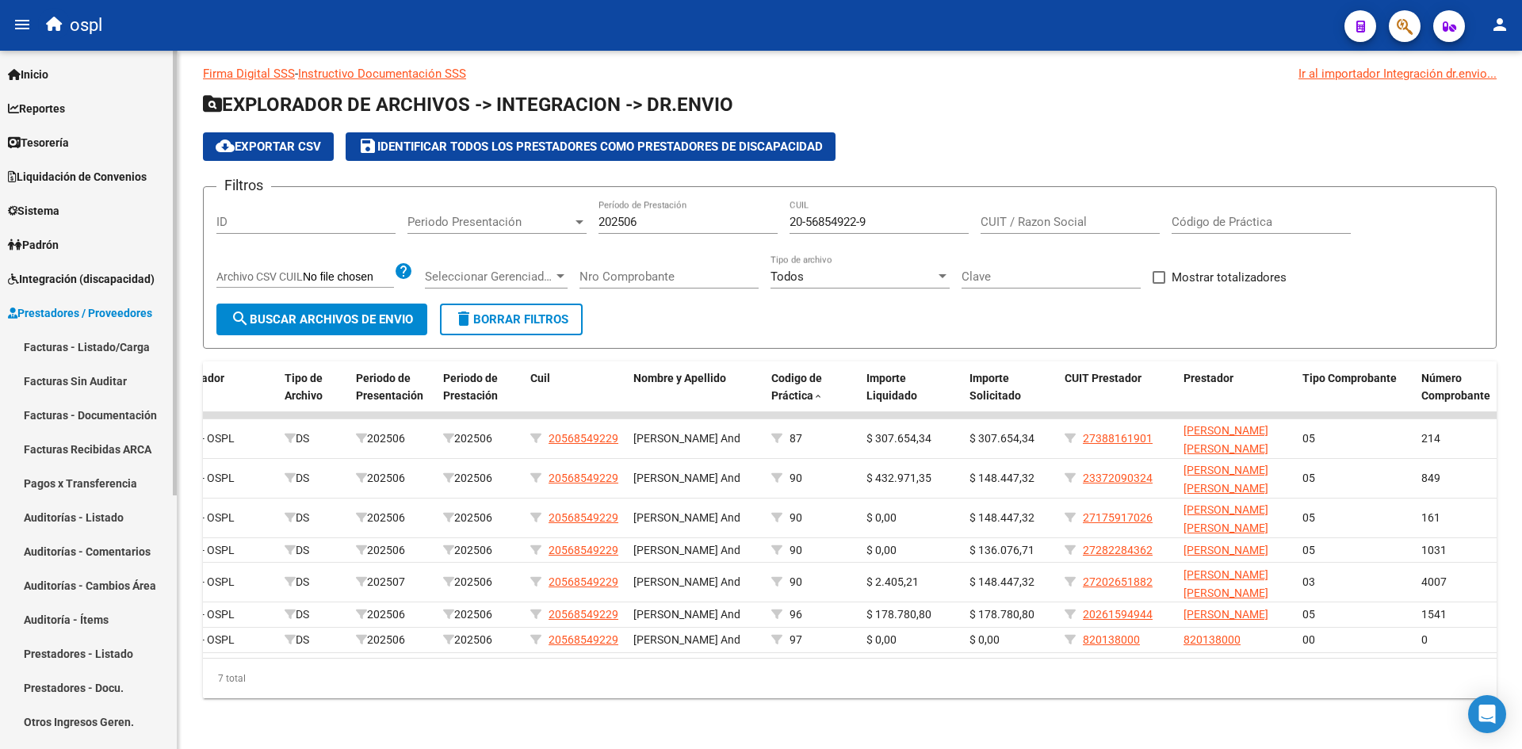
click at [69, 342] on link "Facturas - Listado/Carga" at bounding box center [88, 347] width 177 height 34
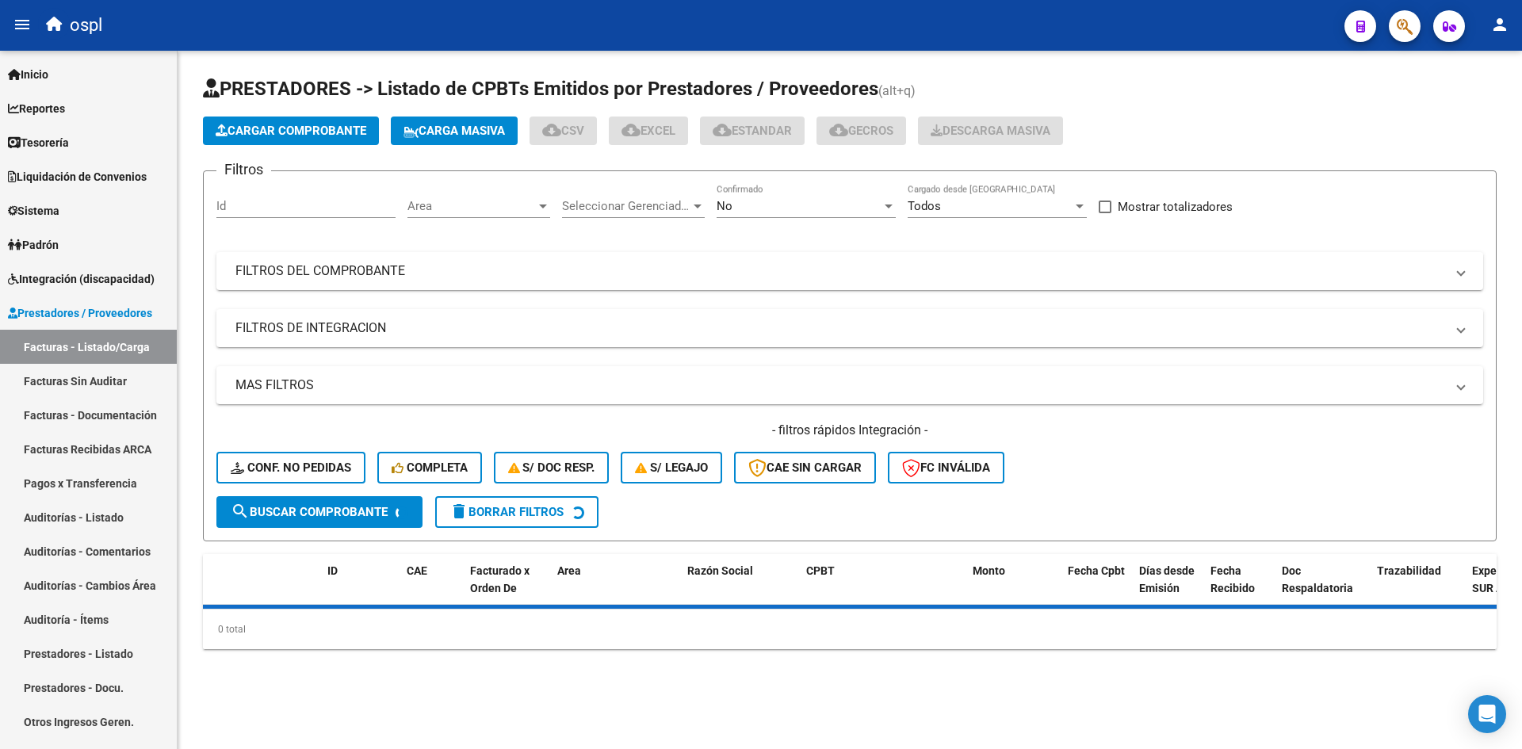
click at [295, 128] on span "Cargar Comprobante" at bounding box center [291, 131] width 151 height 14
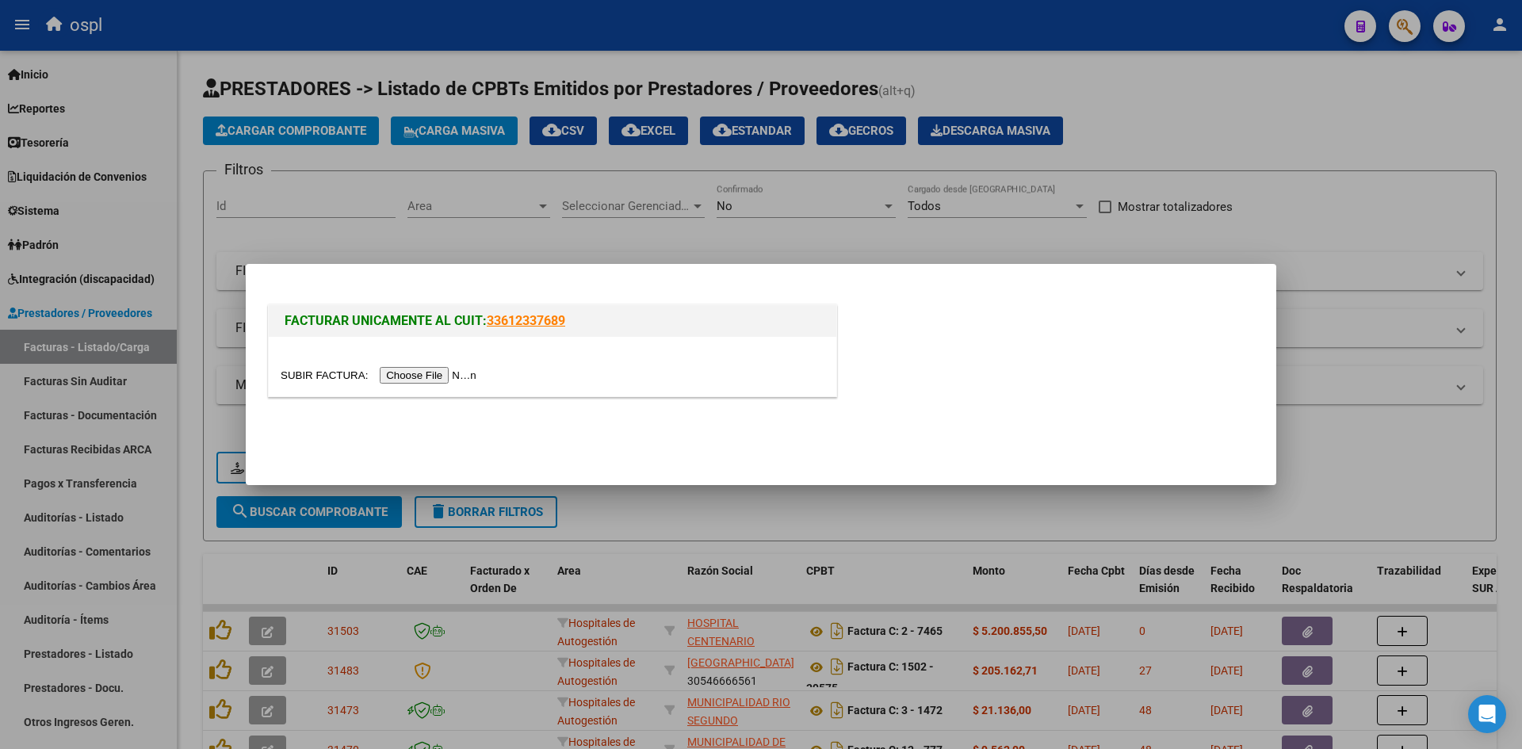
click at [395, 373] on input "file" at bounding box center [381, 375] width 201 height 17
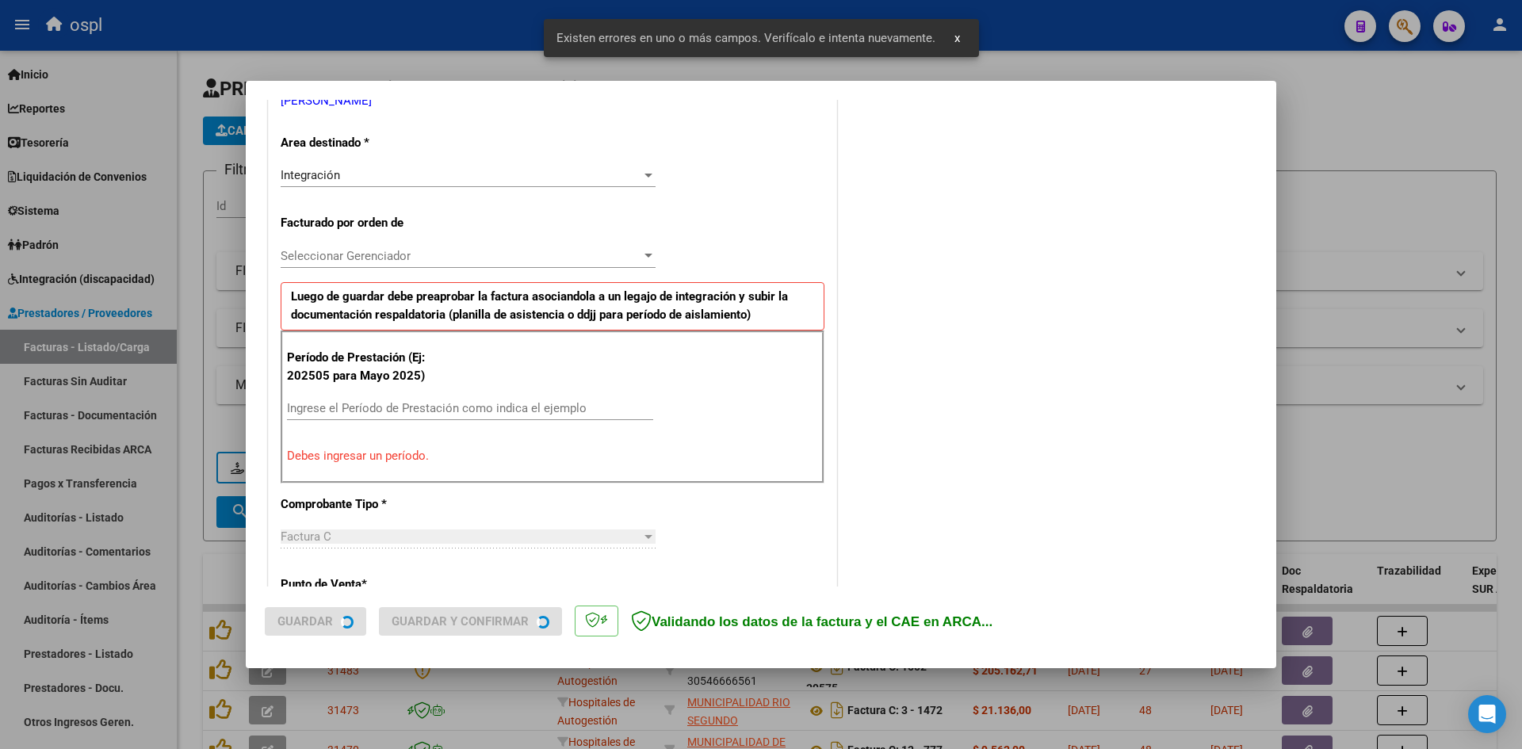
scroll to position [359, 0]
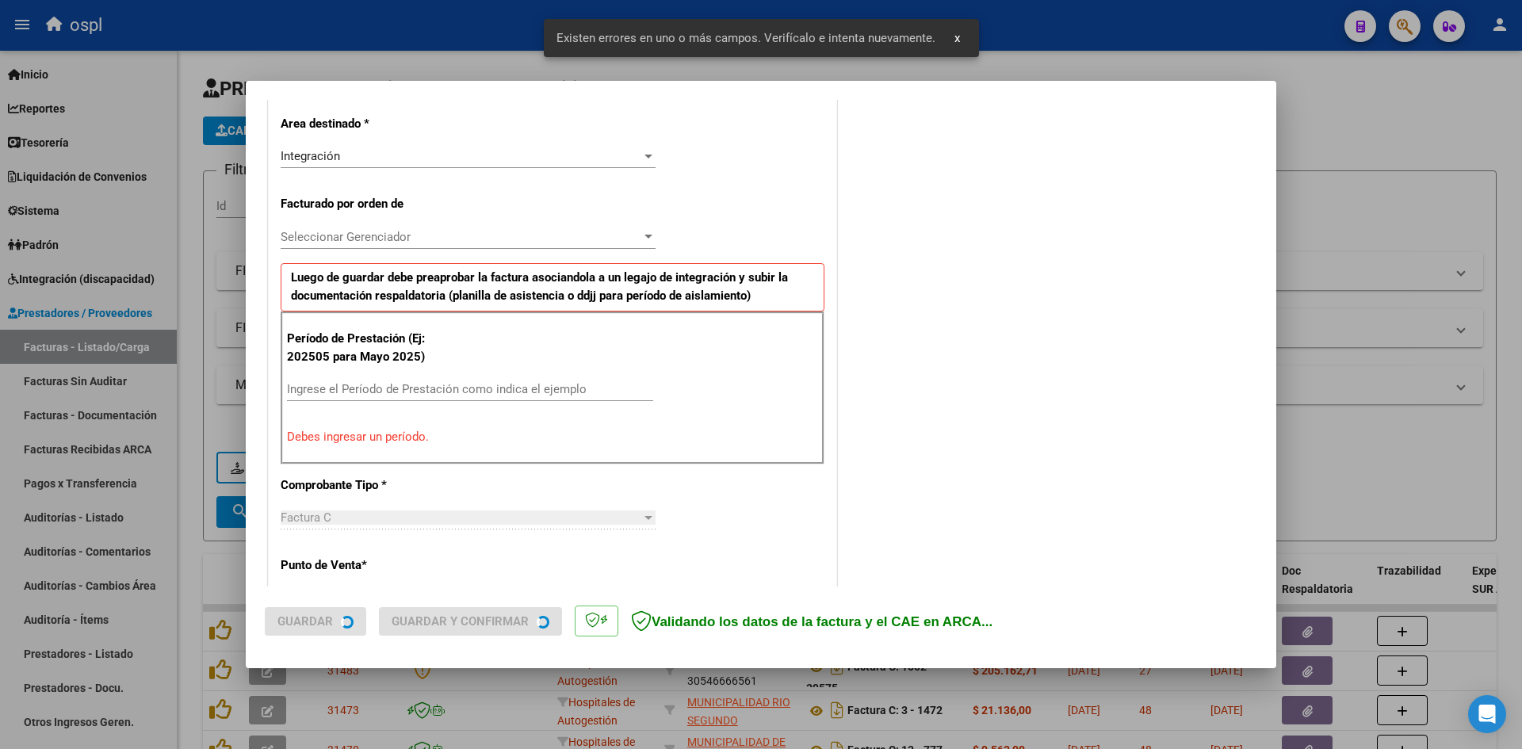
click at [385, 392] on input "Ingrese el Período de Prestación como indica el ejemplo" at bounding box center [470, 389] width 366 height 14
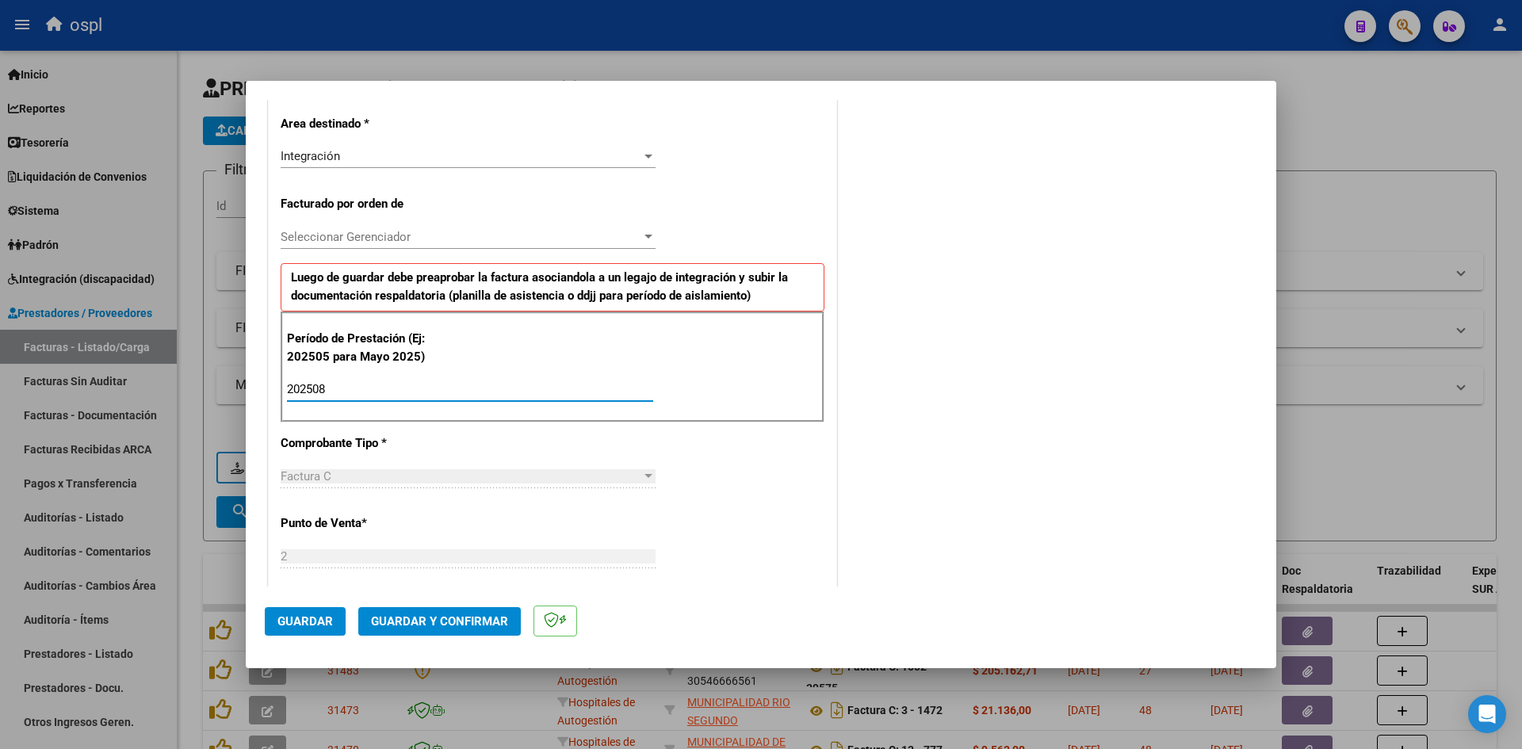
type input "202508"
click at [759, 465] on div "CUIT * 23-18284641-4 Ingresar CUIT ANALISIS PRESTADOR [PERSON_NAME] [PERSON_NAM…" at bounding box center [553, 622] width 568 height 1364
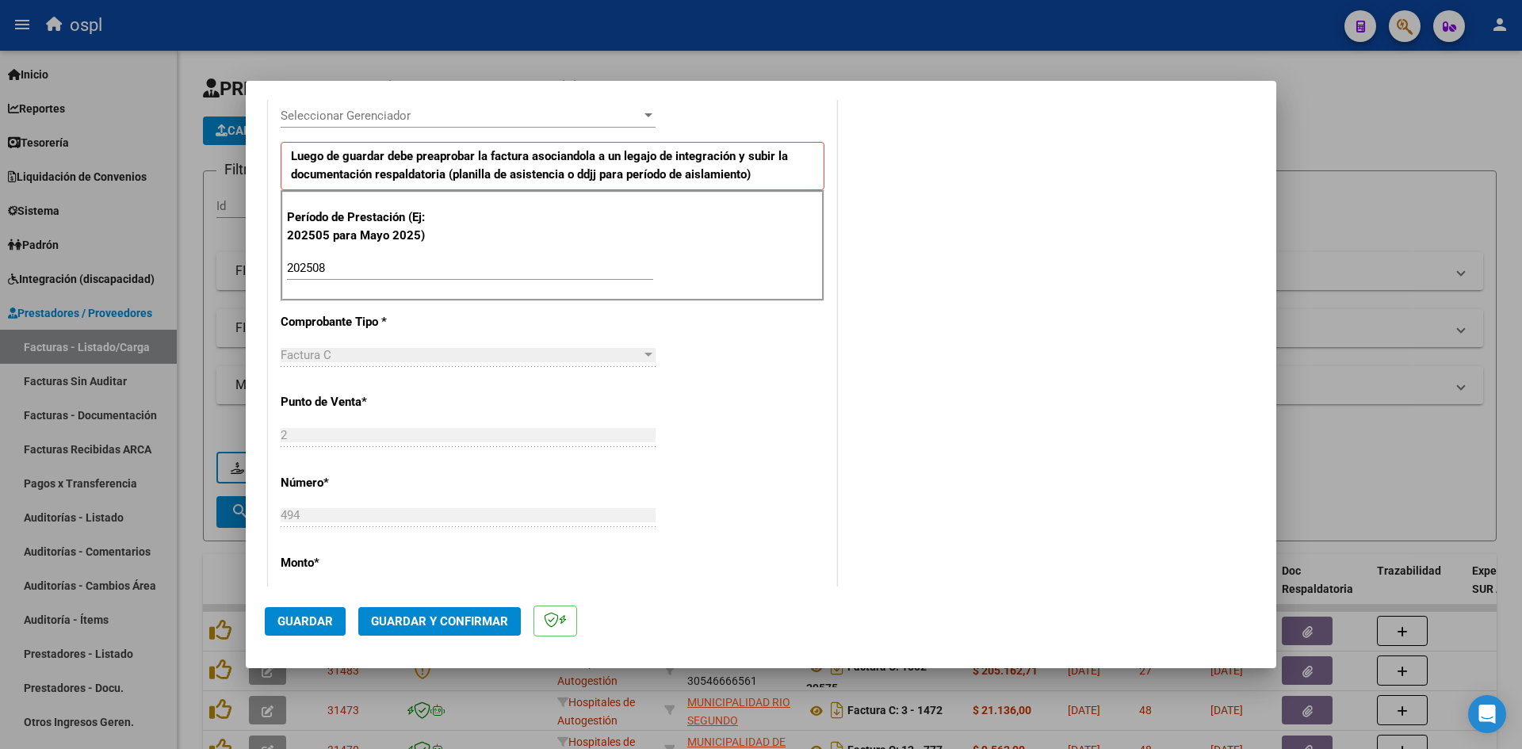
scroll to position [518, 0]
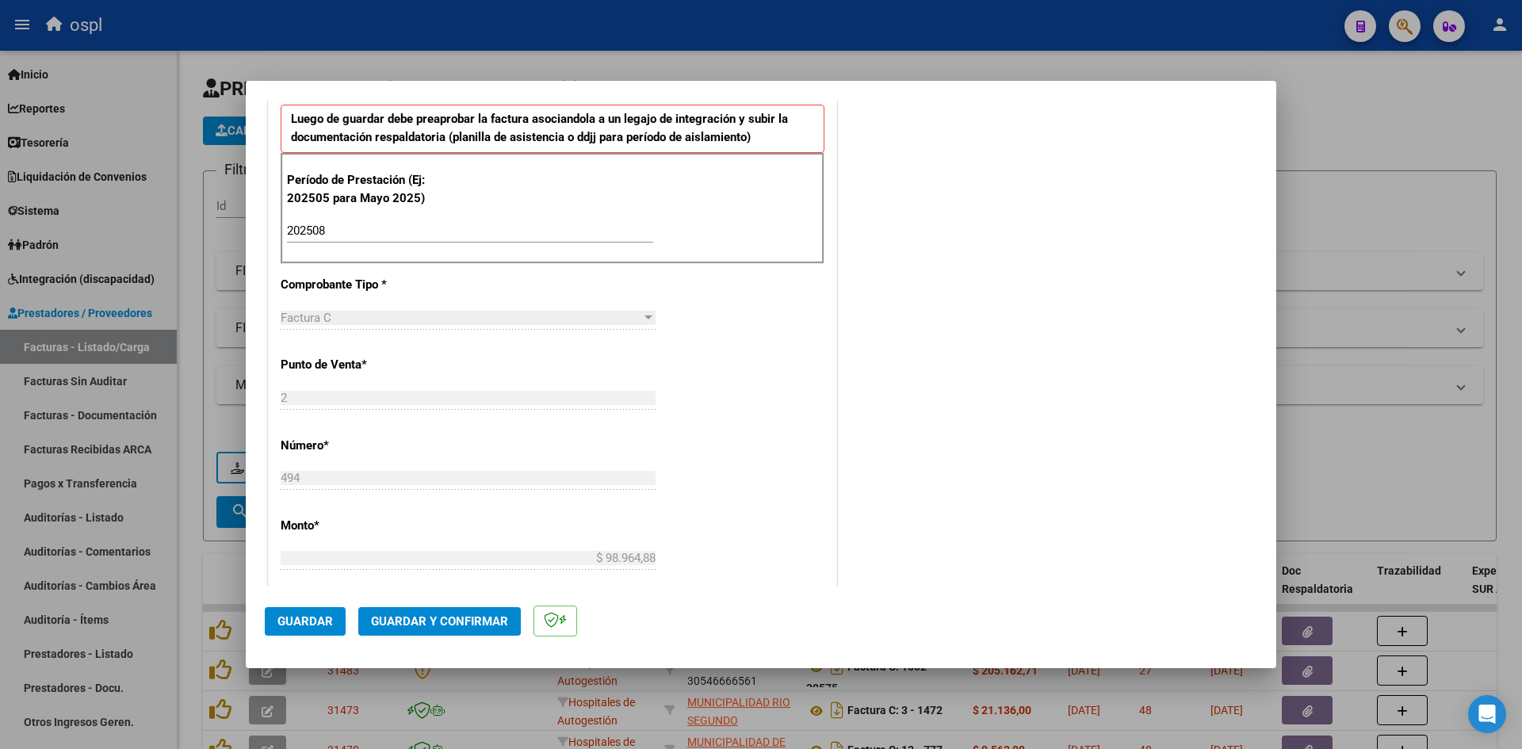
click at [316, 616] on span "Guardar" at bounding box center [304, 621] width 55 height 14
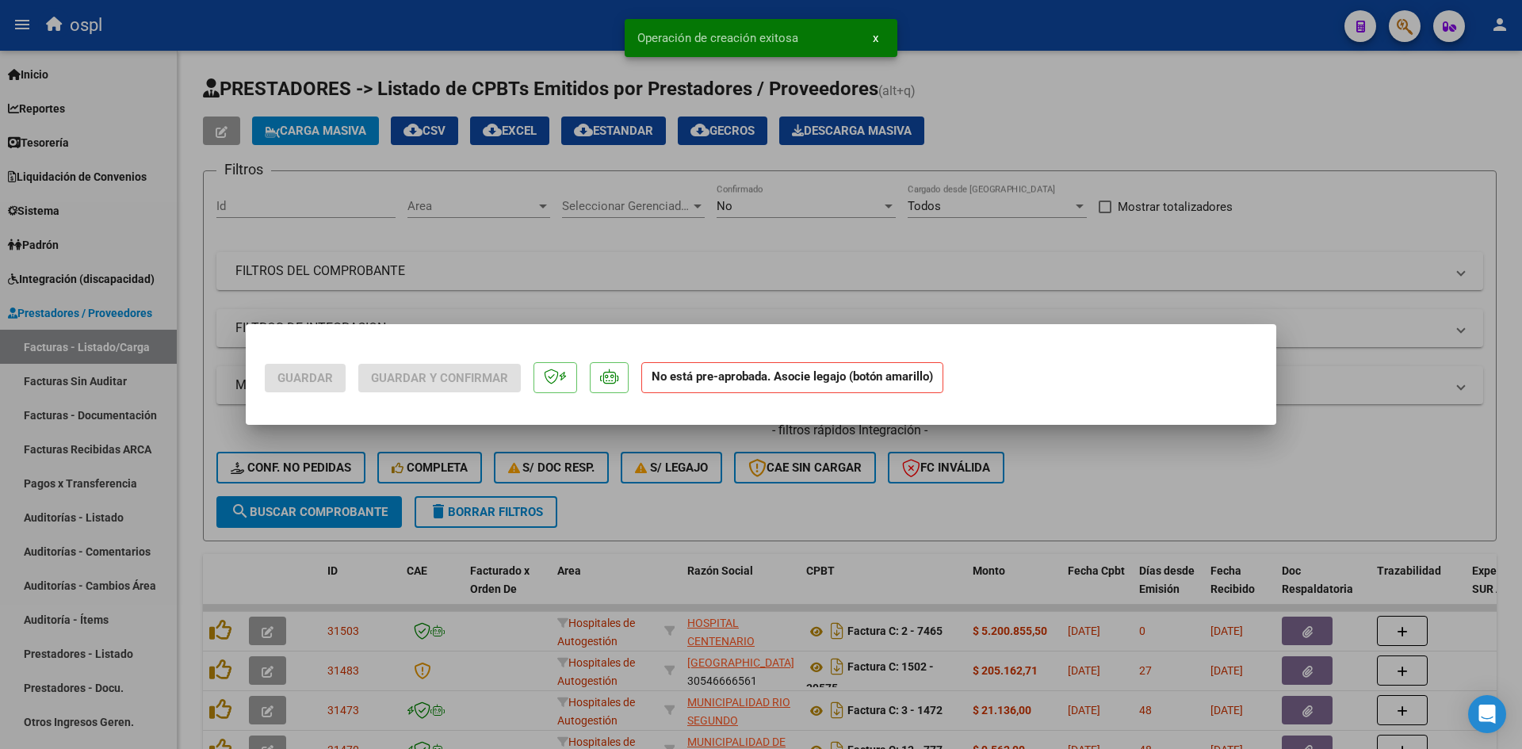
scroll to position [0, 0]
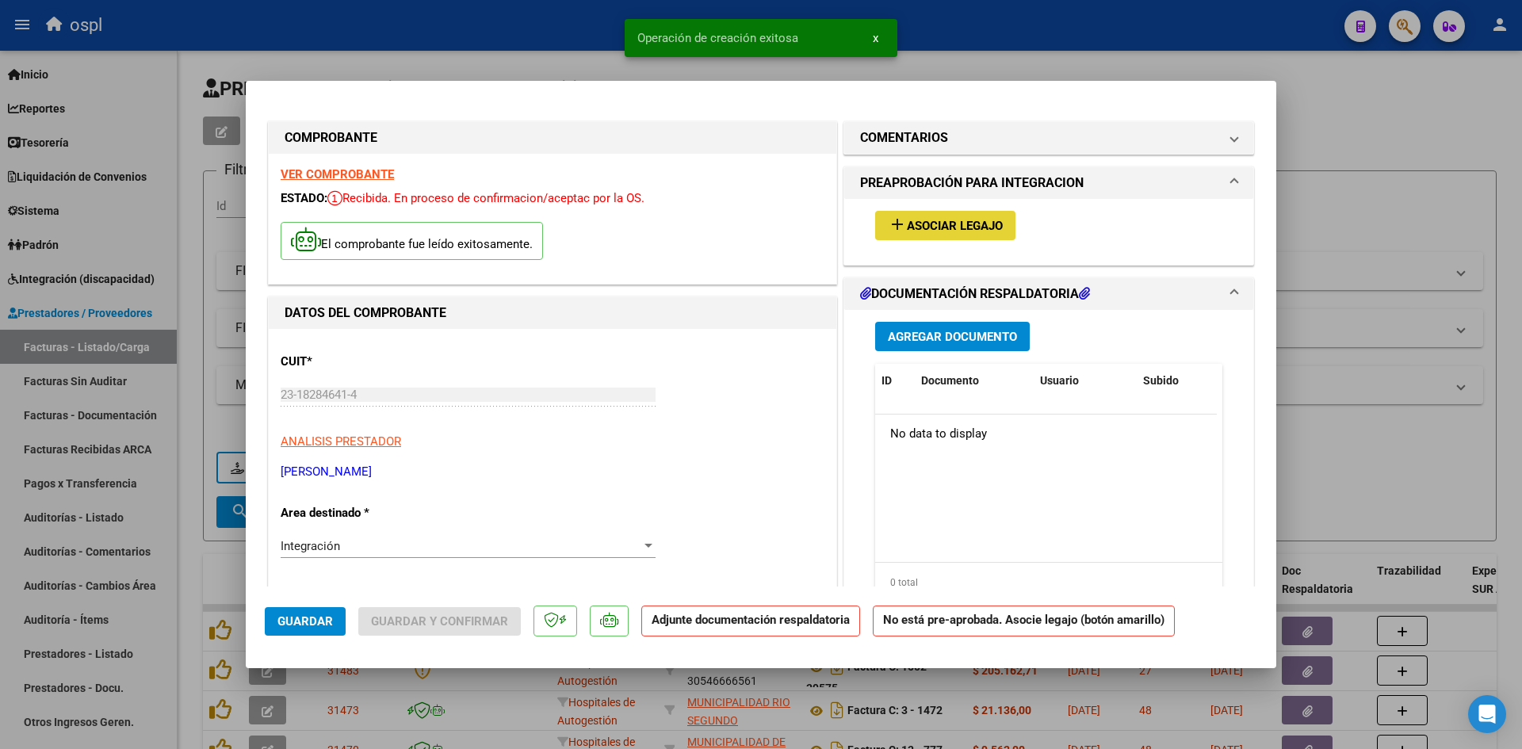
click at [942, 220] on span "Asociar Legajo" at bounding box center [955, 226] width 96 height 14
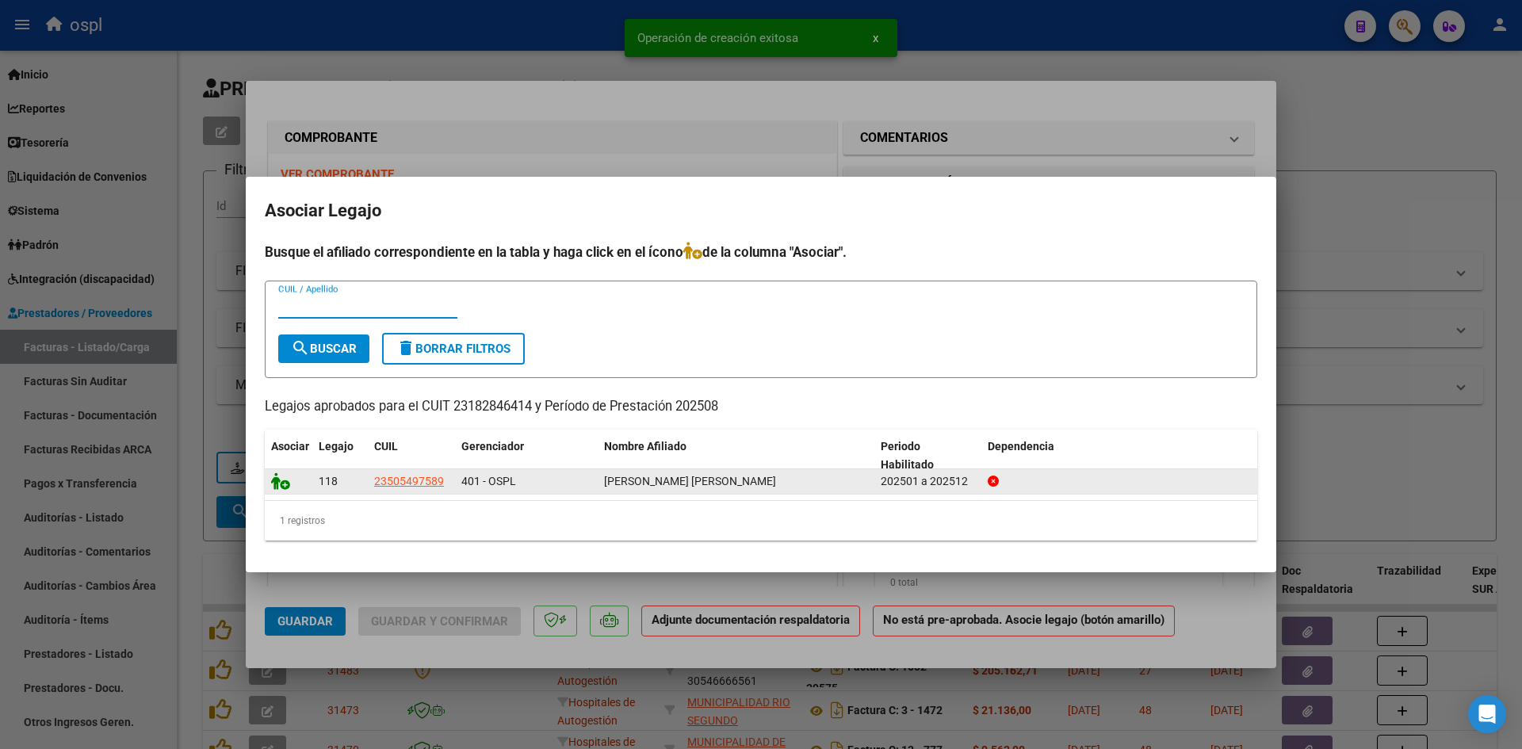
click at [276, 478] on icon at bounding box center [280, 481] width 19 height 17
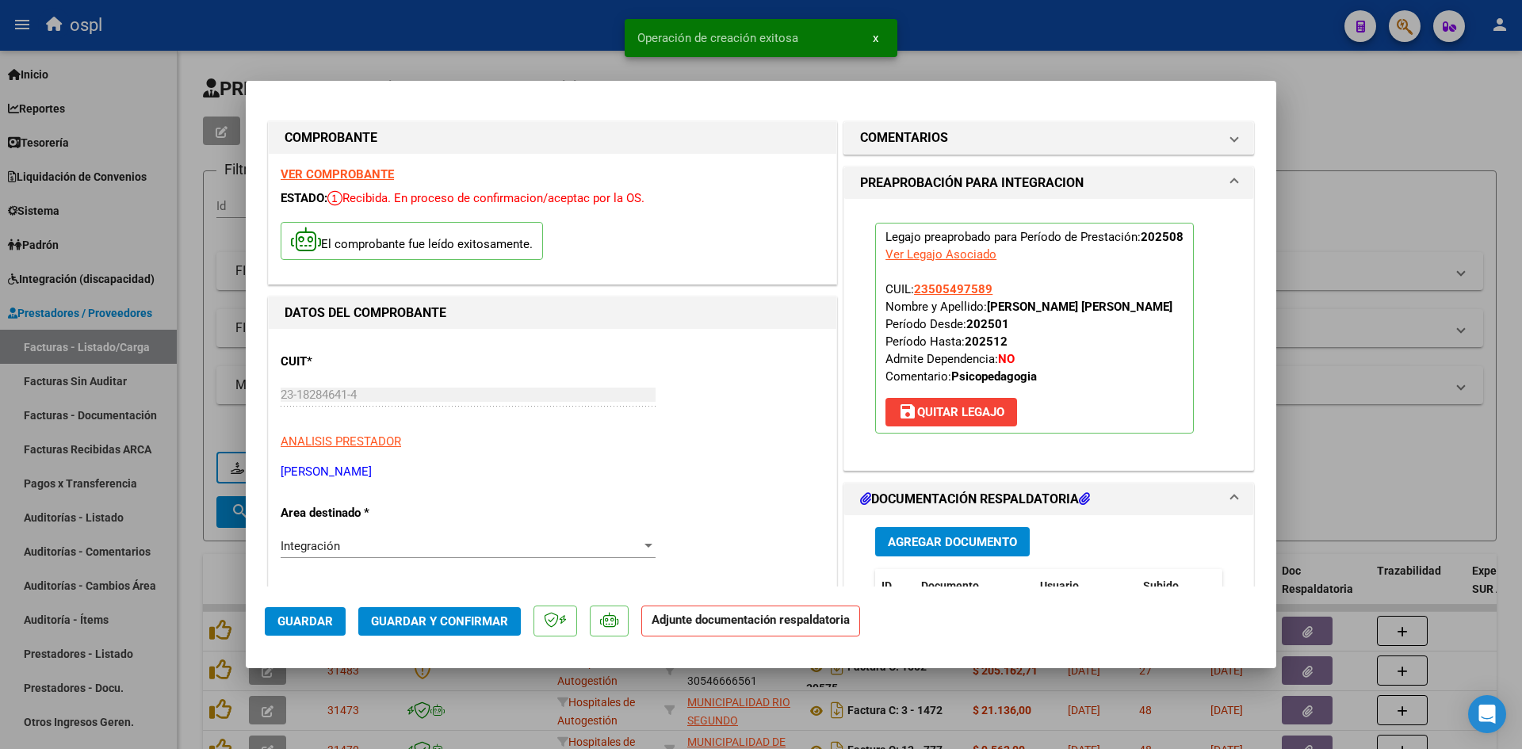
click at [474, 617] on span "Guardar y Confirmar" at bounding box center [439, 621] width 137 height 14
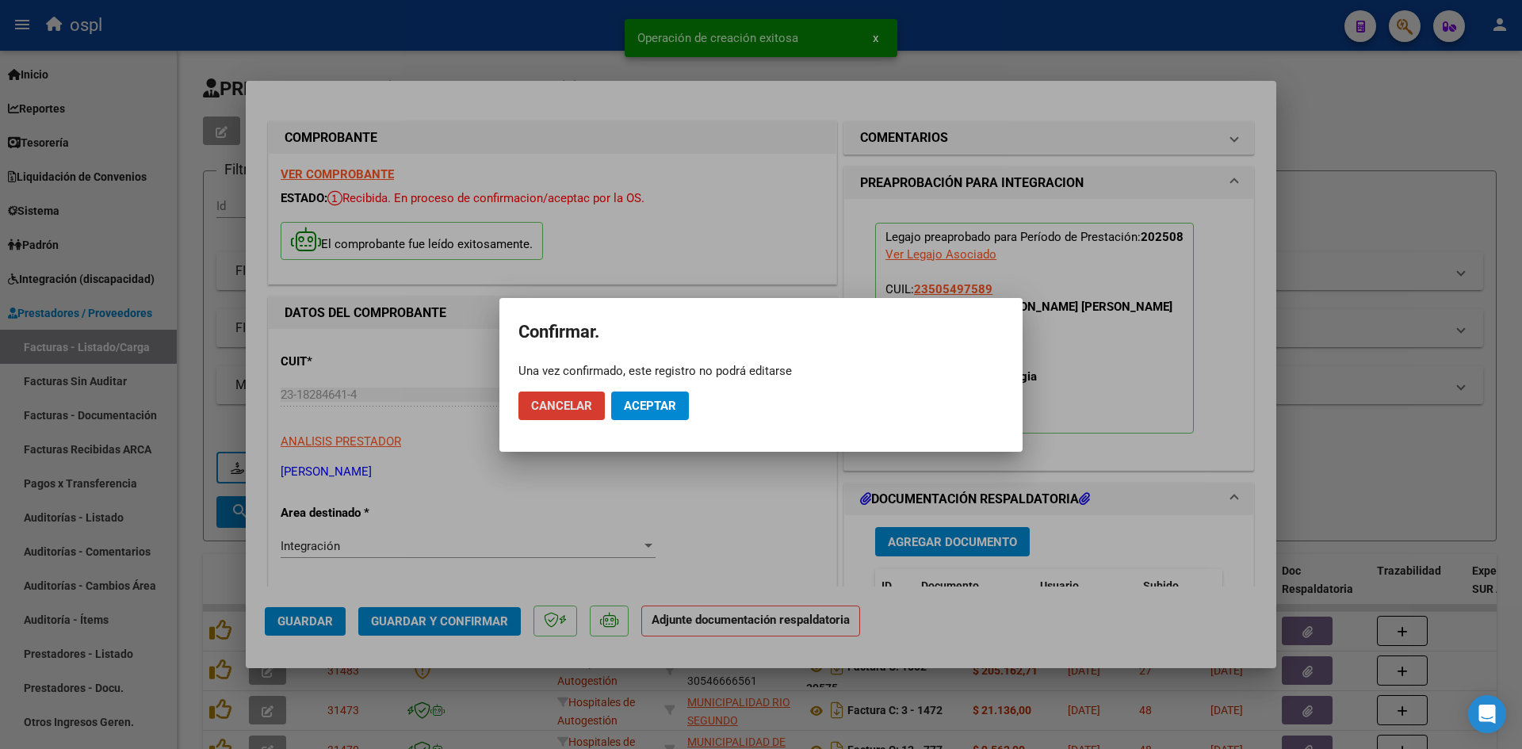
click at [634, 423] on mat-dialog-actions "Cancelar Aceptar" at bounding box center [760, 406] width 485 height 54
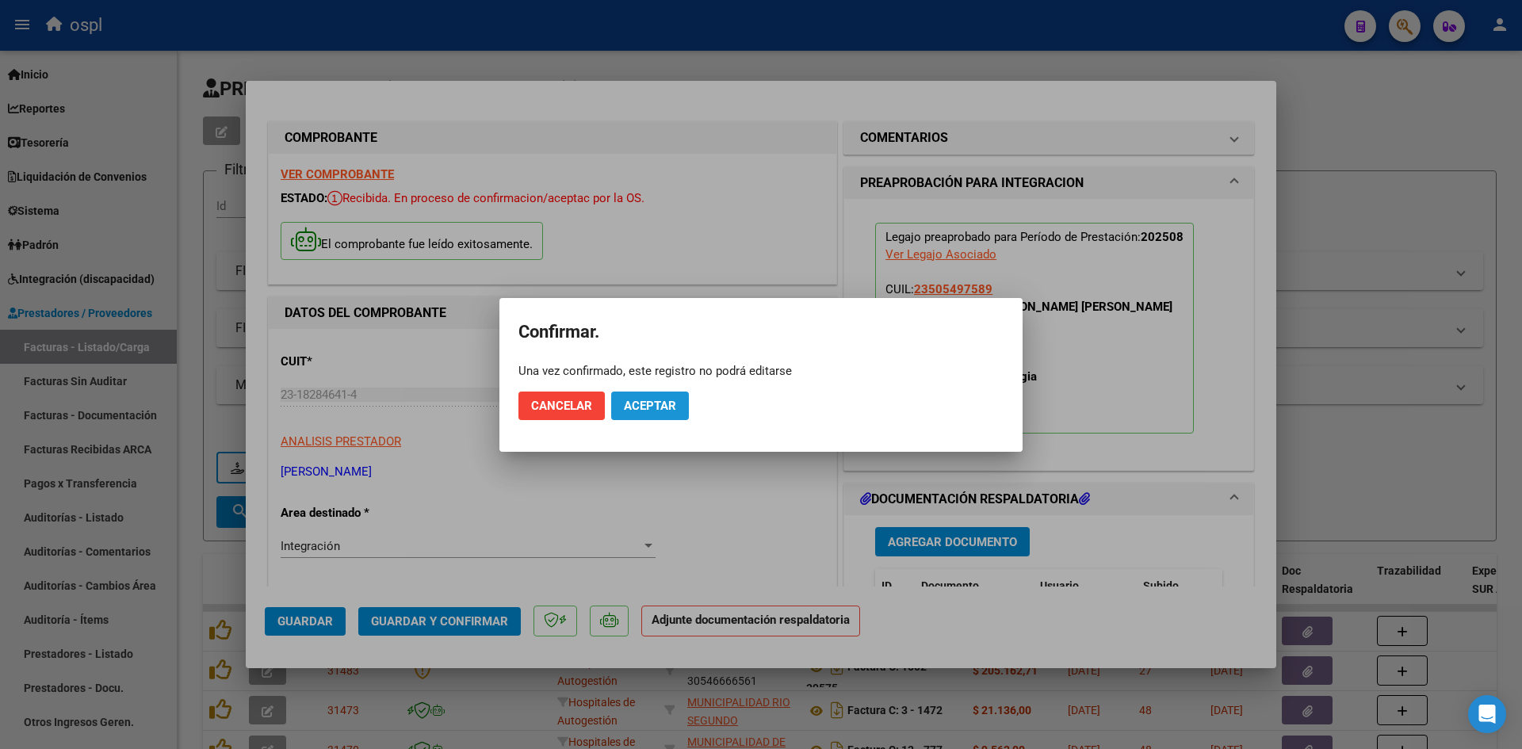
click at [641, 409] on span "Aceptar" at bounding box center [650, 406] width 52 height 14
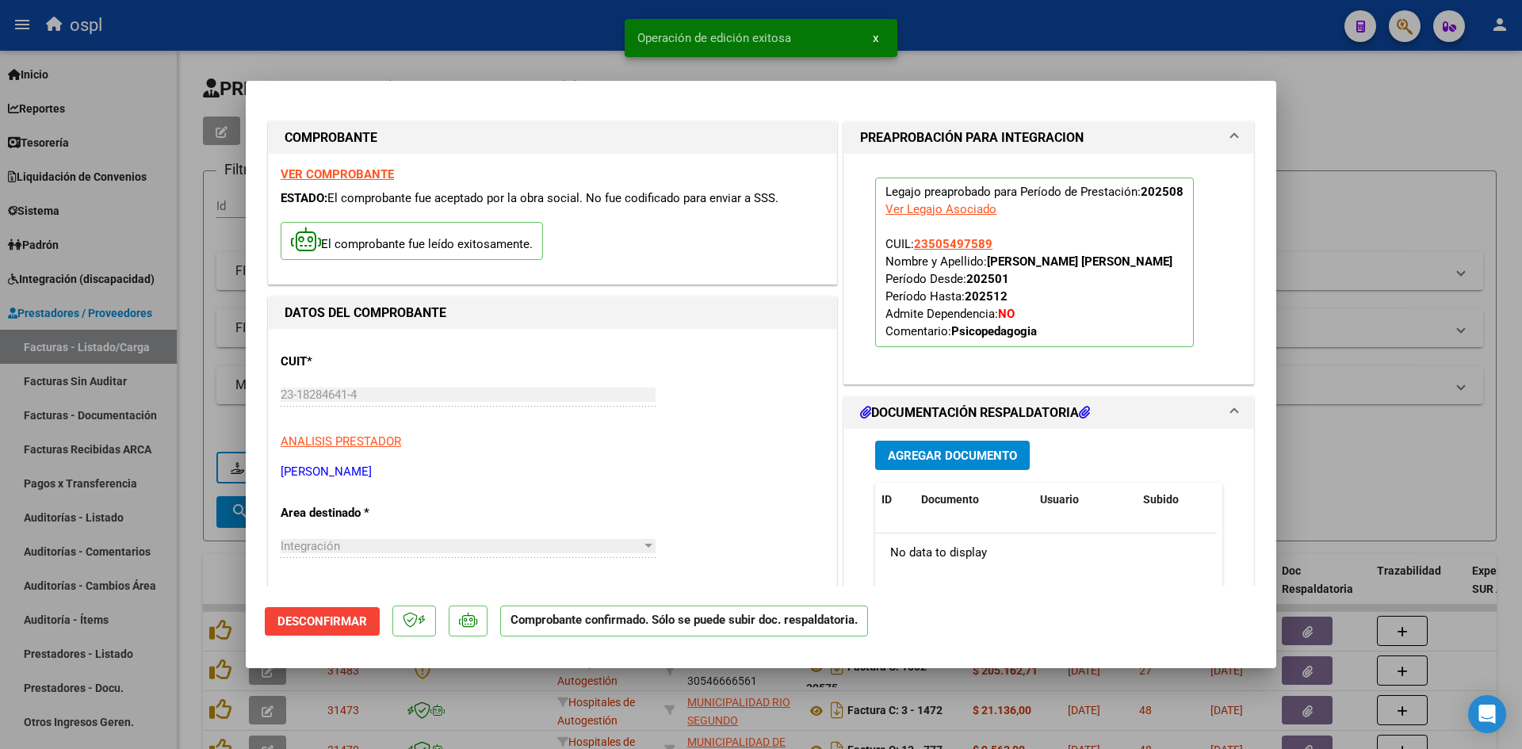
click at [193, 538] on div at bounding box center [761, 374] width 1522 height 749
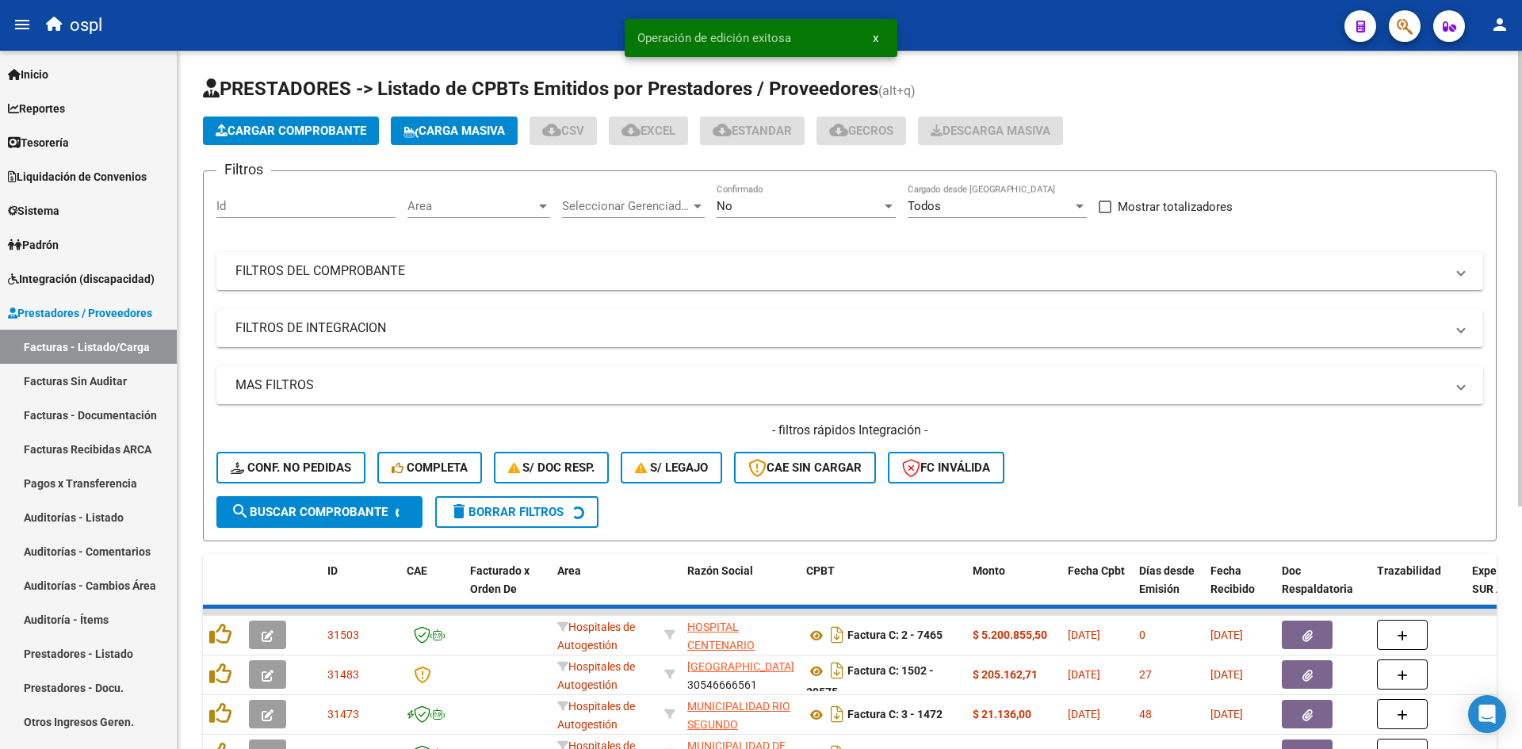
click at [498, 205] on span "Area" at bounding box center [471, 206] width 128 height 14
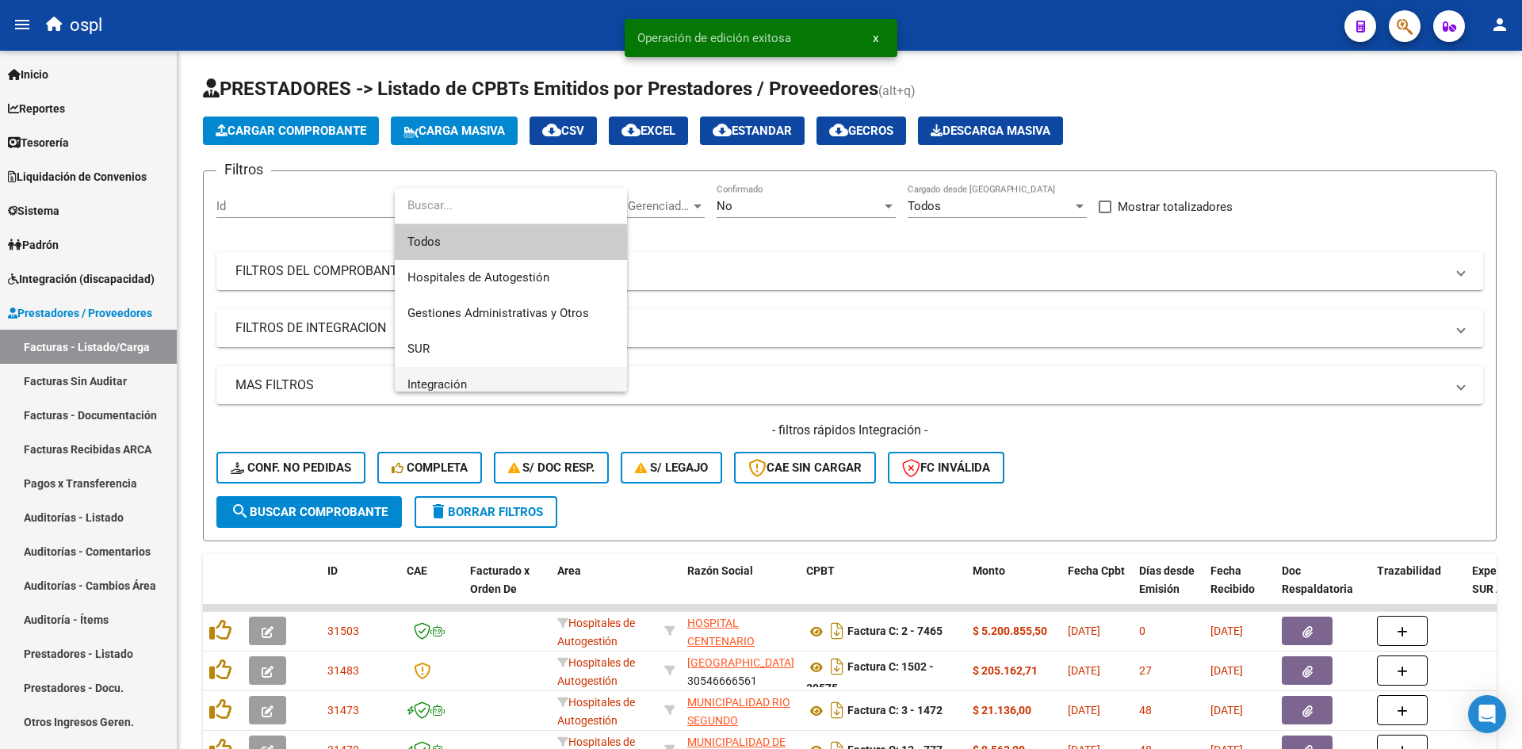
click at [449, 376] on span "Integración" at bounding box center [510, 385] width 207 height 36
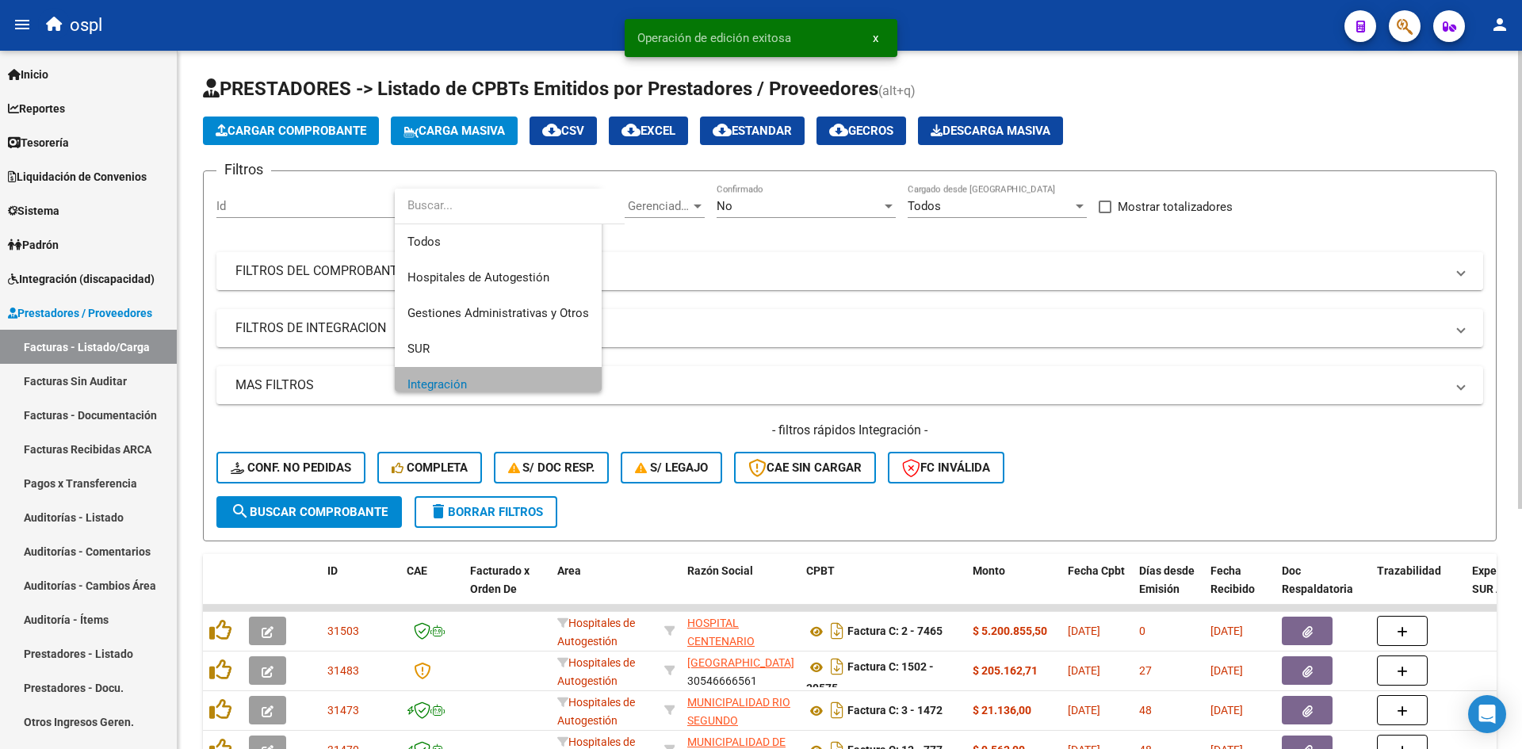
scroll to position [11, 0]
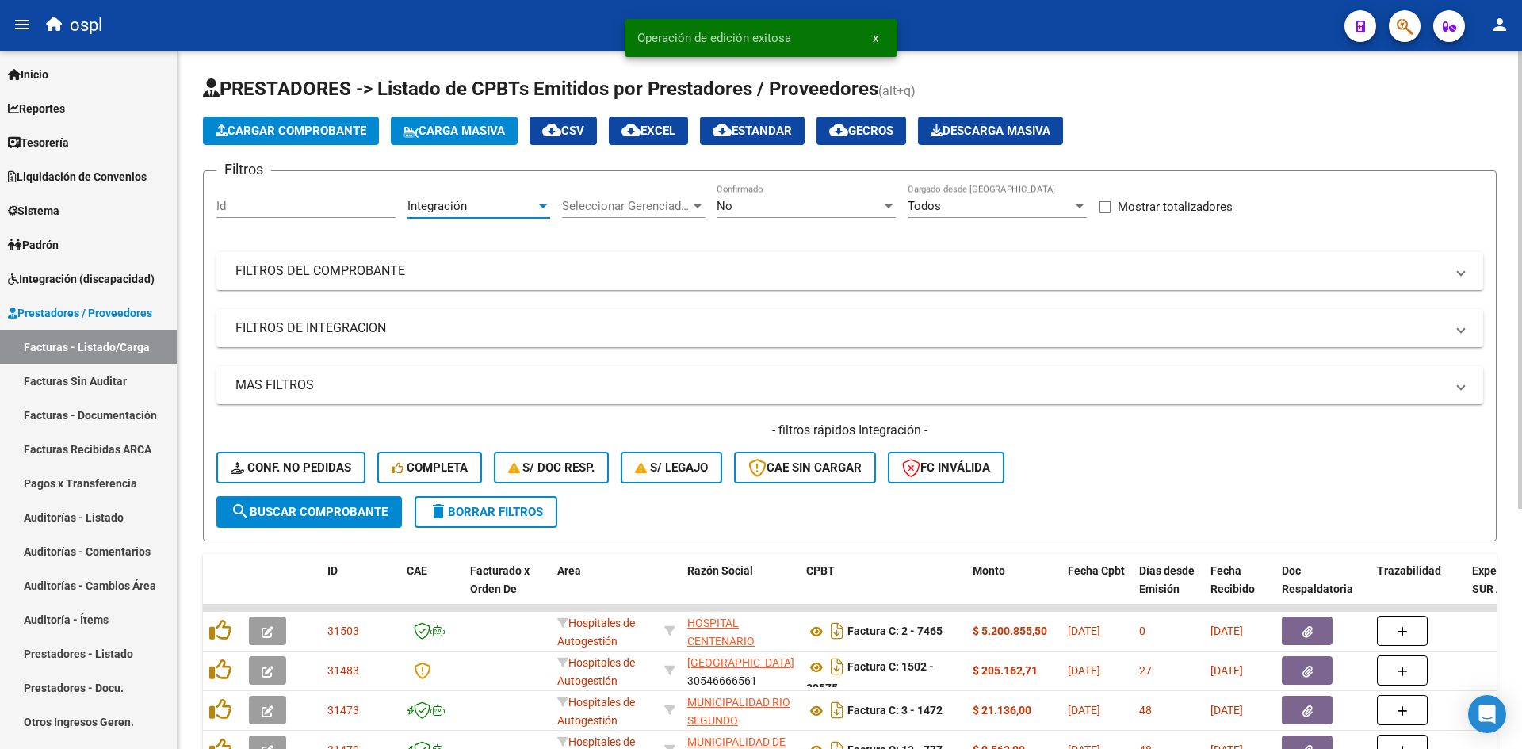
click at [771, 189] on div "No Confirmado" at bounding box center [806, 201] width 179 height 34
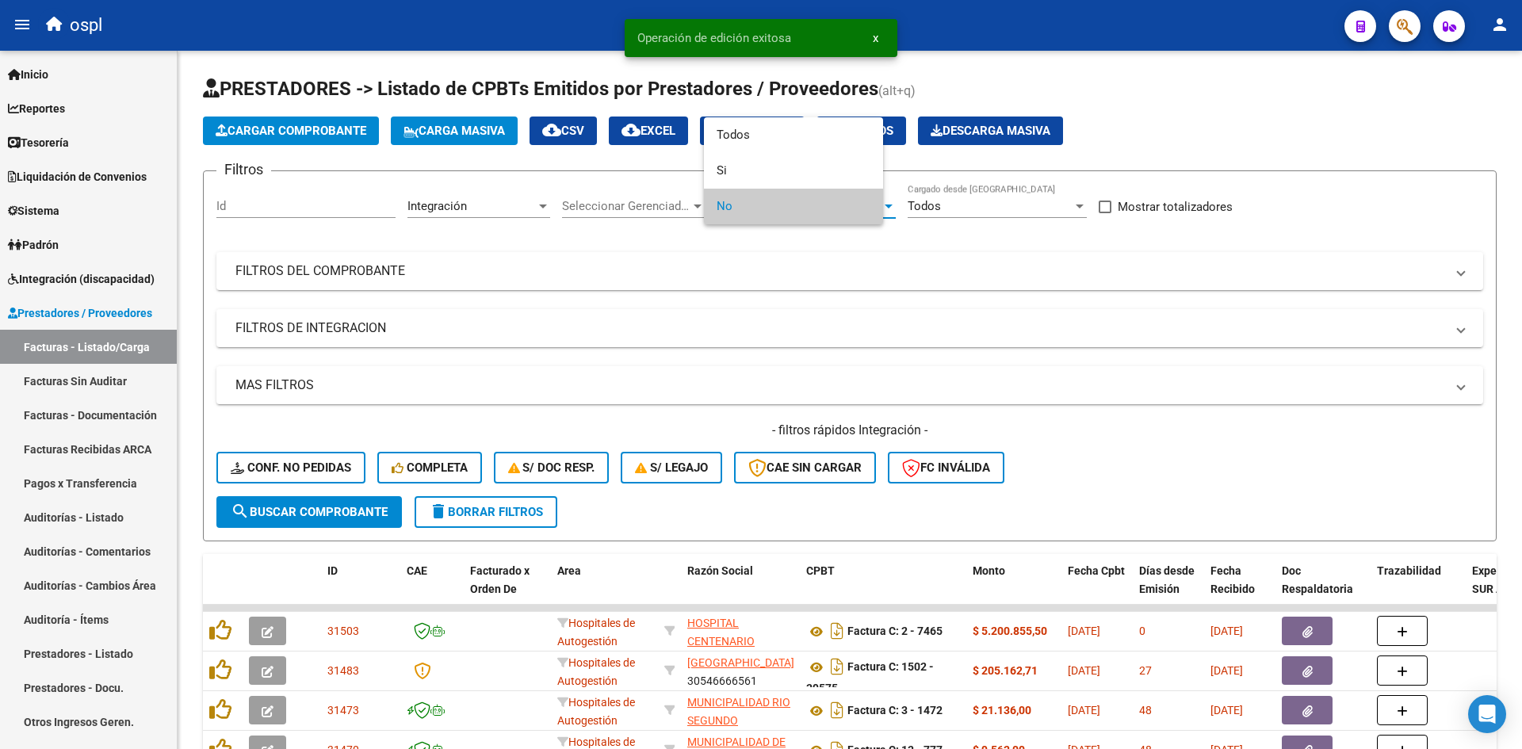
click at [763, 211] on span "No" at bounding box center [794, 207] width 154 height 36
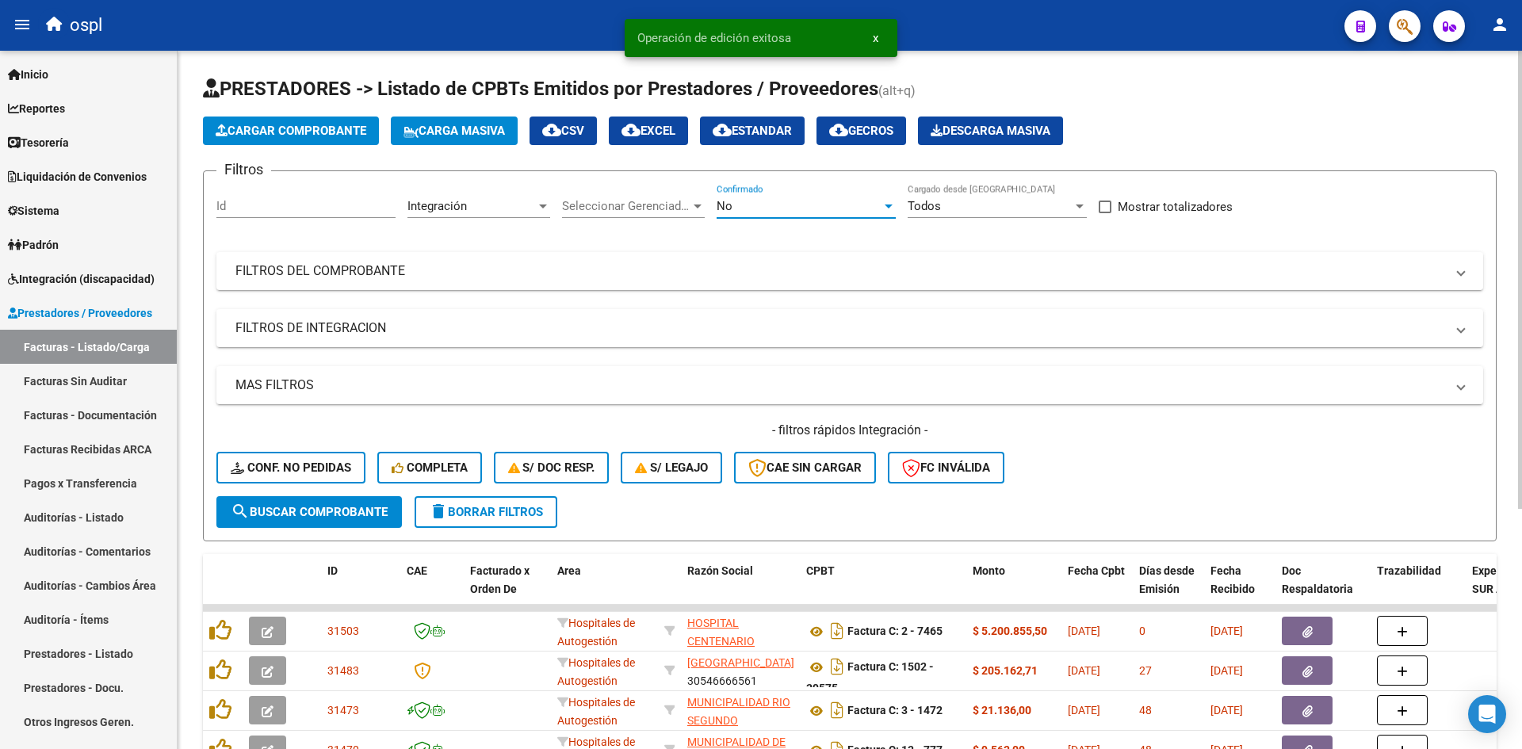
click at [753, 208] on div "No" at bounding box center [799, 206] width 165 height 14
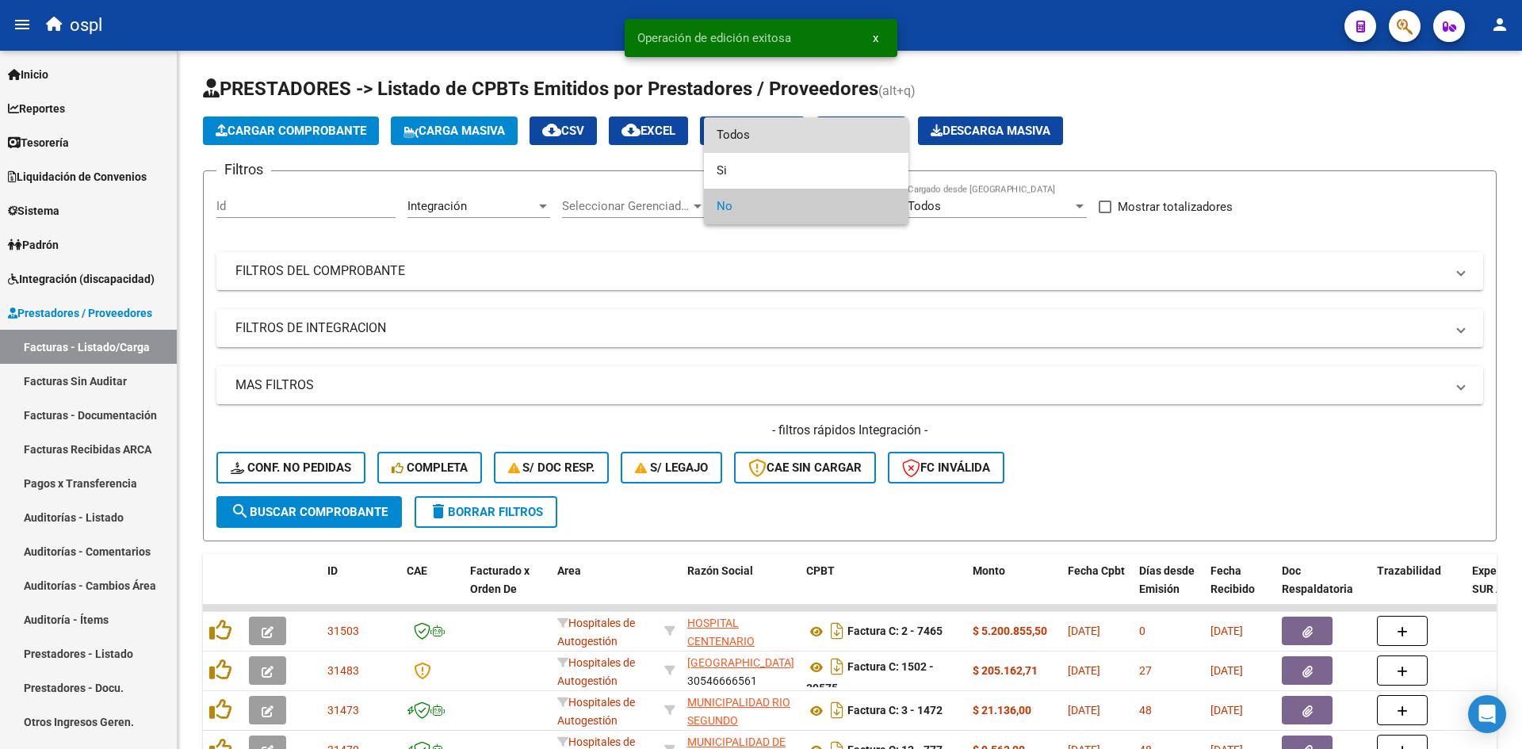
click at [761, 138] on span "Todos" at bounding box center [806, 135] width 179 height 36
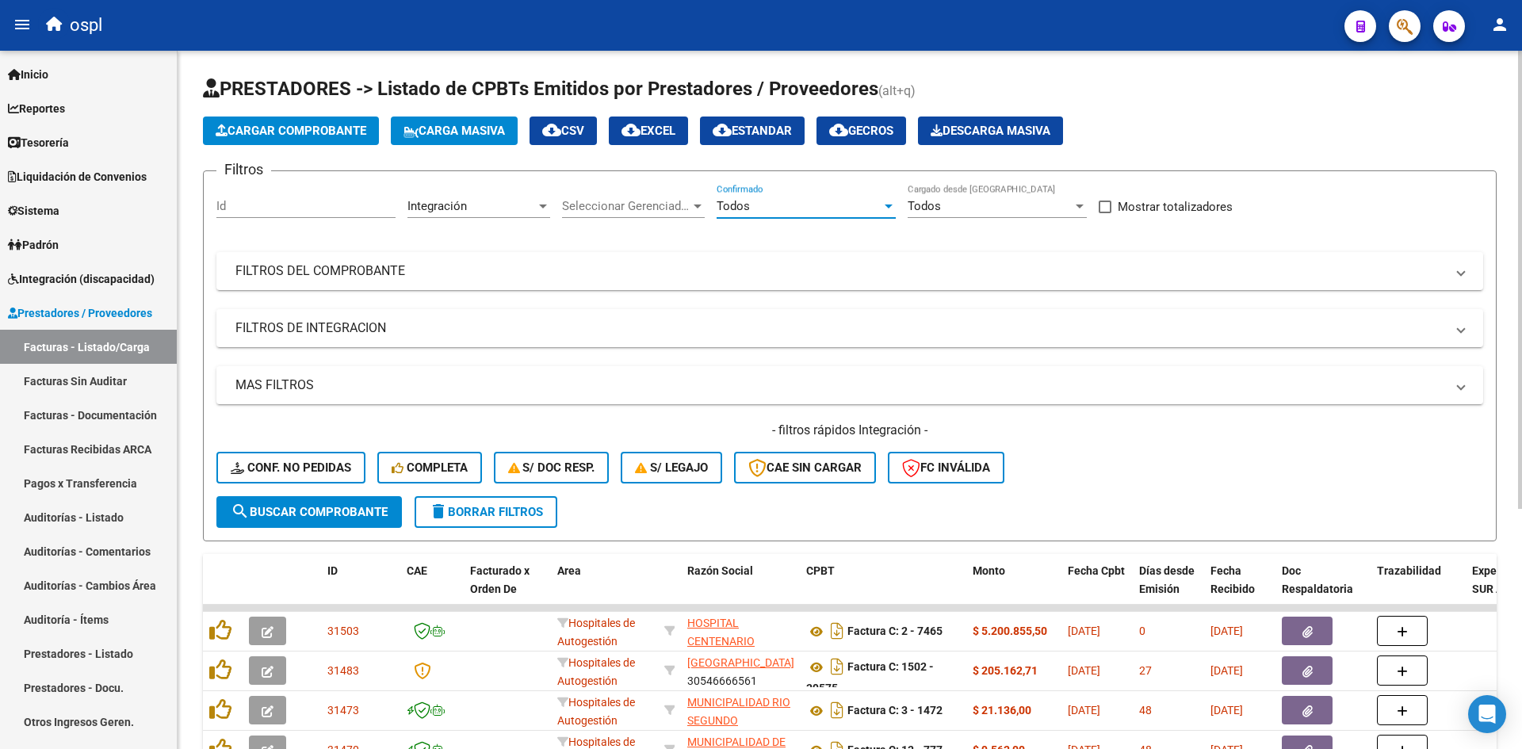
click at [304, 503] on button "search Buscar Comprobante" at bounding box center [309, 512] width 186 height 32
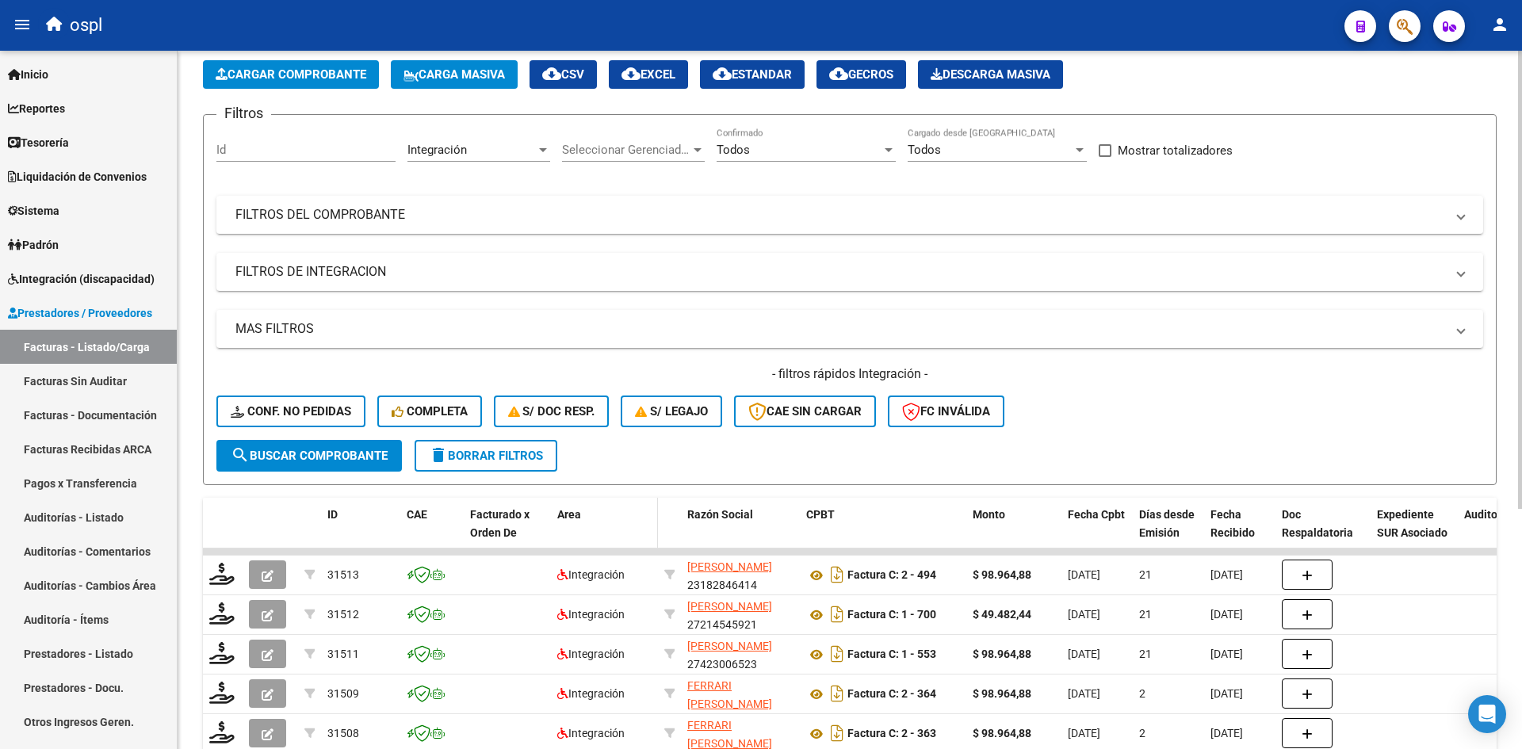
scroll to position [79, 0]
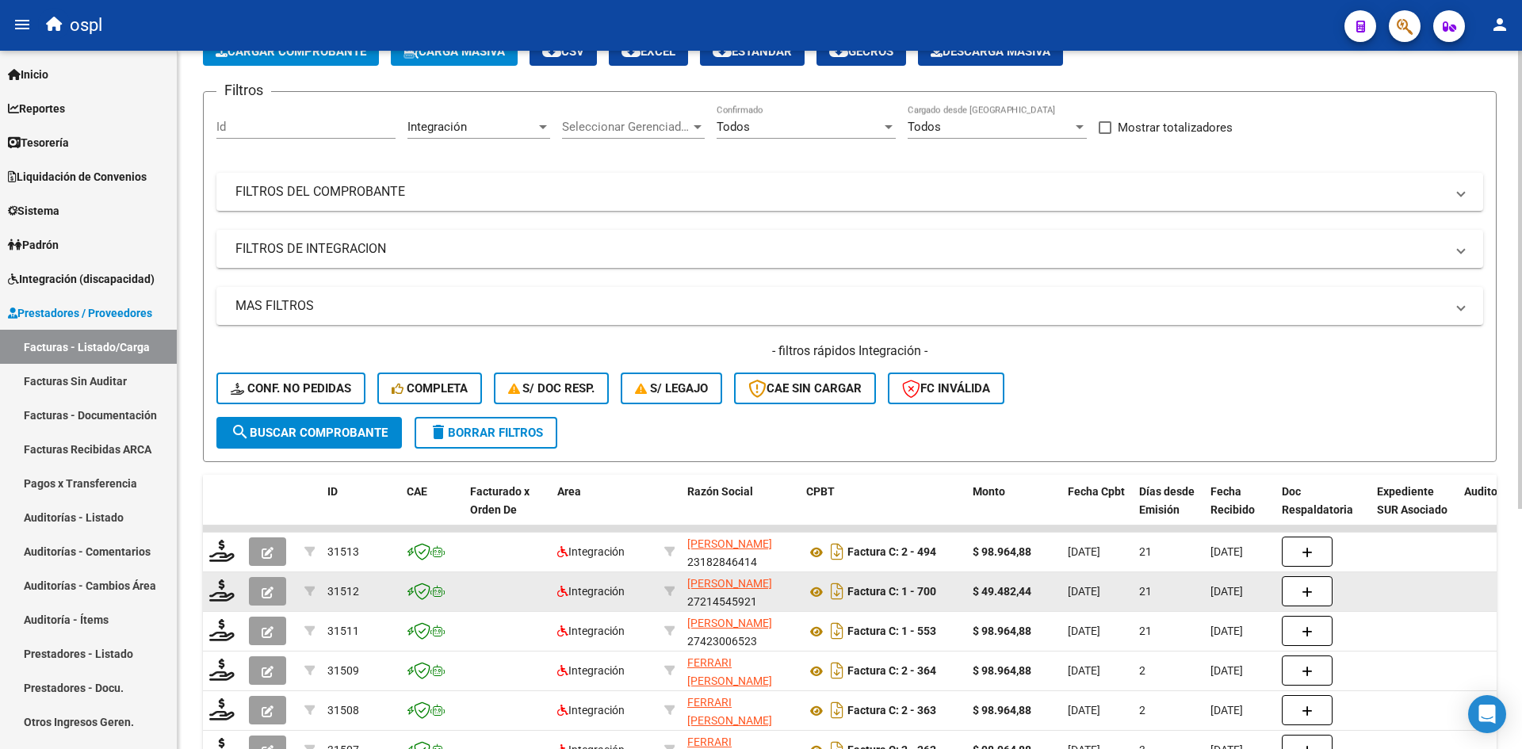
click at [262, 594] on icon "button" at bounding box center [268, 593] width 12 height 12
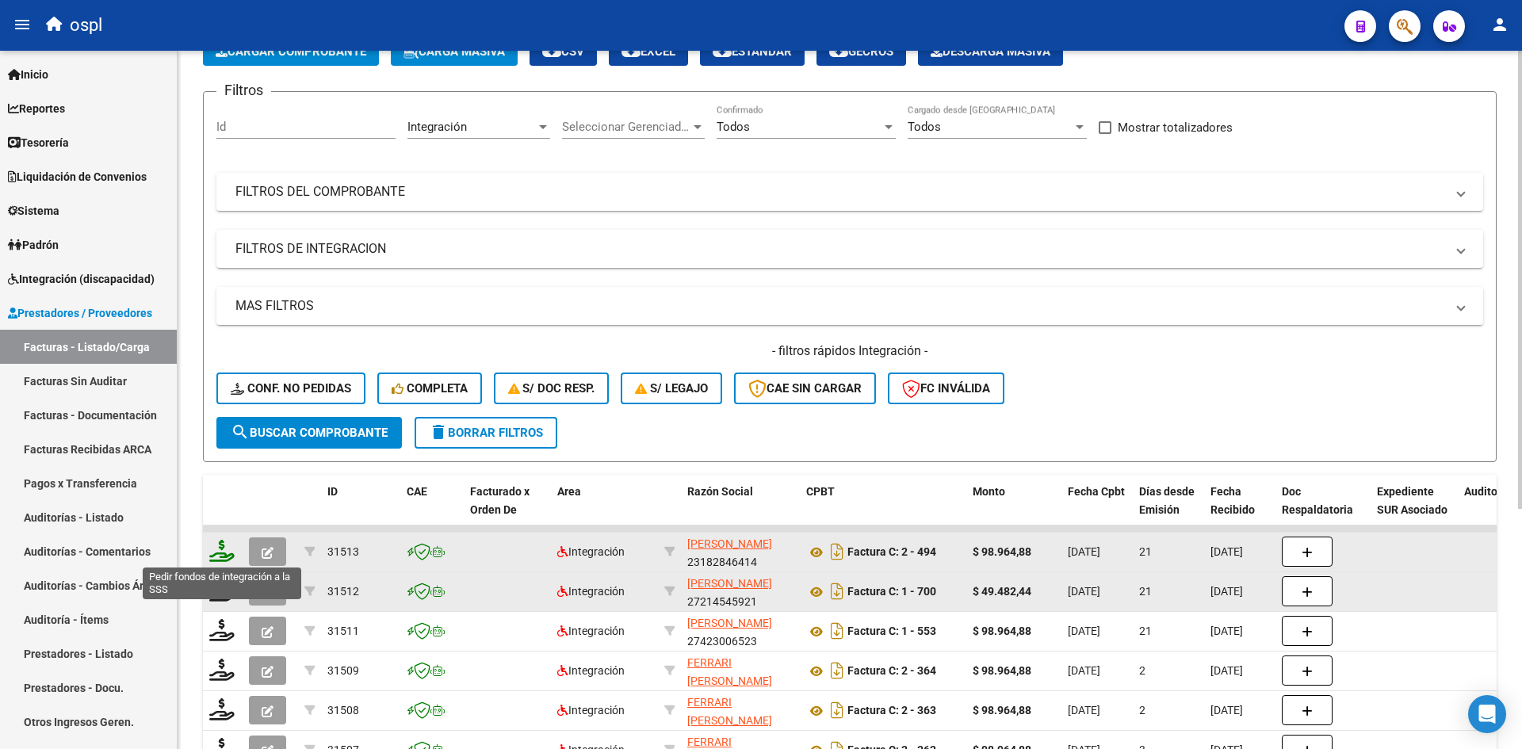
click at [228, 556] on icon at bounding box center [221, 551] width 25 height 22
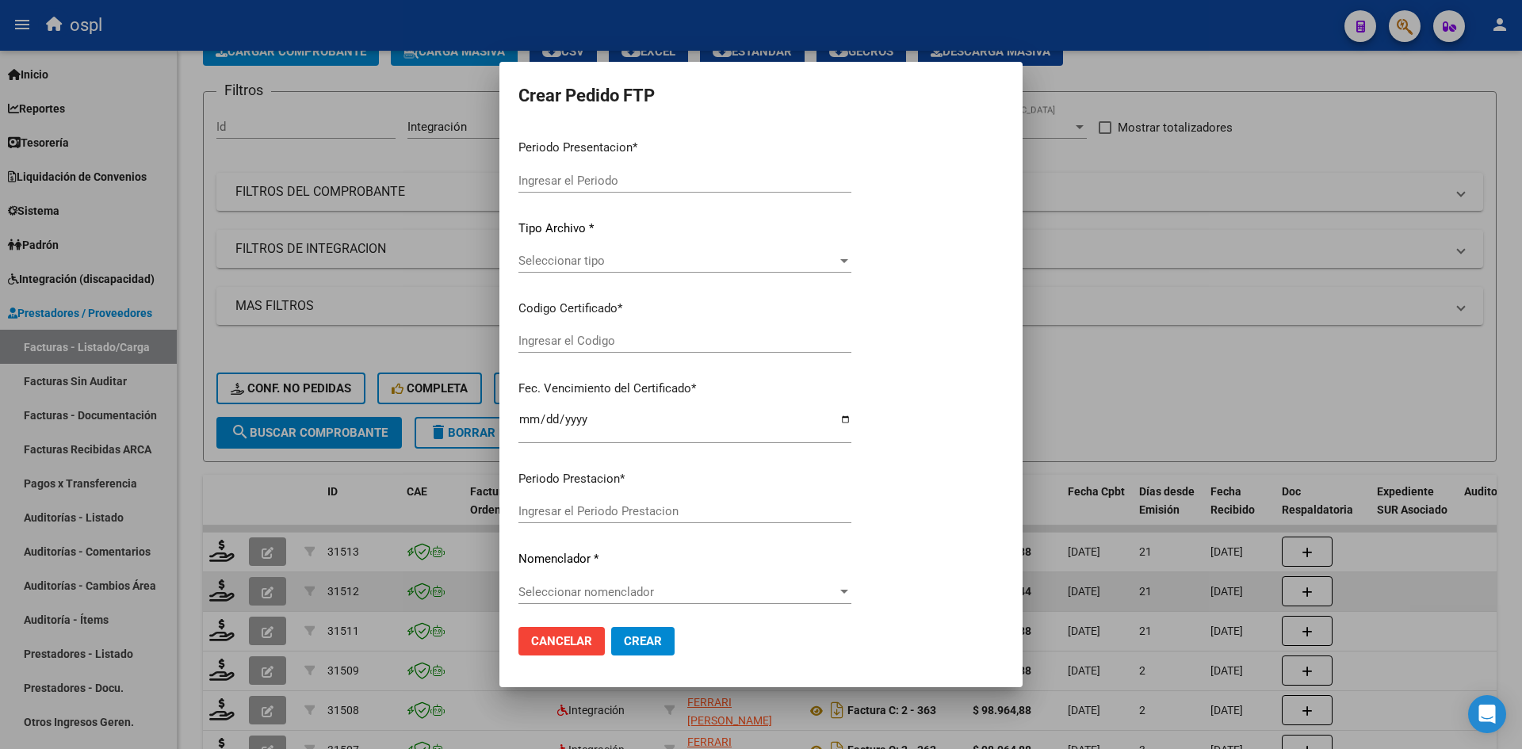
type input "202508"
type input "$ 98.964,88"
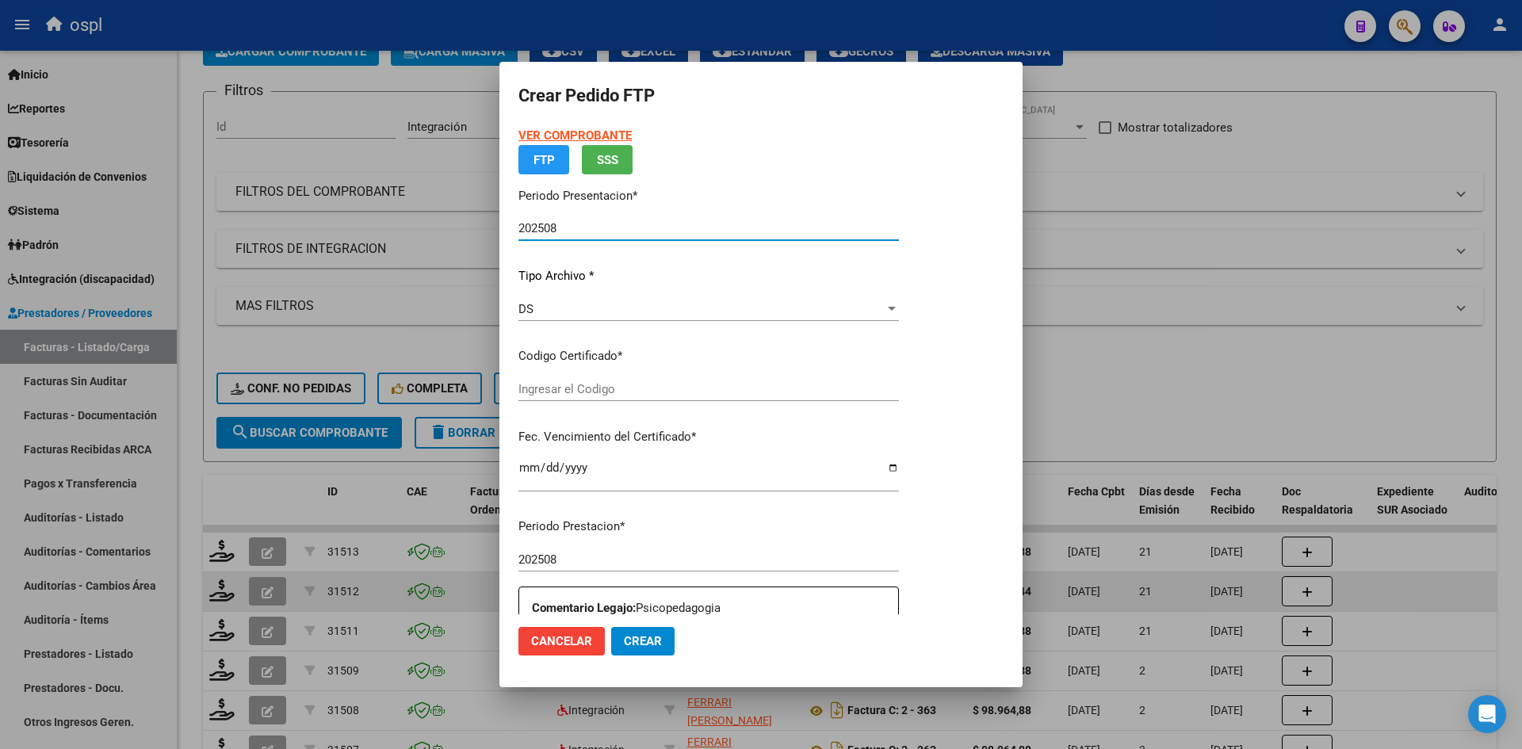
type input "ARG02000505497582023053120260531BS265"
type input "[DATE]"
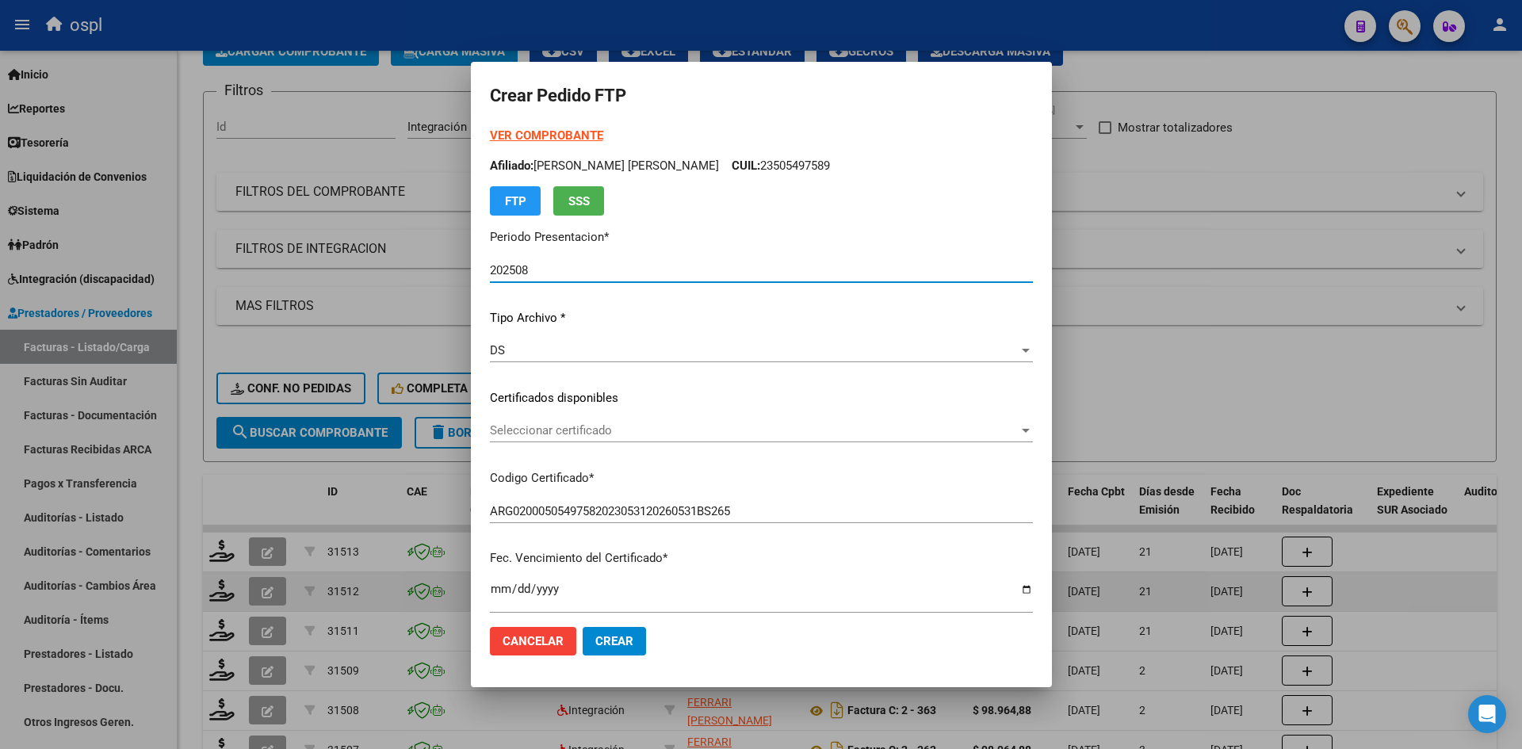
click at [648, 438] on span "Seleccionar certificado" at bounding box center [754, 430] width 529 height 14
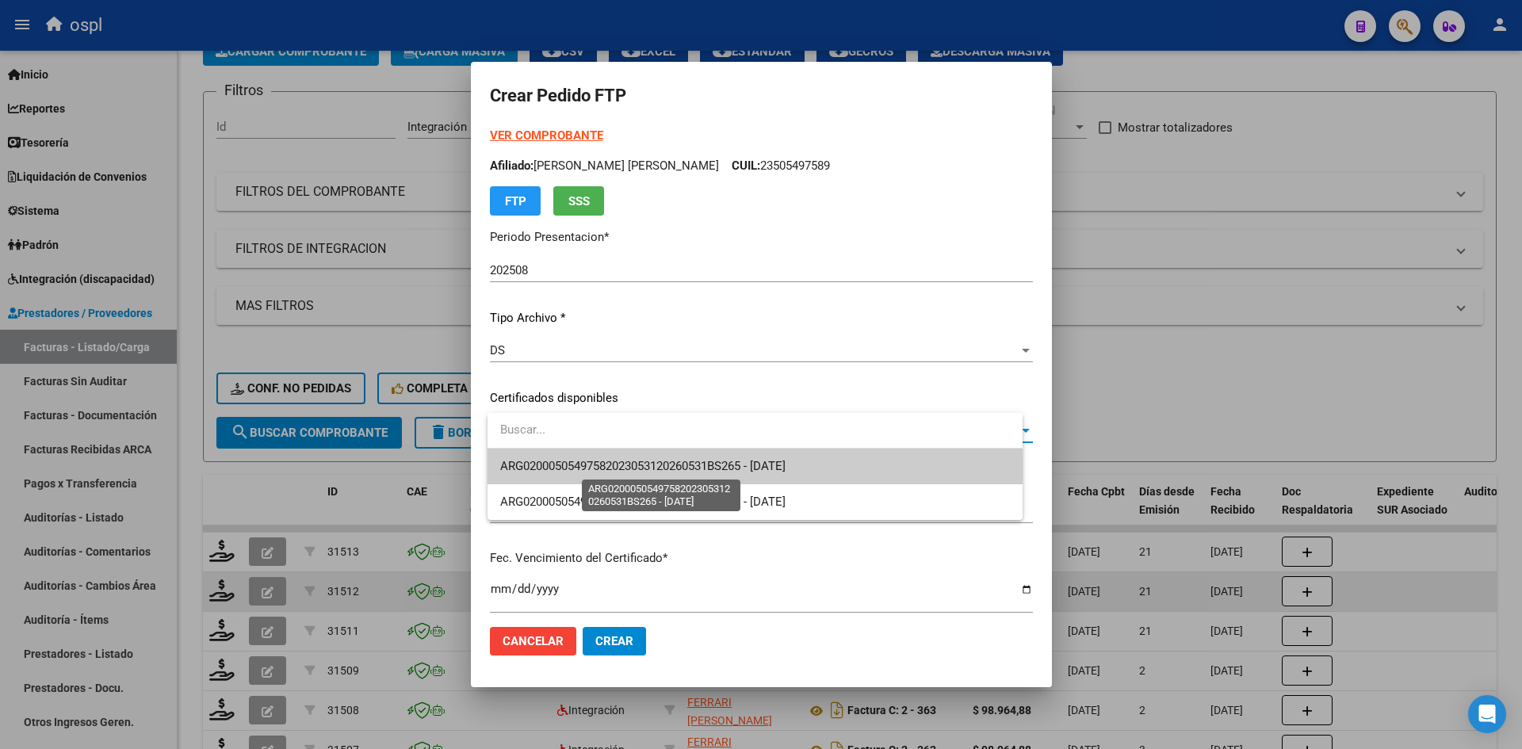
click at [665, 461] on span "ARG02000505497582023053120260531BS265 - [DATE]" at bounding box center [642, 466] width 285 height 14
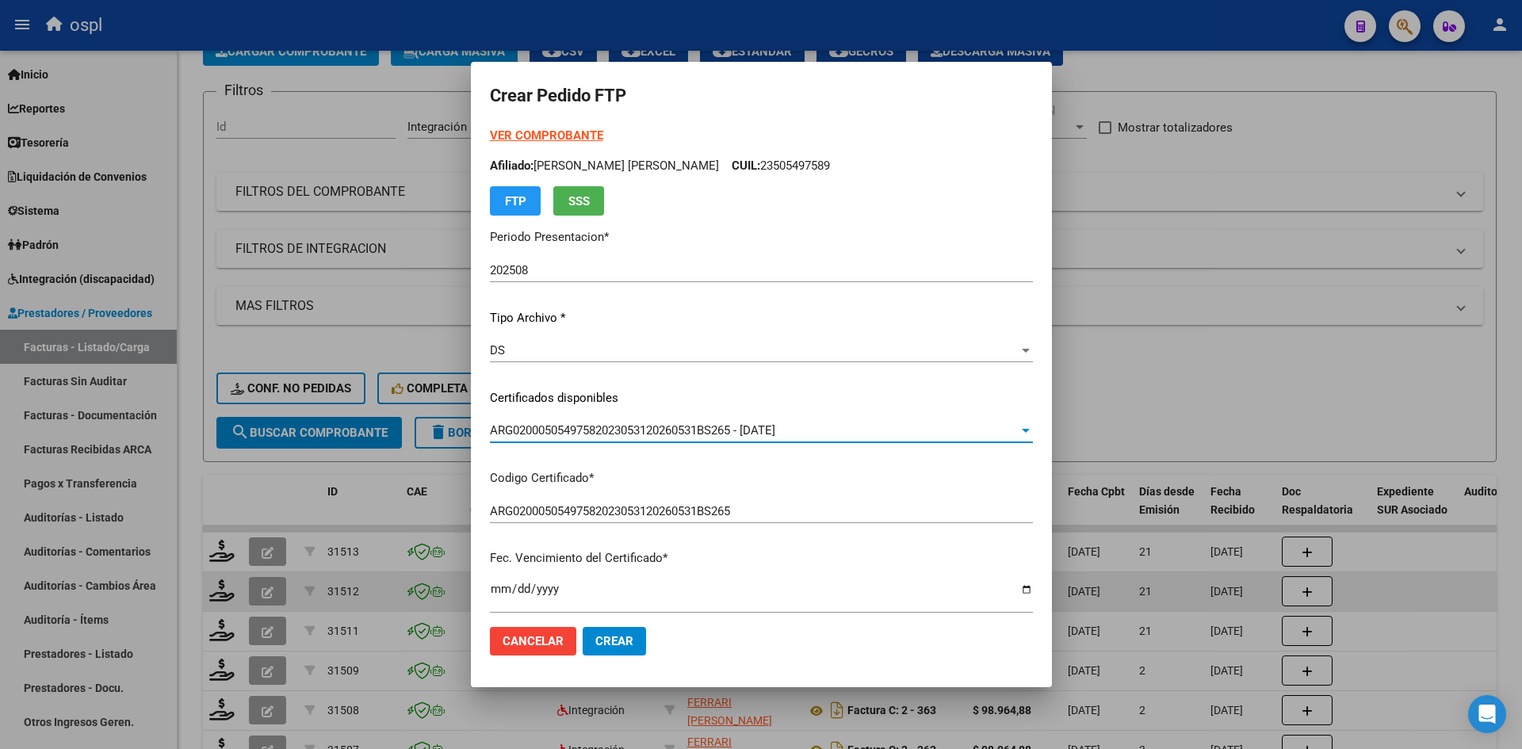
click at [851, 568] on div "VER COMPROBANTE ARCA Padrón Afiliado: [PERSON_NAME] [PERSON_NAME] CUIL: 2350549…" at bounding box center [761, 386] width 543 height 518
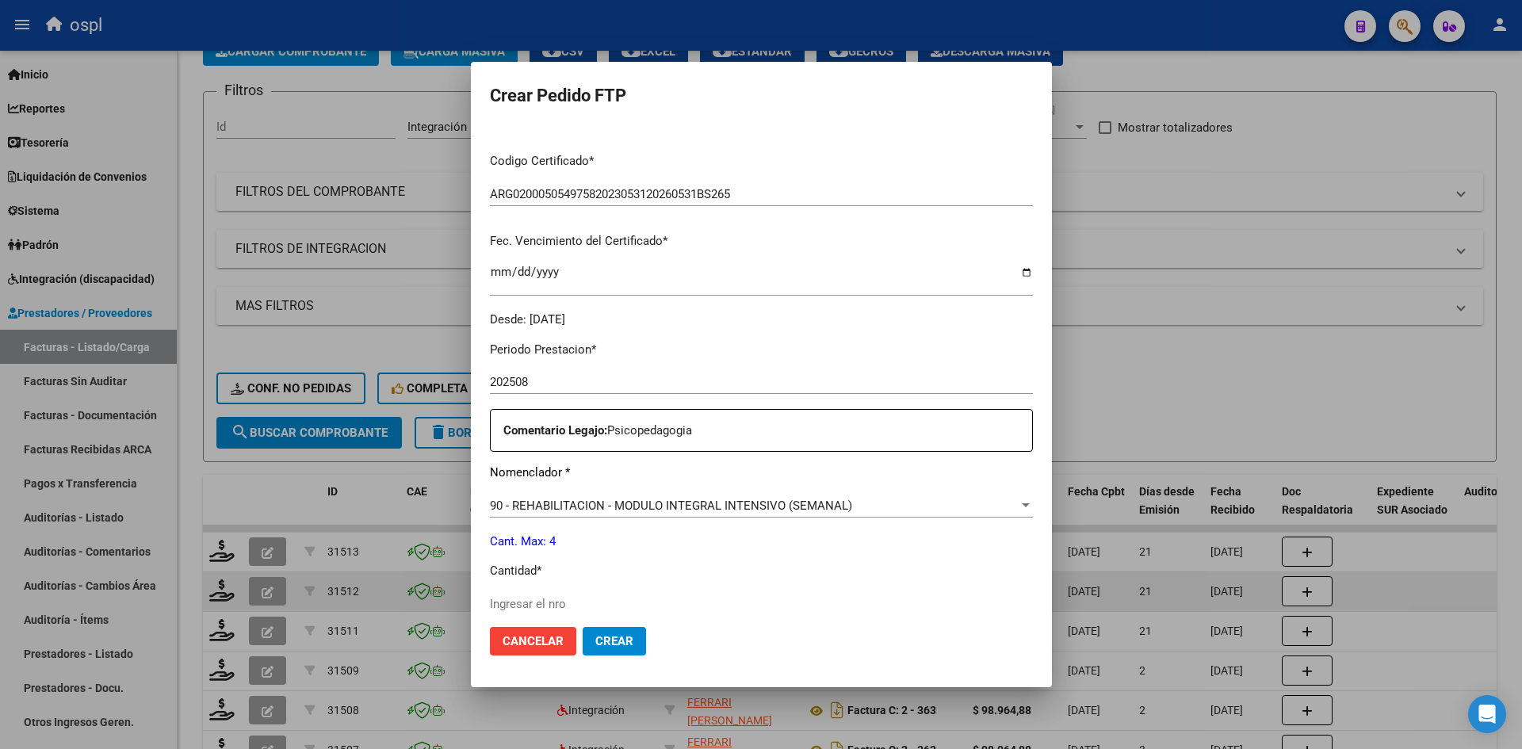
scroll to position [396, 0]
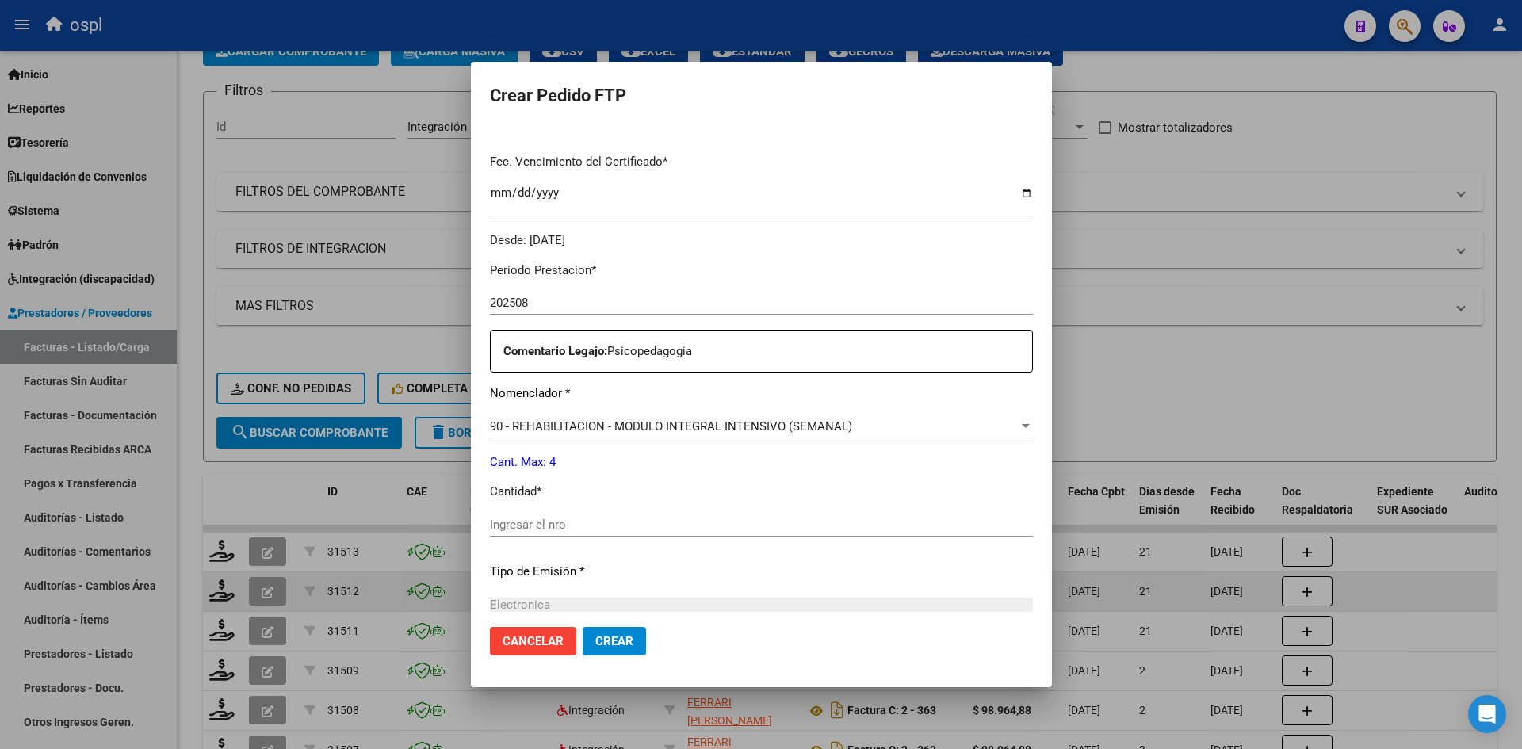
click at [545, 526] on input "Ingresar el nro" at bounding box center [761, 525] width 543 height 14
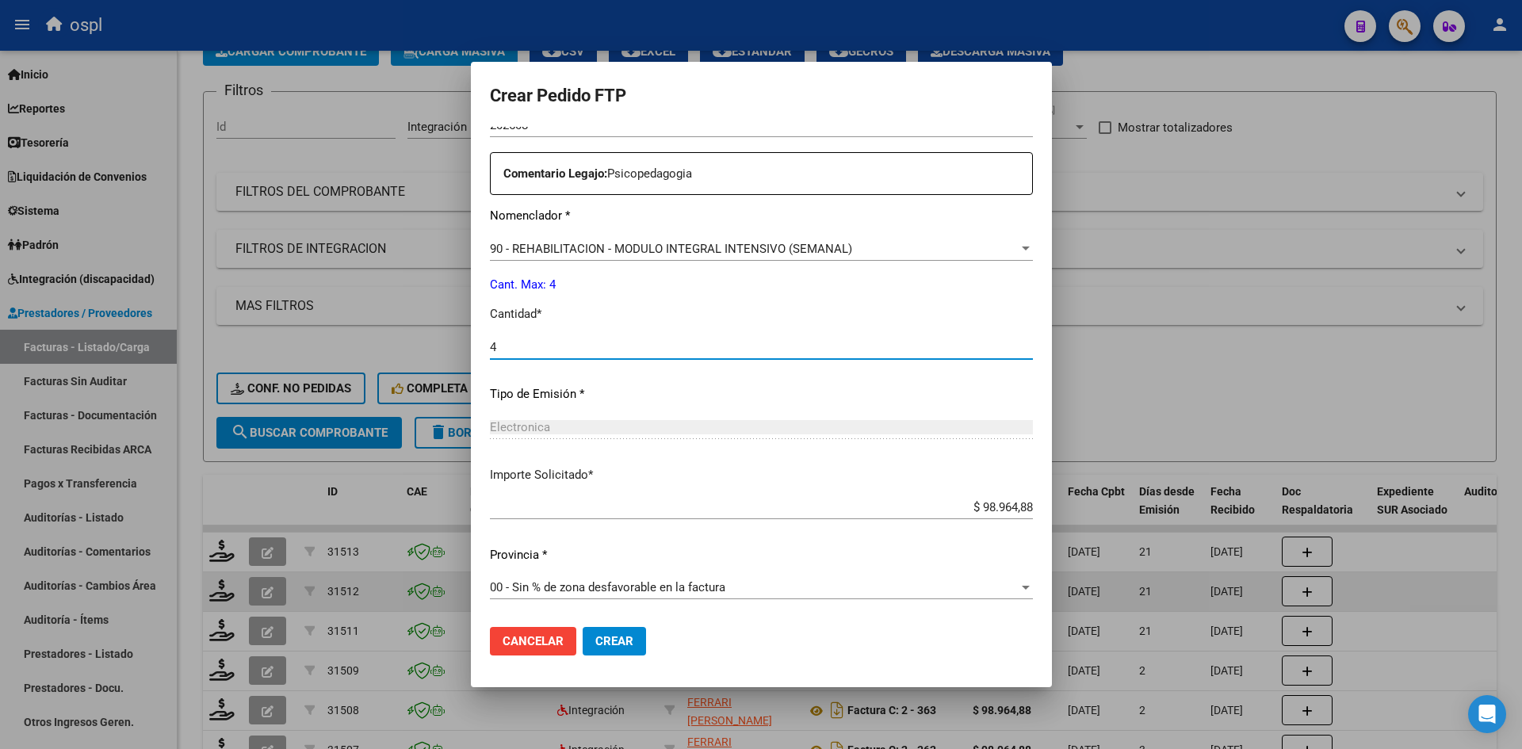
type input "4"
click at [619, 637] on span "Crear" at bounding box center [614, 641] width 38 height 14
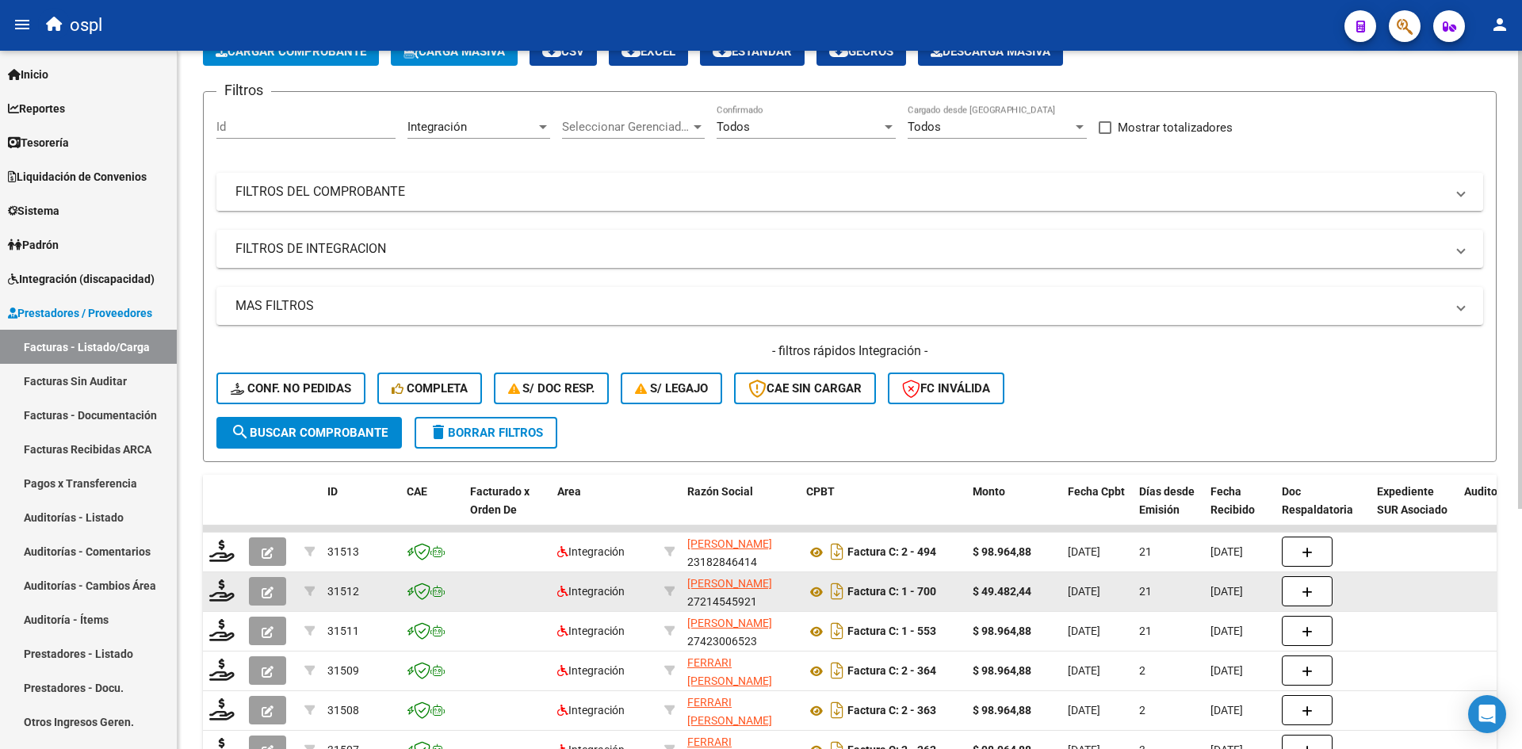
scroll to position [0, 0]
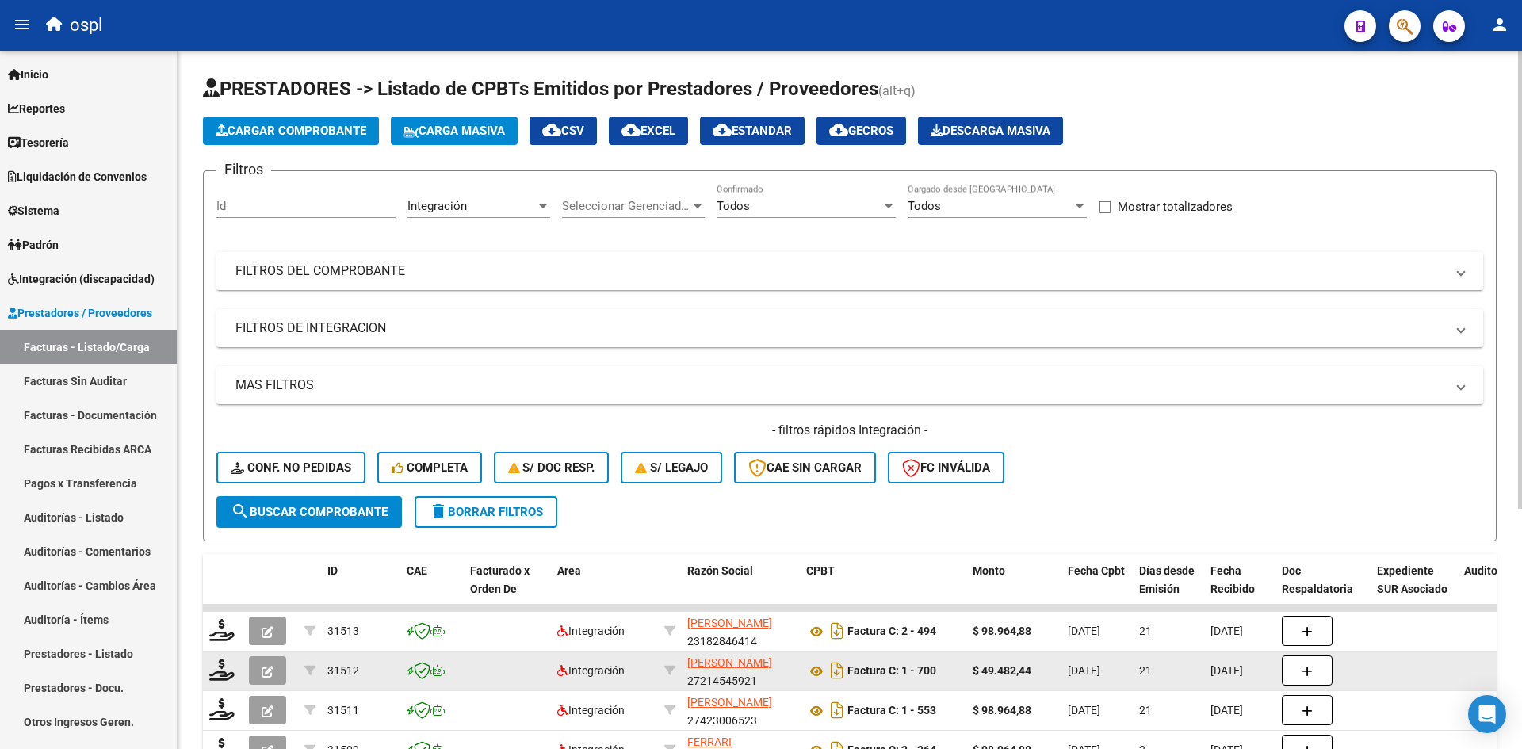
click at [937, 258] on mat-expansion-panel-header "FILTROS DEL COMPROBANTE" at bounding box center [849, 271] width 1267 height 38
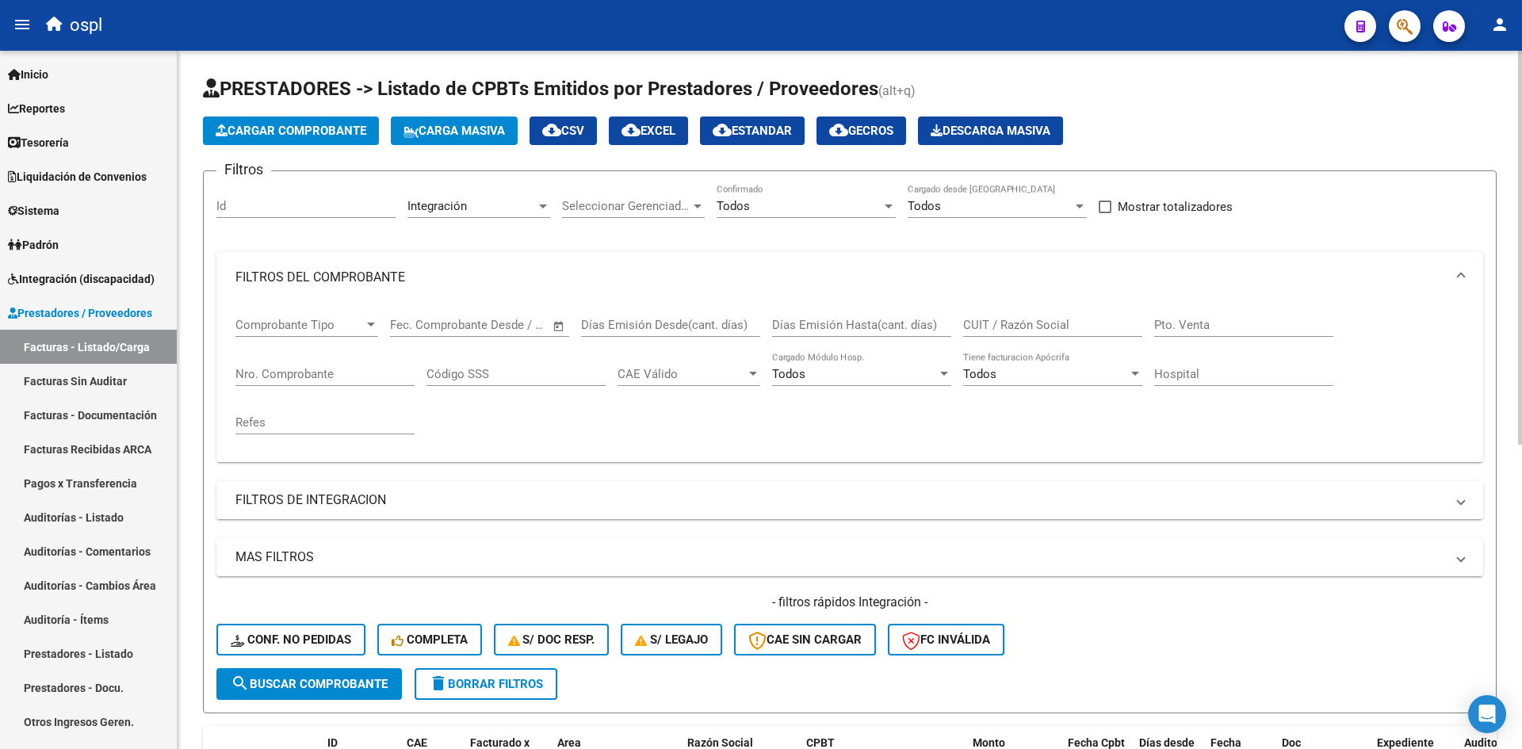
click at [1034, 318] on input "CUIT / Razón Social" at bounding box center [1052, 325] width 179 height 14
paste input "27420255344"
type input "27420255344"
click at [304, 688] on span "search Buscar Comprobante" at bounding box center [309, 684] width 157 height 14
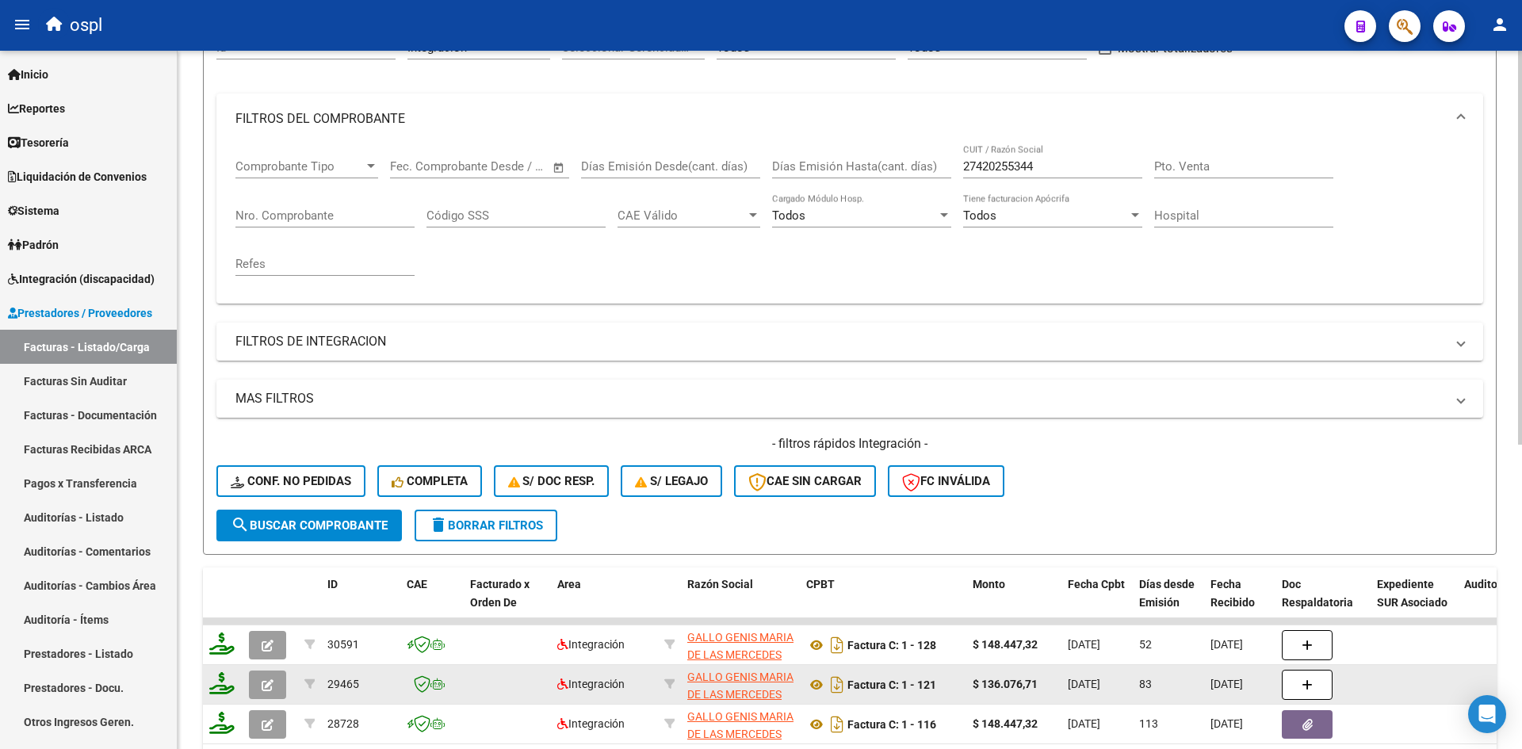
scroll to position [238, 0]
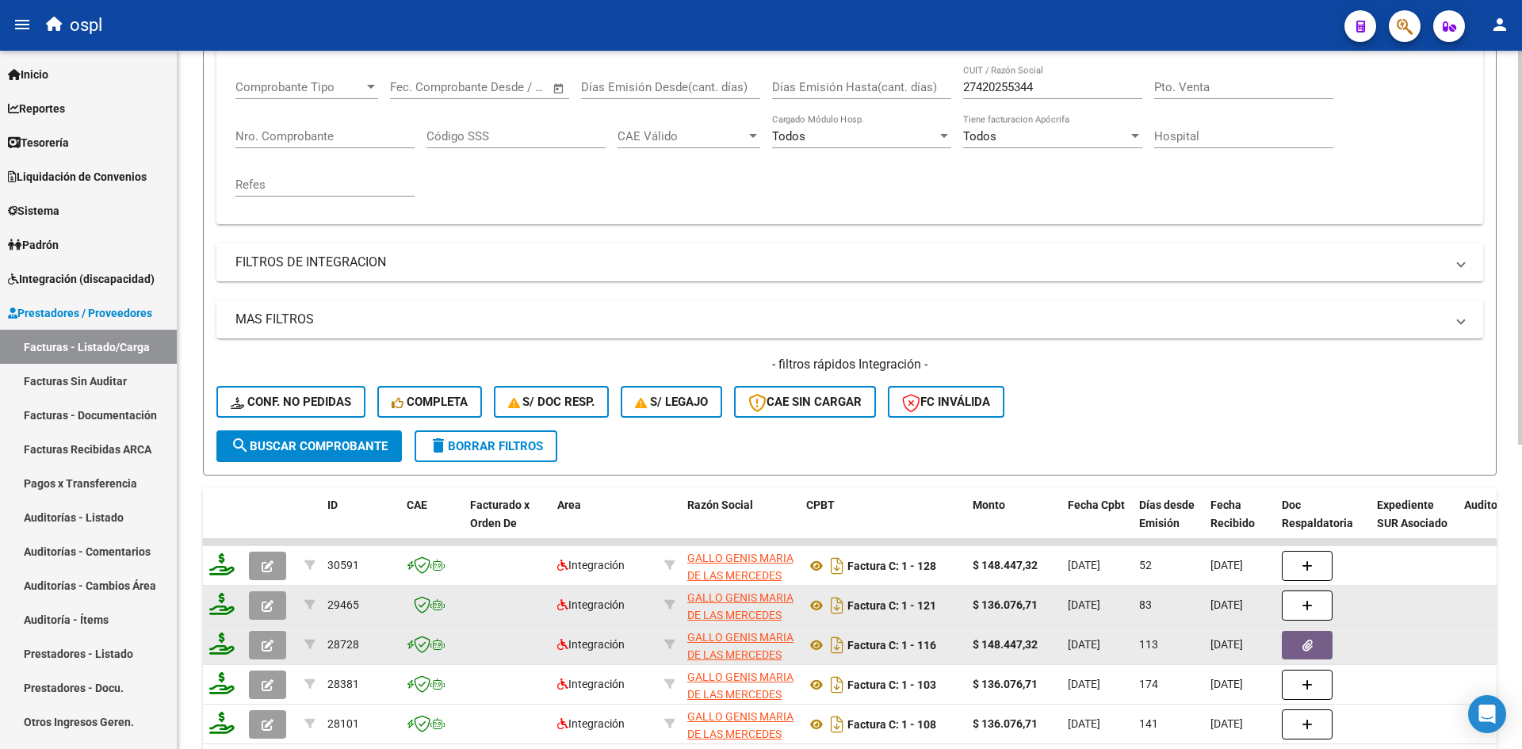
click at [276, 649] on button "button" at bounding box center [267, 645] width 37 height 29
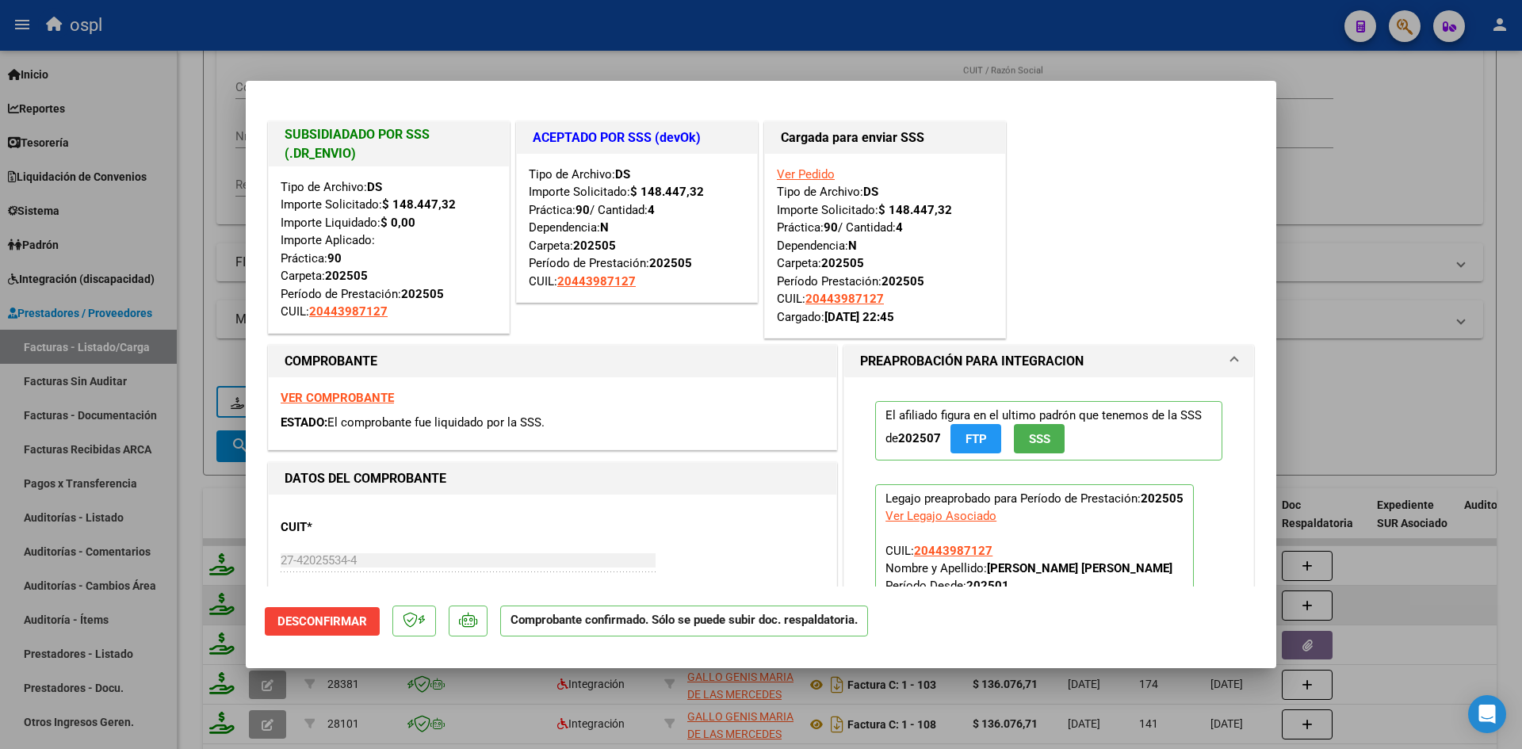
click at [1344, 385] on div at bounding box center [761, 374] width 1522 height 749
type input "$ 0,00"
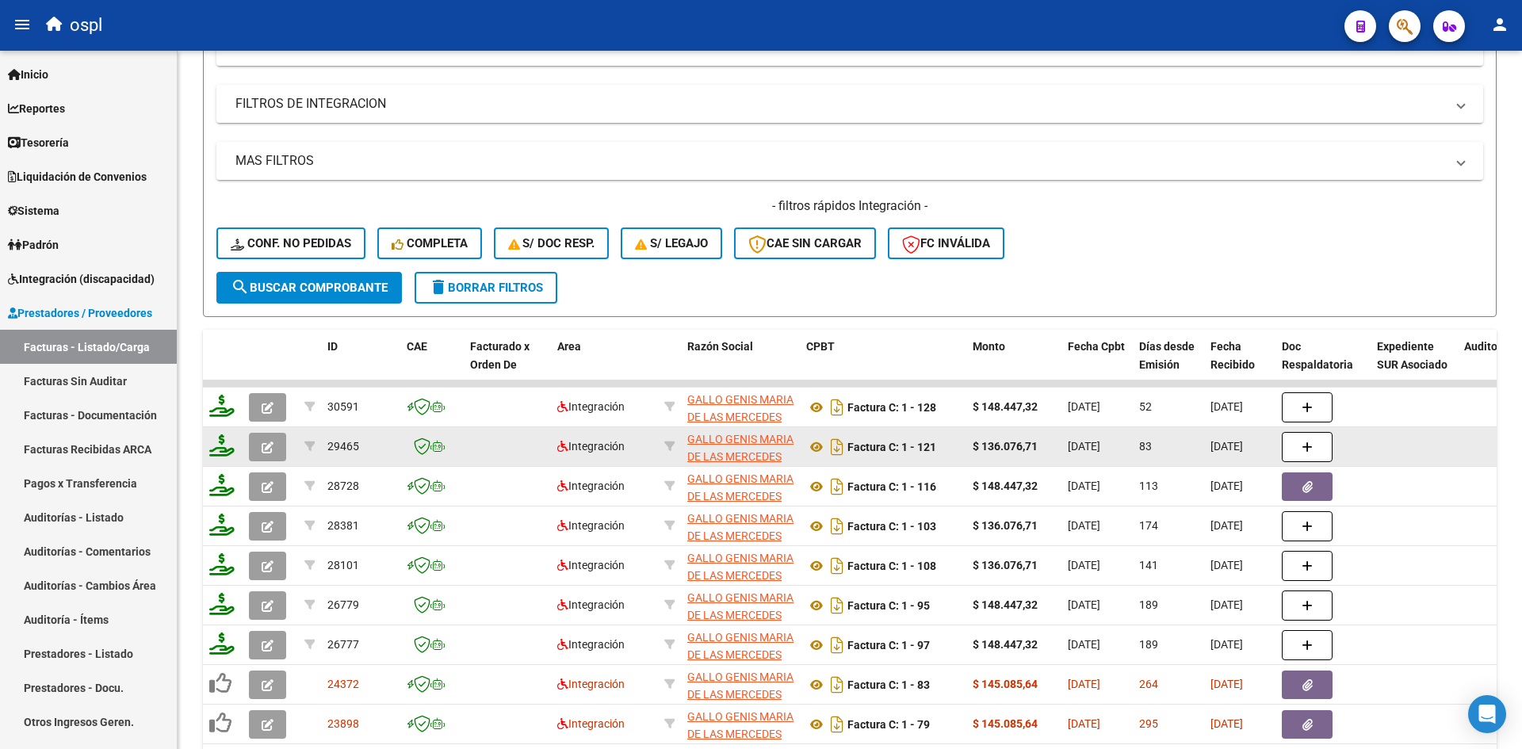
scroll to position [79, 0]
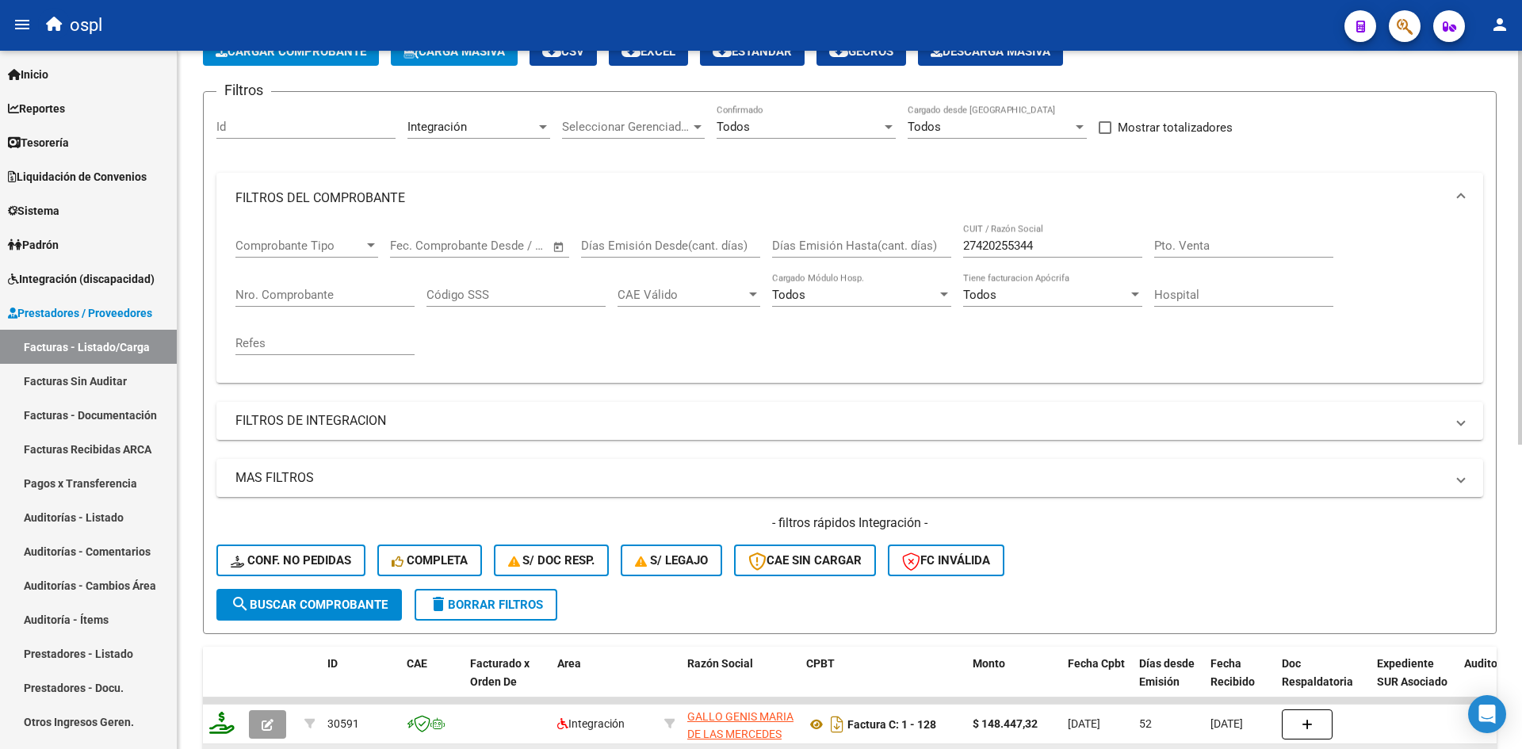
click at [1064, 251] on input "27420255344" at bounding box center [1052, 246] width 179 height 14
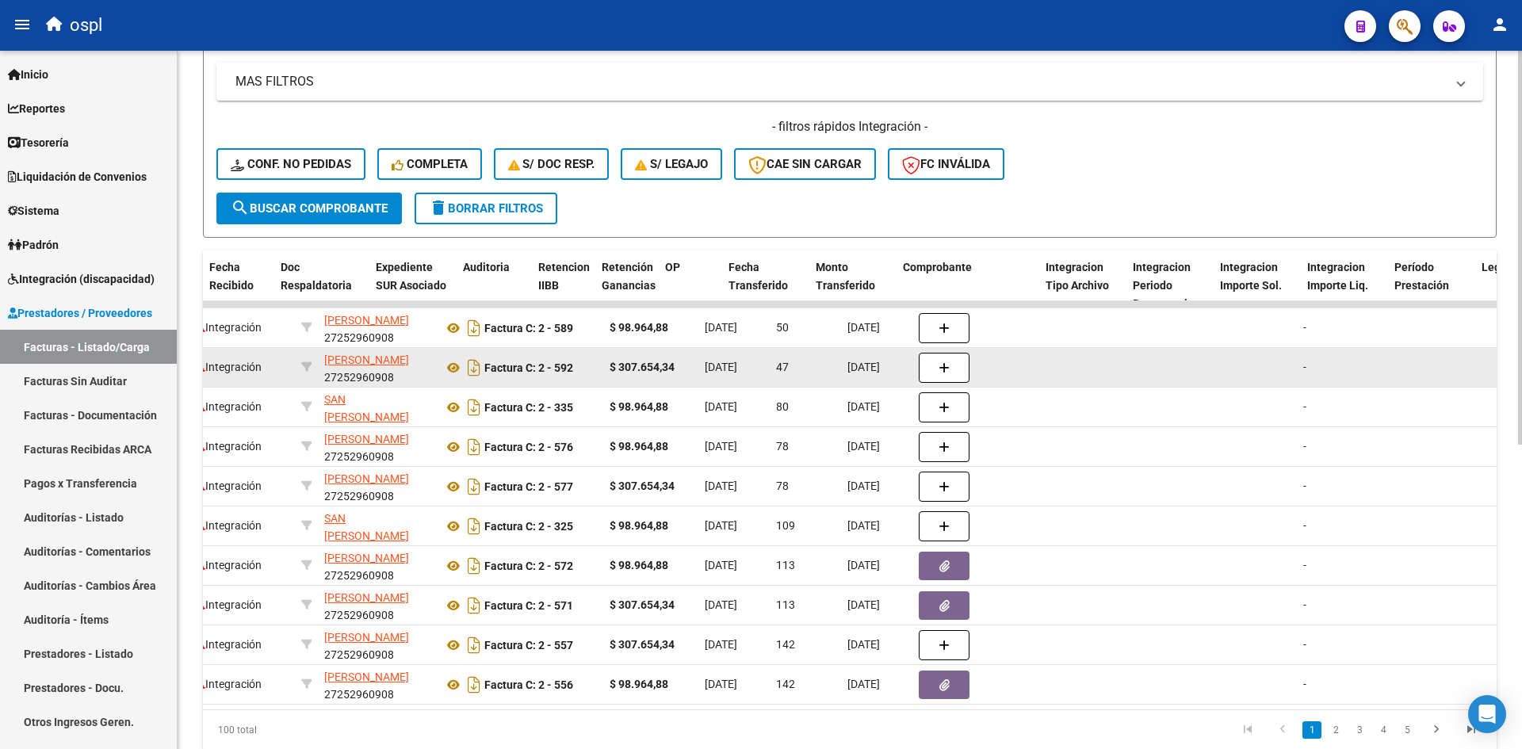
scroll to position [0, 1170]
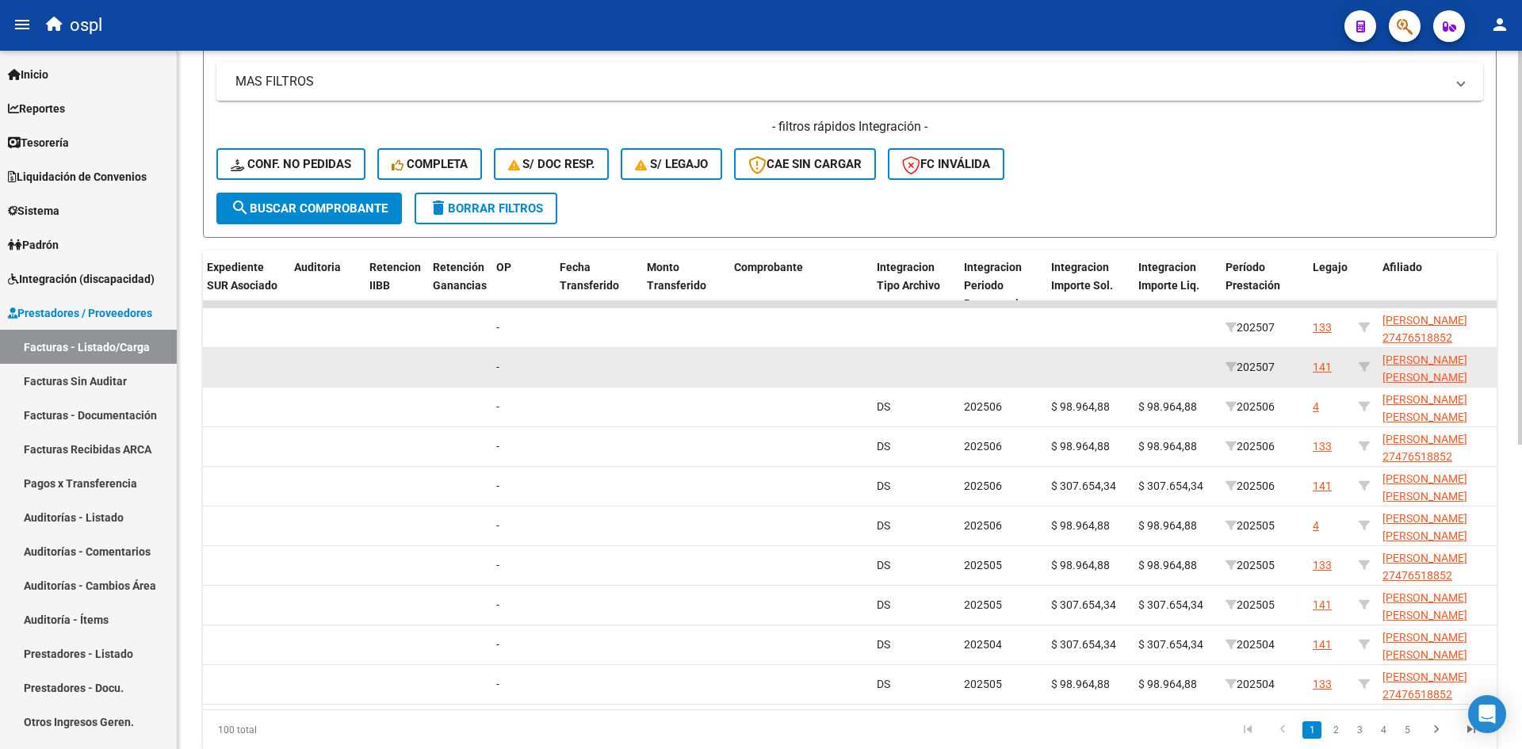
type input "san martin"
click at [1373, 739] on li "4" at bounding box center [1384, 730] width 24 height 27
click at [1363, 739] on link "3" at bounding box center [1359, 729] width 19 height 17
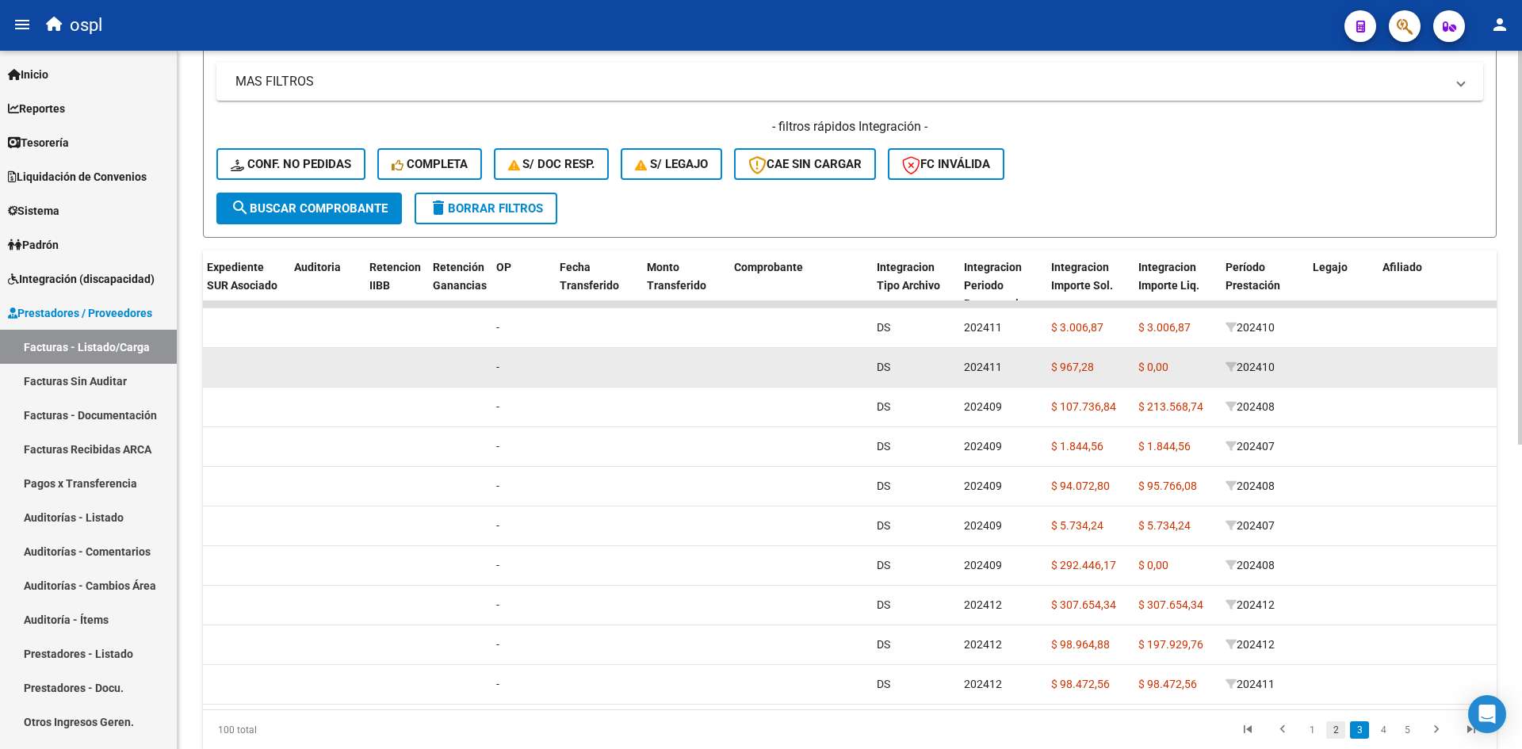
click at [1332, 738] on link "2" at bounding box center [1335, 729] width 19 height 17
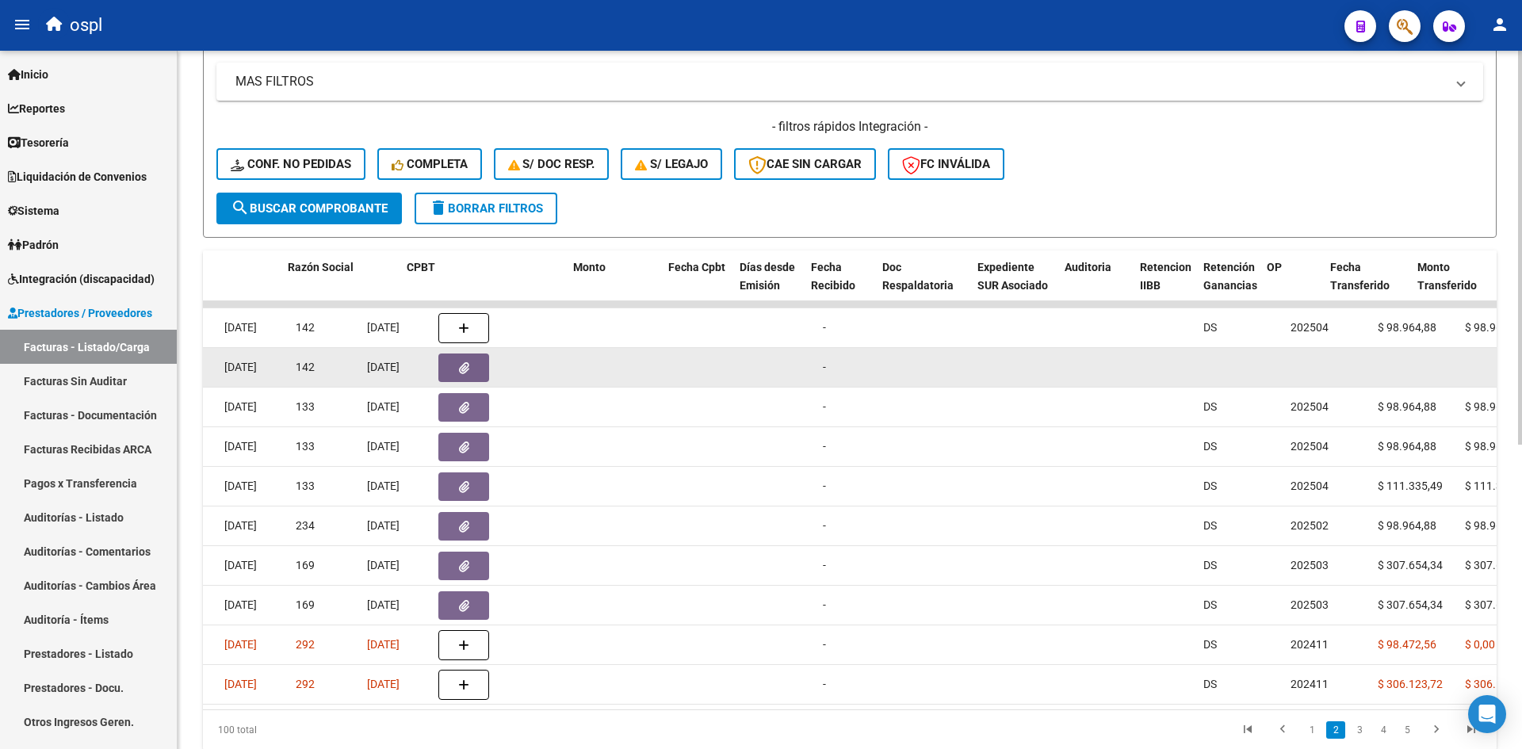
scroll to position [0, 0]
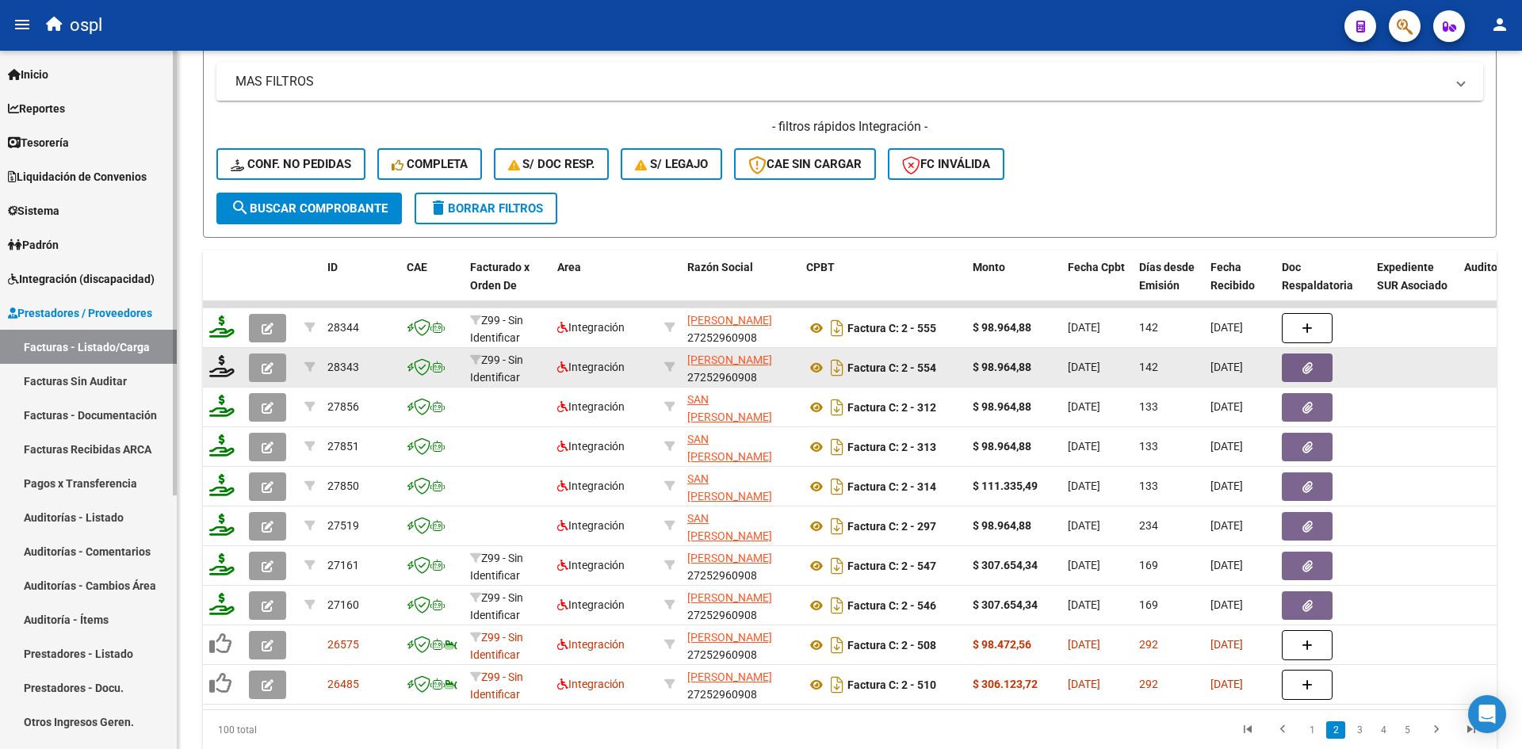
click at [84, 278] on span "Integración (discapacidad)" at bounding box center [81, 278] width 147 height 17
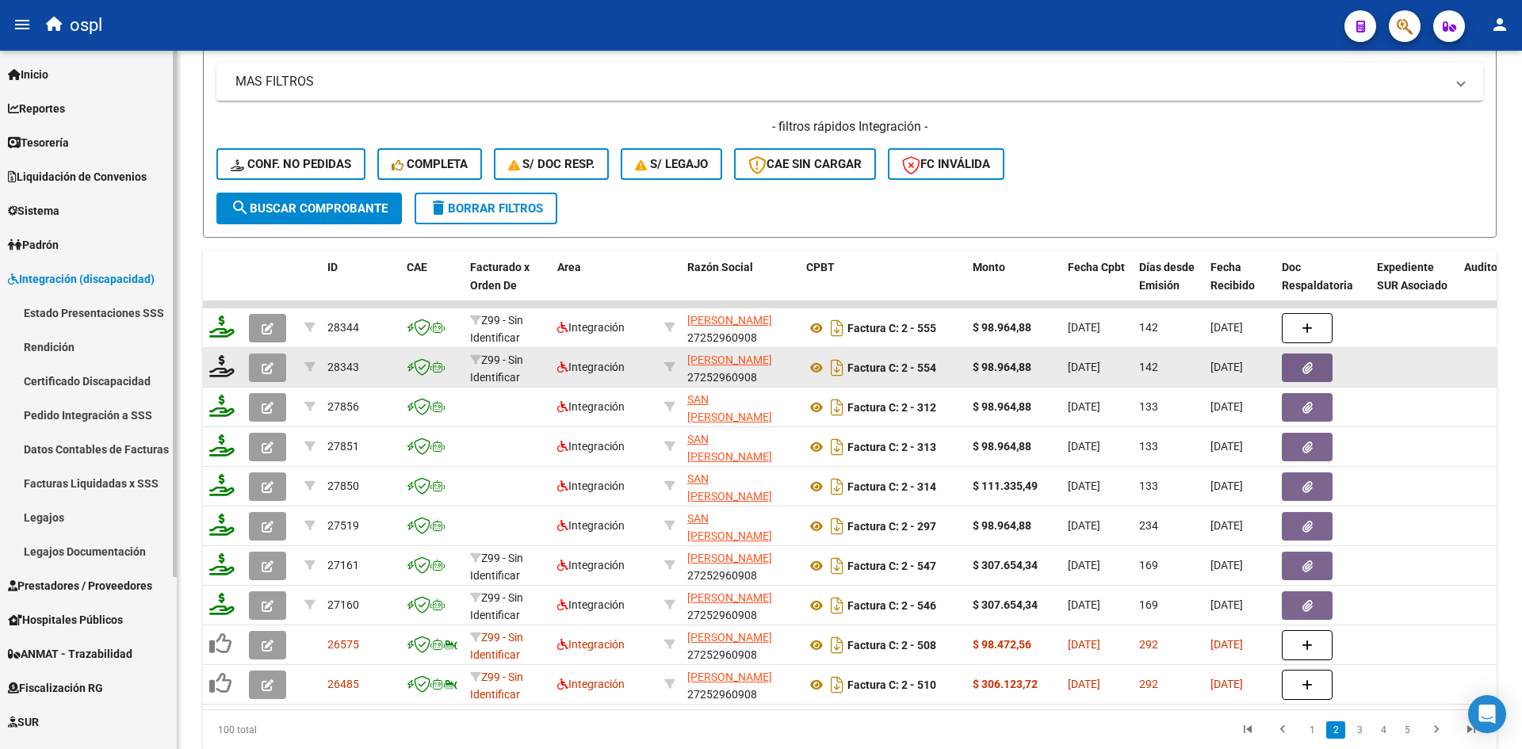
click at [78, 278] on span "Integración (discapacidad)" at bounding box center [81, 278] width 147 height 17
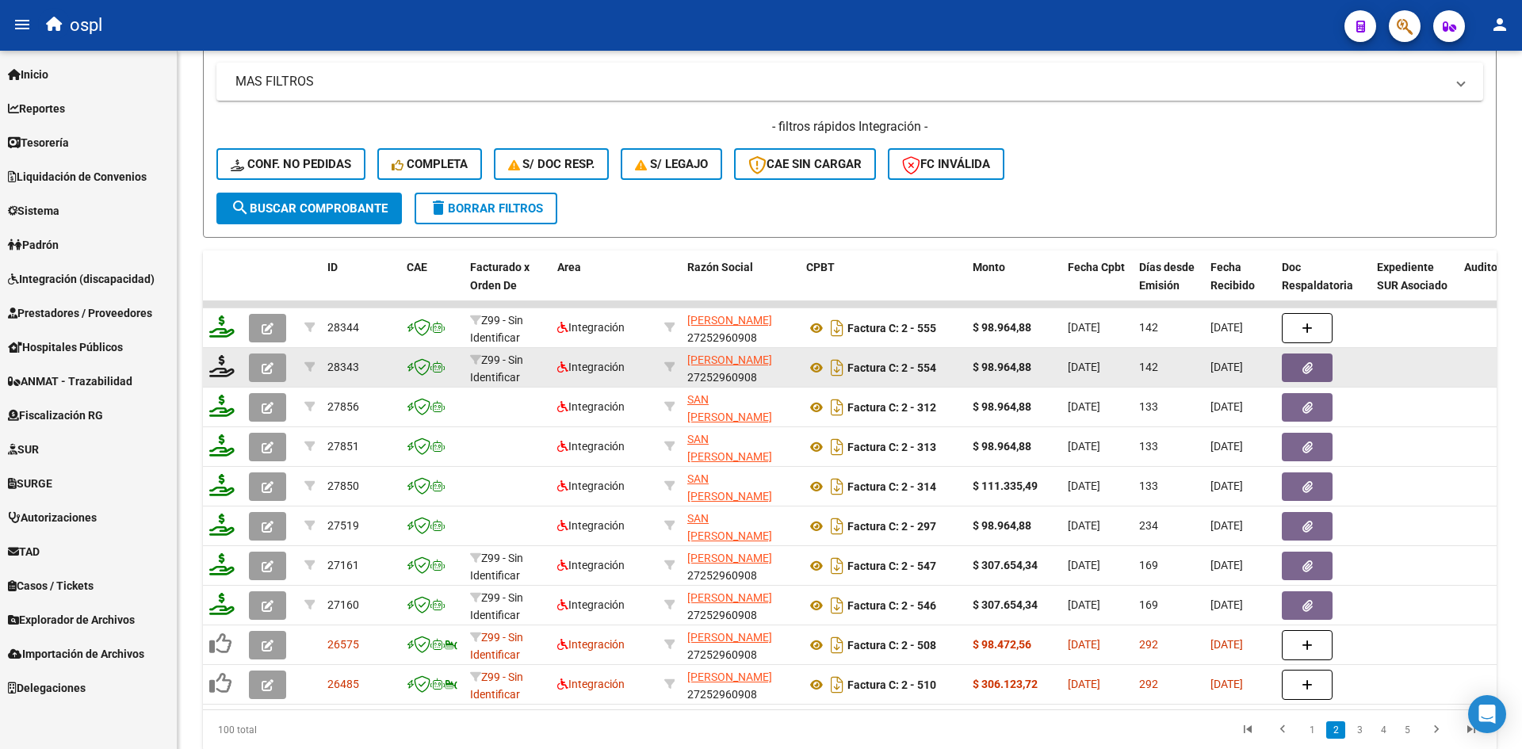
click at [82, 318] on span "Prestadores / Proveedores" at bounding box center [80, 312] width 144 height 17
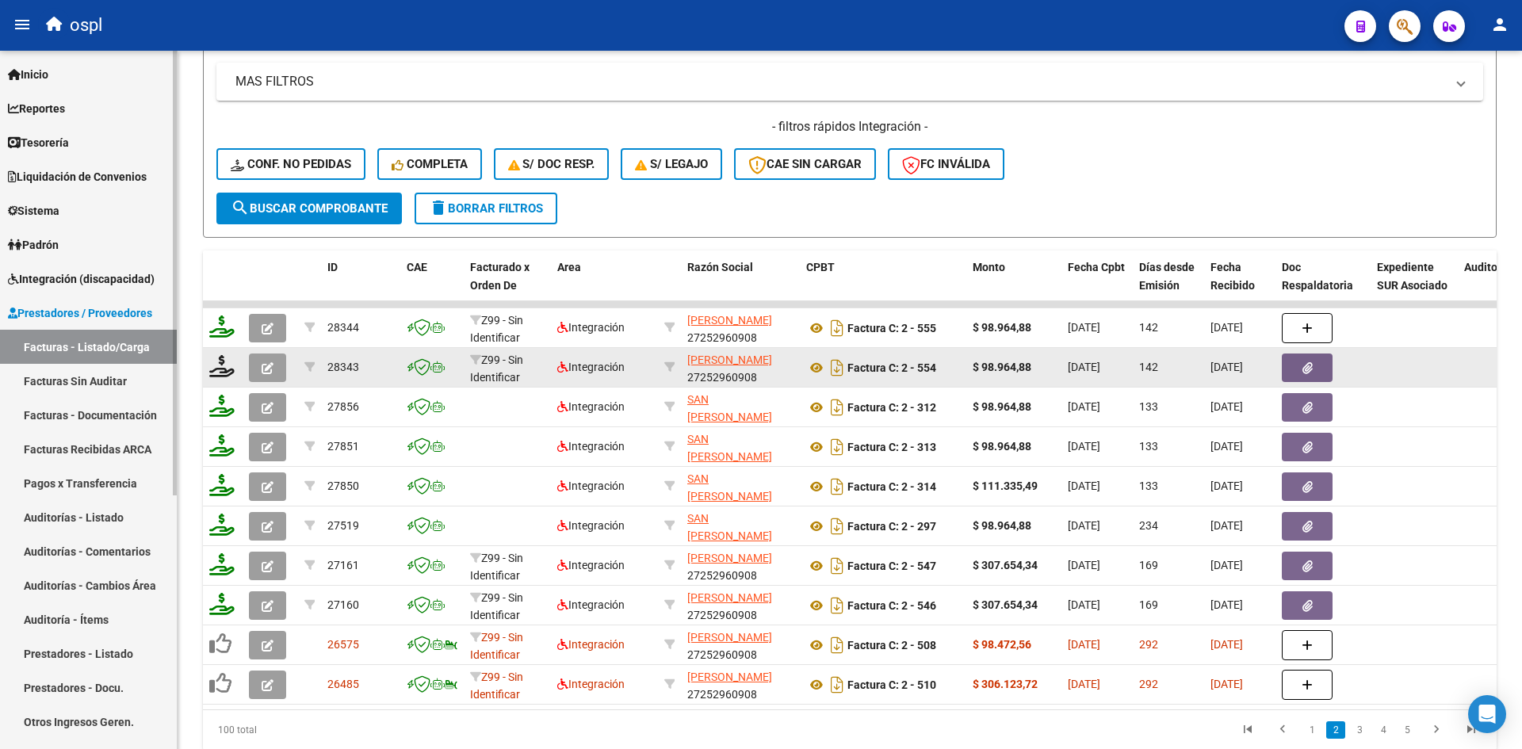
click at [105, 520] on link "Auditorías - Listado" at bounding box center [88, 517] width 177 height 34
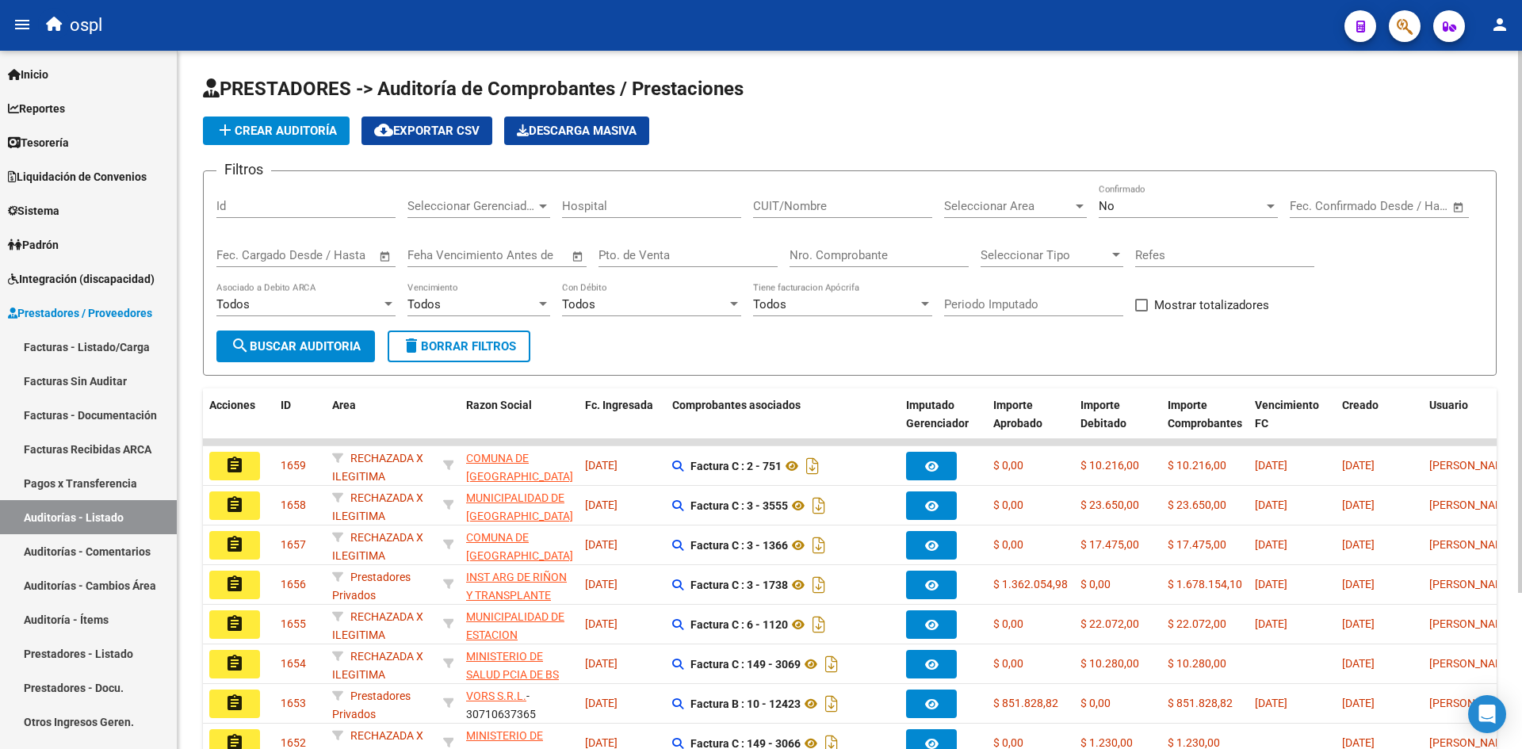
click at [890, 210] on input "CUIT/Nombre" at bounding box center [842, 206] width 179 height 14
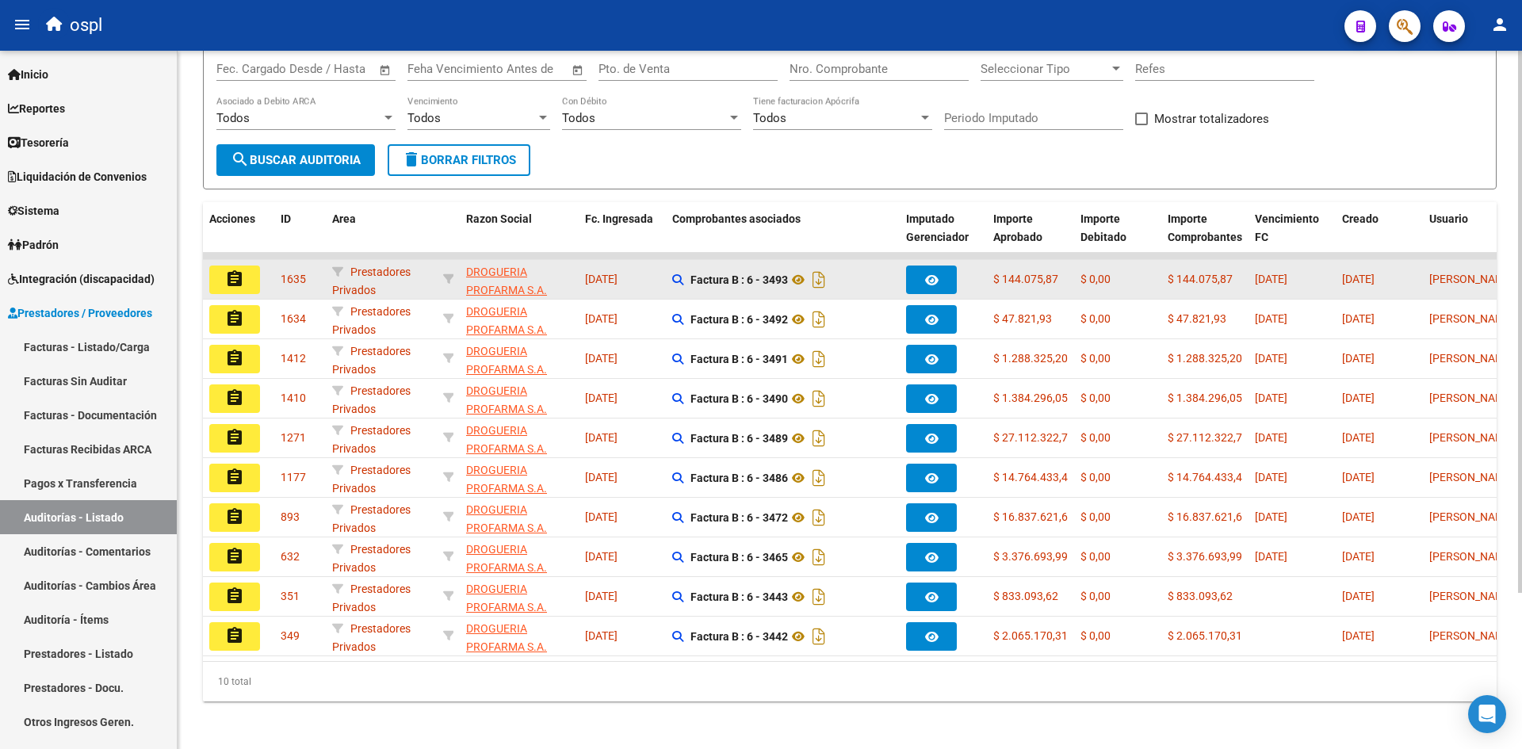
scroll to position [201, 0]
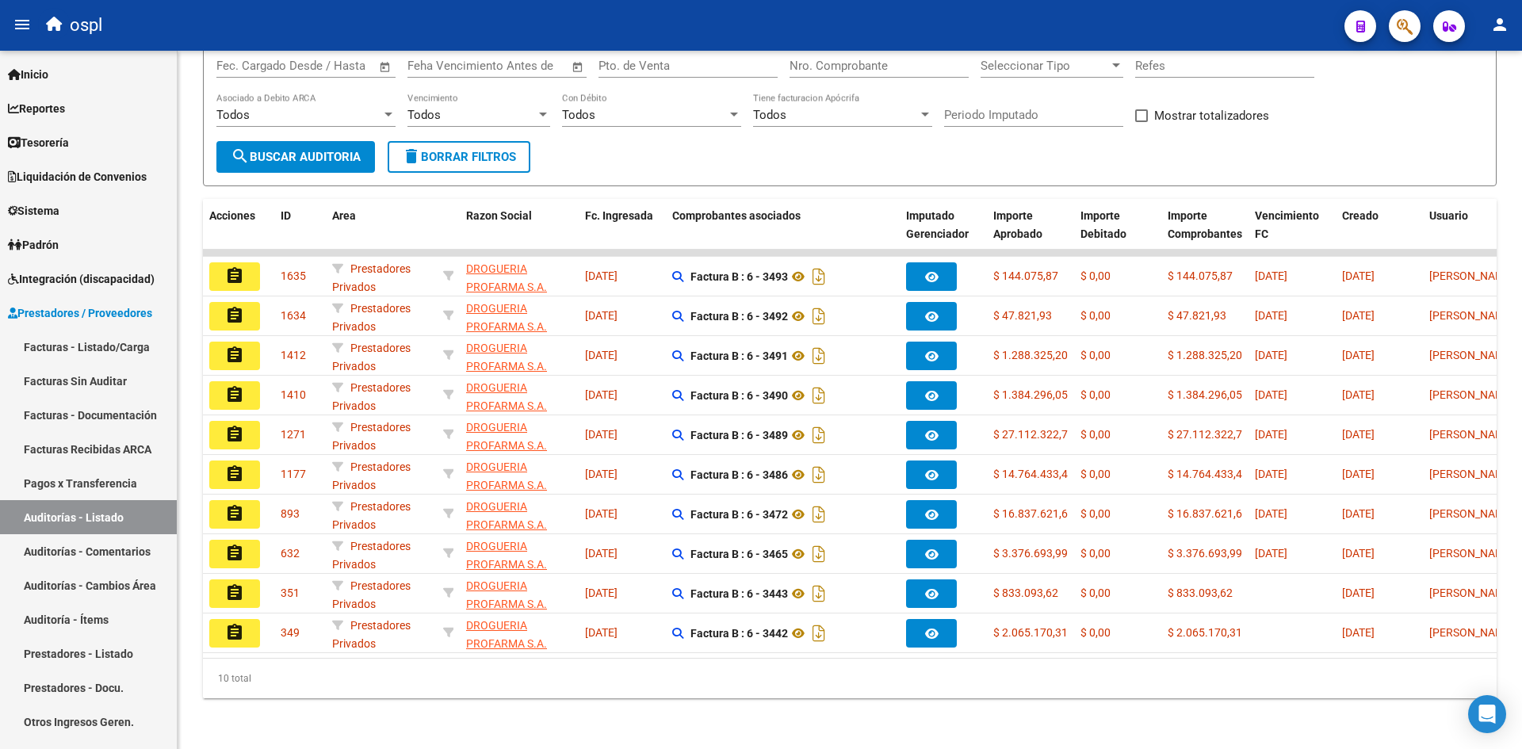
type input "profarma"
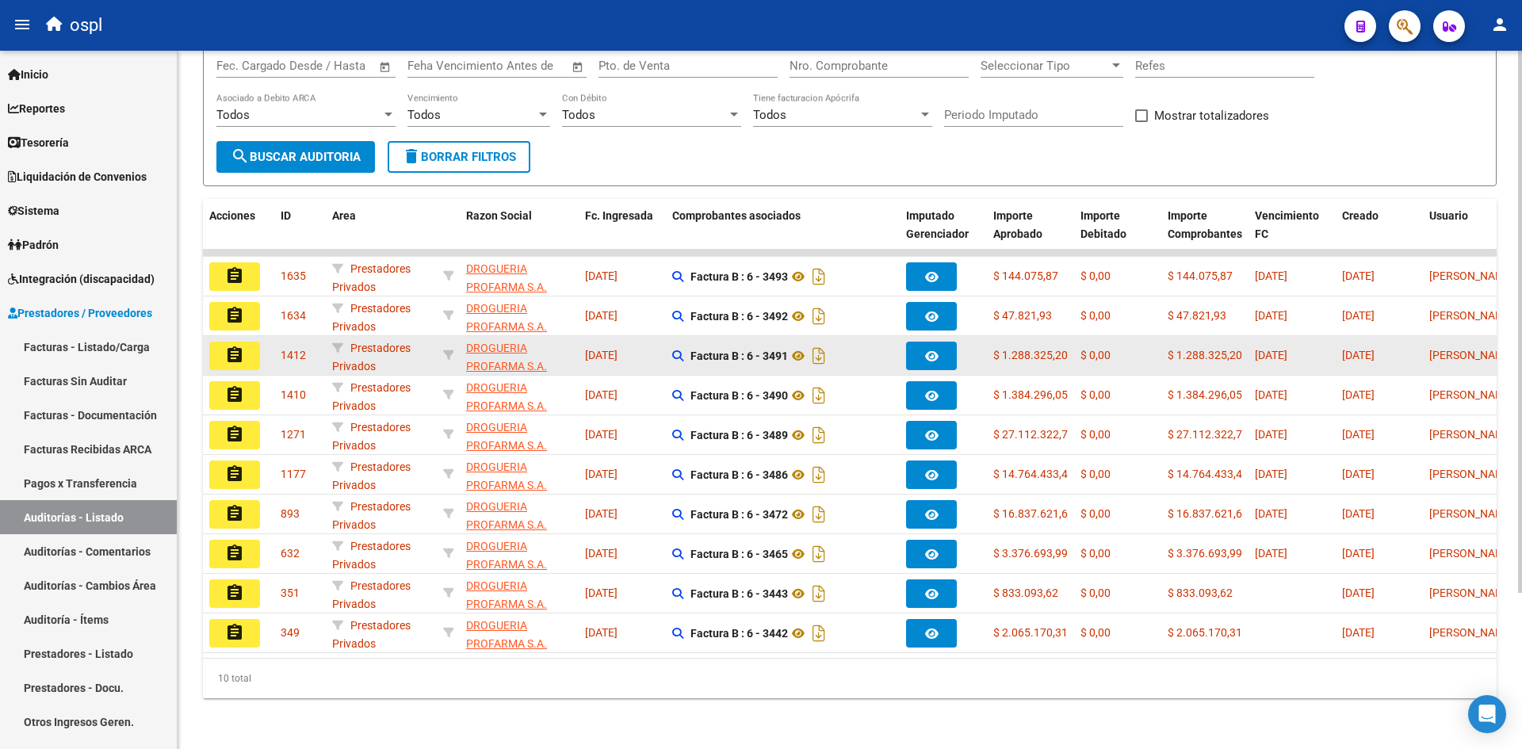
click at [243, 346] on mat-icon "assignment" at bounding box center [234, 355] width 19 height 19
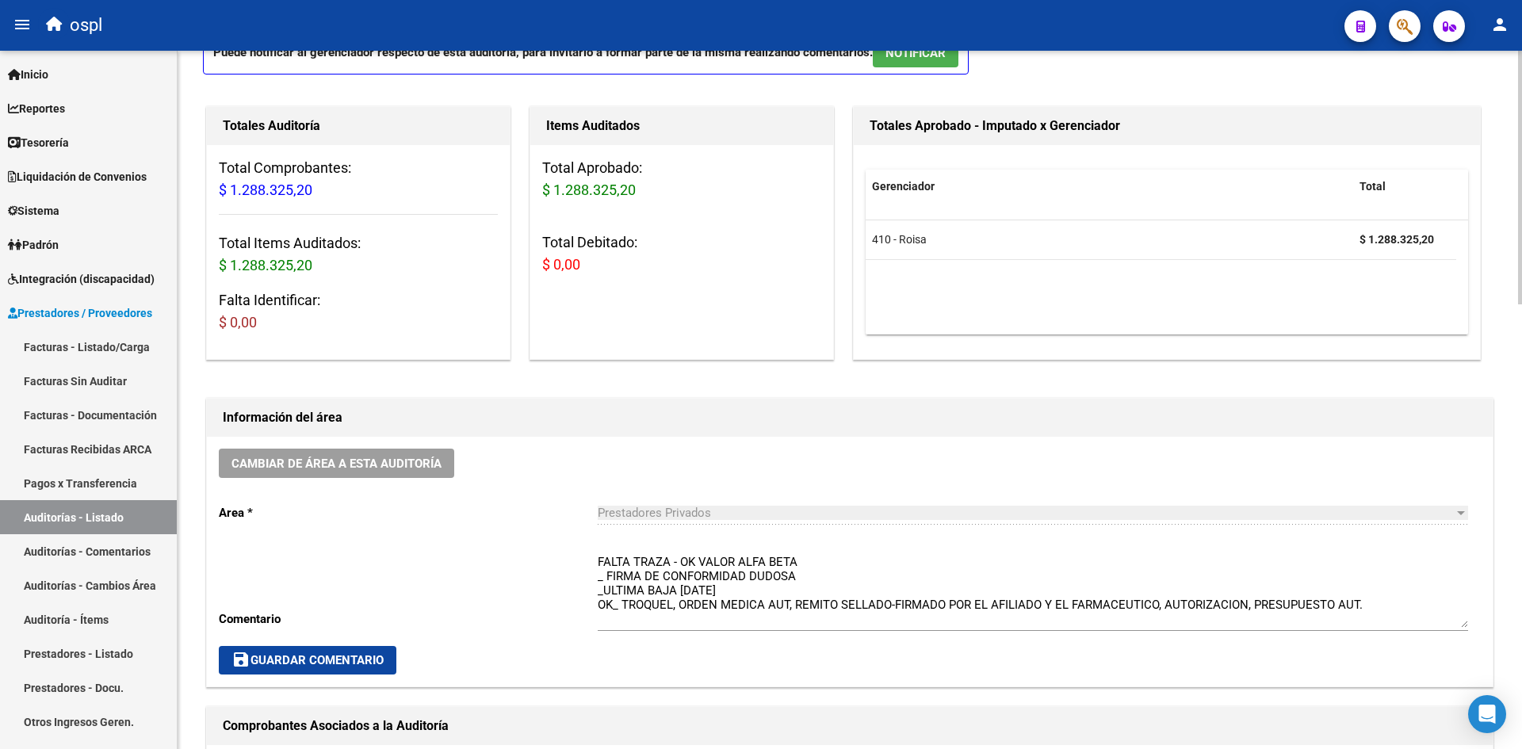
scroll to position [159, 0]
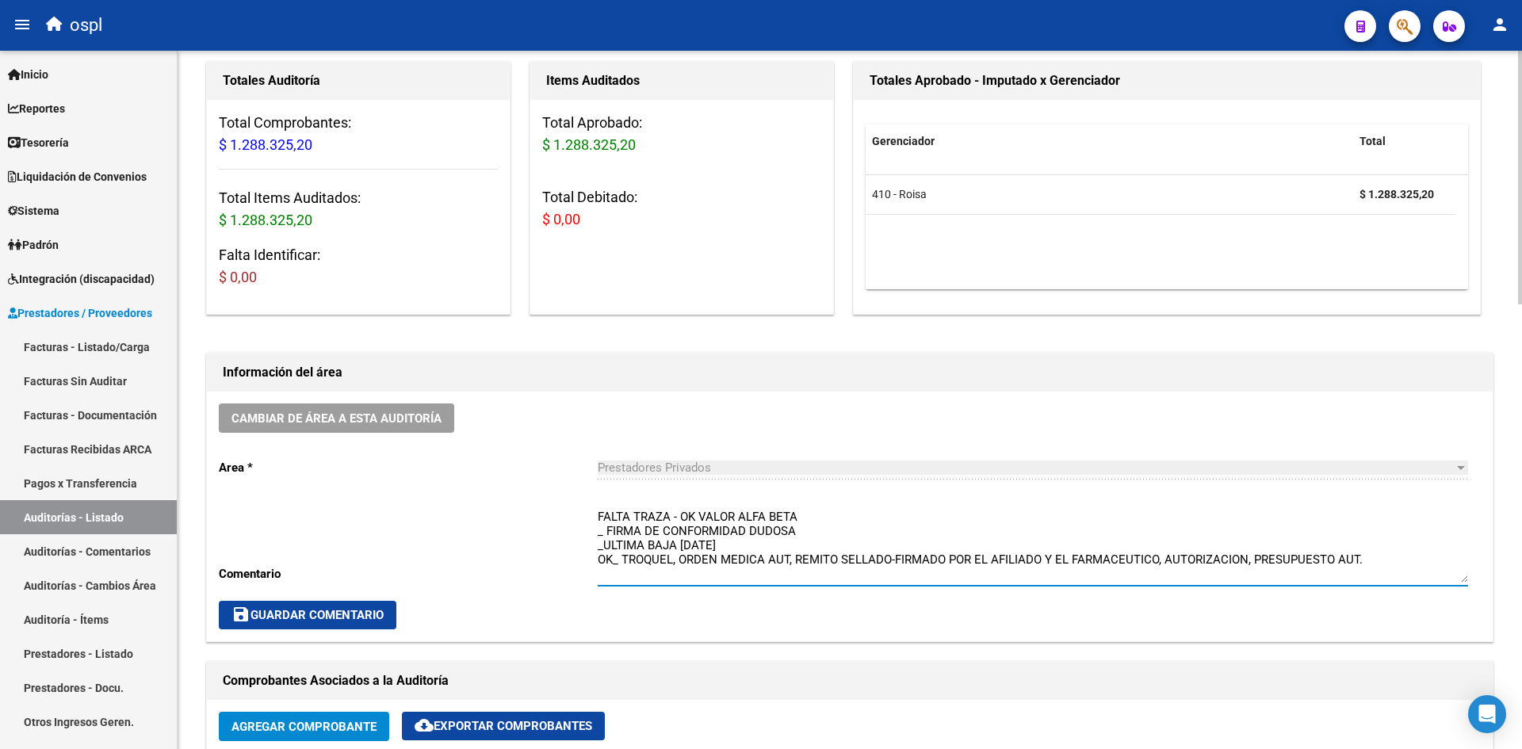
drag, startPoint x: 673, startPoint y: 513, endPoint x: 815, endPoint y: 518, distance: 142.0
click at [815, 518] on textarea "FALTA TRAZA - OK VALOR ALFA BETA _ FIRMA DE CONFORMIDAD DUDOSA _ULTIMA BAJA [DA…" at bounding box center [1033, 545] width 870 height 75
drag, startPoint x: 599, startPoint y: 532, endPoint x: 826, endPoint y: 530, distance: 226.7
click at [826, 530] on textarea "FALTA TRAZA - OK VALOR ALFA BETA _ FIRMA DE CONFORMIDAD DUDOSA _ULTIMA BAJA [DA…" at bounding box center [1033, 545] width 870 height 75
drag, startPoint x: 591, startPoint y: 545, endPoint x: 782, endPoint y: 544, distance: 191.1
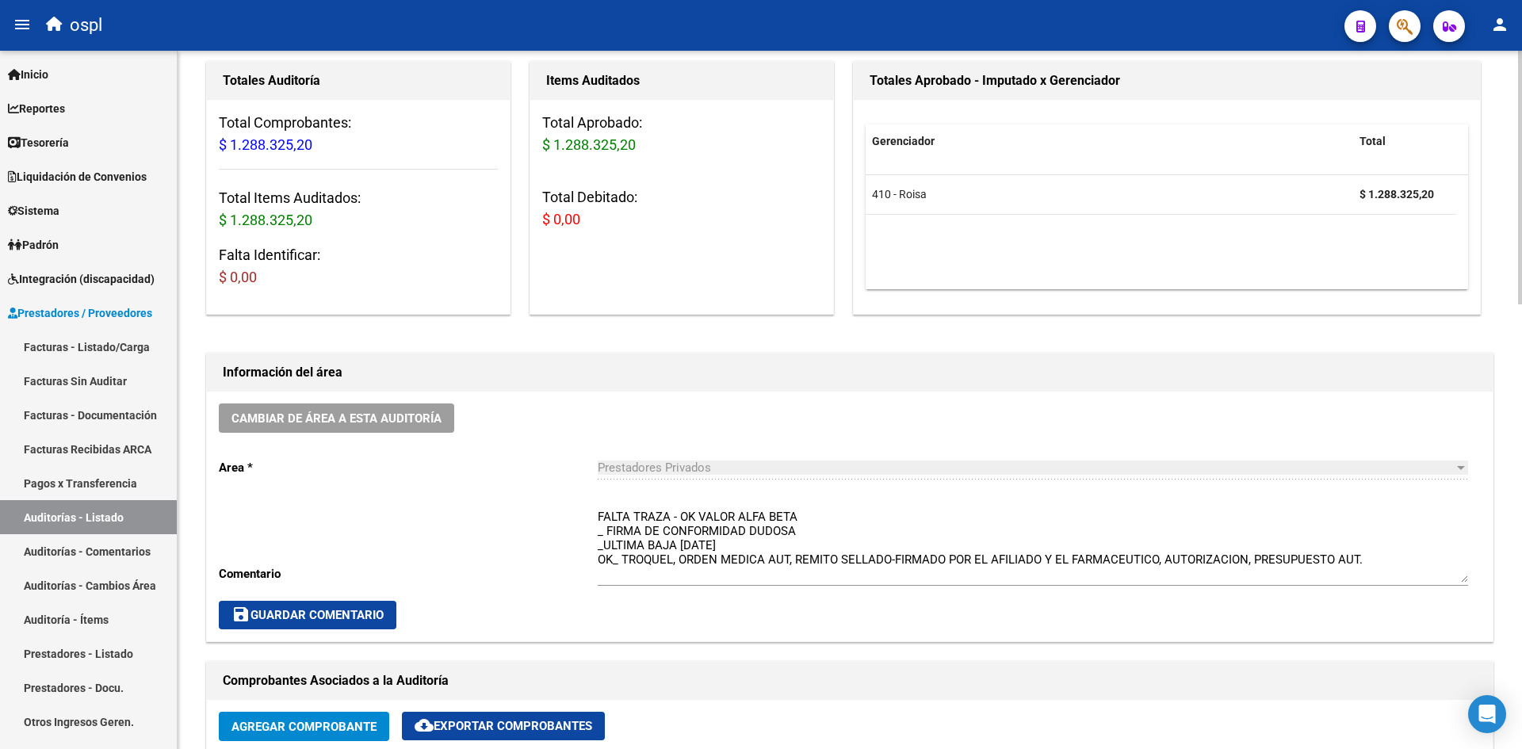
click at [782, 544] on div "Cambiar de área a esta auditoría Area * Prestadores Privados Seleccionar area C…" at bounding box center [850, 517] width 1286 height 250
click at [791, 539] on textarea "FALTA TRAZA - OK VALOR ALFA BETA _ FIRMA DE CONFORMIDAD DUDOSA _ULTIMA BAJA [DA…" at bounding box center [1033, 545] width 870 height 75
drag, startPoint x: 757, startPoint y: 547, endPoint x: 590, endPoint y: 544, distance: 167.3
click at [590, 544] on div "Cambiar de área a esta auditoría Area * Prestadores Privados Seleccionar area C…" at bounding box center [850, 517] width 1286 height 250
drag, startPoint x: 594, startPoint y: 564, endPoint x: 629, endPoint y: 563, distance: 35.7
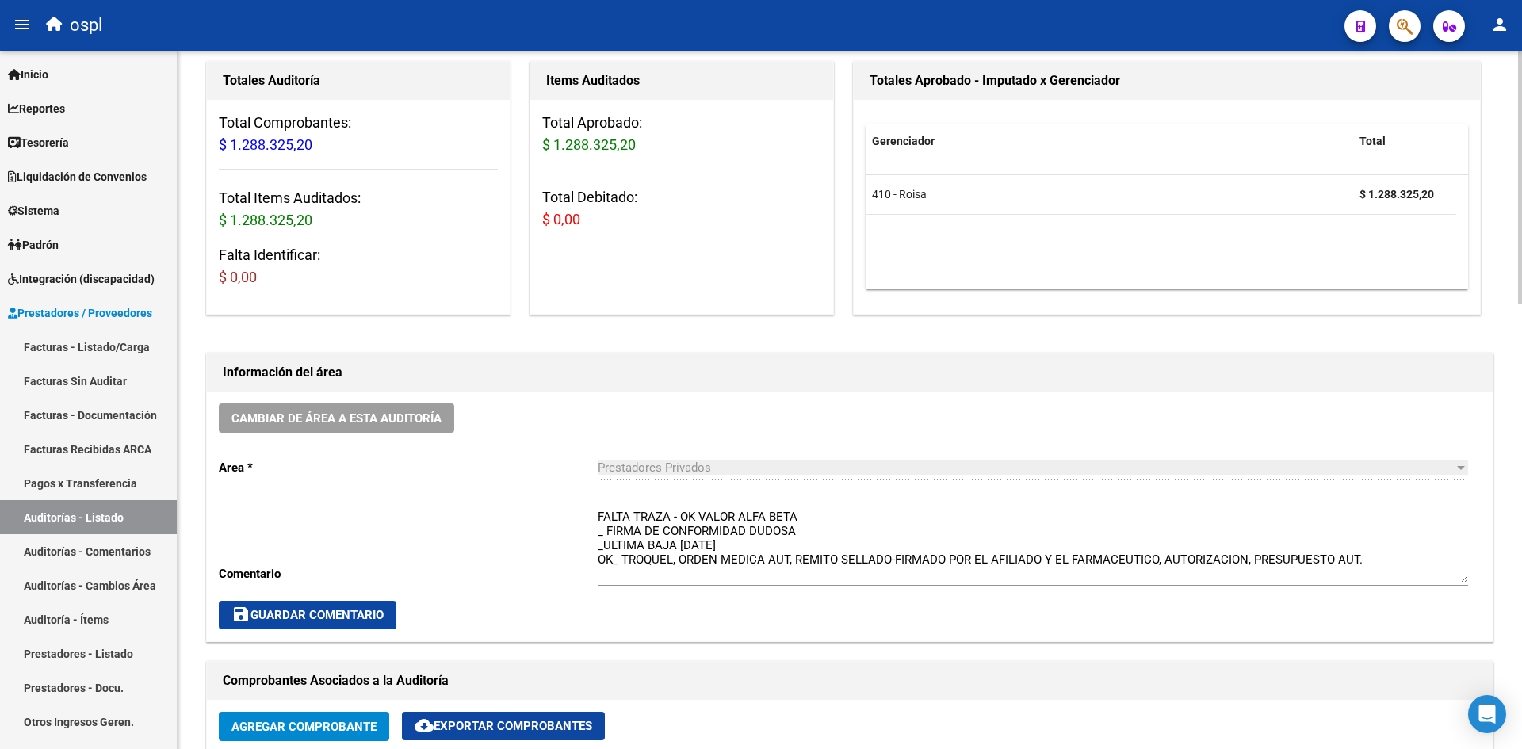
click at [629, 563] on div "Cambiar de área a esta auditoría Area * Prestadores Privados Seleccionar area C…" at bounding box center [850, 517] width 1286 height 250
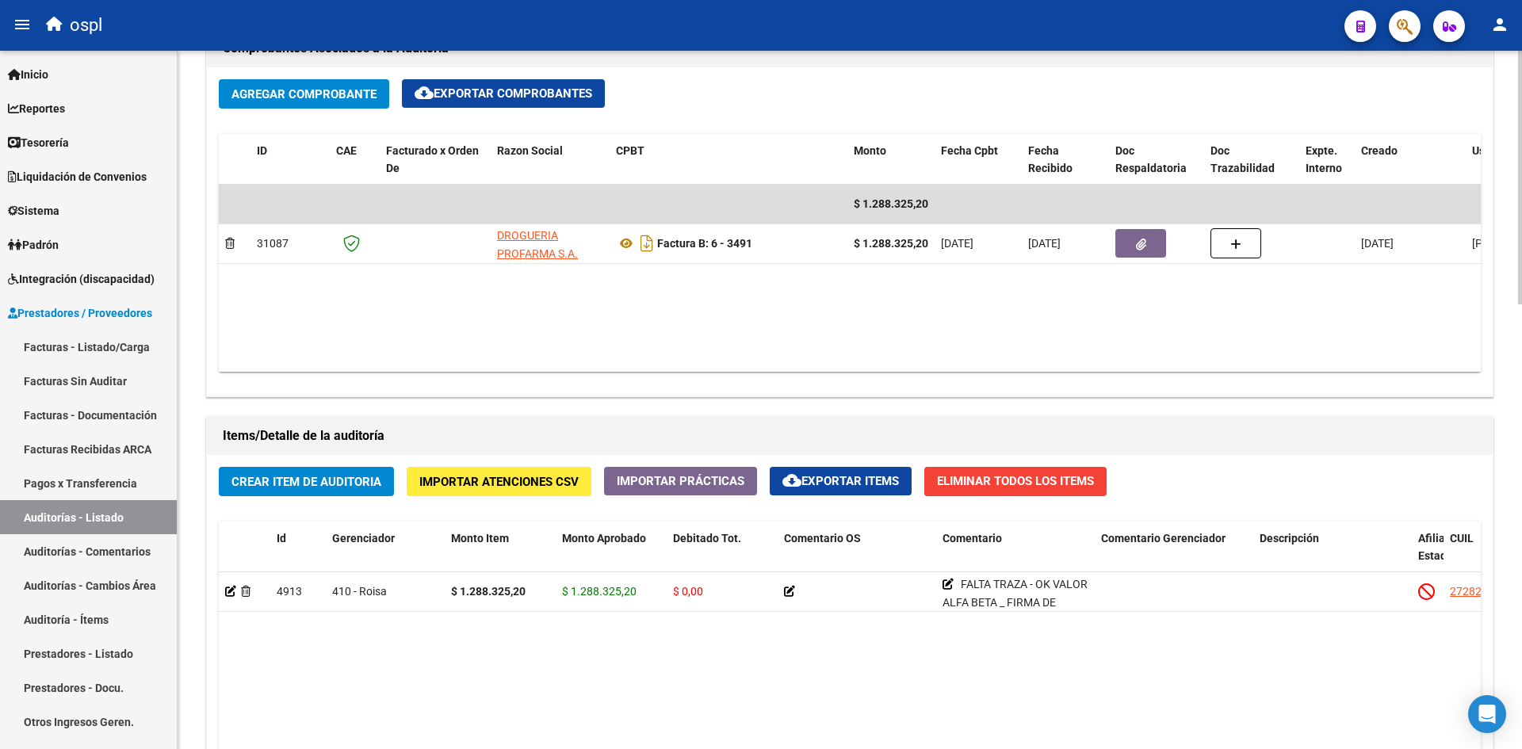
scroll to position [793, 0]
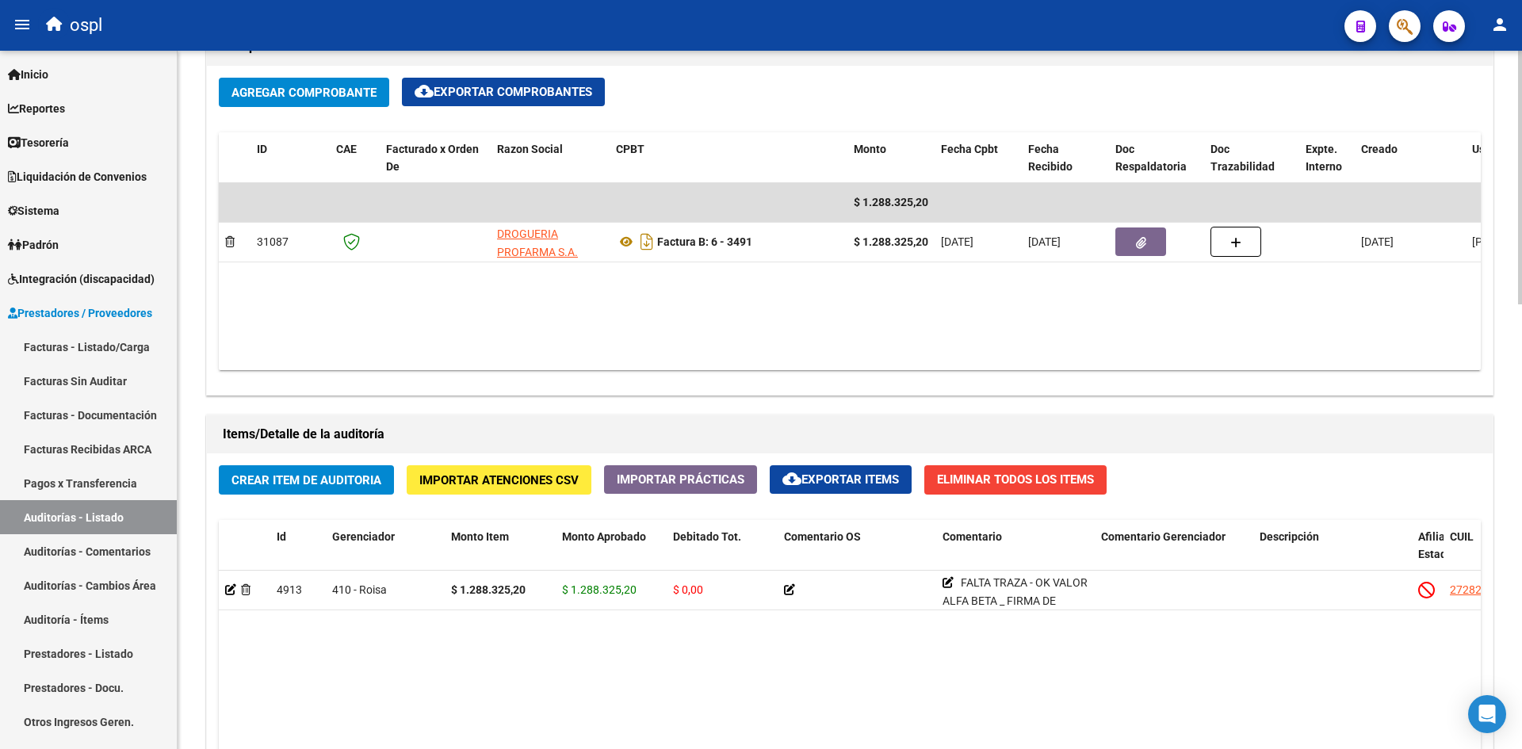
drag, startPoint x: 316, startPoint y: 133, endPoint x: 281, endPoint y: 52, distance: 88.8
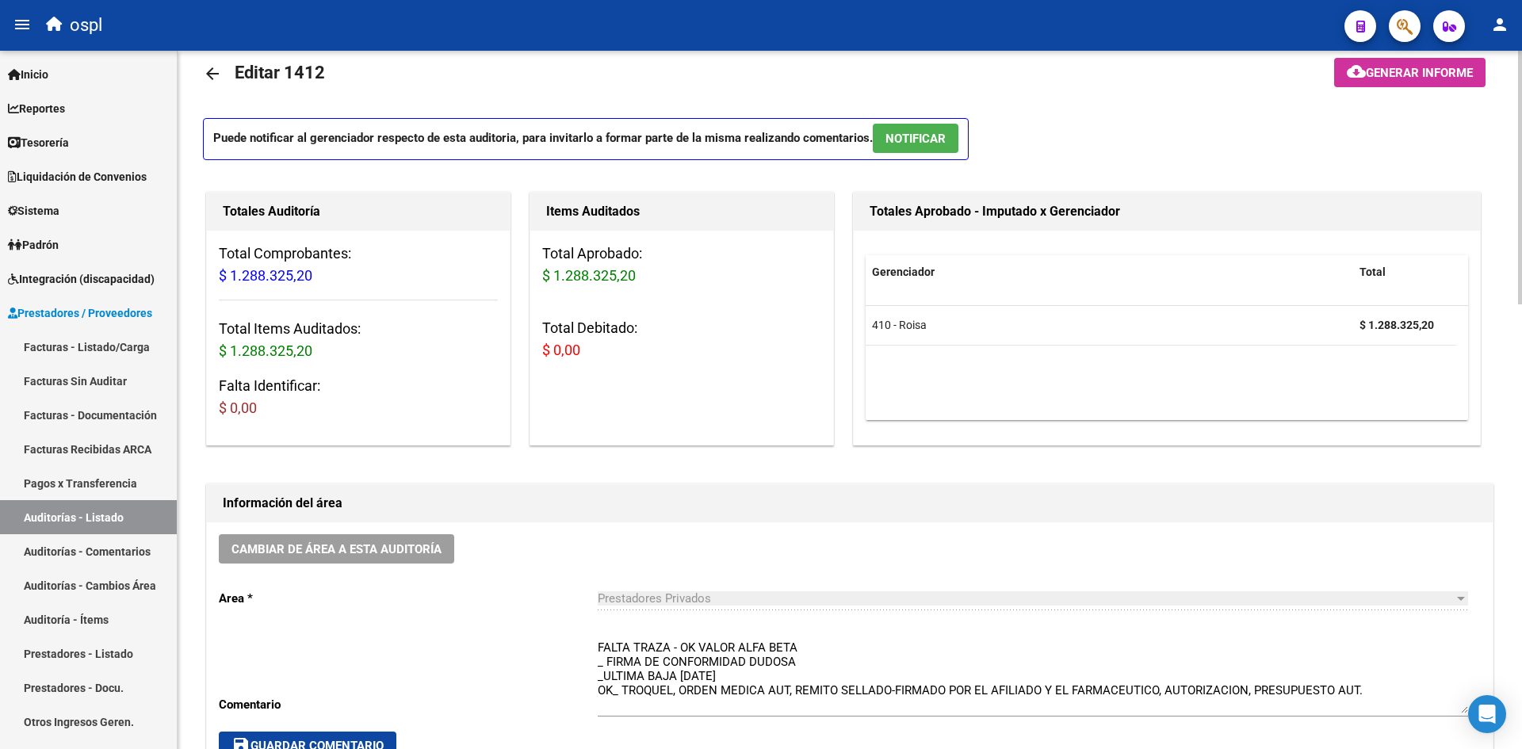
scroll to position [0, 0]
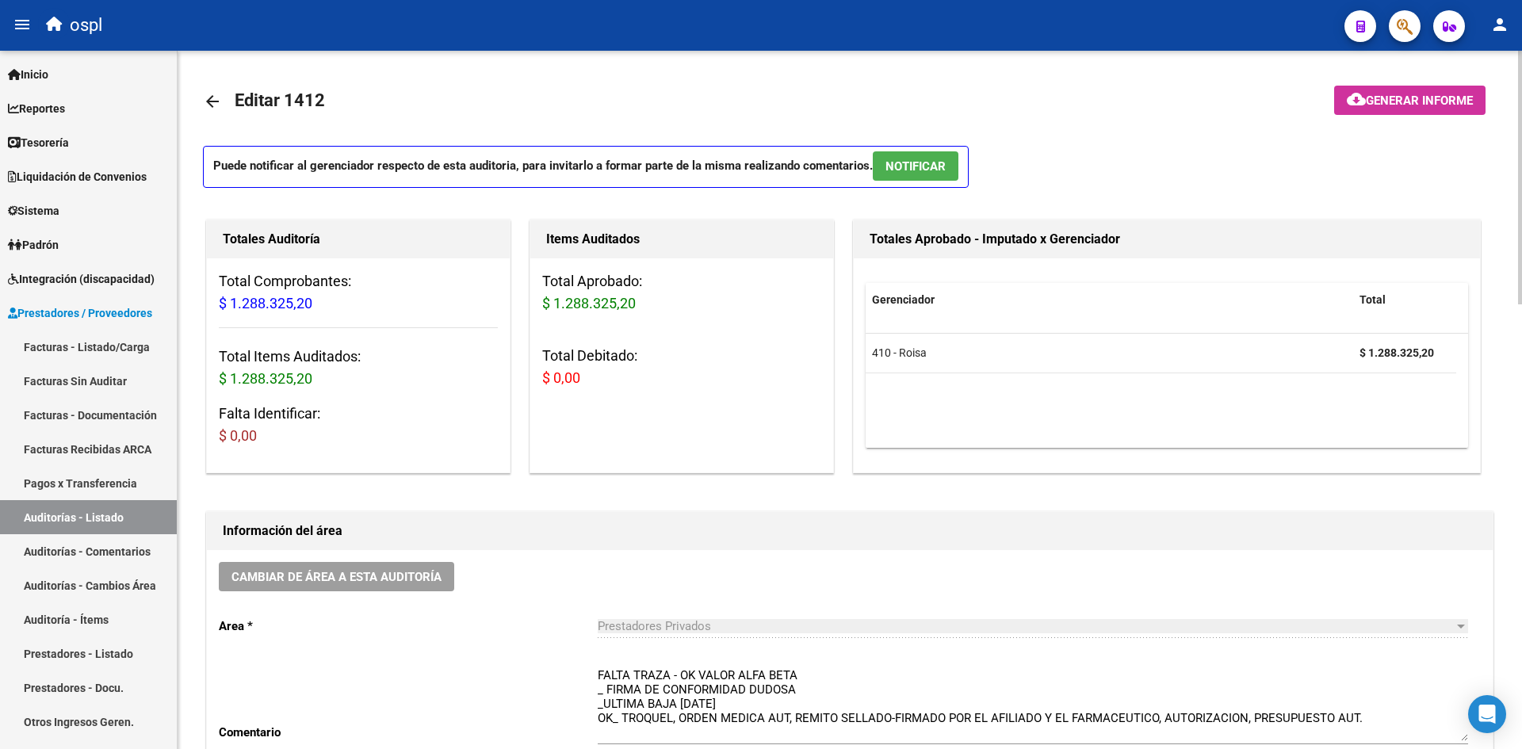
click at [215, 104] on mat-icon "arrow_back" at bounding box center [212, 101] width 19 height 19
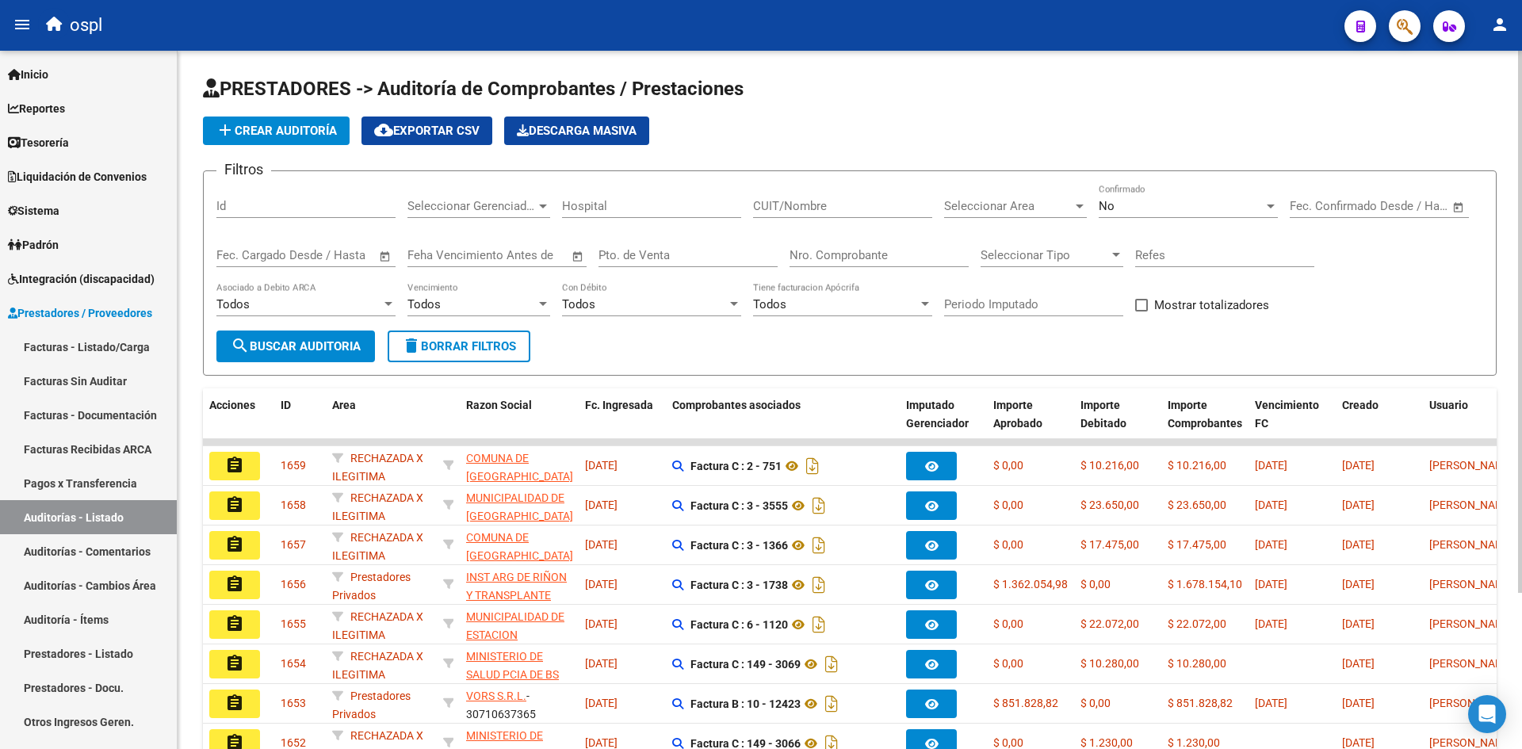
click at [858, 205] on input "CUIT/Nombre" at bounding box center [842, 206] width 179 height 14
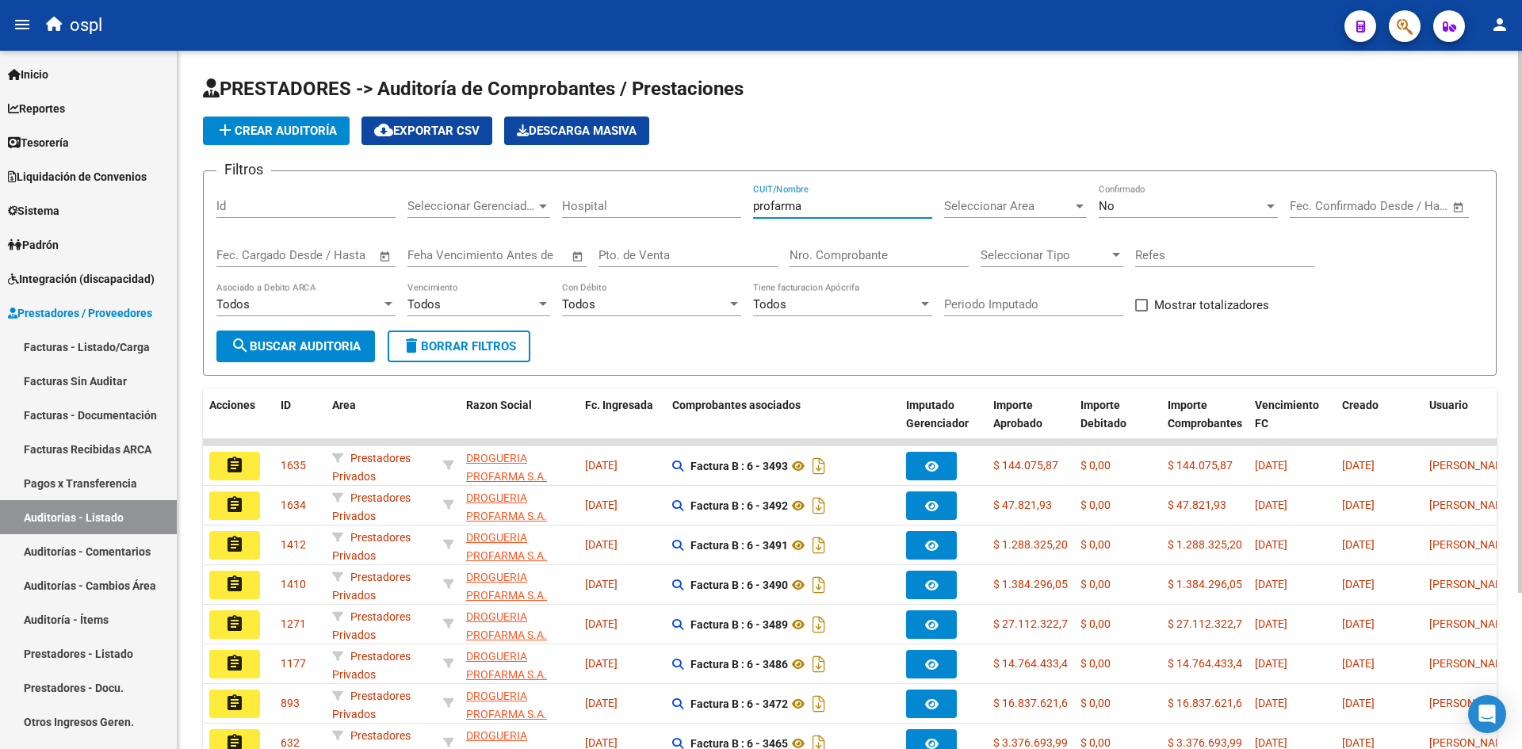
type input "profarma"
click at [480, 130] on span "cloud_download Exportar CSV" at bounding box center [426, 131] width 105 height 14
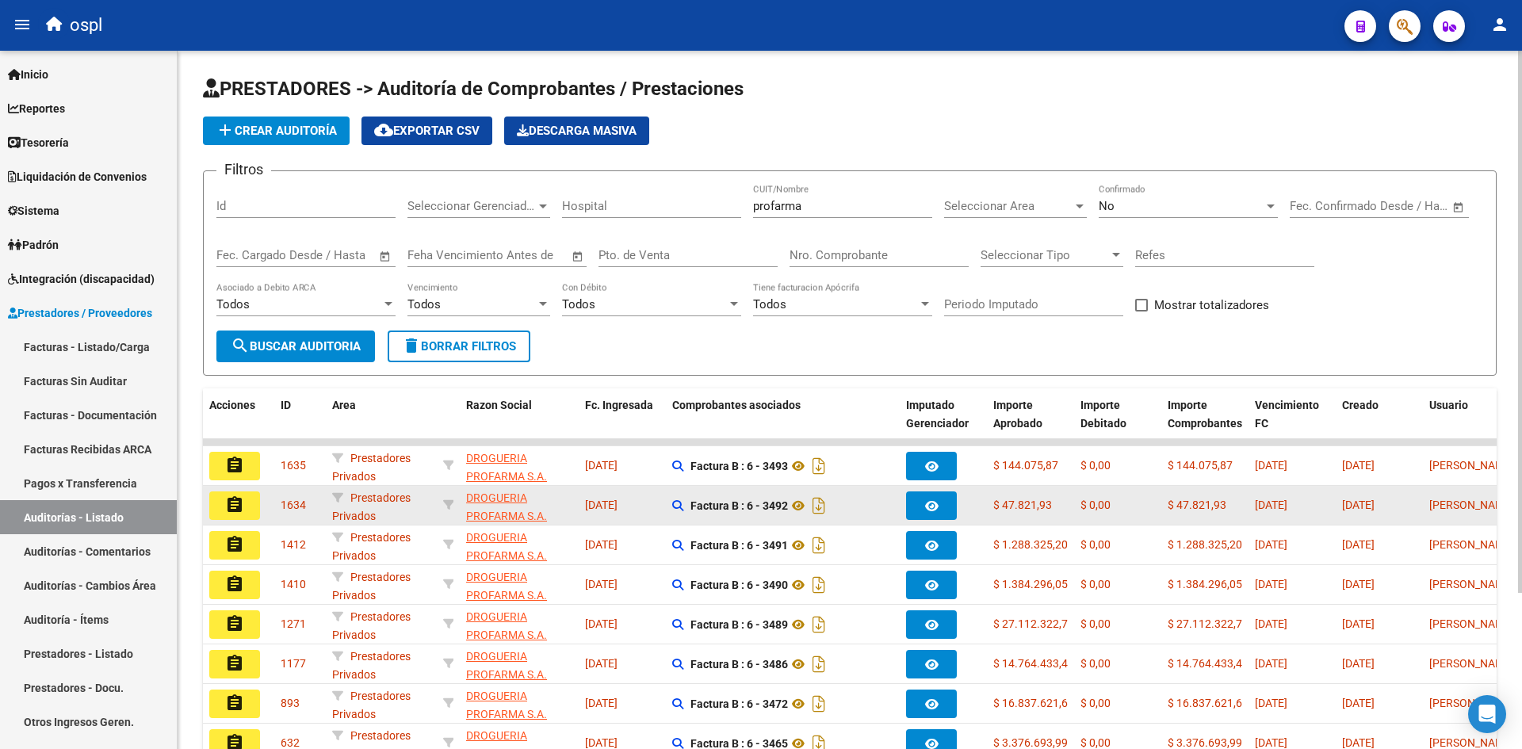
click at [260, 507] on div "assignment" at bounding box center [238, 506] width 59 height 29
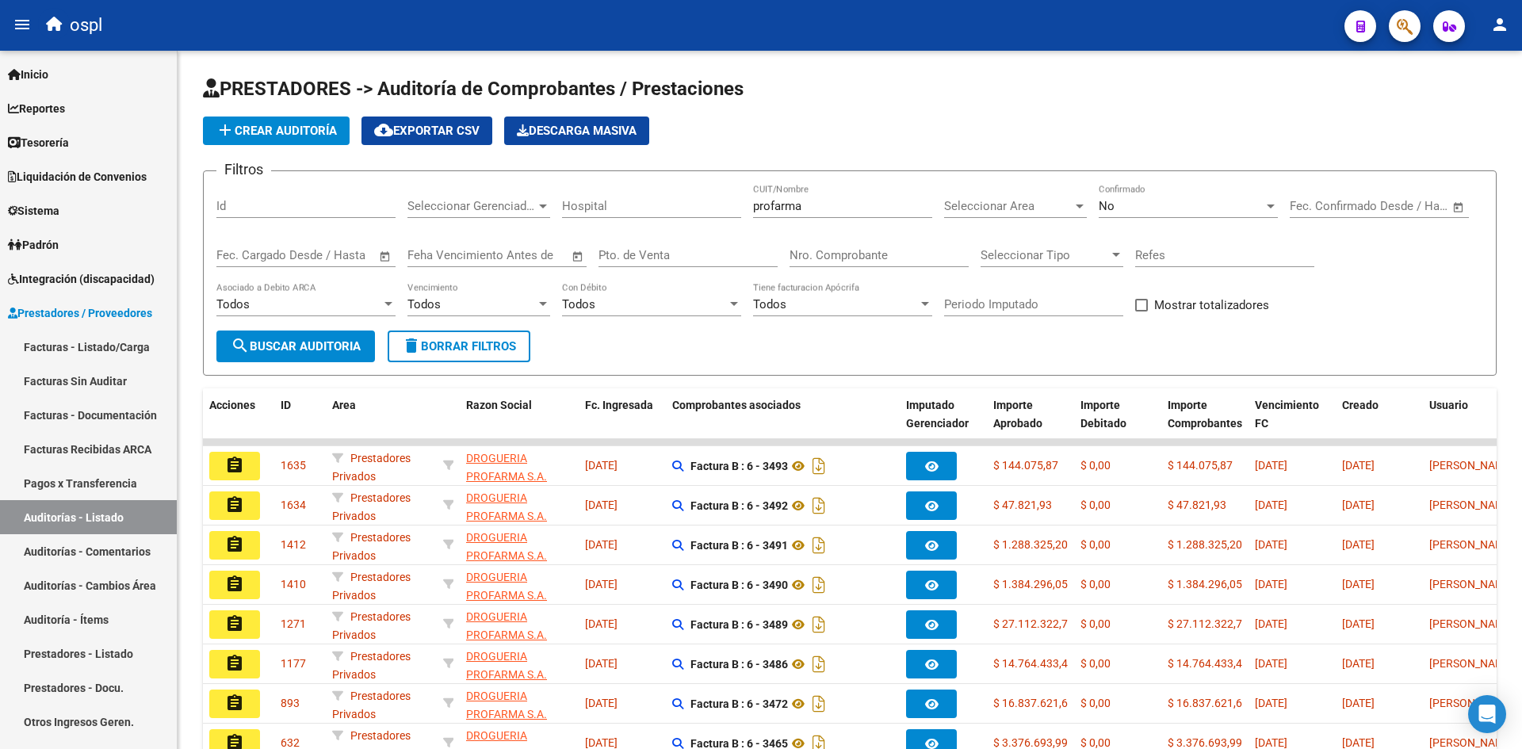
drag, startPoint x: 236, startPoint y: 503, endPoint x: 247, endPoint y: 500, distance: 10.6
click at [237, 502] on mat-icon "assignment" at bounding box center [234, 504] width 19 height 19
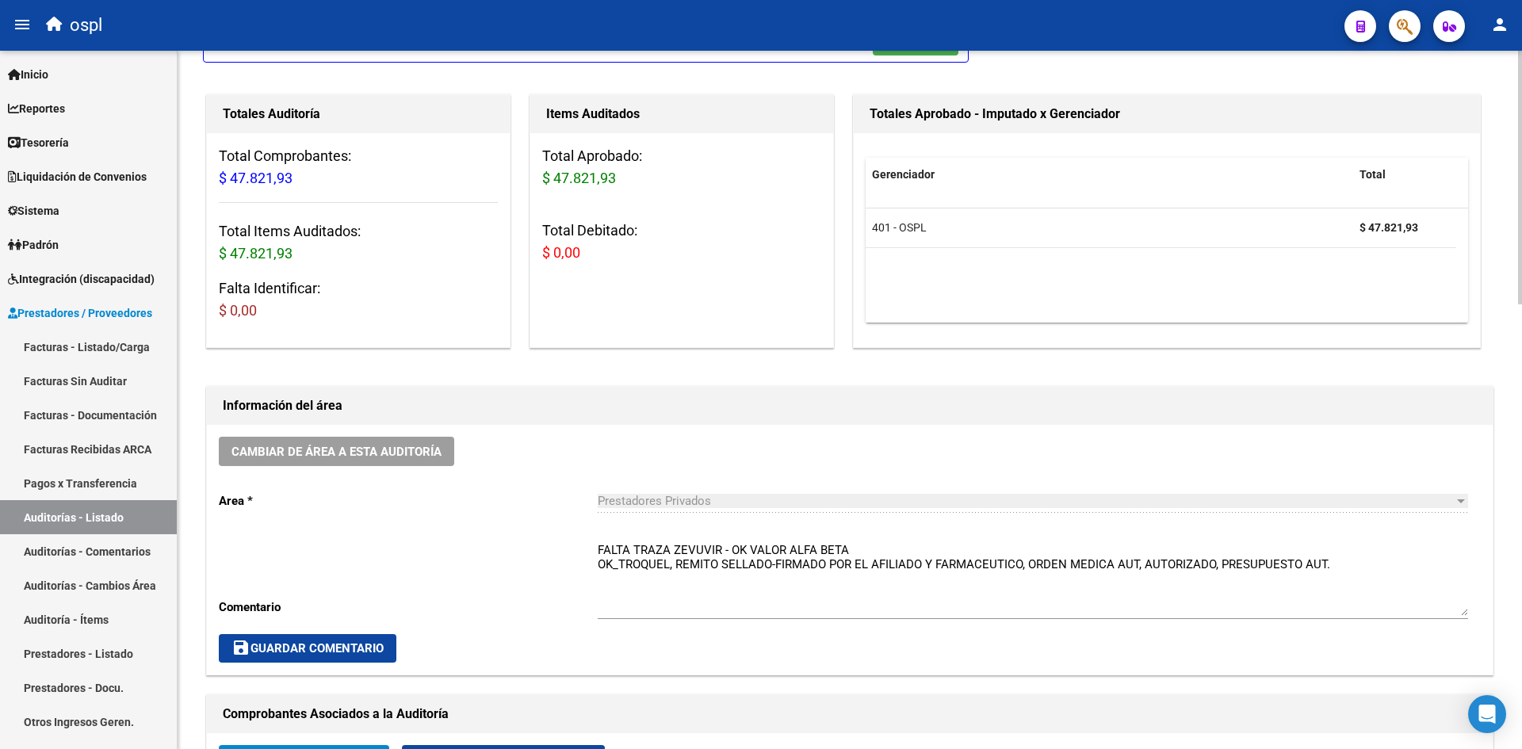
scroll to position [159, 0]
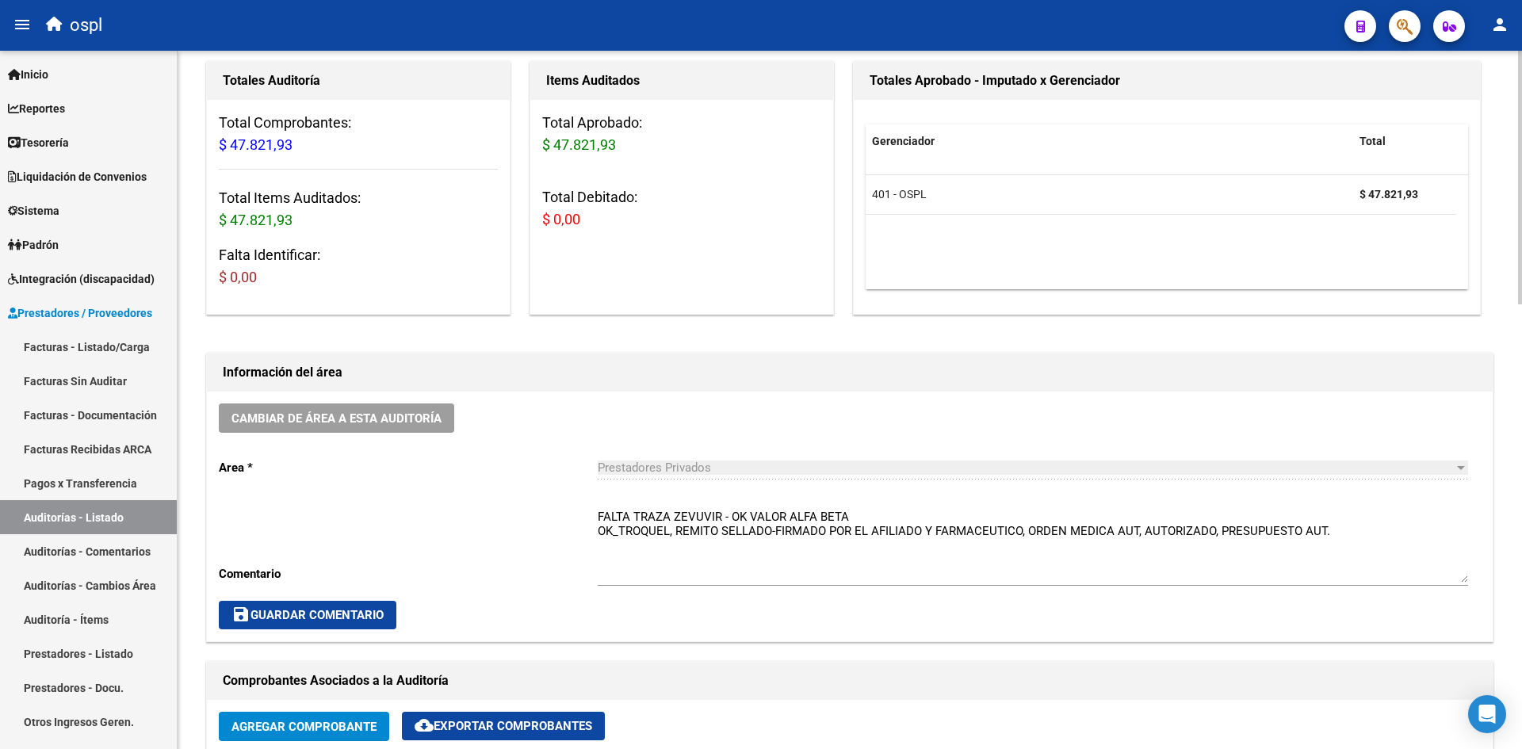
drag, startPoint x: 596, startPoint y: 520, endPoint x: 717, endPoint y: 518, distance: 121.3
click at [717, 518] on div "Cambiar de área a esta auditoría Area * Prestadores Privados Seleccionar area C…" at bounding box center [850, 517] width 1286 height 250
drag, startPoint x: 596, startPoint y: 516, endPoint x: 700, endPoint y: 512, distance: 103.9
click at [700, 512] on div "Cambiar de área a esta auditoría Area * Prestadores Privados Seleccionar area C…" at bounding box center [850, 517] width 1286 height 250
drag, startPoint x: 719, startPoint y: 512, endPoint x: 591, endPoint y: 512, distance: 127.6
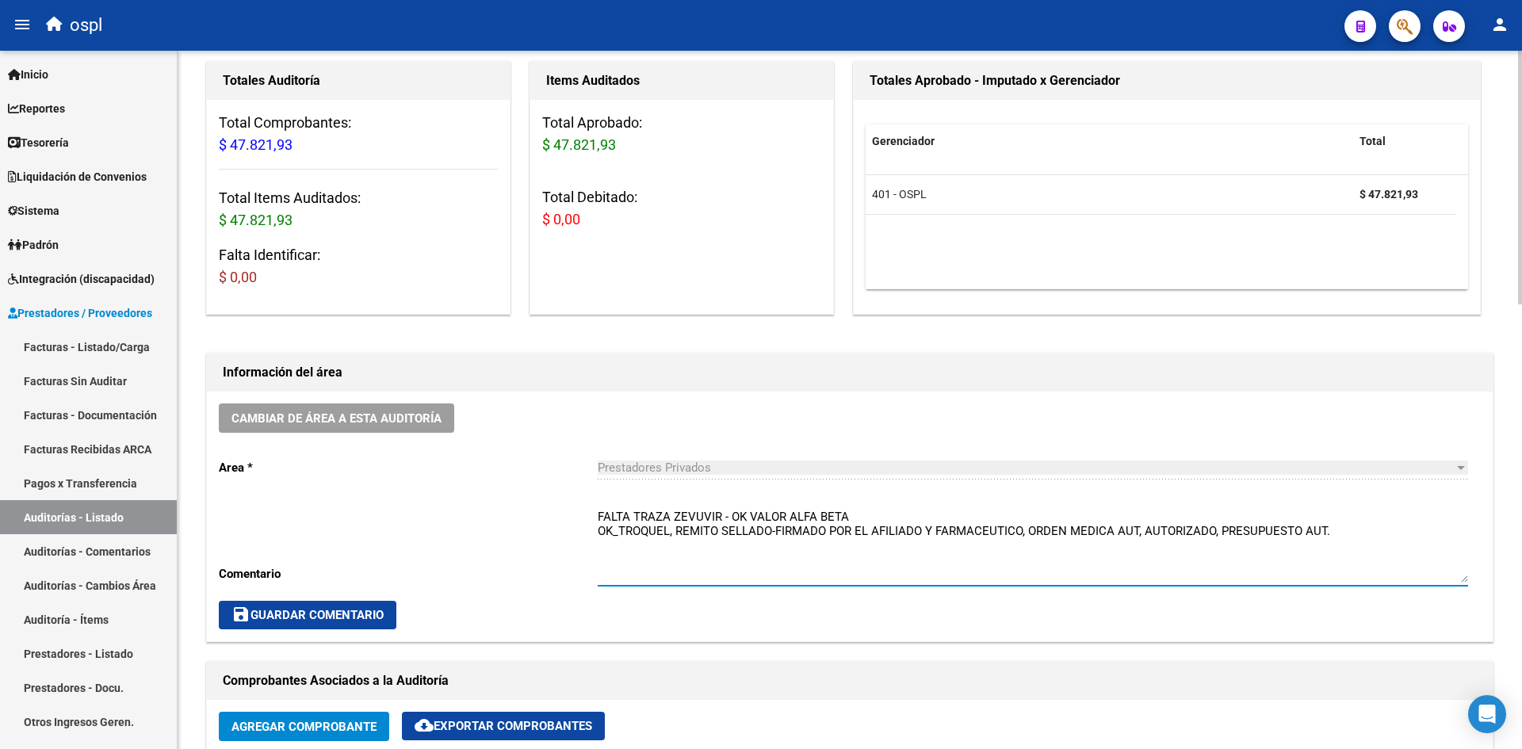
click at [591, 512] on div "Cambiar de área a esta auditoría Area * Prestadores Privados Seleccionar area C…" at bounding box center [850, 517] width 1286 height 250
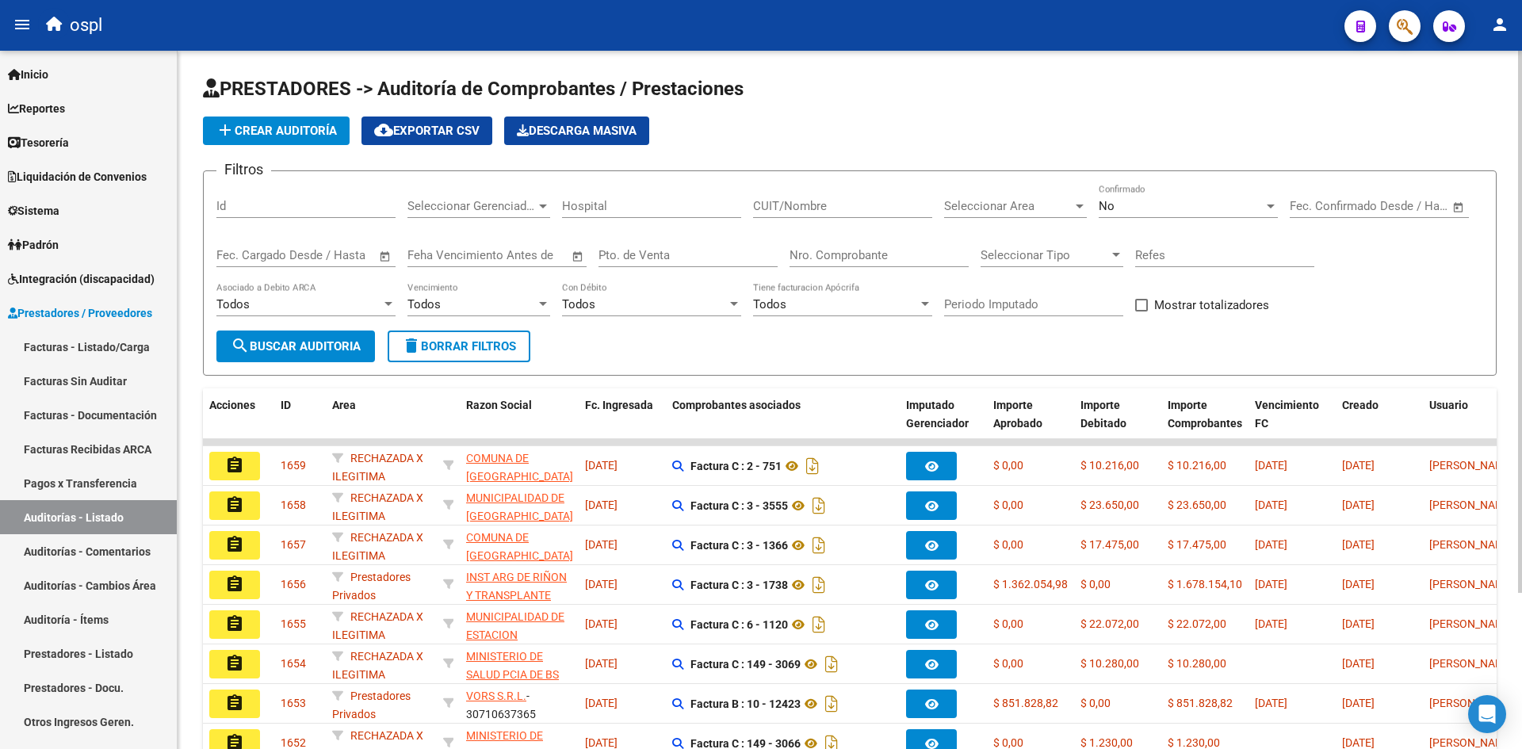
click at [793, 207] on input "CUIT/Nombre" at bounding box center [842, 206] width 179 height 14
type input "PROFARMA"
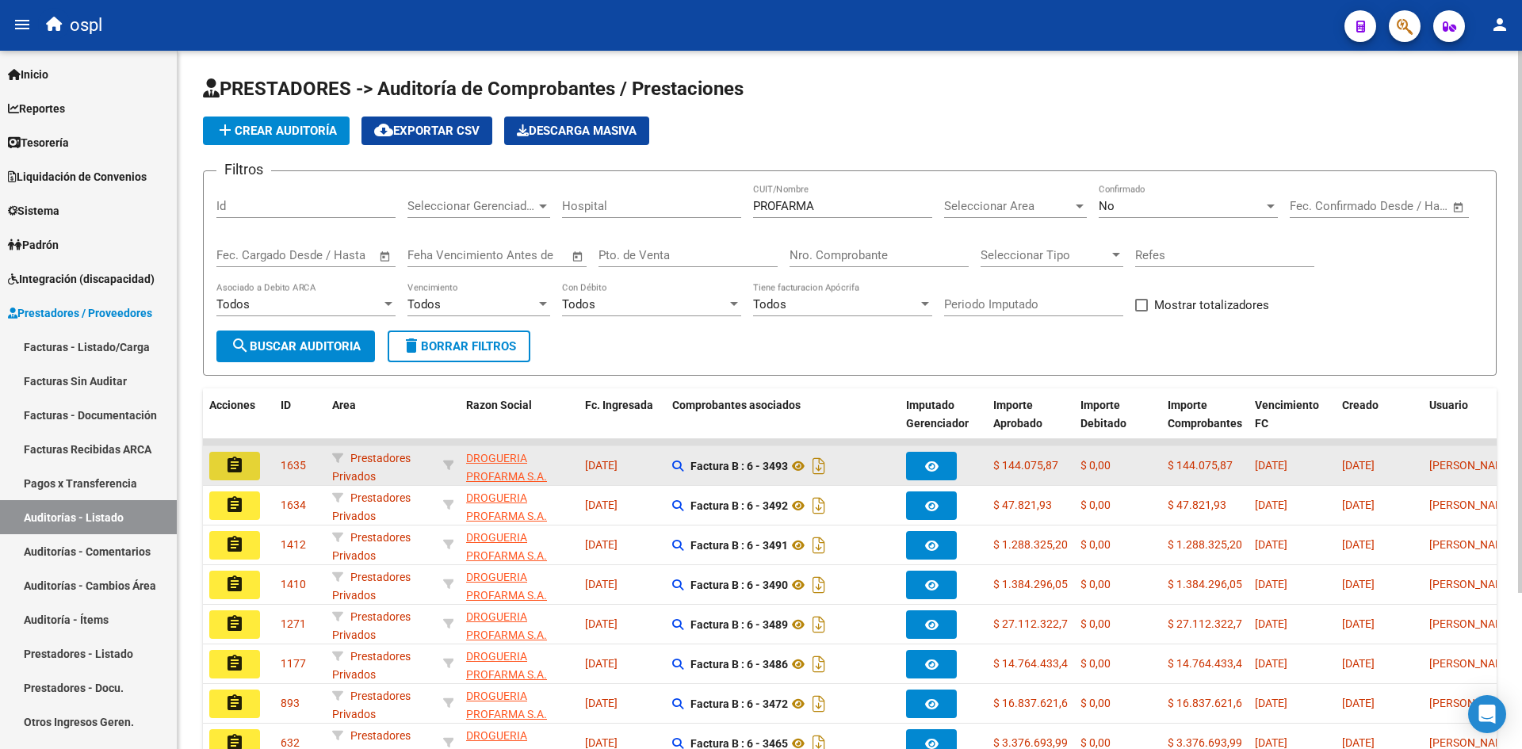
click at [222, 462] on button "assignment" at bounding box center [234, 466] width 51 height 29
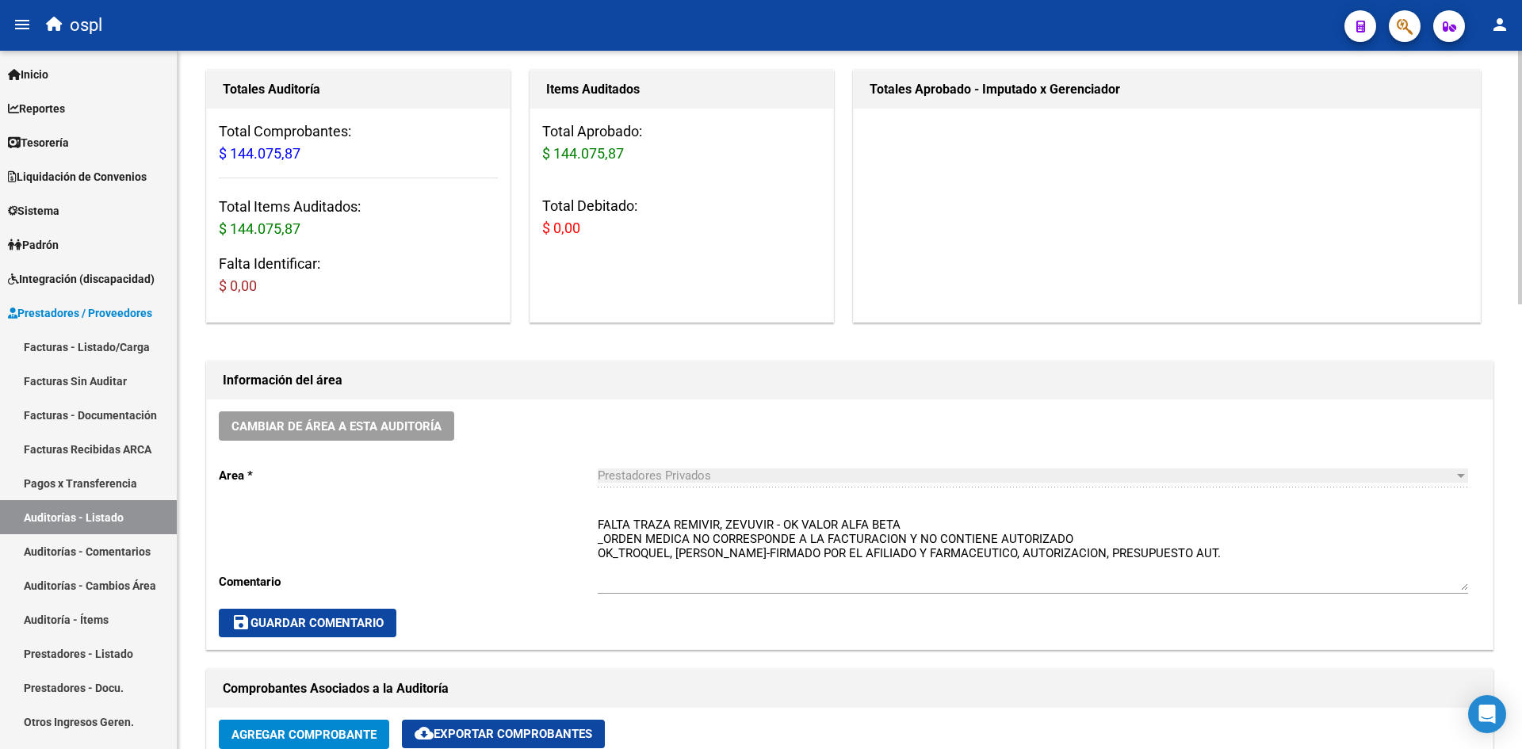
scroll to position [159, 0]
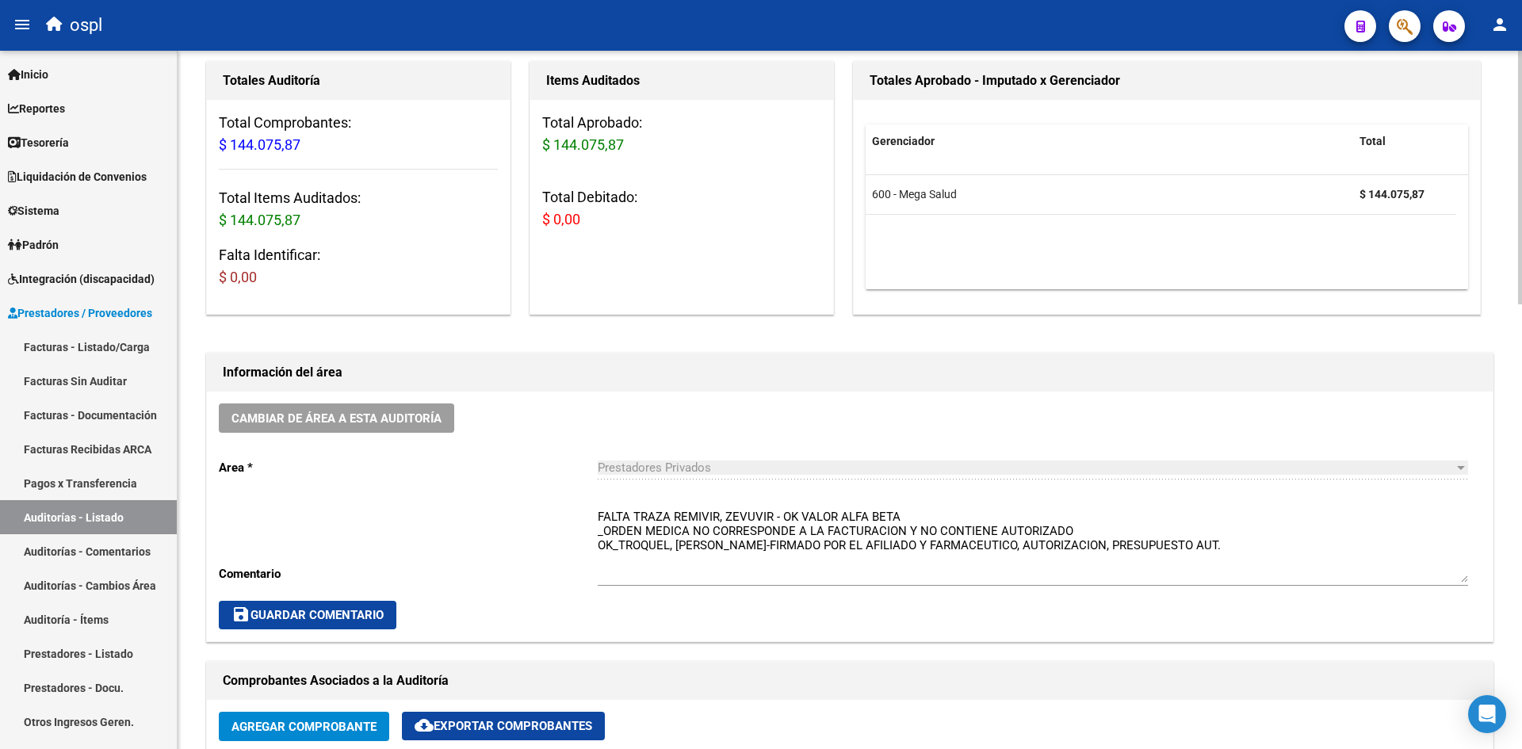
drag, startPoint x: 594, startPoint y: 515, endPoint x: 716, endPoint y: 515, distance: 122.1
click at [716, 515] on div "Cambiar de área a esta auditoría Area * Prestadores Privados Seleccionar area C…" at bounding box center [850, 517] width 1286 height 250
drag, startPoint x: 771, startPoint y: 514, endPoint x: 598, endPoint y: 515, distance: 172.8
click at [598, 515] on textarea "FALTA TRAZA REMIVIR, ZEVUVIR - OK VALOR ALFA BETA _ORDEN MEDICA NO CORRESPONDE …" at bounding box center [1033, 545] width 870 height 75
drag, startPoint x: 603, startPoint y: 528, endPoint x: 1082, endPoint y: 524, distance: 479.7
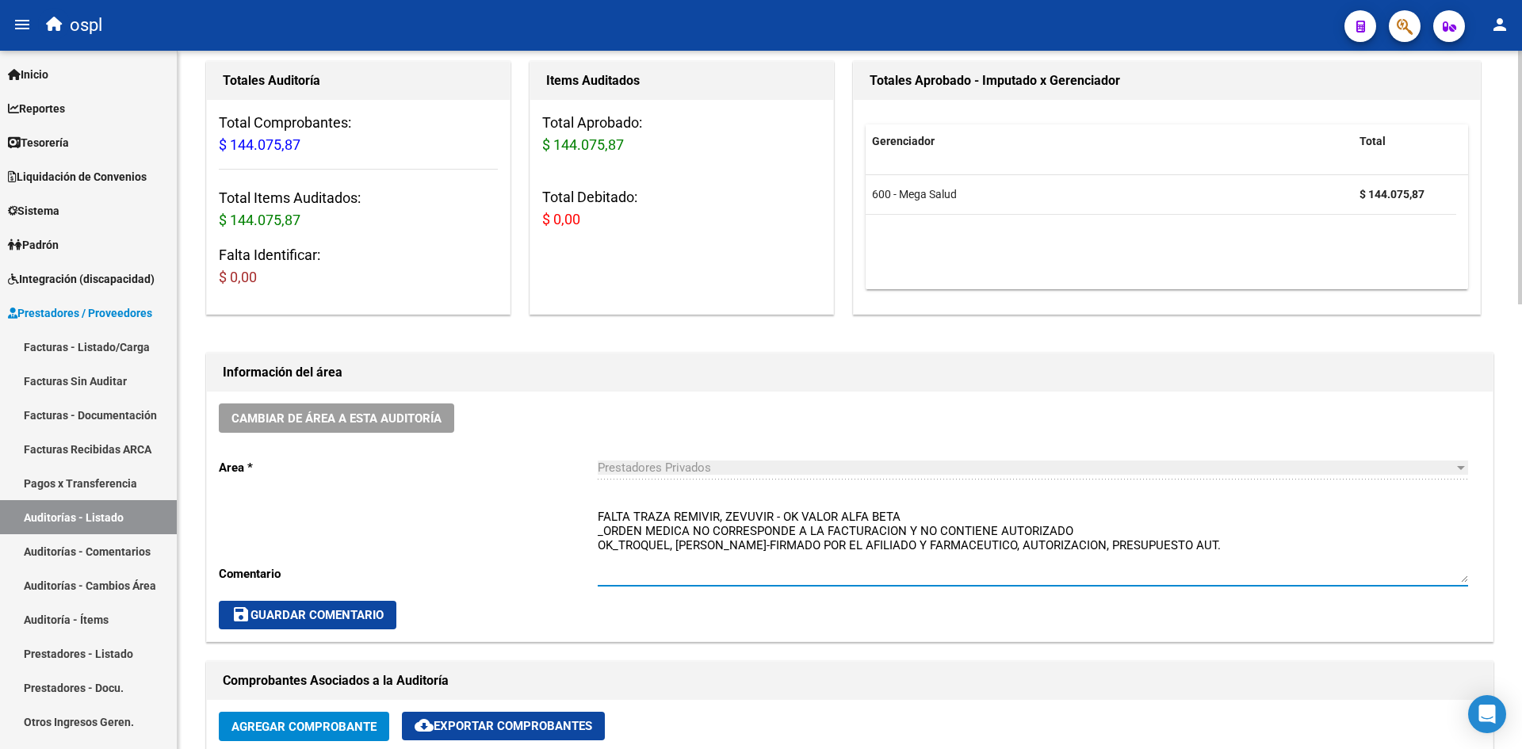
click at [1082, 524] on textarea "FALTA TRAZA REMIVIR, ZEVUVIR - OK VALOR ALFA BETA _ORDEN MEDICA NO CORRESPONDE …" at bounding box center [1033, 545] width 870 height 75
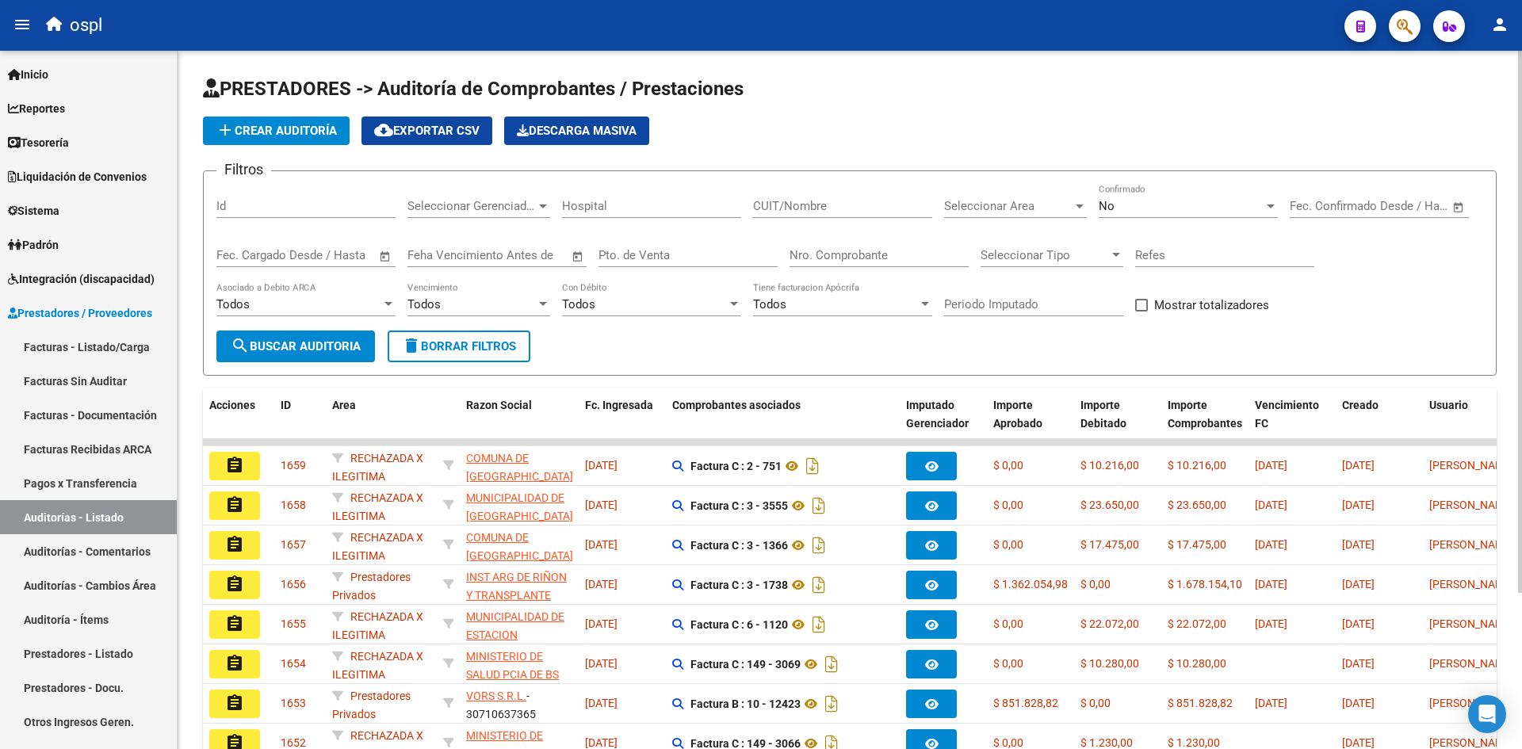
click at [824, 208] on input "CUIT/Nombre" at bounding box center [842, 206] width 179 height 14
type input "PROFARMA"
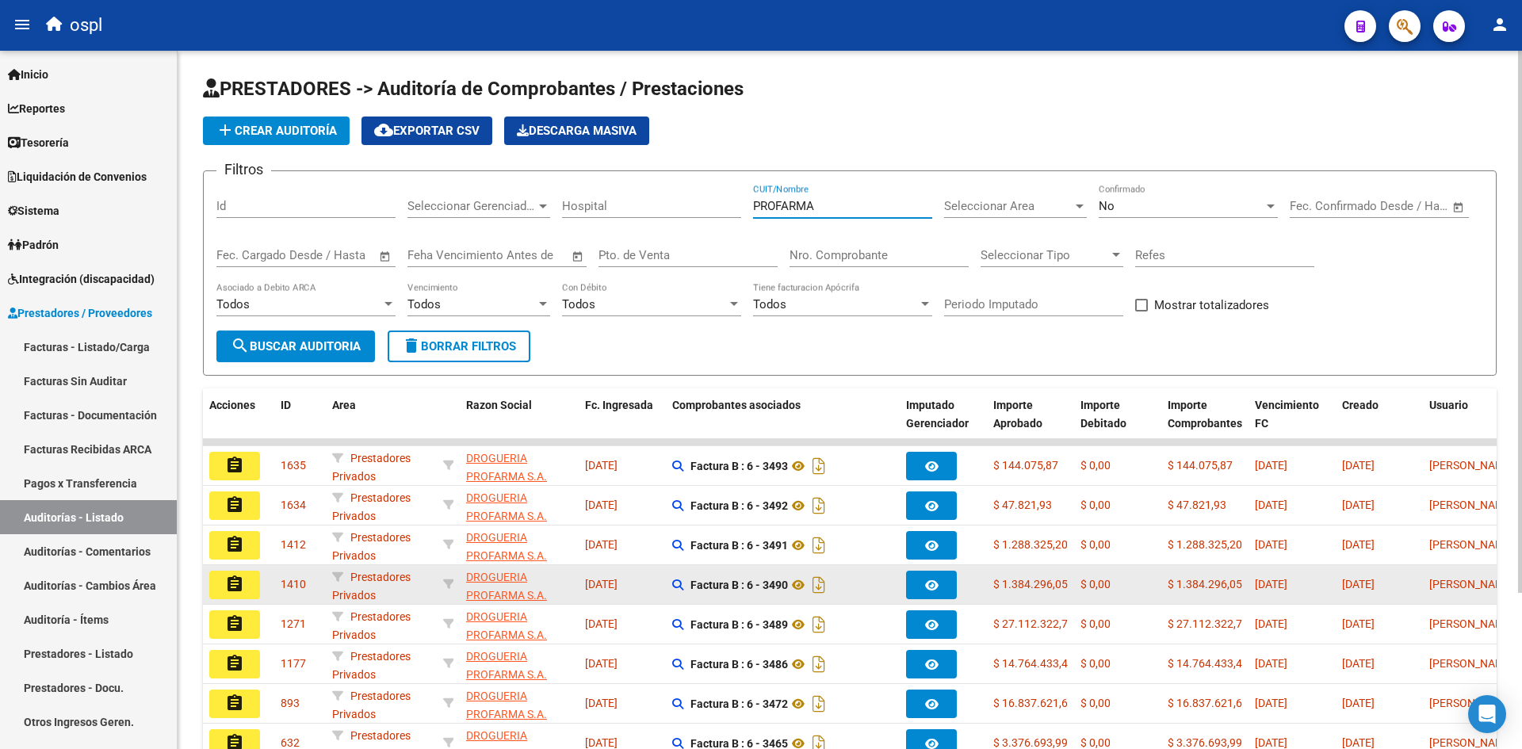
click at [243, 584] on mat-icon "assignment" at bounding box center [234, 584] width 19 height 19
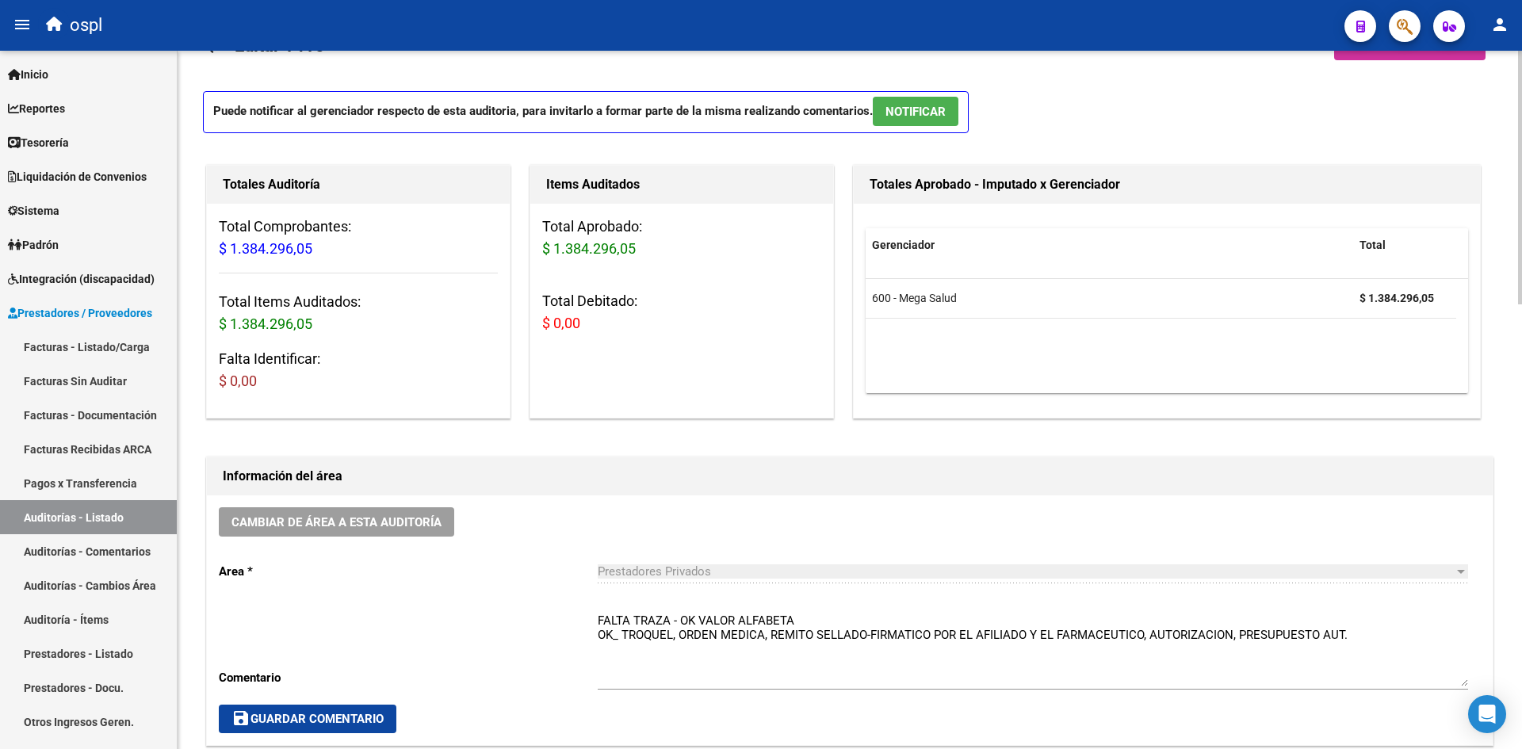
scroll to position [79, 0]
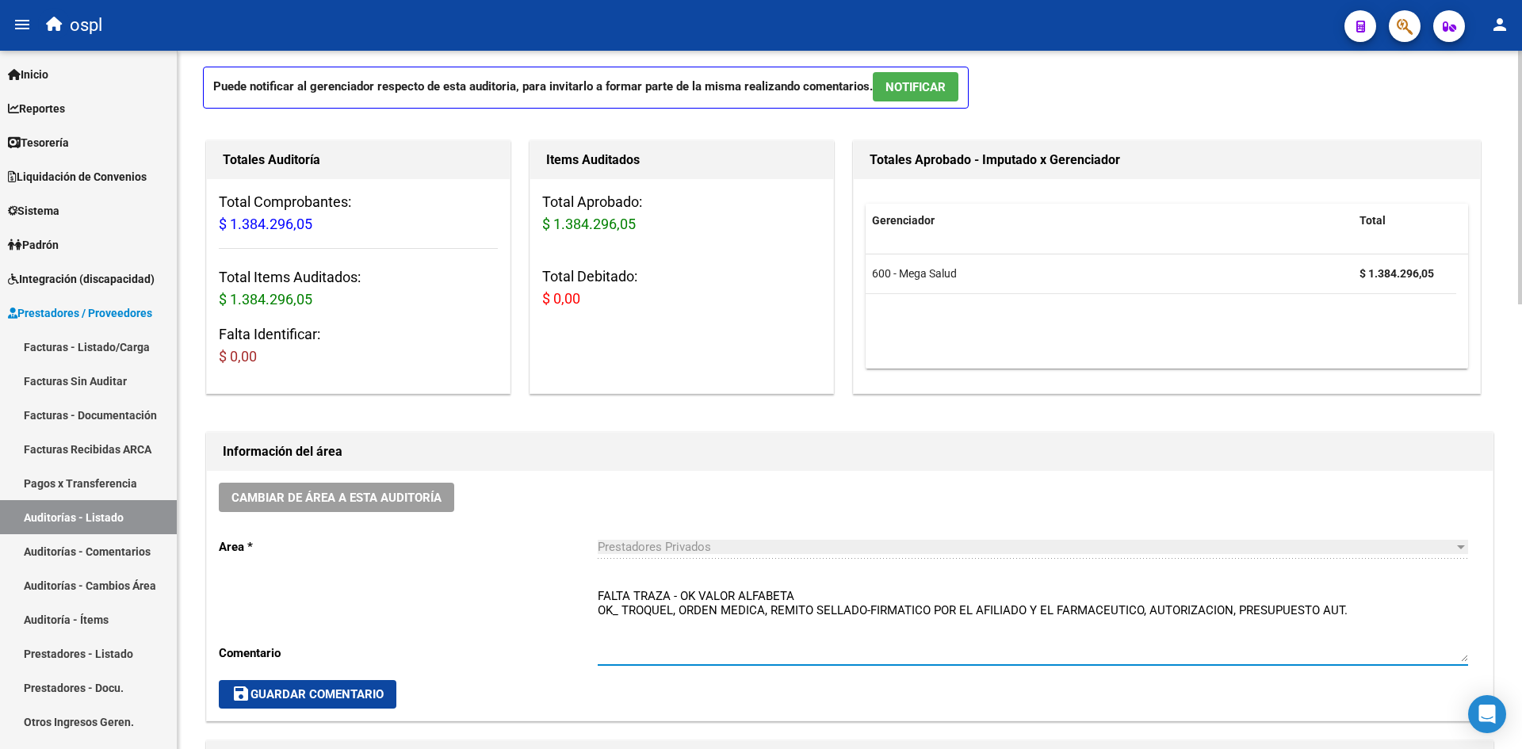
drag, startPoint x: 599, startPoint y: 596, endPoint x: 669, endPoint y: 591, distance: 70.7
click at [669, 591] on textarea "FALTA TRAZA - OK VALOR ALFABETA OK_ TROQUEL, ORDEN MEDICA, REMITO SELLADO-FIRMA…" at bounding box center [1033, 624] width 870 height 75
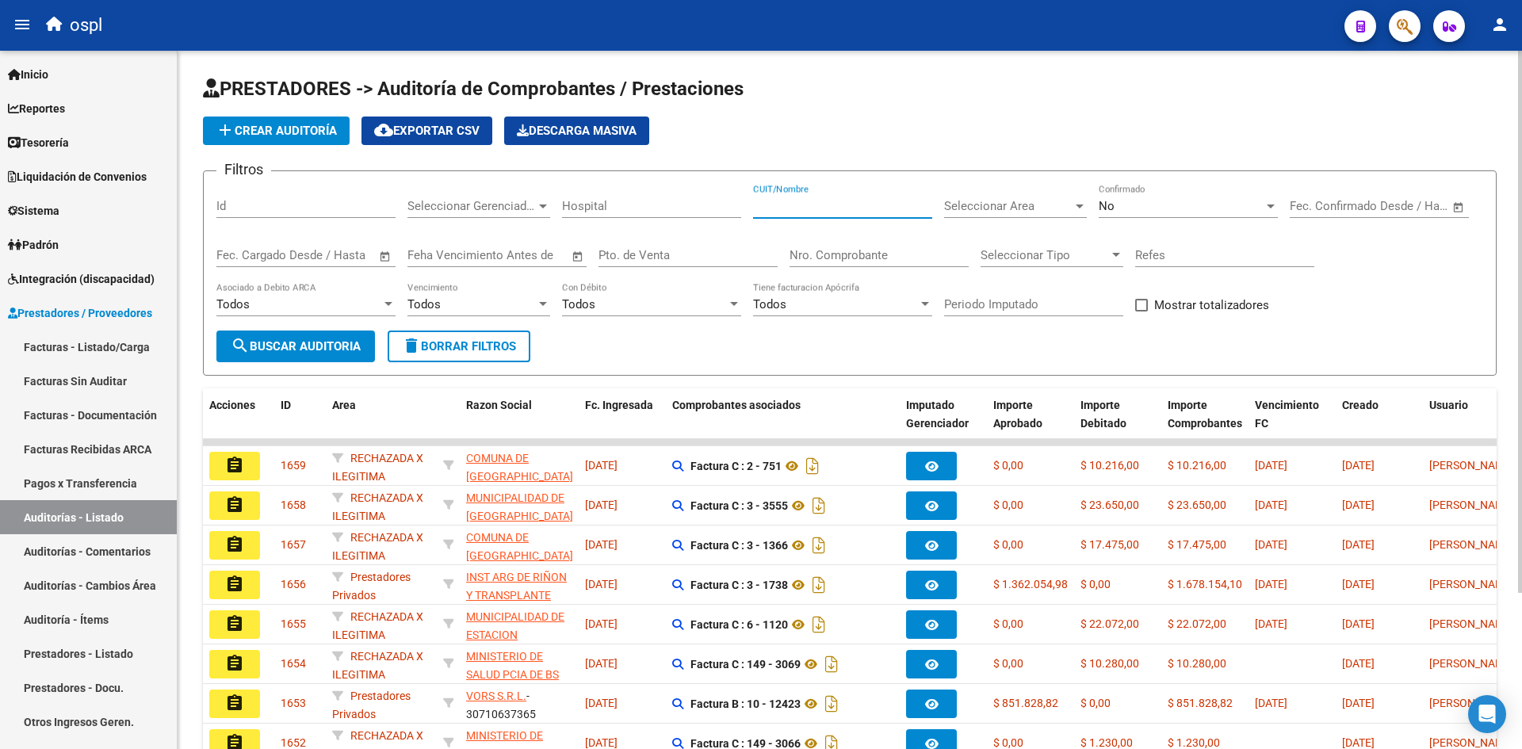
click at [876, 205] on input "CUIT/Nombre" at bounding box center [842, 206] width 179 height 14
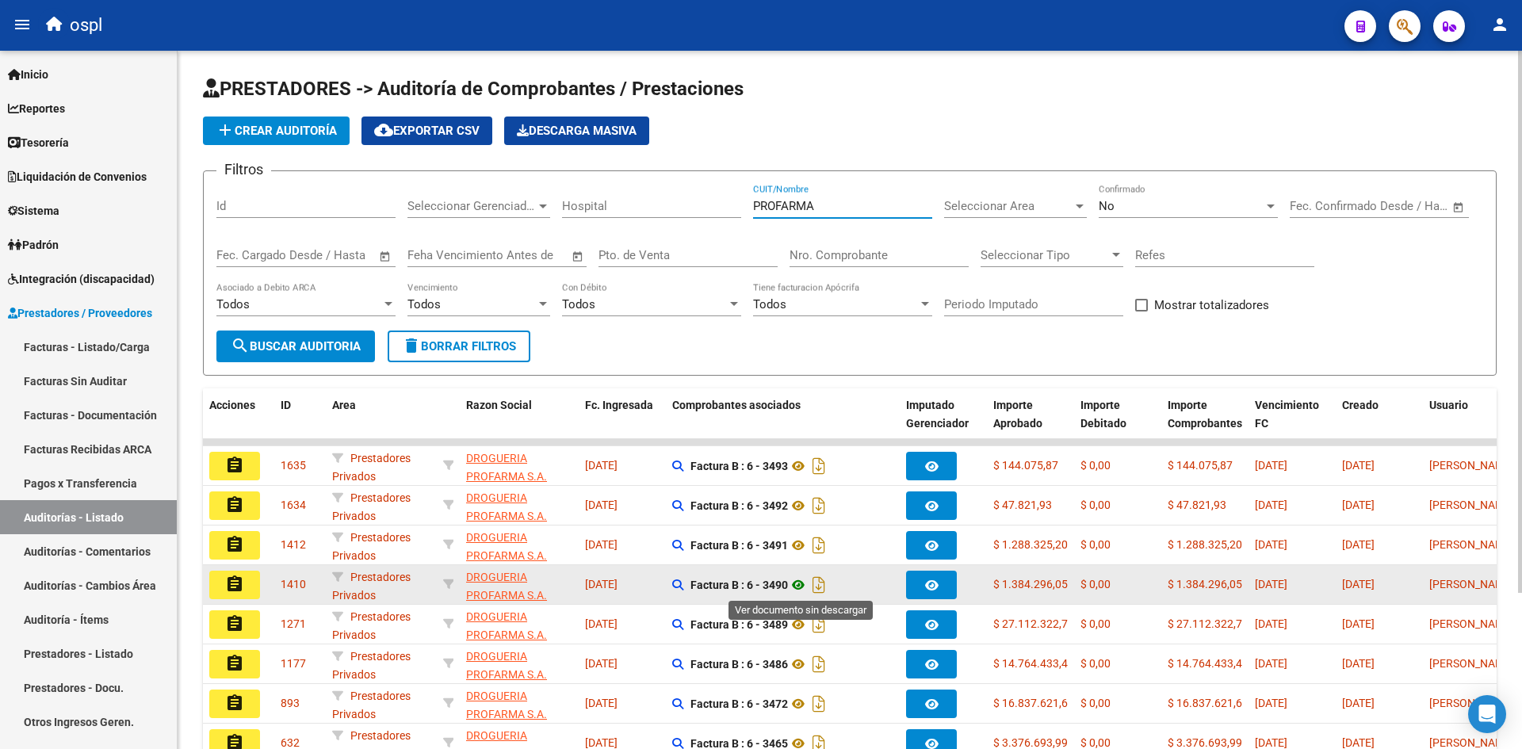
type input "PROFARMA"
click at [801, 586] on icon at bounding box center [798, 585] width 21 height 19
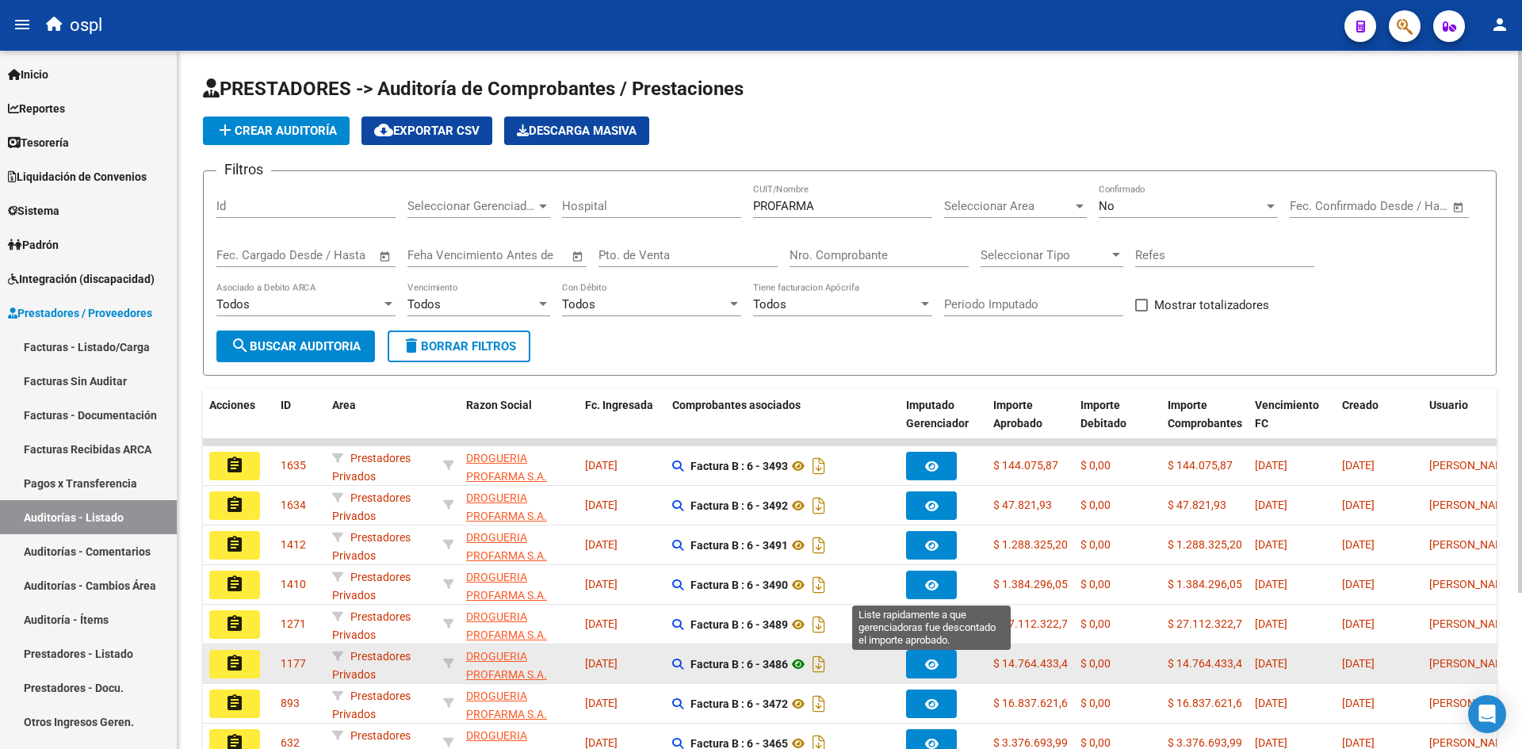
scroll to position [79, 0]
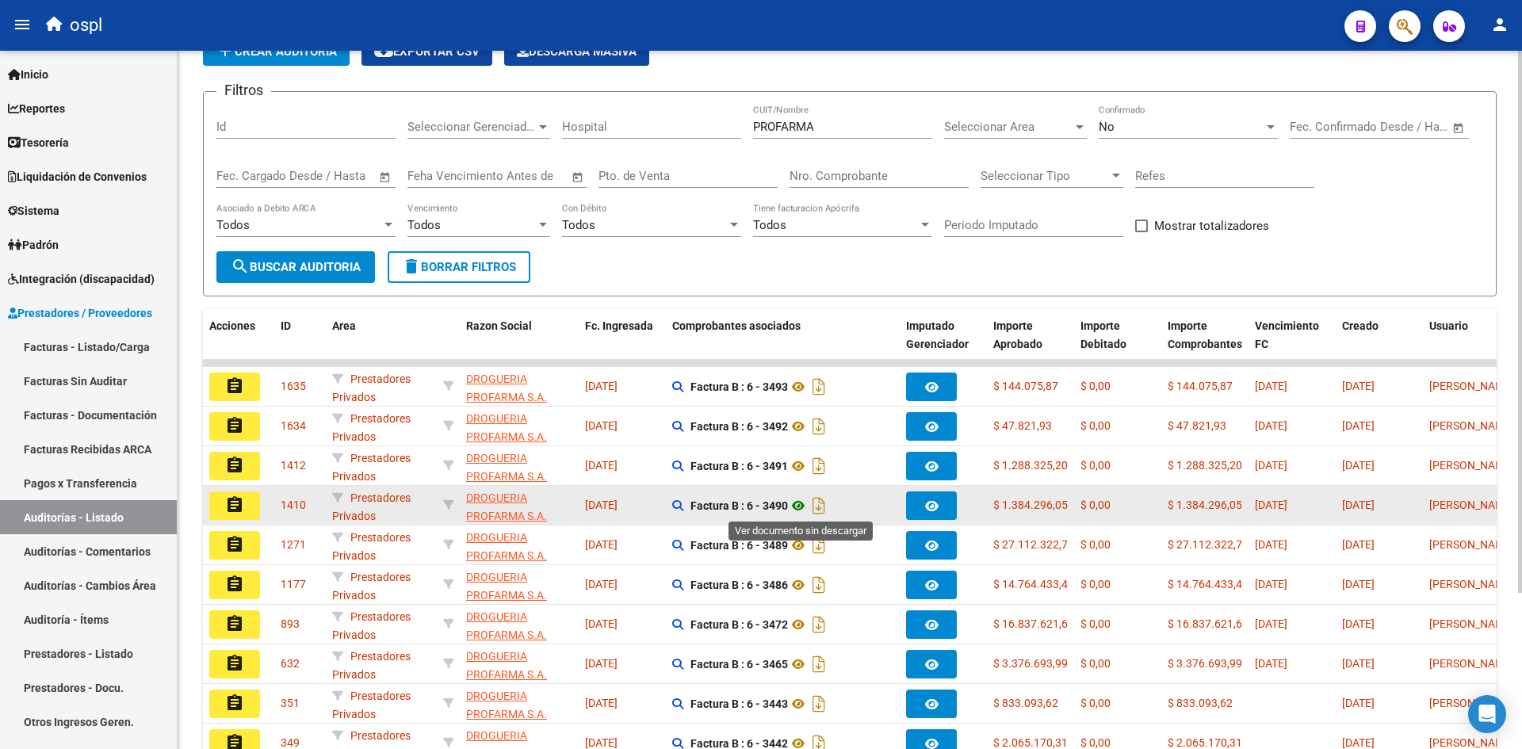
click at [803, 508] on icon at bounding box center [798, 505] width 21 height 19
click at [246, 499] on button "assignment" at bounding box center [234, 506] width 51 height 29
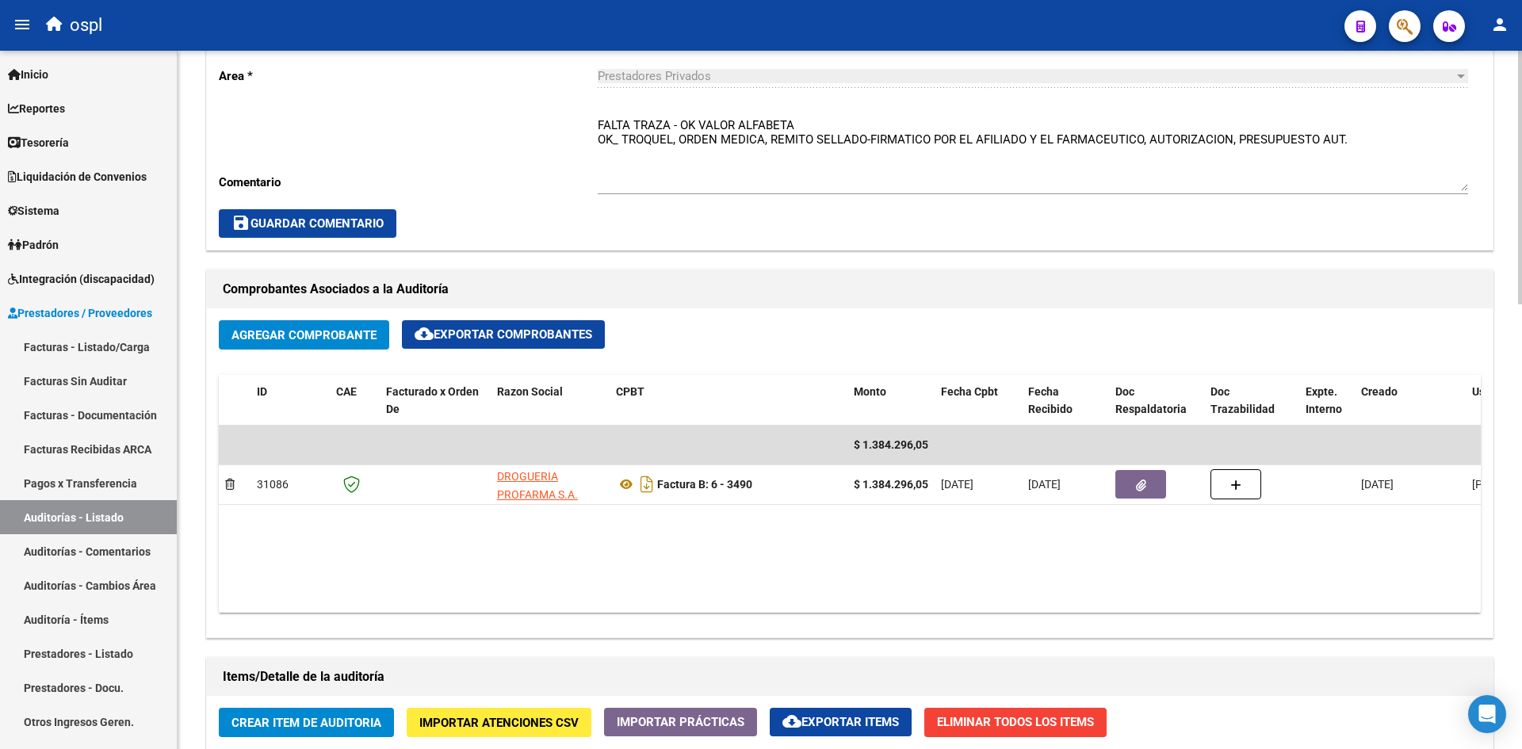
scroll to position [634, 0]
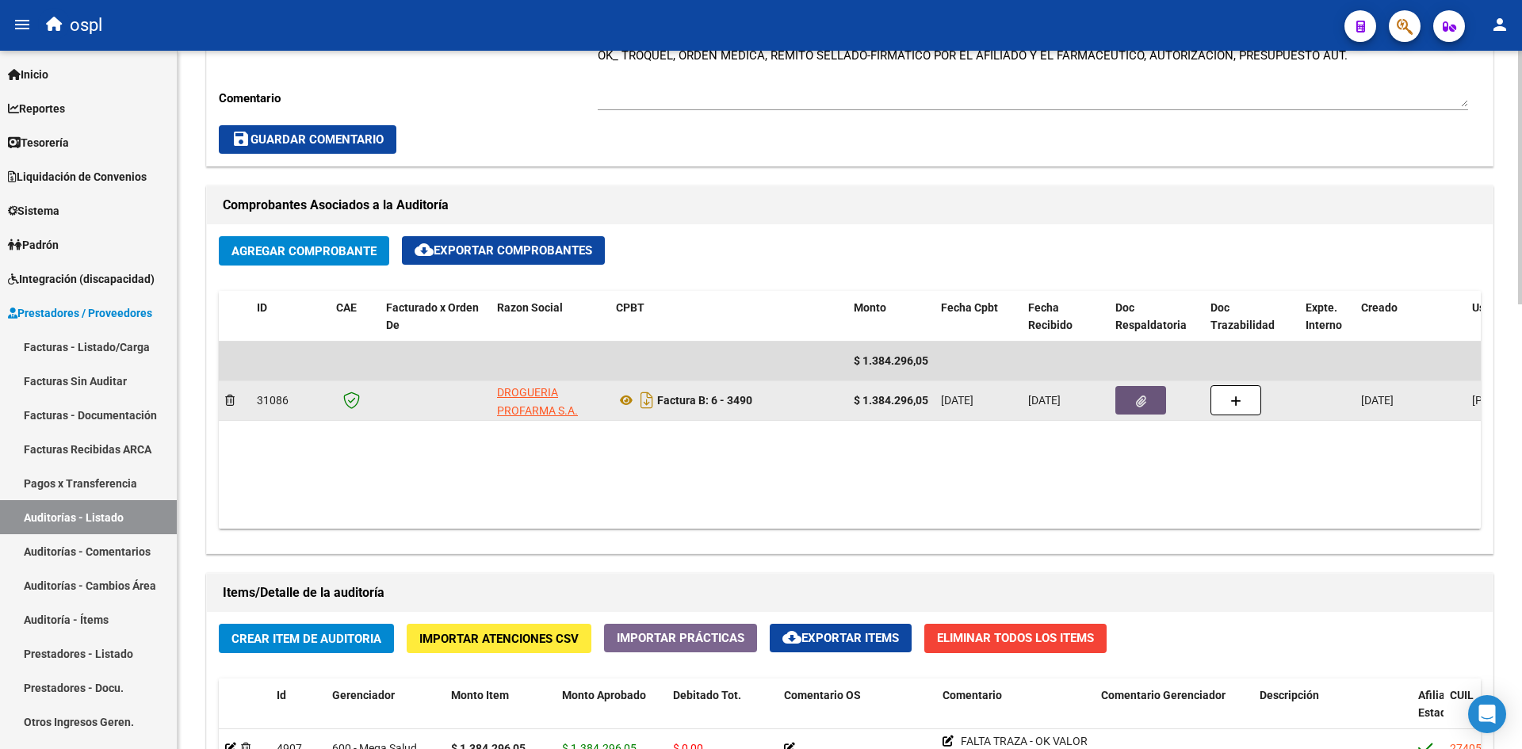
click at [1165, 402] on button "button" at bounding box center [1140, 400] width 51 height 29
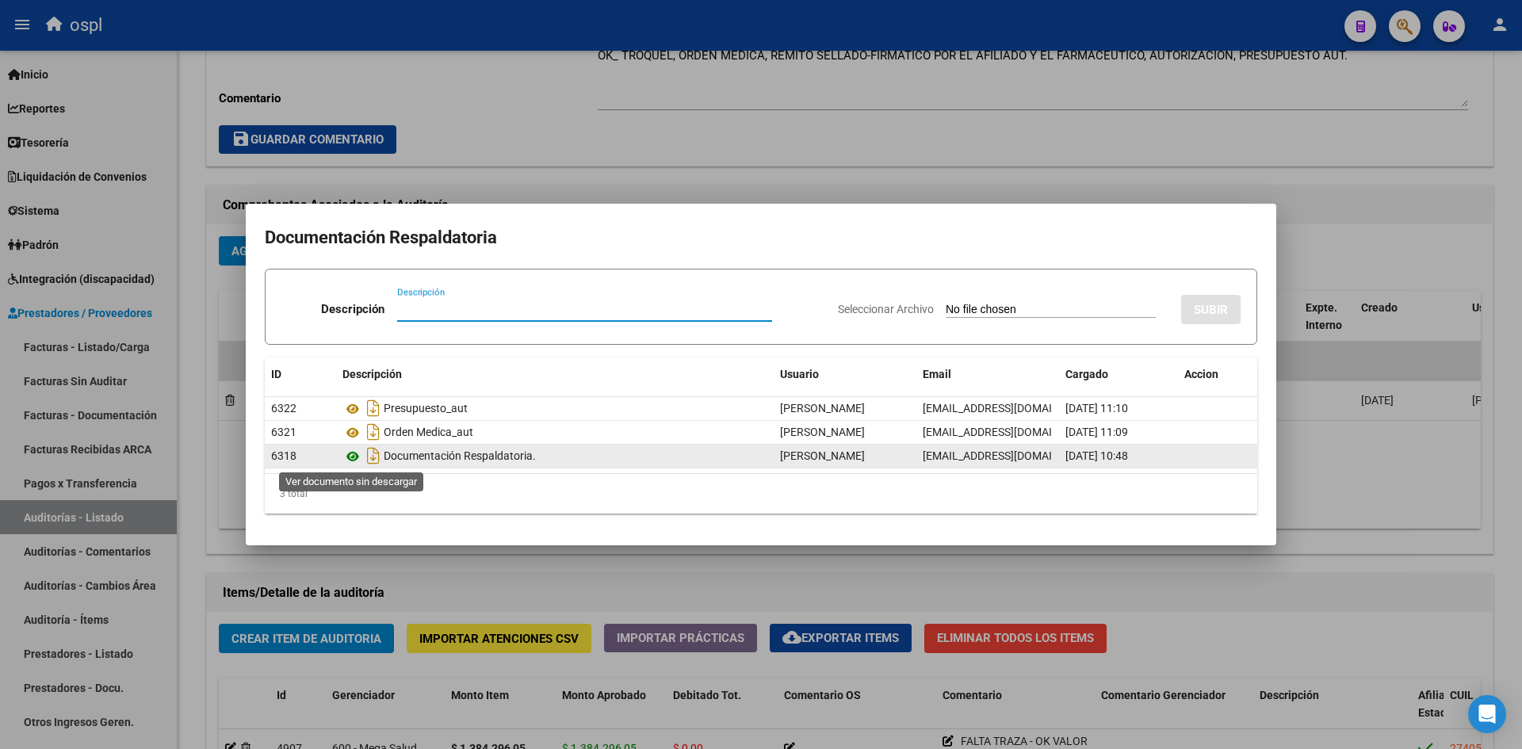
click at [352, 457] on icon at bounding box center [352, 456] width 21 height 19
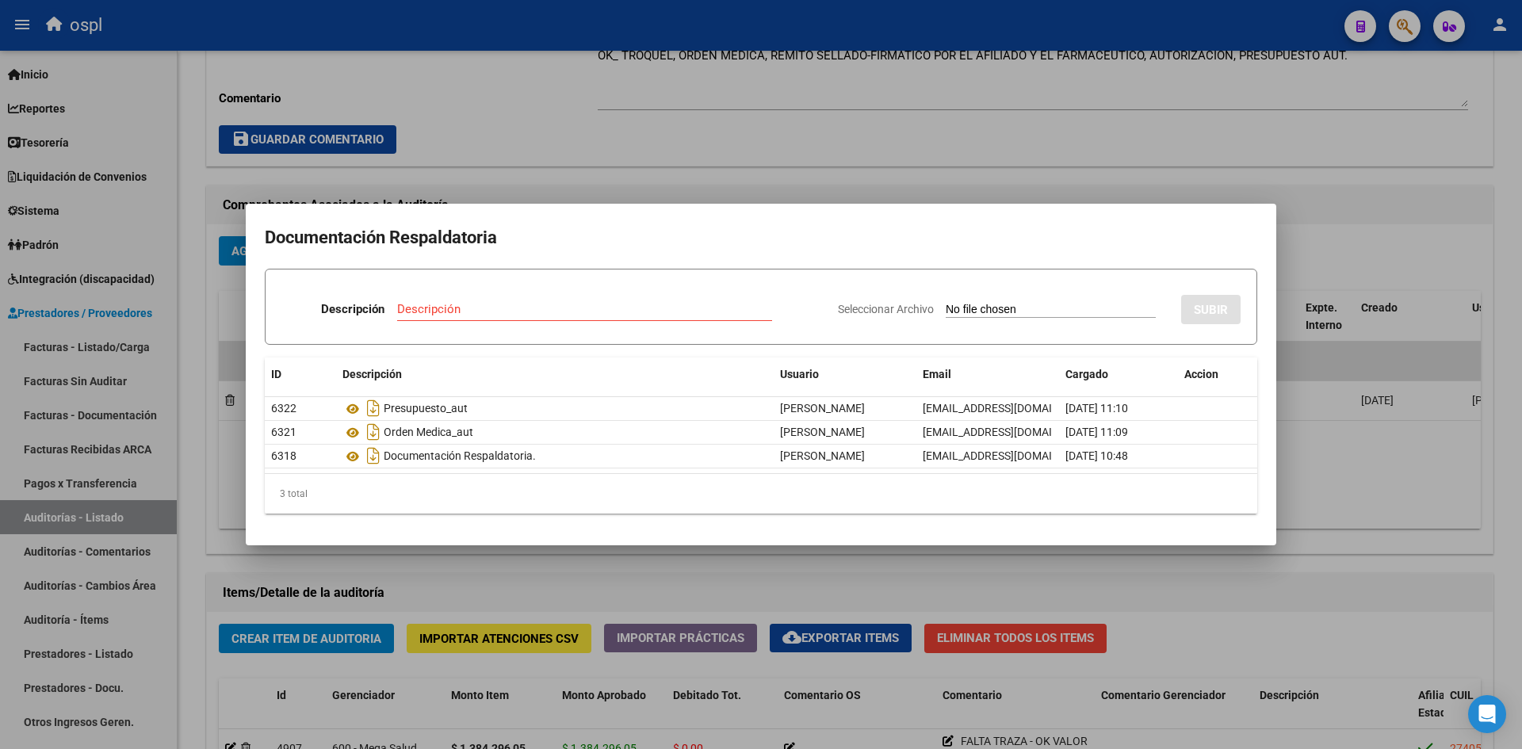
click at [966, 564] on div at bounding box center [761, 374] width 1522 height 749
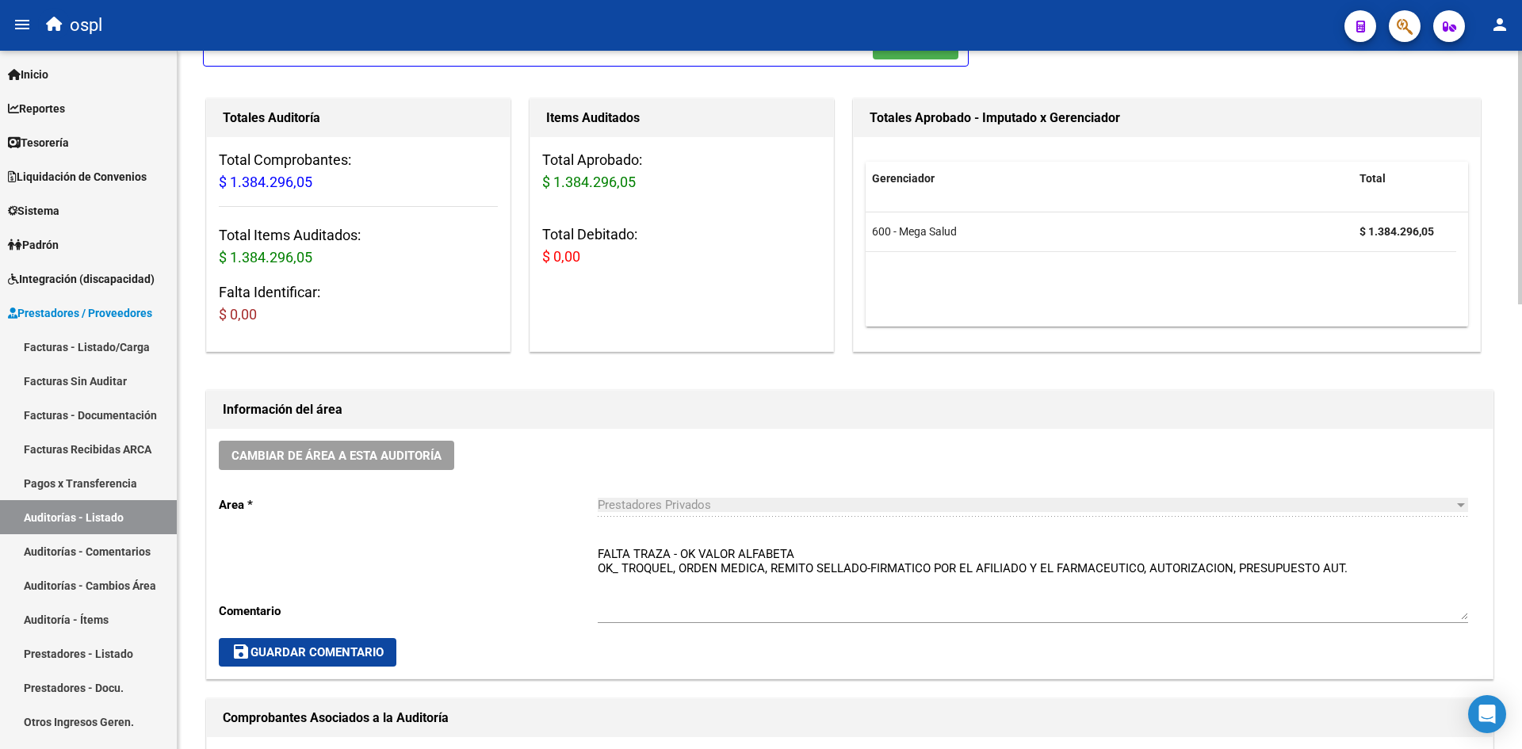
scroll to position [116, 0]
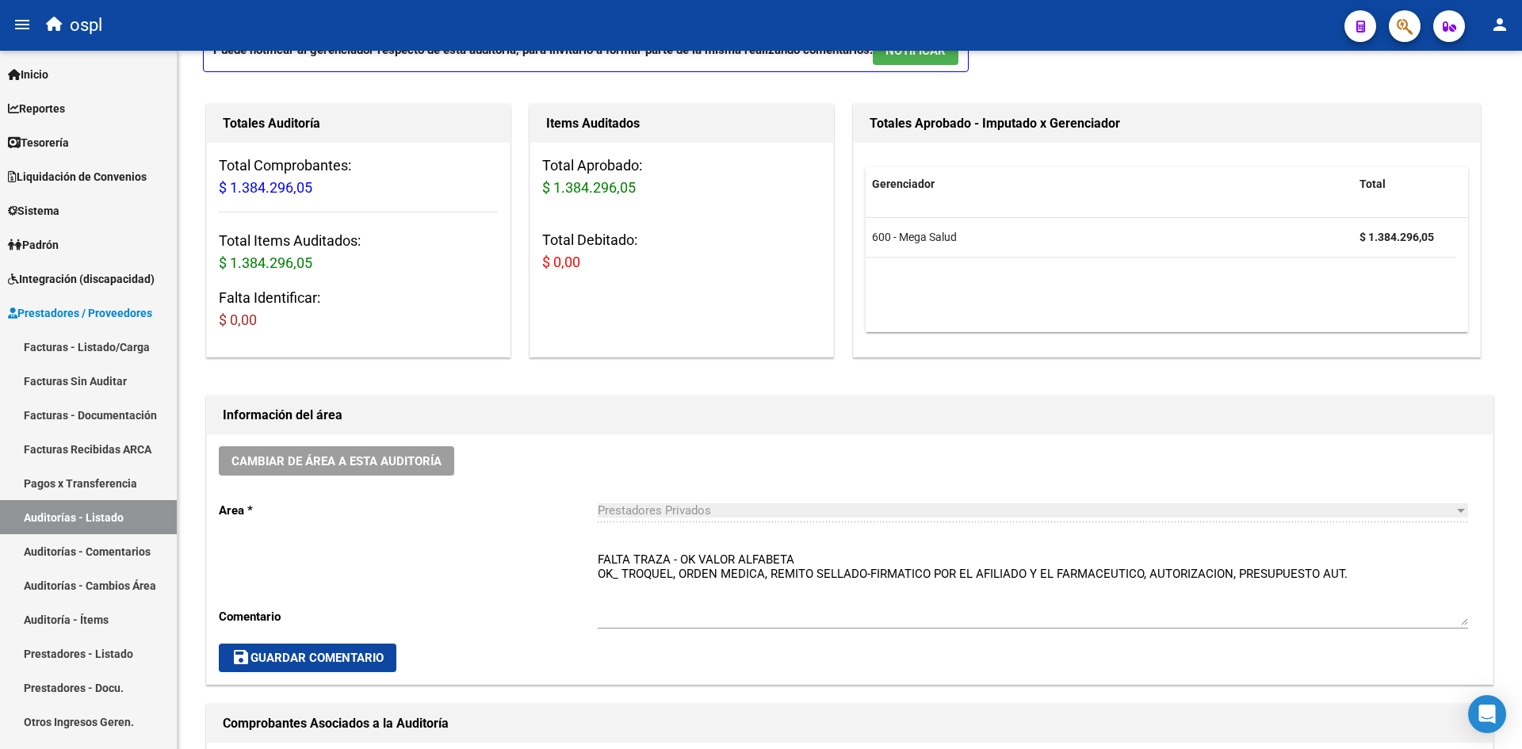
click at [1402, 33] on icon "button" at bounding box center [1405, 26] width 16 height 18
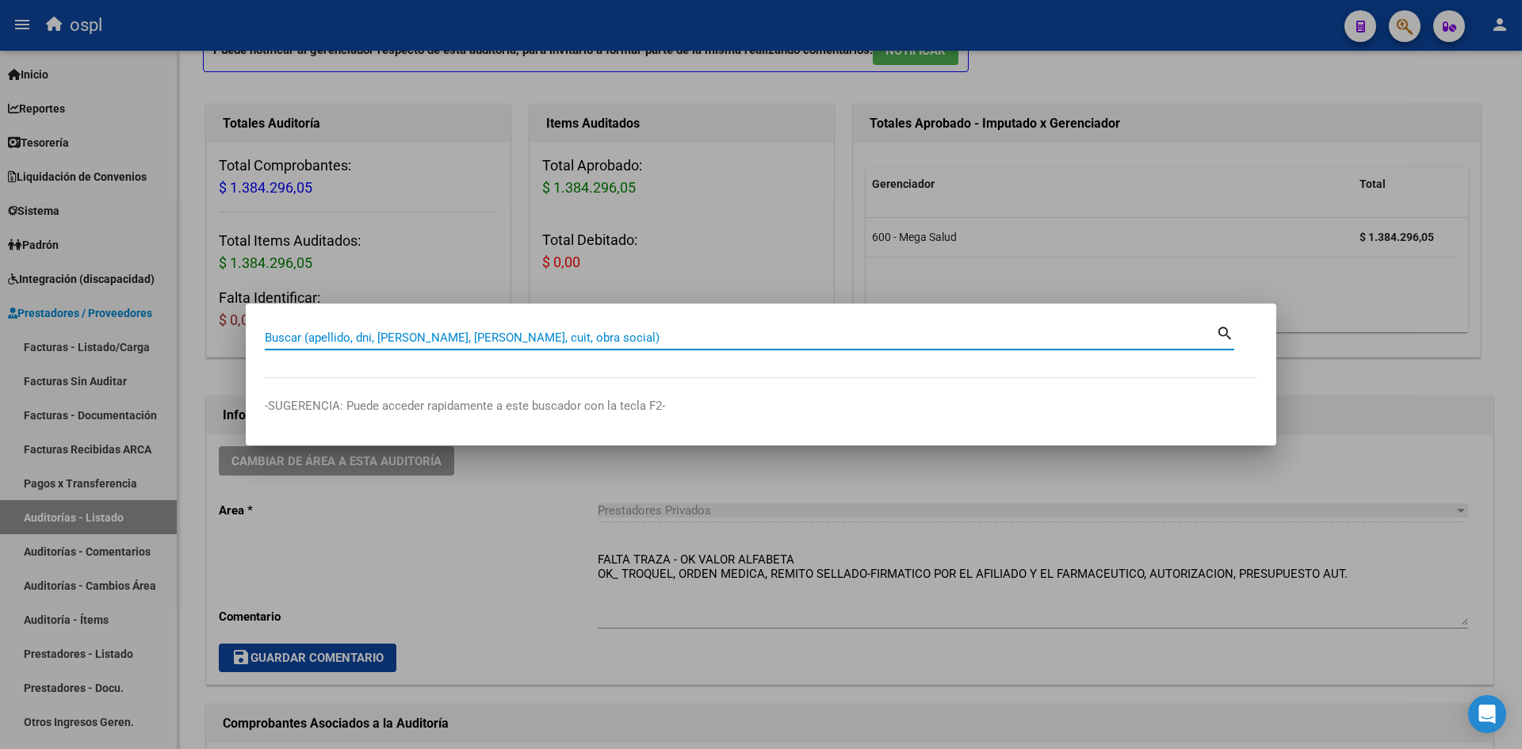
paste input "23346887214"
type input "23346887214"
drag, startPoint x: 428, startPoint y: 344, endPoint x: 249, endPoint y: 326, distance: 180.1
click at [249, 326] on mat-dialog-content "23346887214 Buscar (apellido, dni, [PERSON_NAME], [PERSON_NAME], cuit, obra soc…" at bounding box center [761, 350] width 1031 height 55
click at [90, 287] on div at bounding box center [761, 374] width 1522 height 749
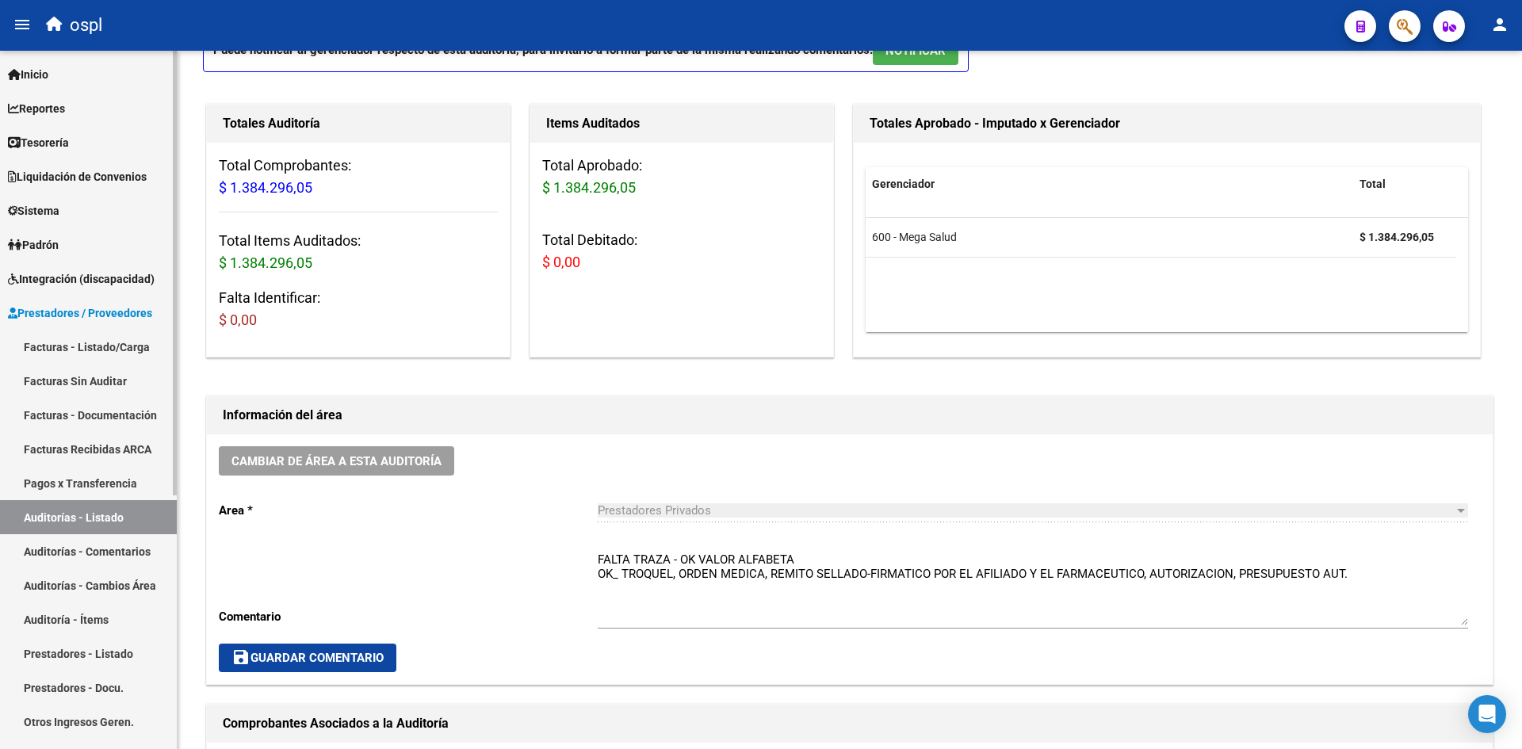
click at [90, 282] on span "Integración (discapacidad)" at bounding box center [81, 278] width 147 height 17
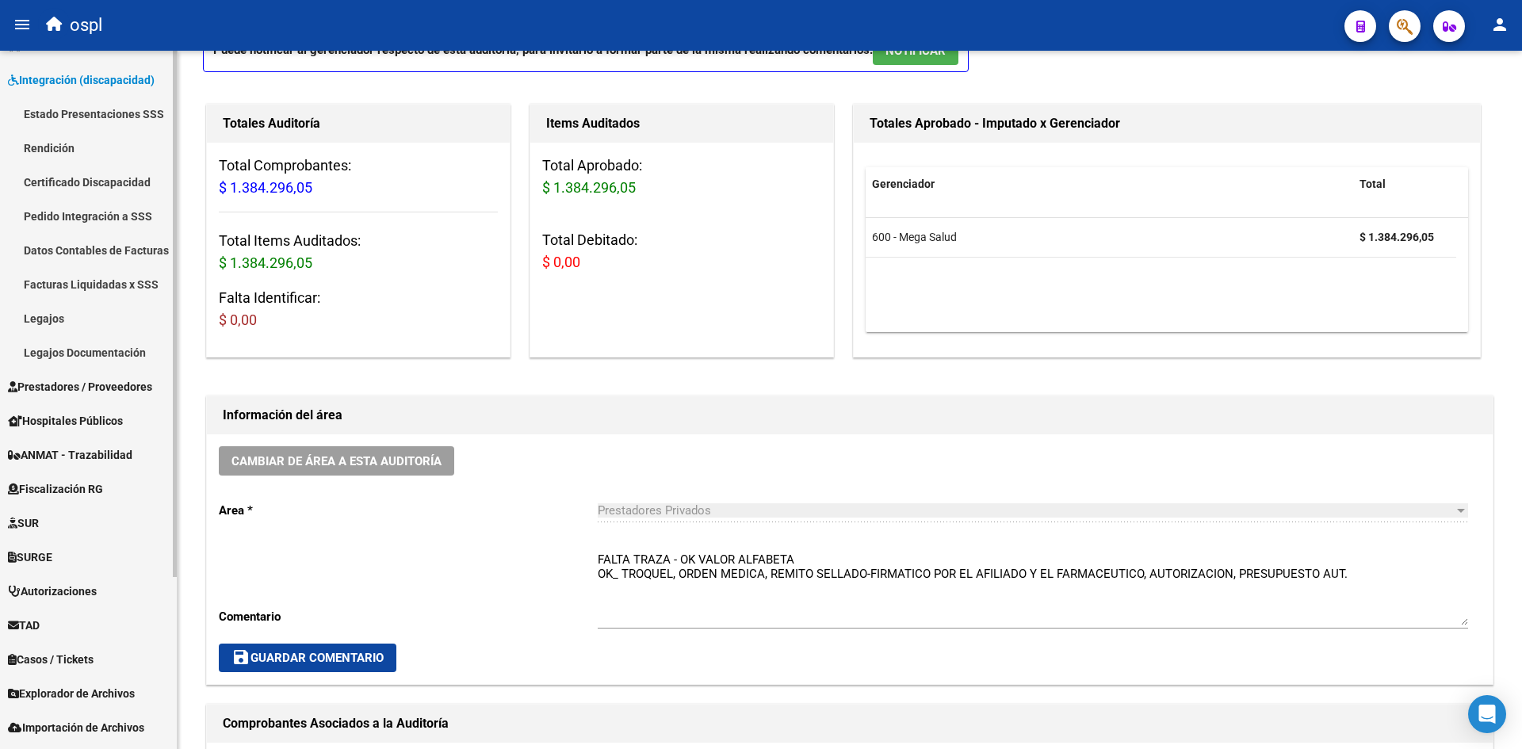
scroll to position [228, 0]
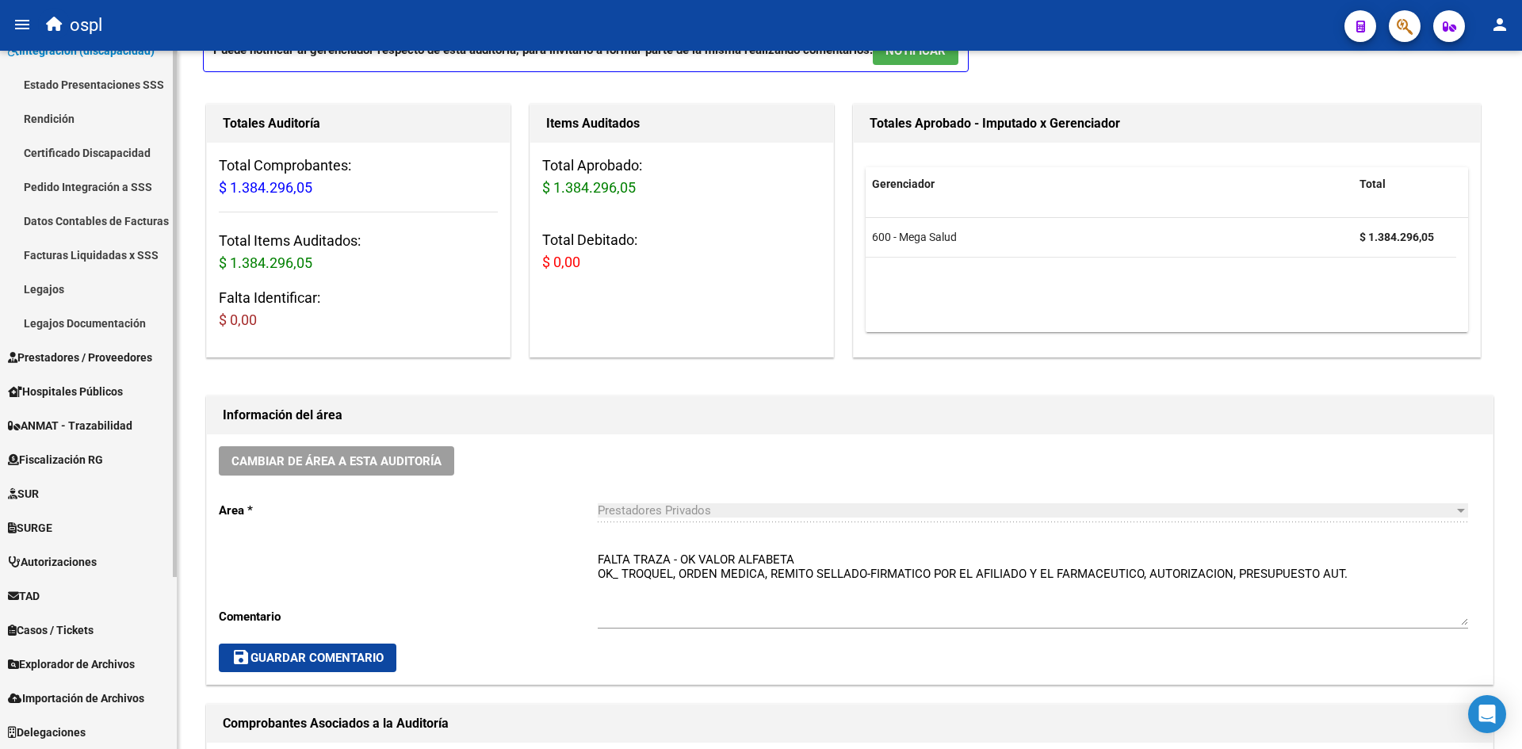
click at [71, 656] on span "Explorador de Archivos" at bounding box center [71, 664] width 127 height 17
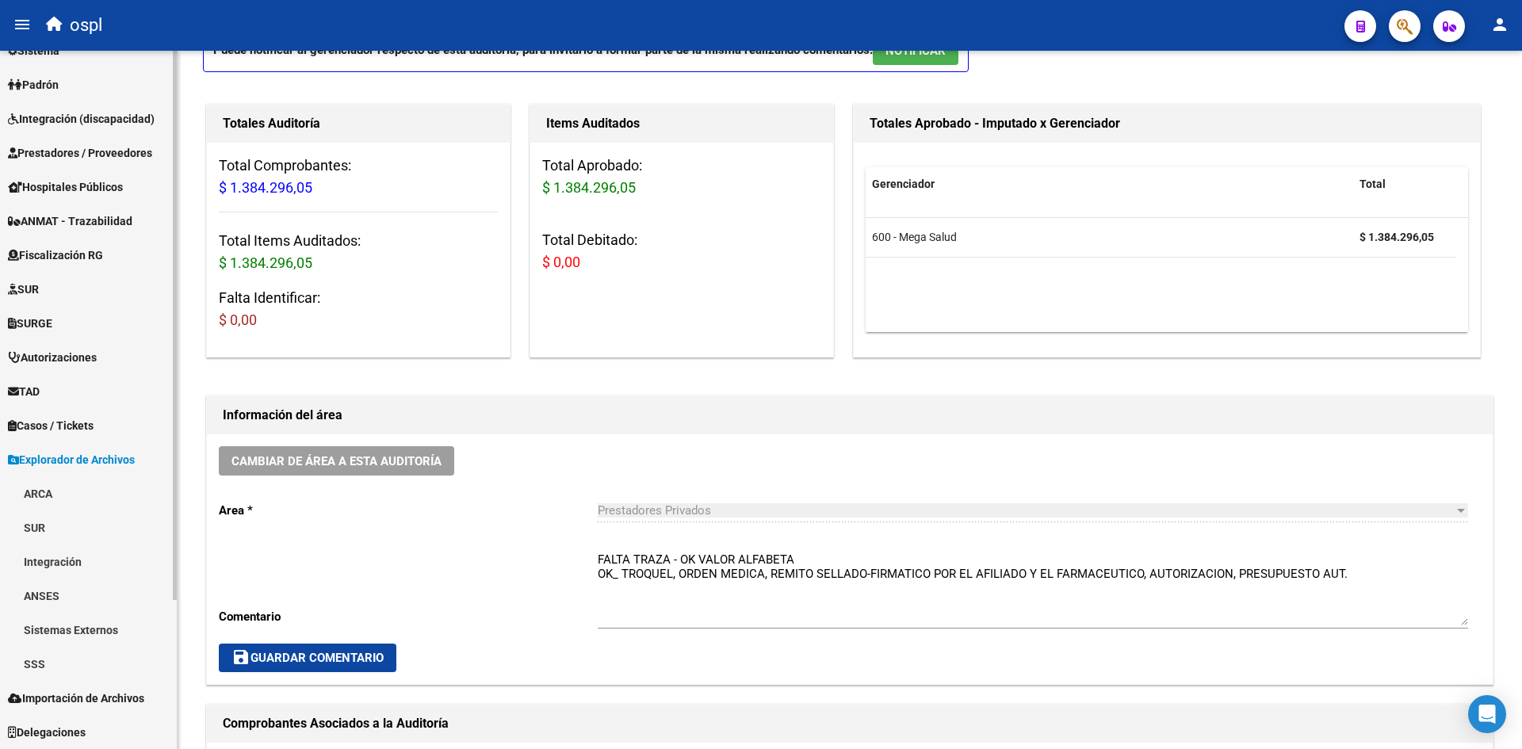
scroll to position [160, 0]
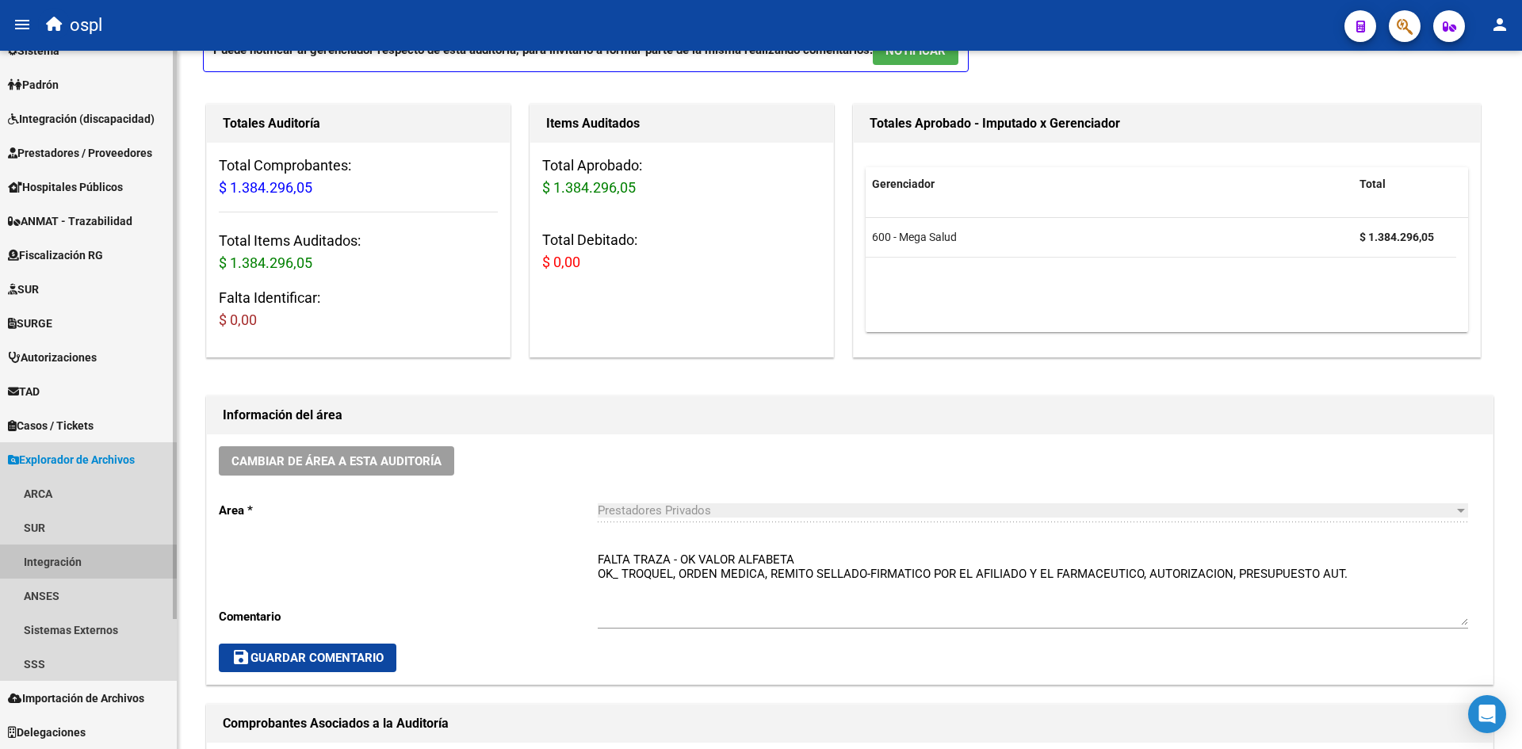
click at [88, 562] on link "Integración" at bounding box center [88, 562] width 177 height 34
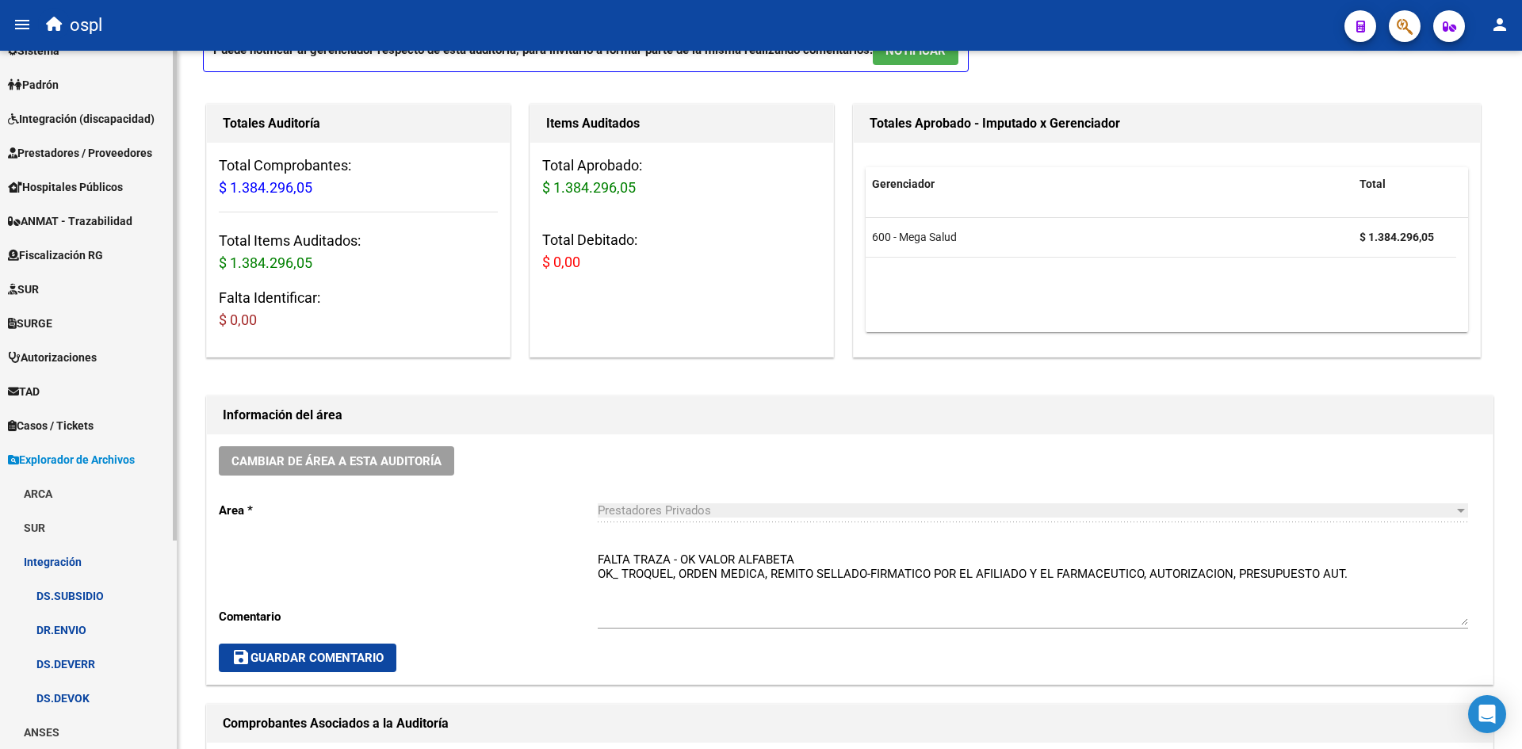
click at [83, 637] on link "DR.ENVIO" at bounding box center [88, 630] width 177 height 34
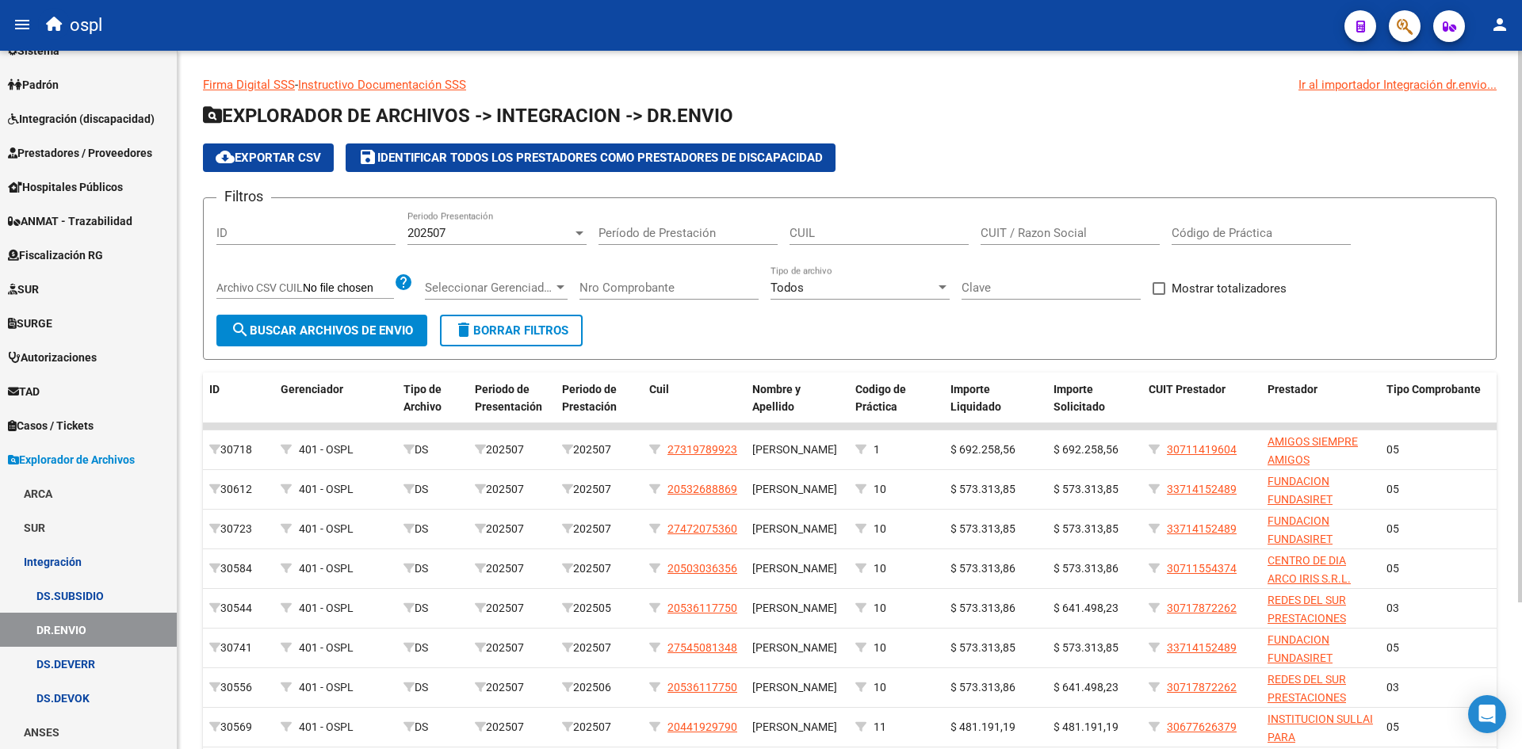
click at [1064, 231] on input "CUIT / Razon Social" at bounding box center [1070, 233] width 179 height 14
paste input "23346887214"
type input "23346887214"
click at [369, 331] on span "search Buscar Archivos de Envio" at bounding box center [322, 330] width 182 height 14
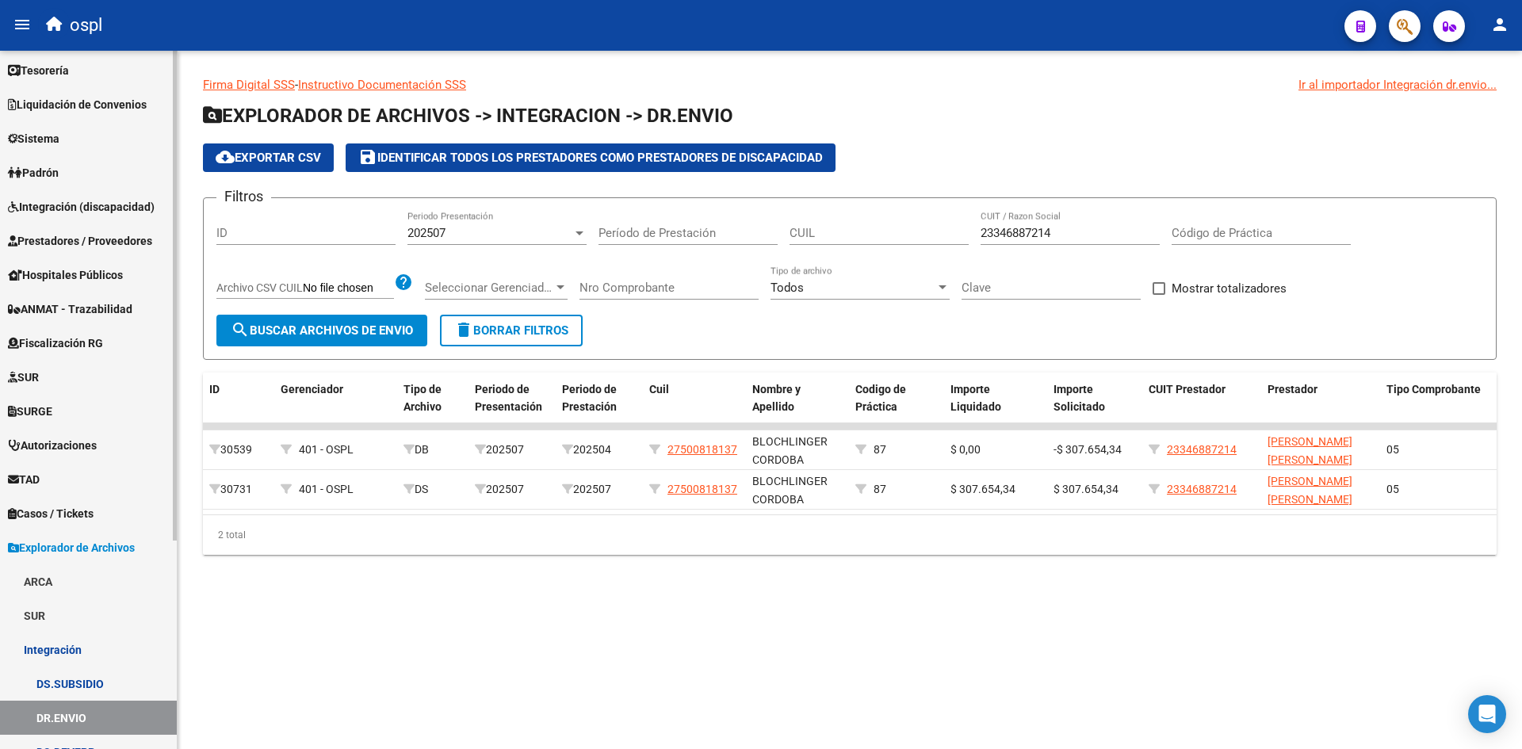
scroll to position [59, 0]
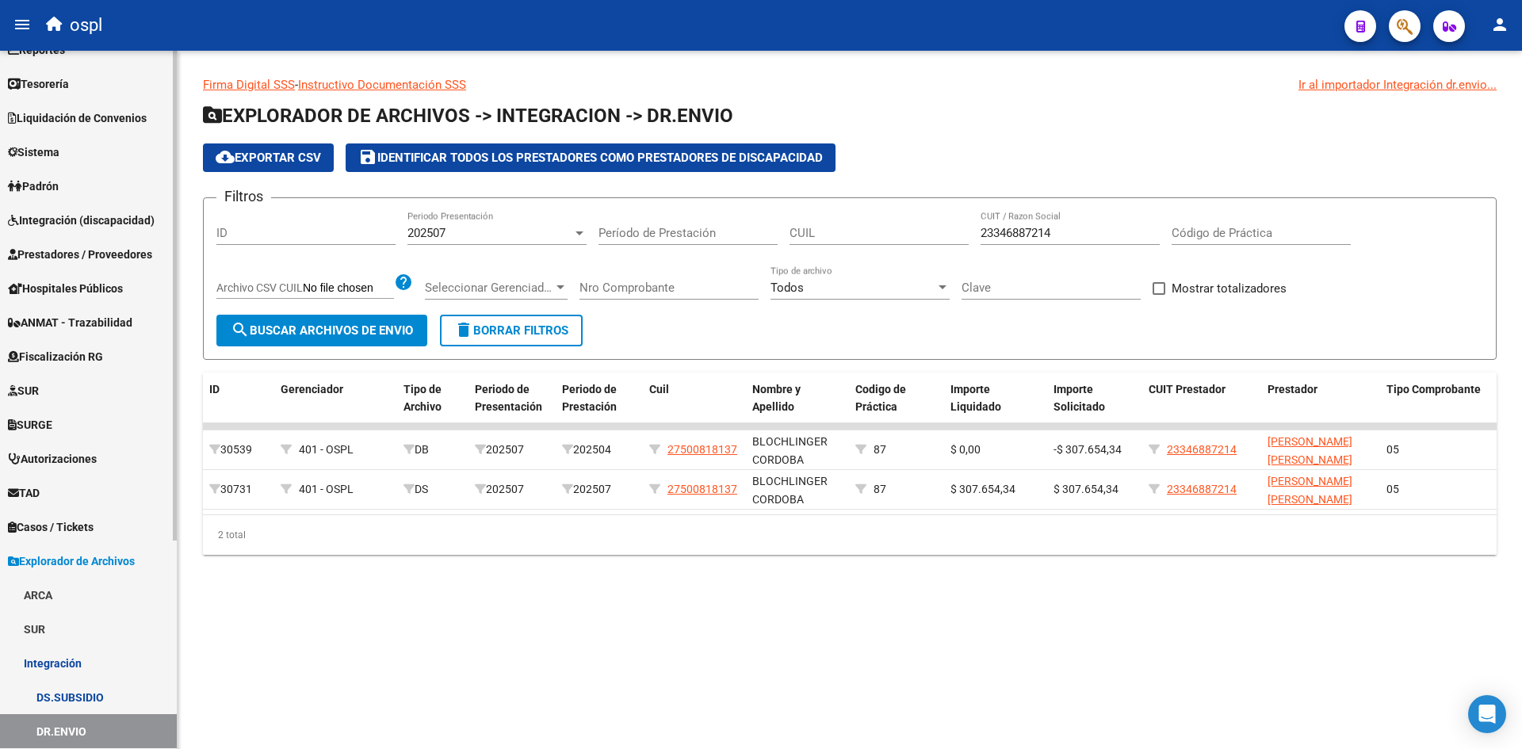
drag, startPoint x: 63, startPoint y: 190, endPoint x: 59, endPoint y: 198, distance: 8.5
click at [59, 190] on span "Padrón" at bounding box center [33, 186] width 51 height 17
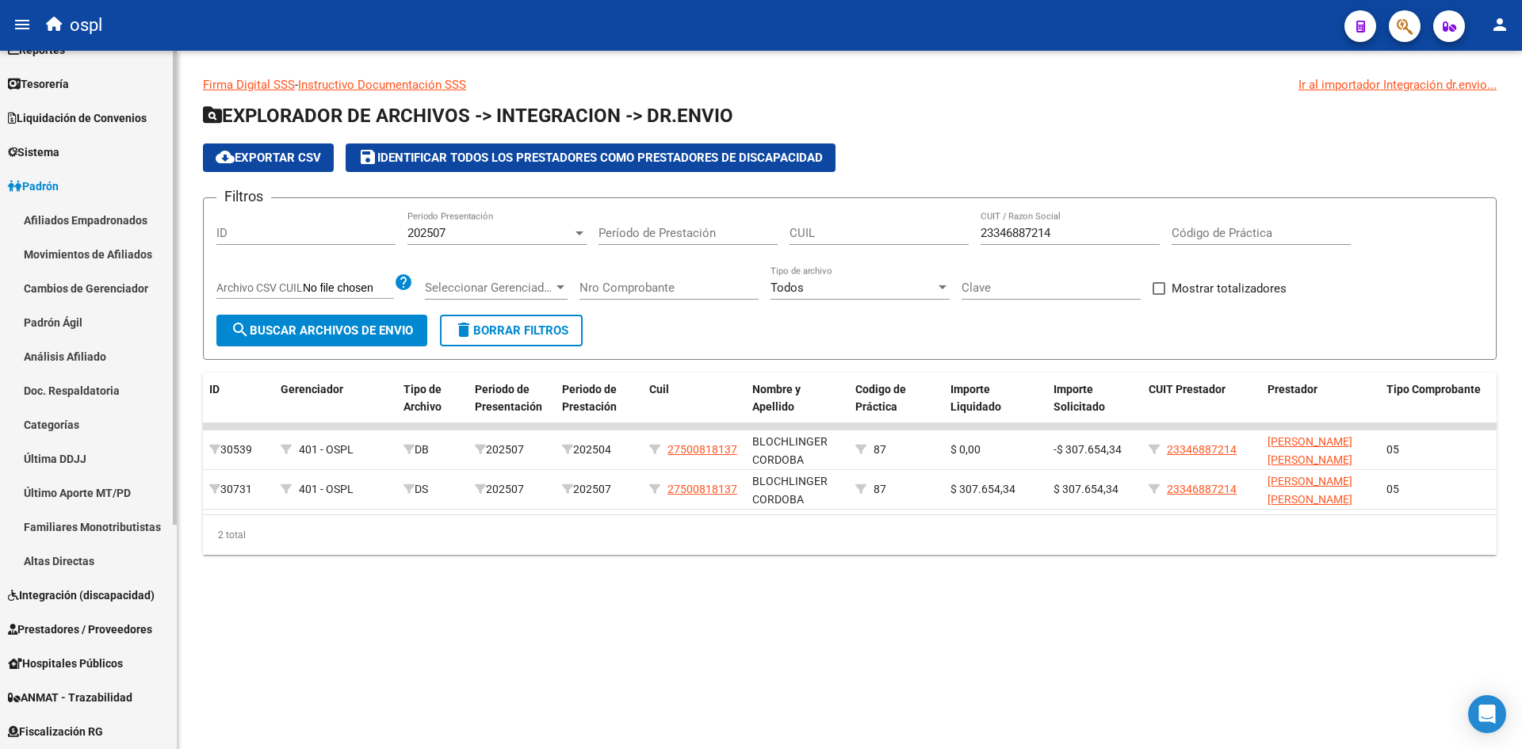
click at [67, 607] on link "Integración (discapacidad)" at bounding box center [88, 595] width 177 height 34
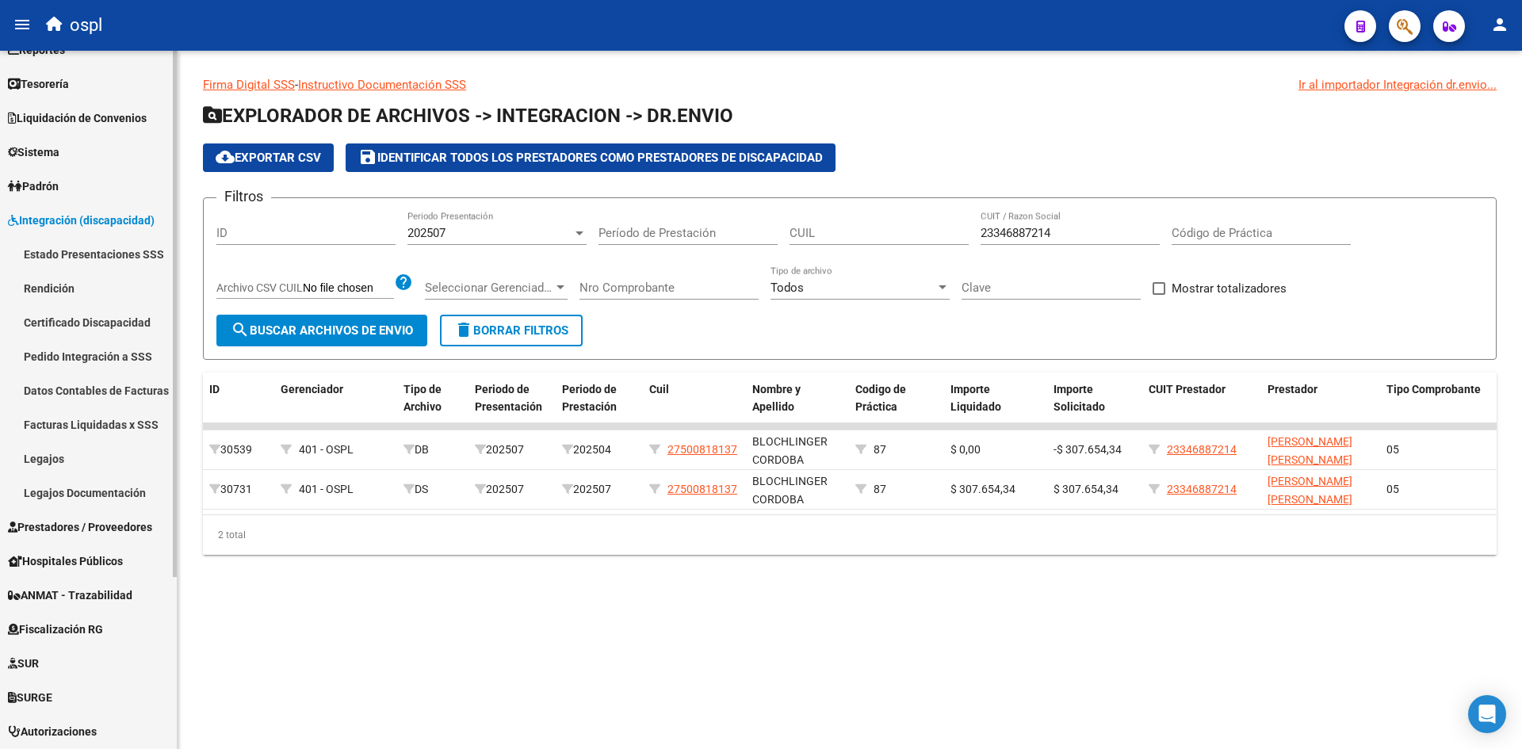
scroll to position [217, 0]
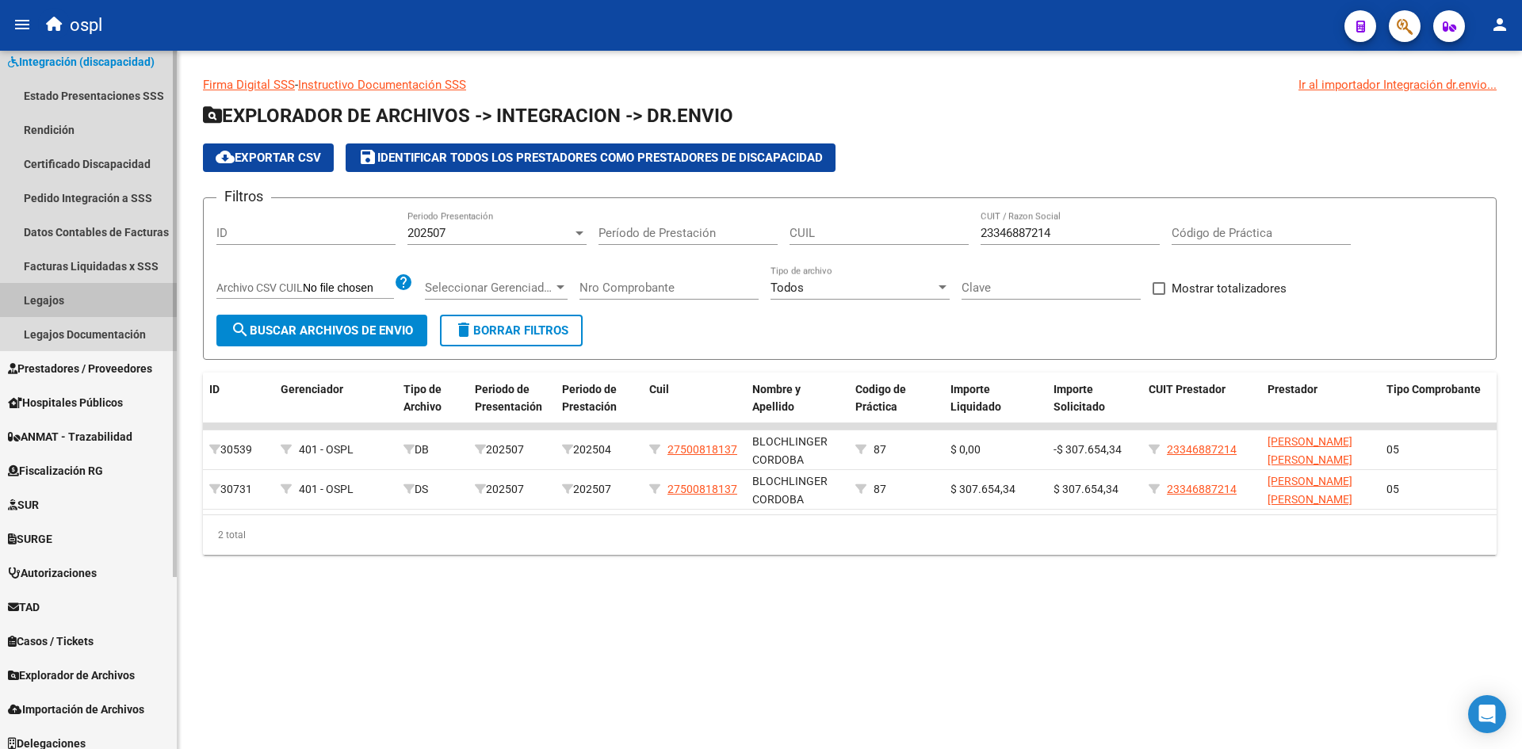
click at [61, 298] on link "Legajos" at bounding box center [88, 300] width 177 height 34
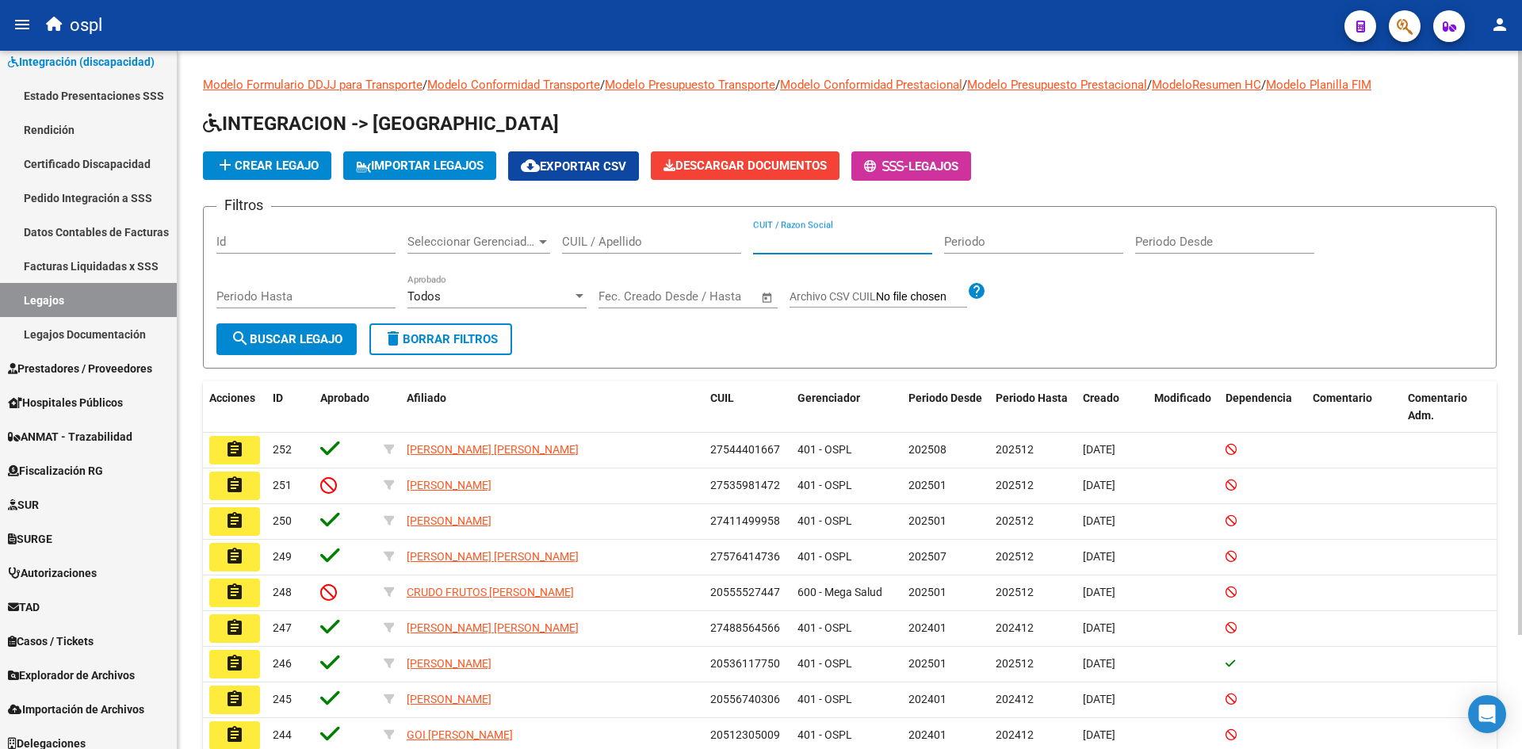
click at [859, 243] on input "CUIT / Razon Social" at bounding box center [842, 242] width 179 height 14
paste input "27329087579"
type input "27329087579"
click at [278, 336] on span "search Buscar Legajo" at bounding box center [287, 339] width 112 height 14
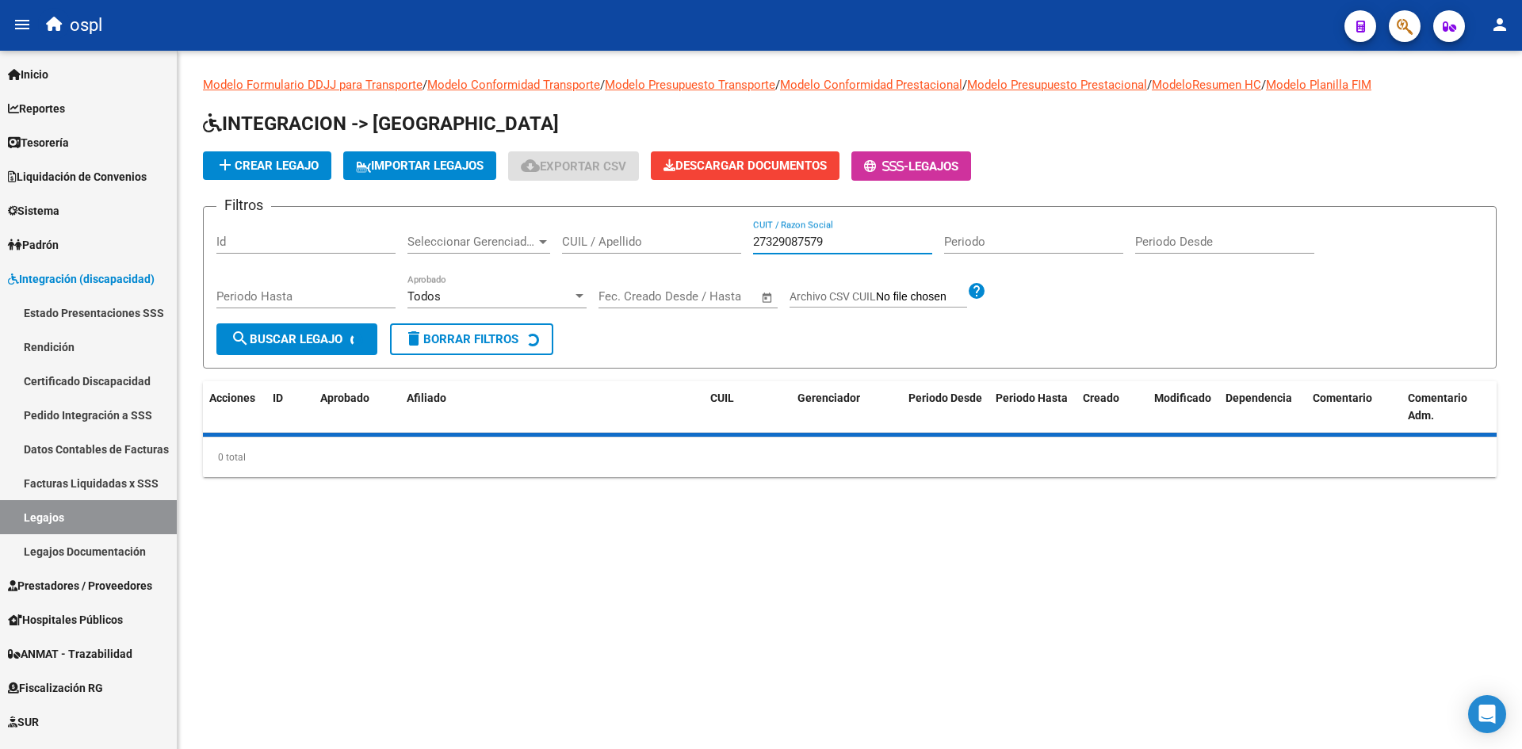
scroll to position [217, 0]
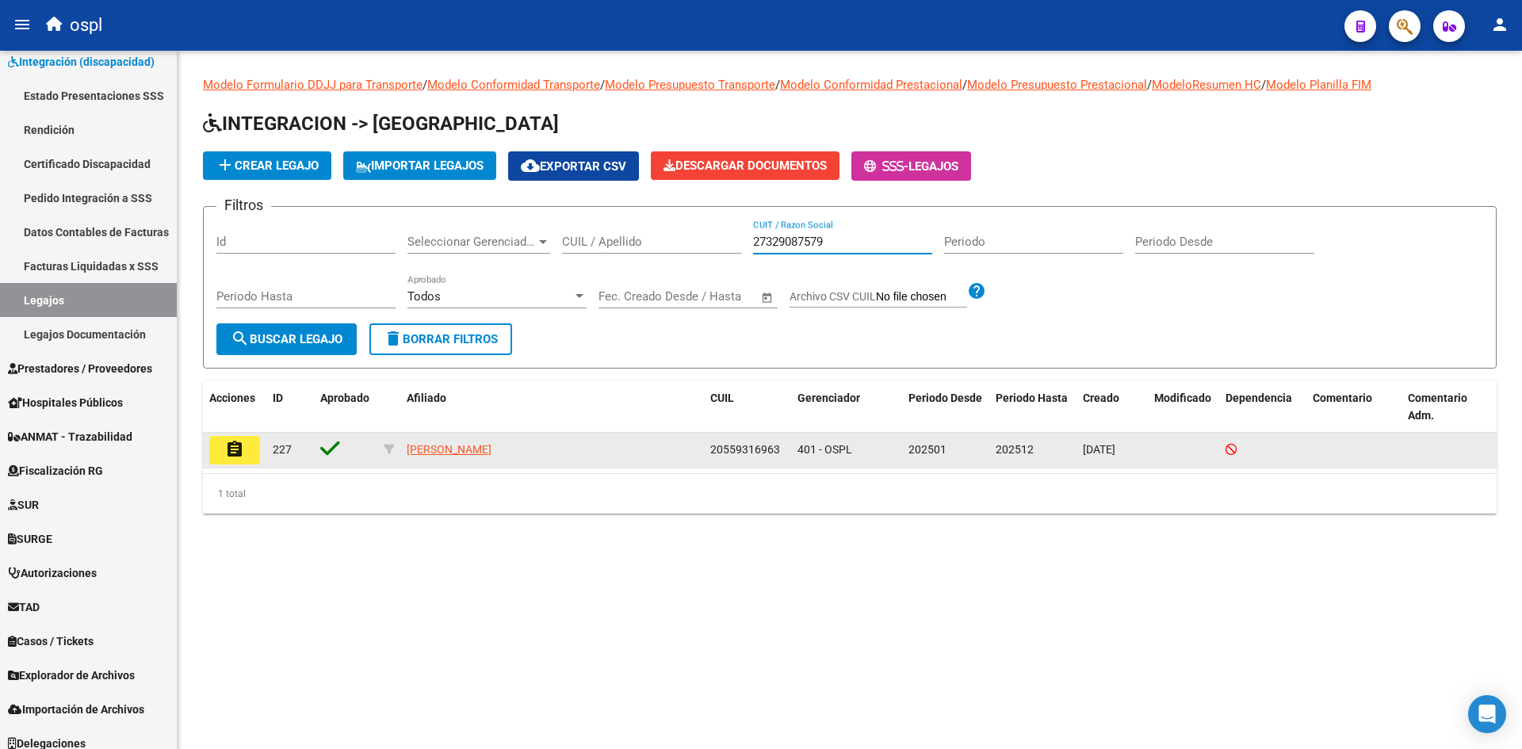
type input "27329087579"
click at [230, 454] on mat-icon "assignment" at bounding box center [234, 449] width 19 height 19
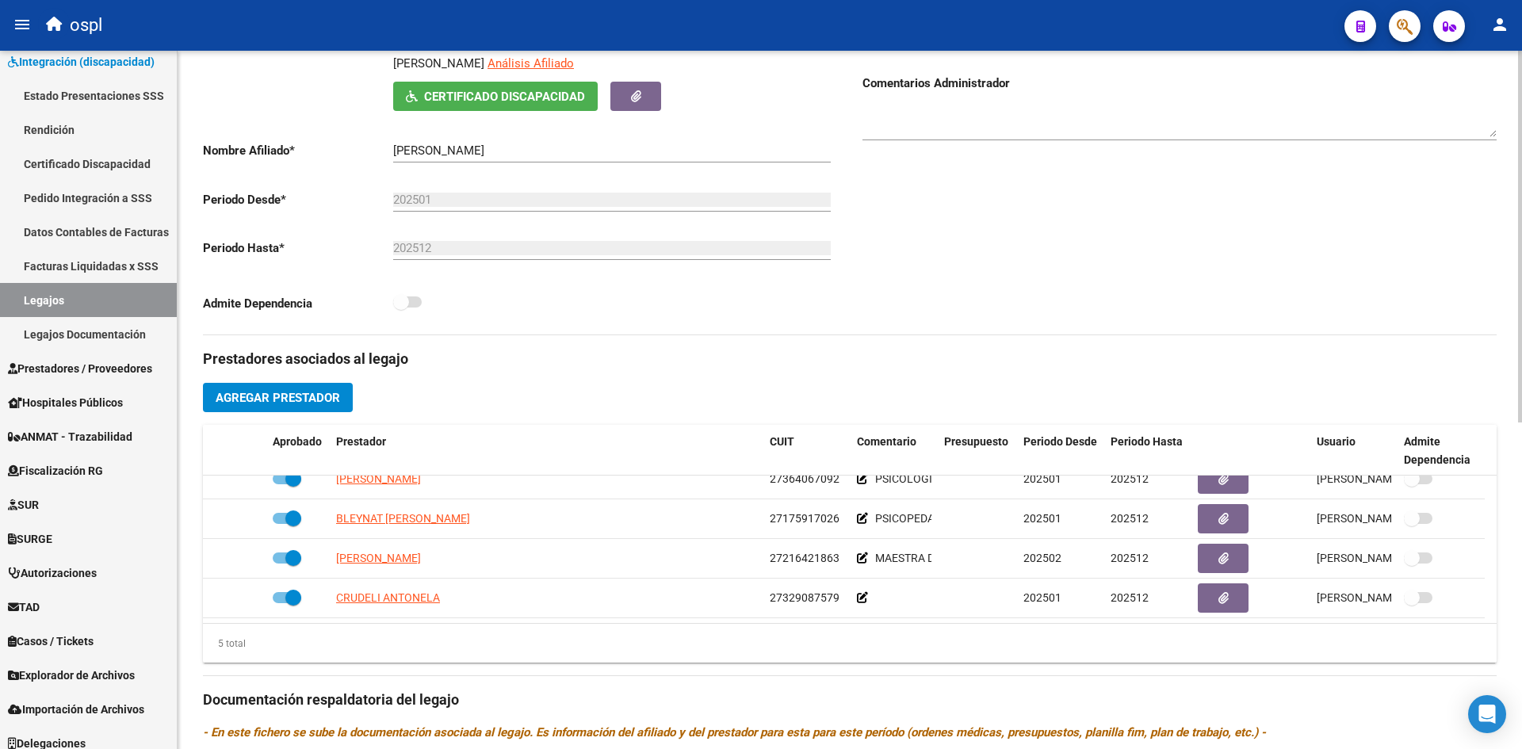
scroll to position [317, 0]
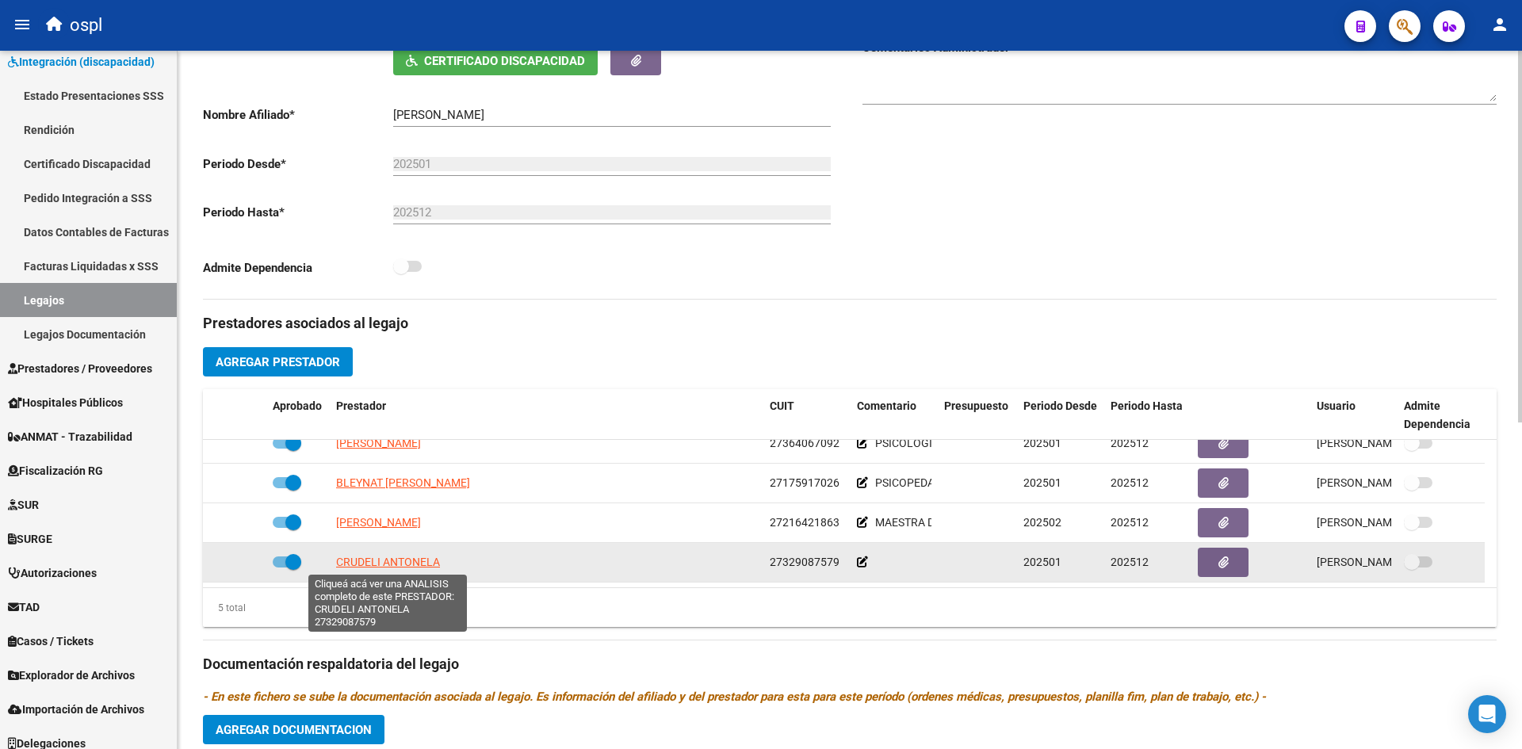
click at [396, 559] on span "CRUDELI ANTONELA" at bounding box center [388, 562] width 104 height 13
type textarea "27329087579"
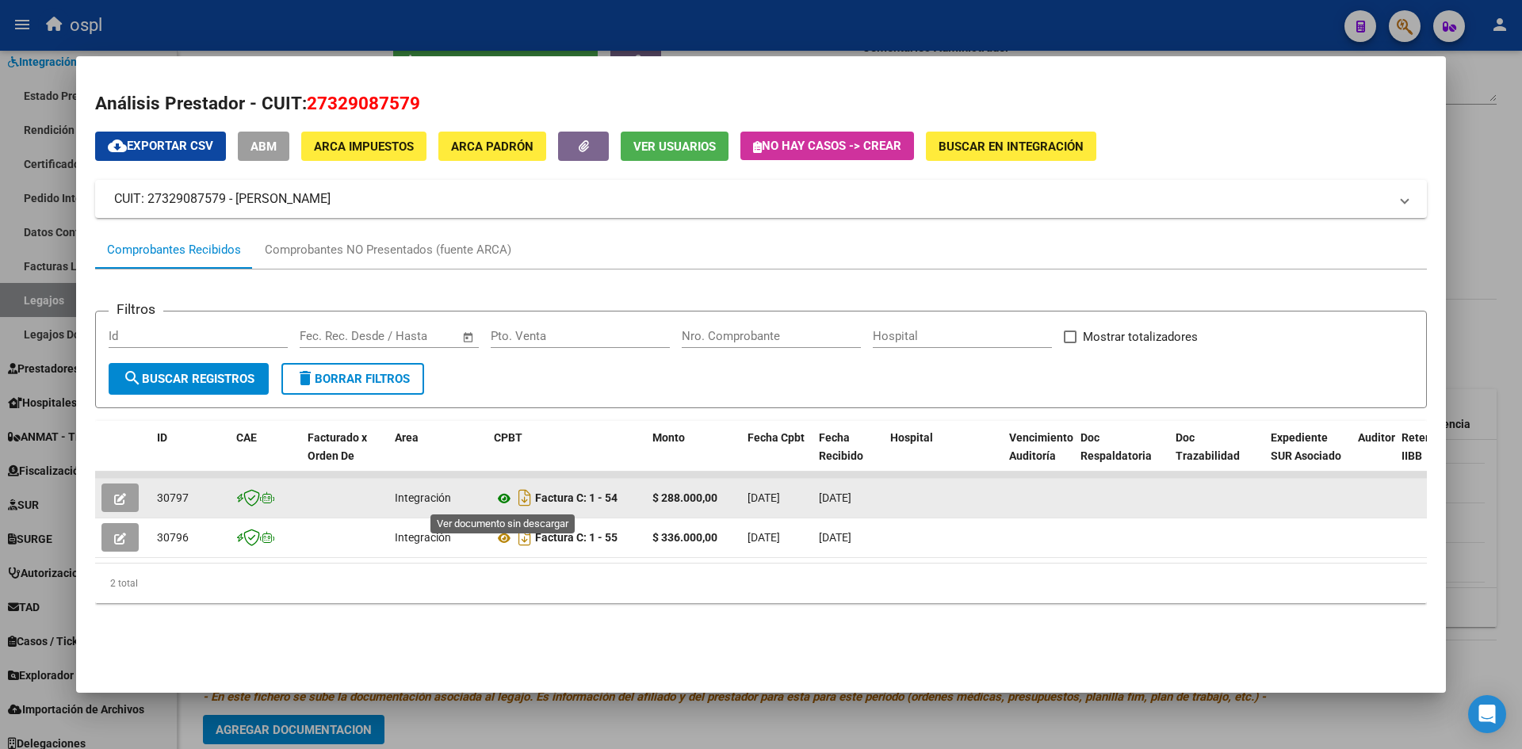
click at [507, 497] on icon at bounding box center [504, 498] width 21 height 19
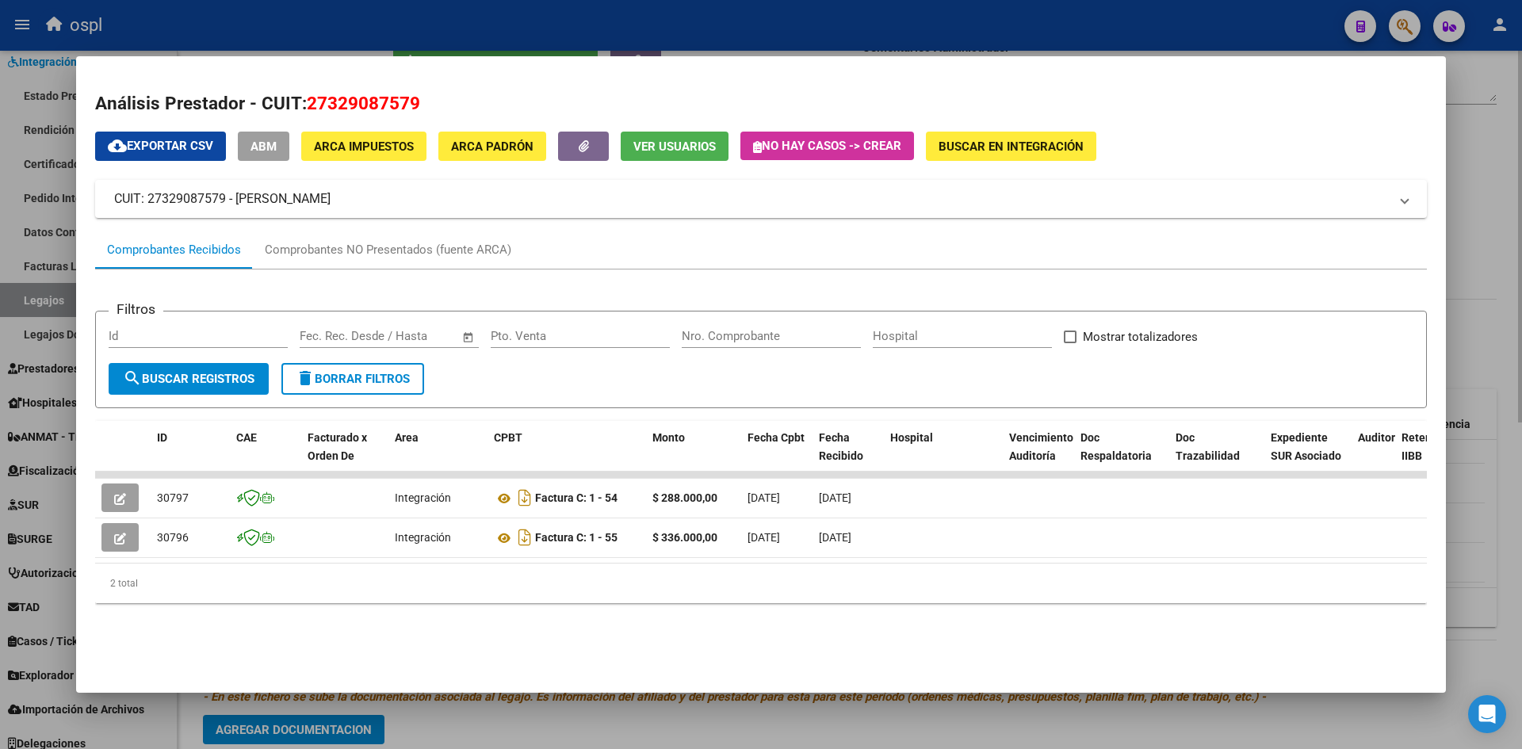
click at [1106, 705] on div at bounding box center [761, 374] width 1522 height 749
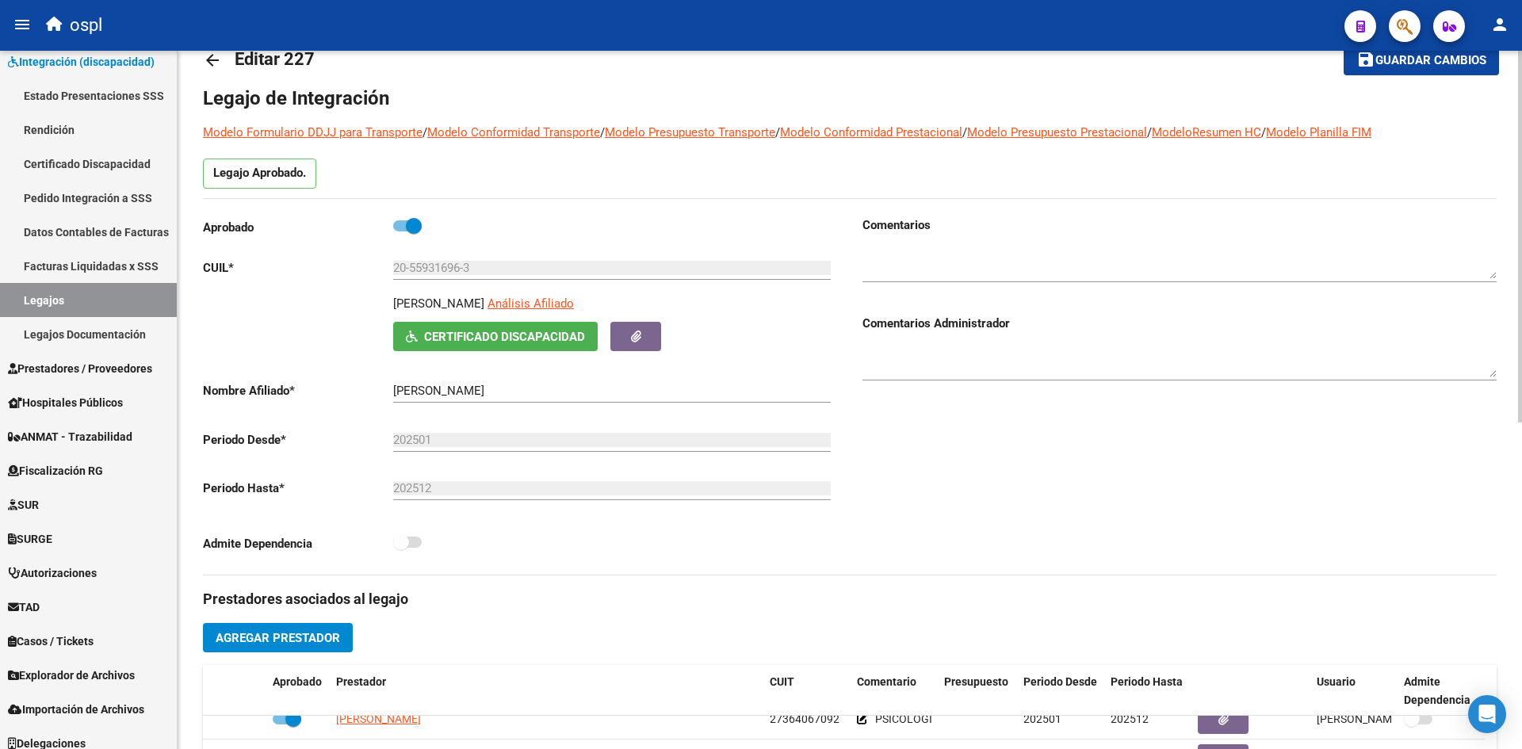
scroll to position [0, 0]
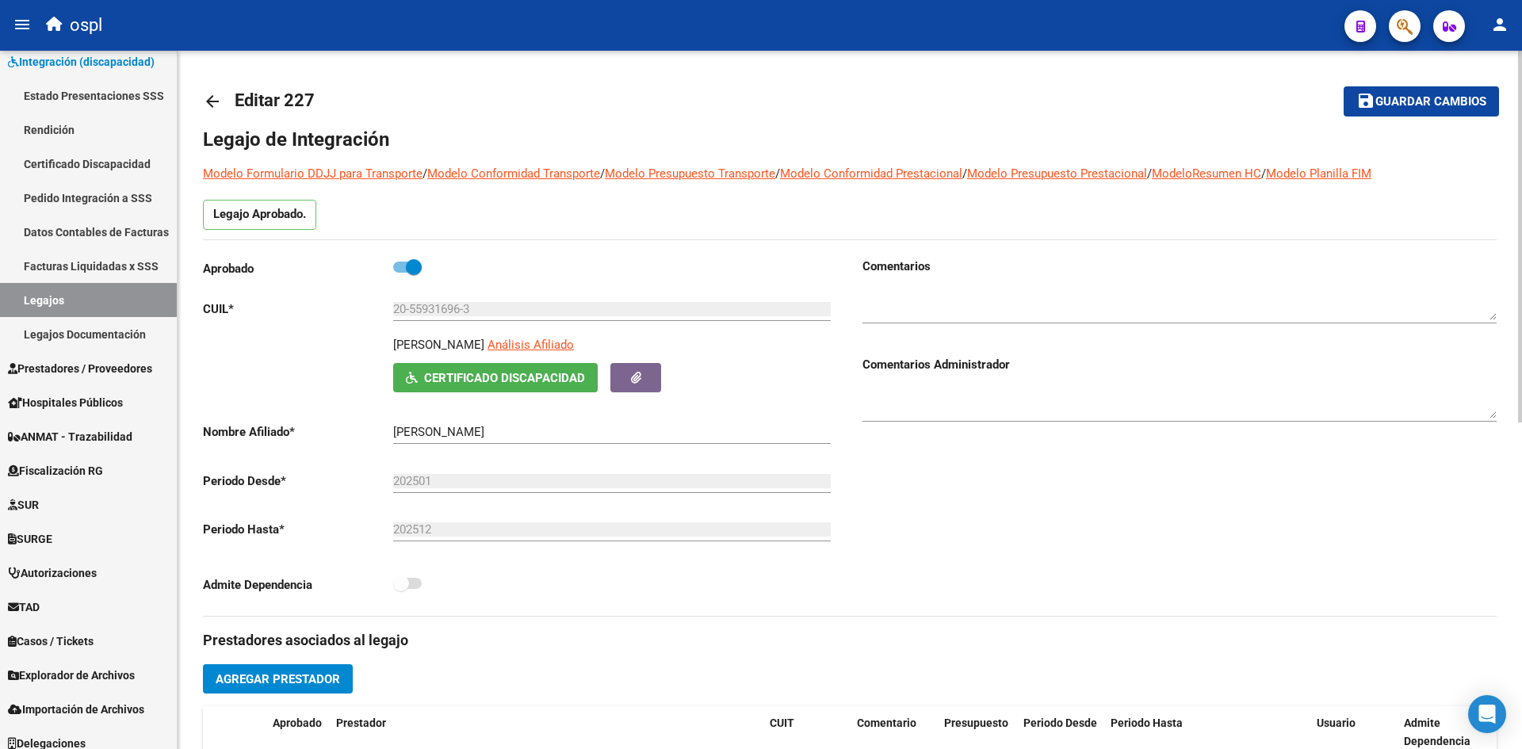
click at [1441, 108] on span "Guardar cambios" at bounding box center [1430, 102] width 111 height 14
click at [213, 96] on mat-icon "arrow_back" at bounding box center [212, 101] width 19 height 19
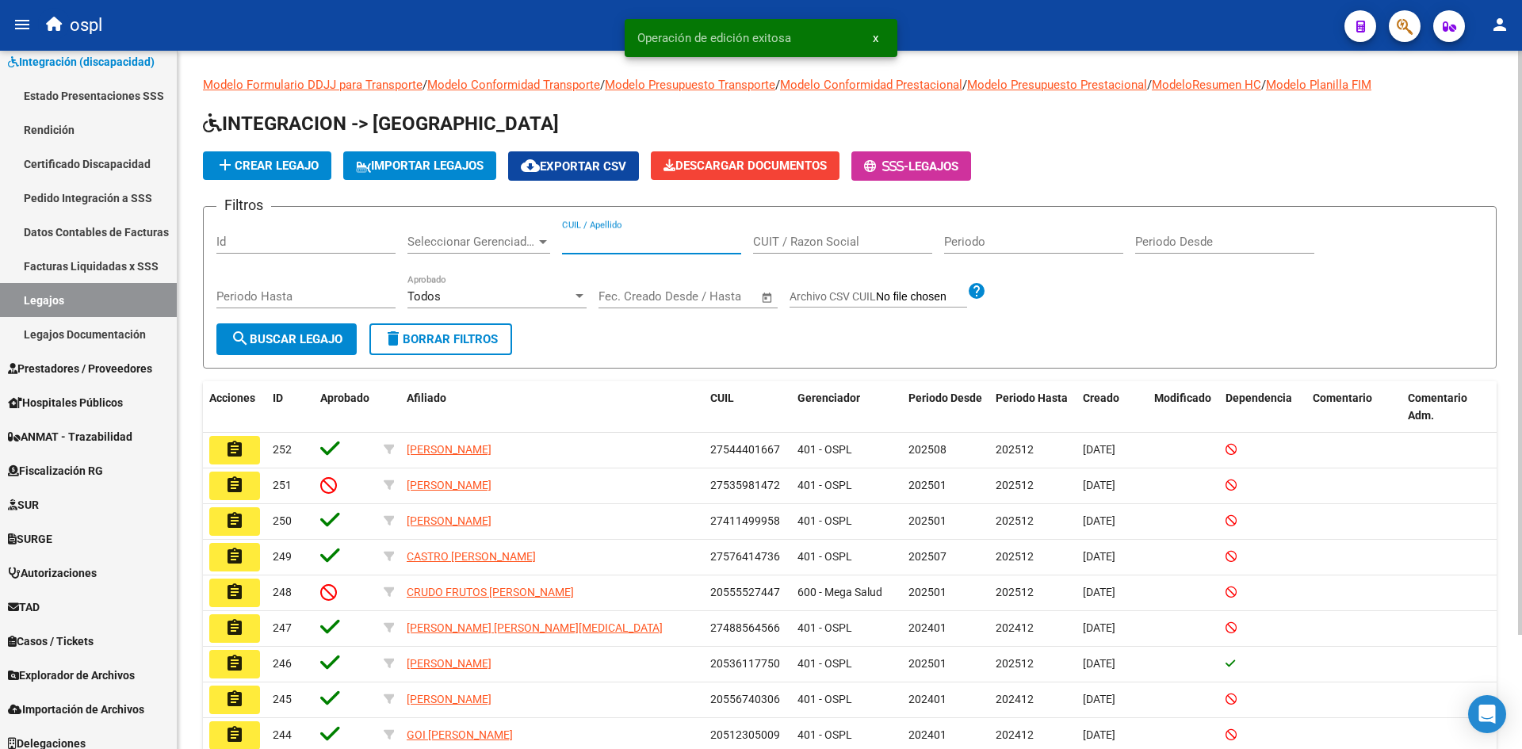
click at [666, 246] on input "CUIL / Apellido" at bounding box center [651, 242] width 179 height 14
paste input "20538015025."
click at [315, 338] on span "search Buscar Legajo" at bounding box center [287, 339] width 112 height 14
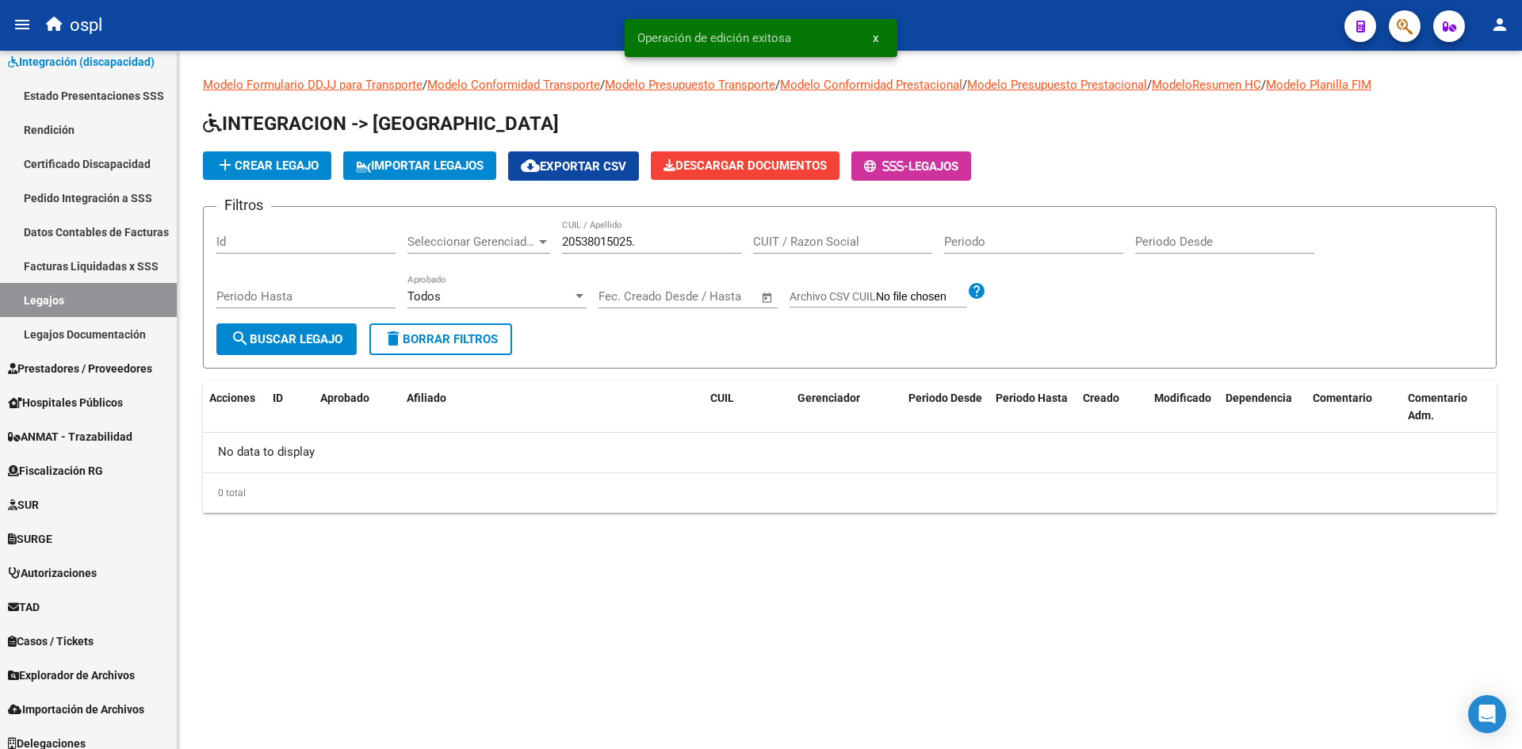
click at [660, 243] on input "20538015025." at bounding box center [651, 242] width 179 height 14
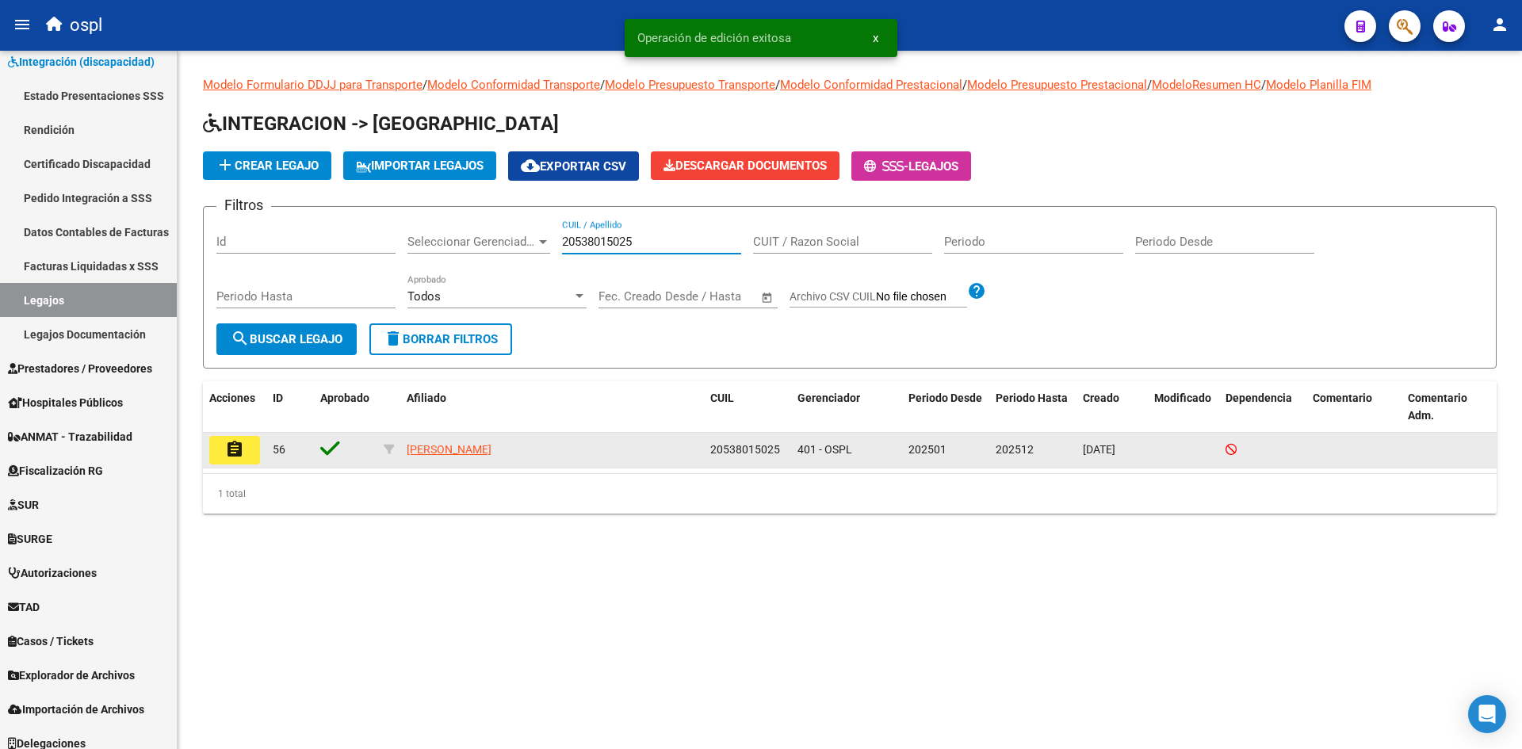
type input "20538015025"
click at [254, 453] on button "assignment" at bounding box center [234, 450] width 51 height 29
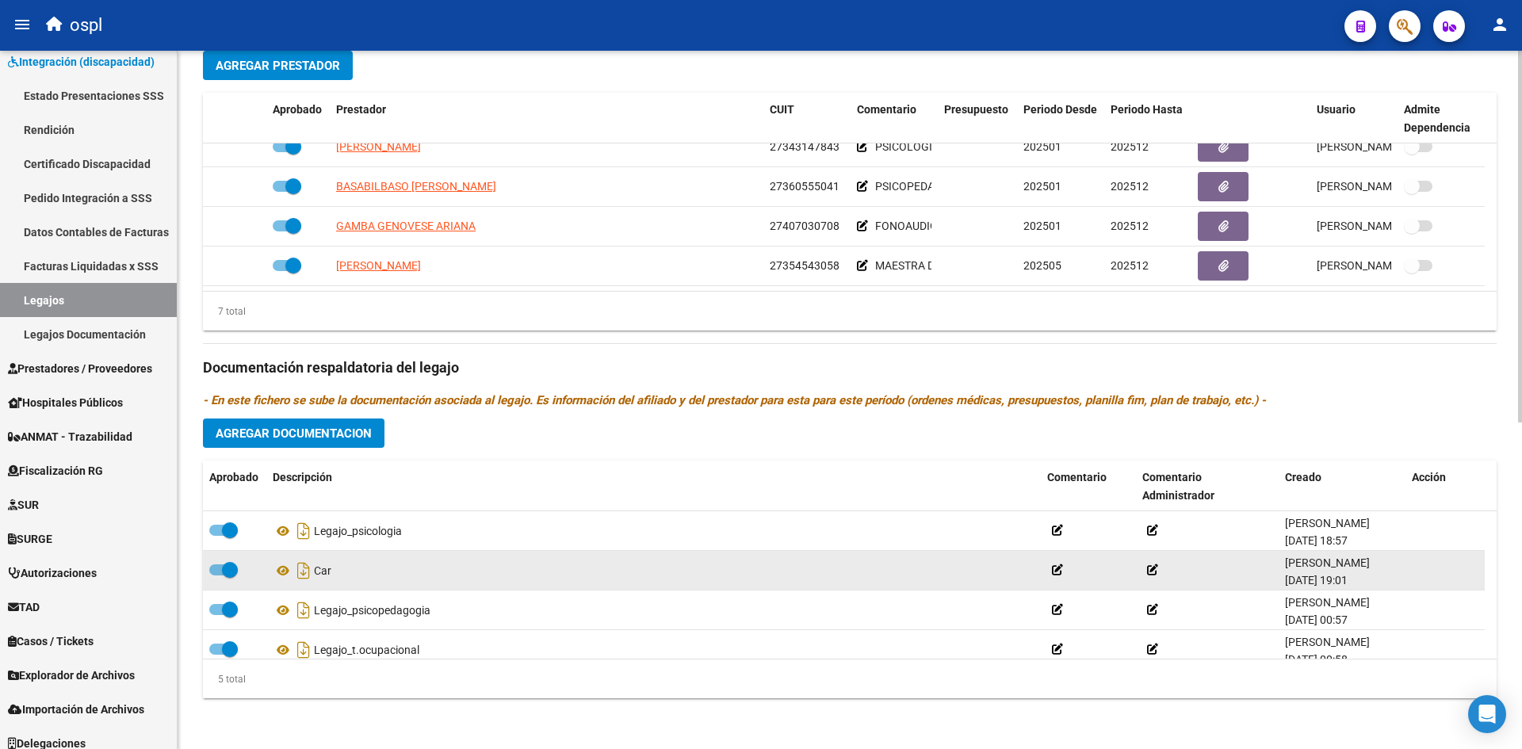
scroll to position [55, 0]
